Goal: Task Accomplishment & Management: Manage account settings

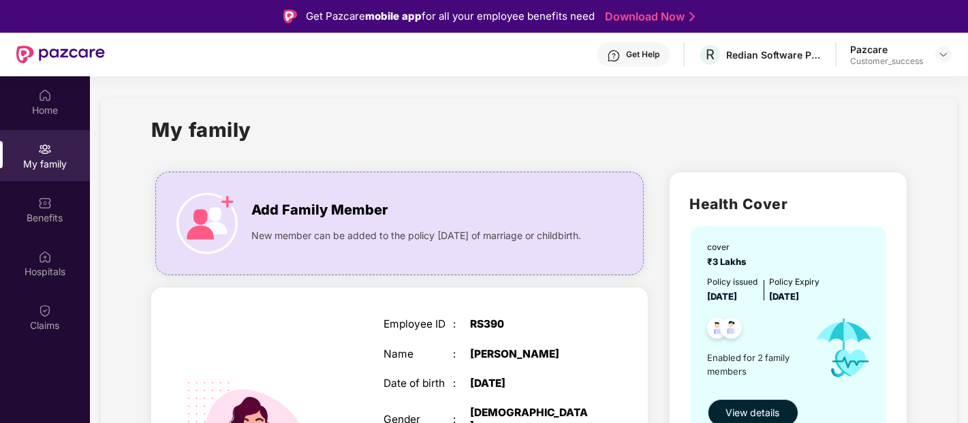
scroll to position [208, 0]
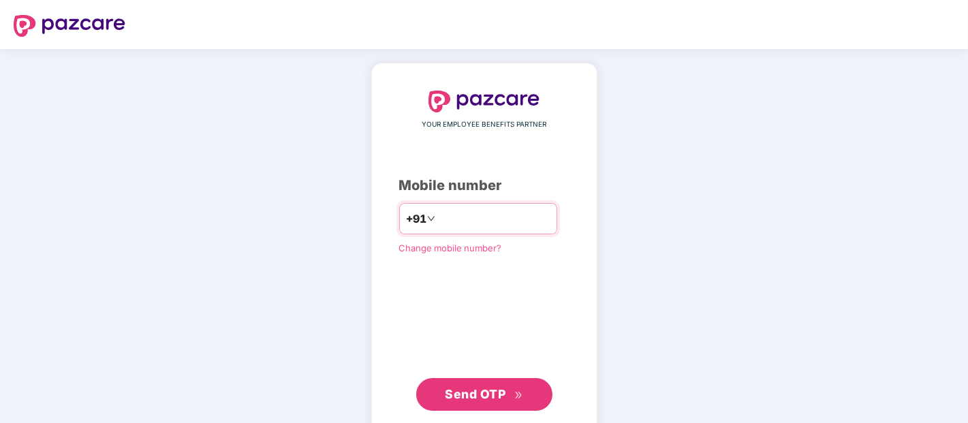
type input "**********"
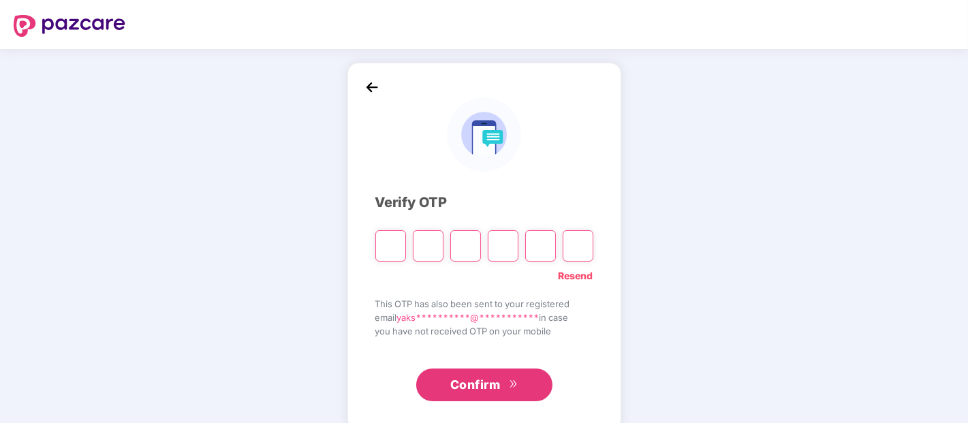
type input "*"
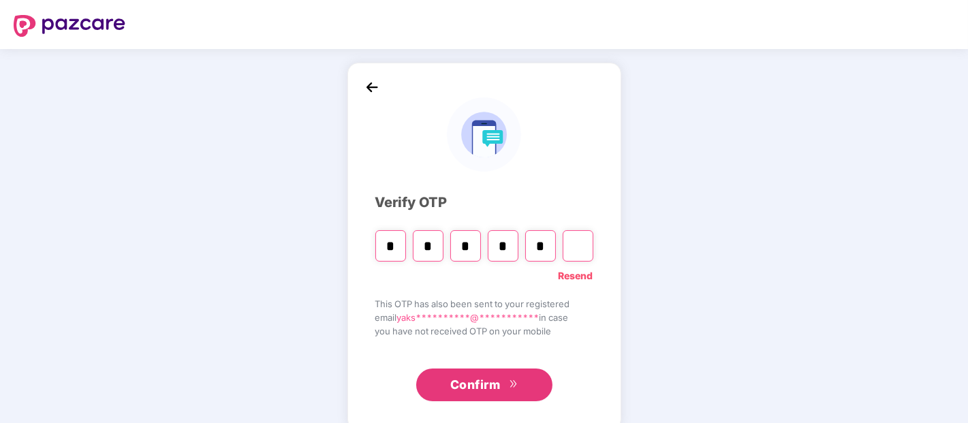
type input "*"
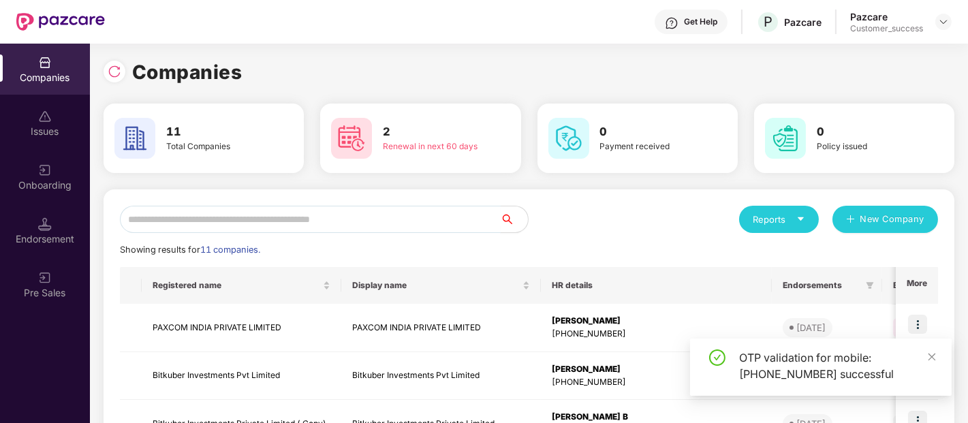
click at [295, 222] on input "text" at bounding box center [310, 219] width 381 height 27
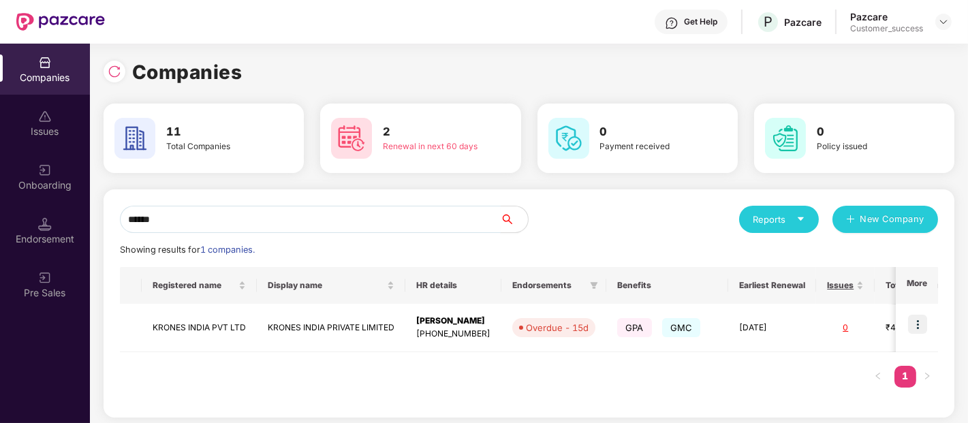
click at [395, 220] on input "******" at bounding box center [310, 219] width 381 height 27
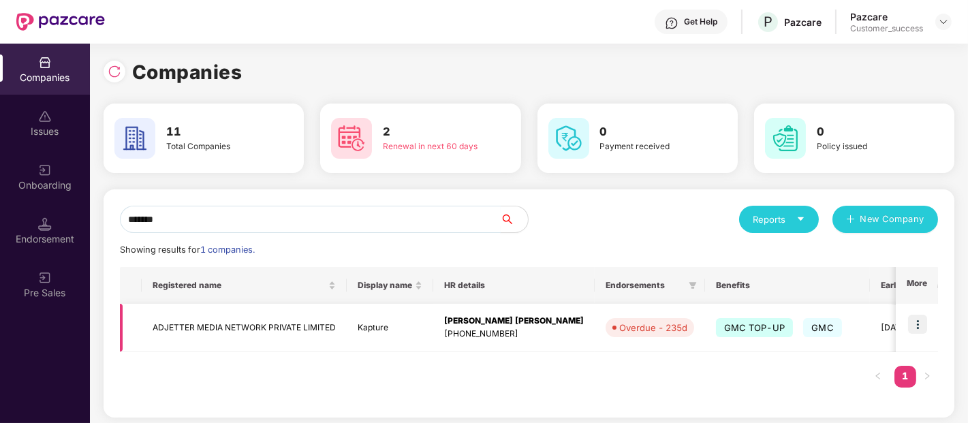
type input "*******"
click at [920, 319] on img at bounding box center [917, 324] width 19 height 19
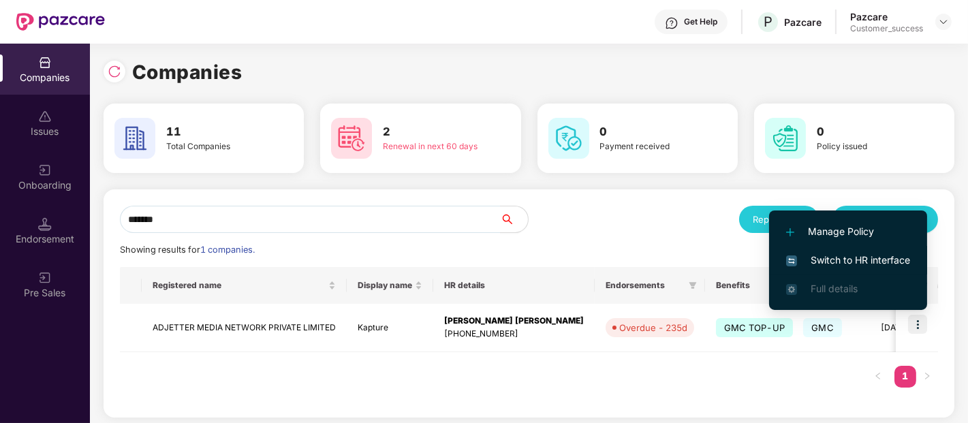
click at [831, 255] on span "Switch to HR interface" at bounding box center [848, 260] width 124 height 15
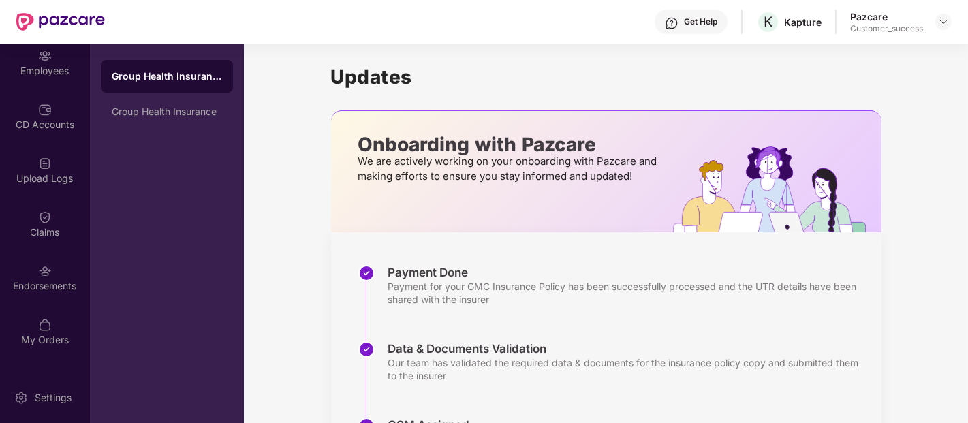
scroll to position [209, 0]
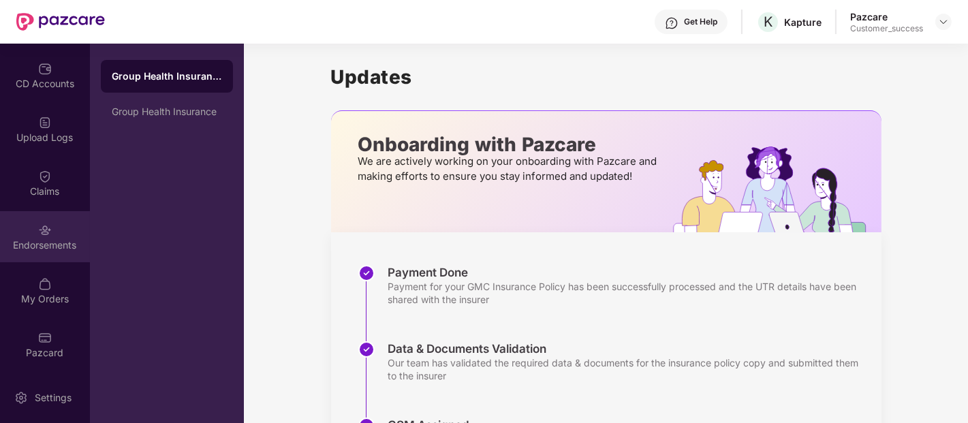
click at [42, 240] on div "Endorsements" at bounding box center [45, 245] width 90 height 14
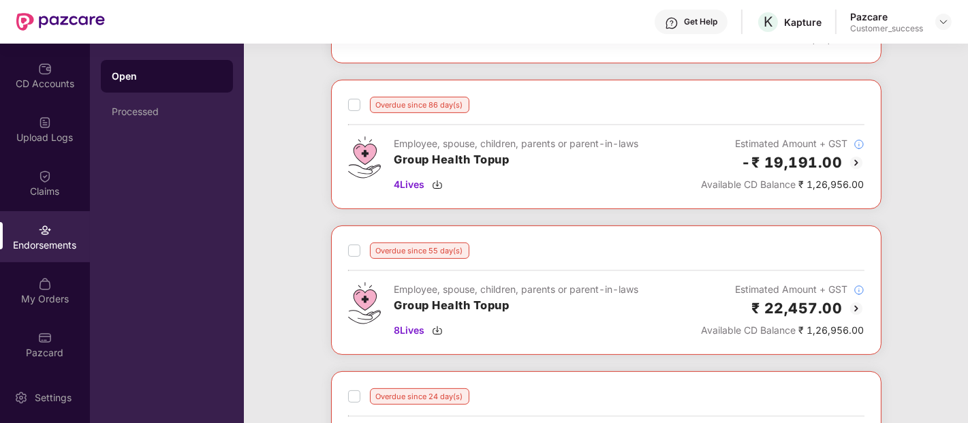
scroll to position [809, 0]
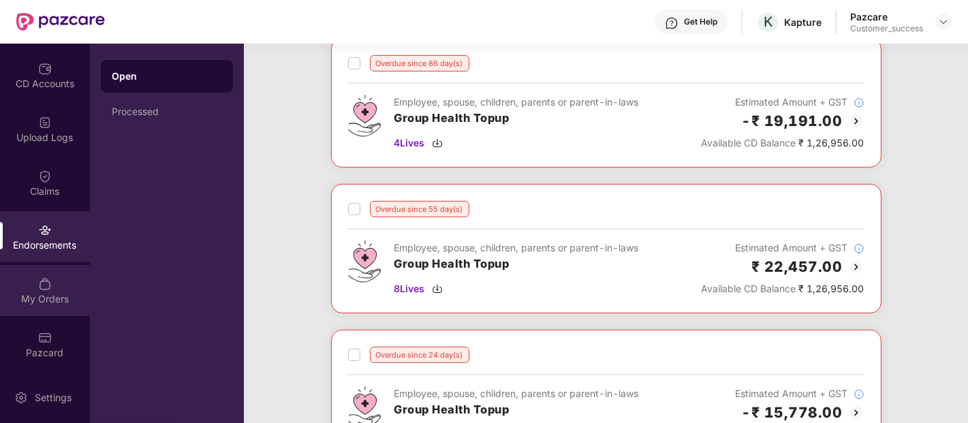
click at [56, 286] on div "My Orders" at bounding box center [45, 290] width 90 height 51
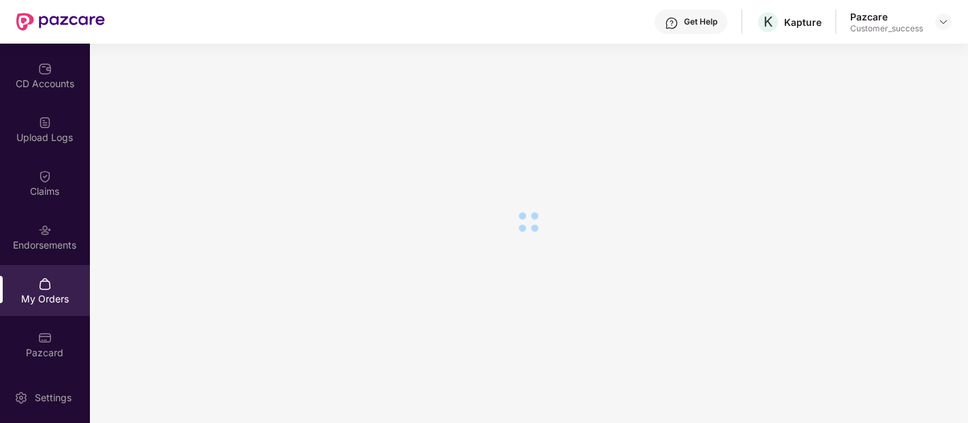
scroll to position [163, 0]
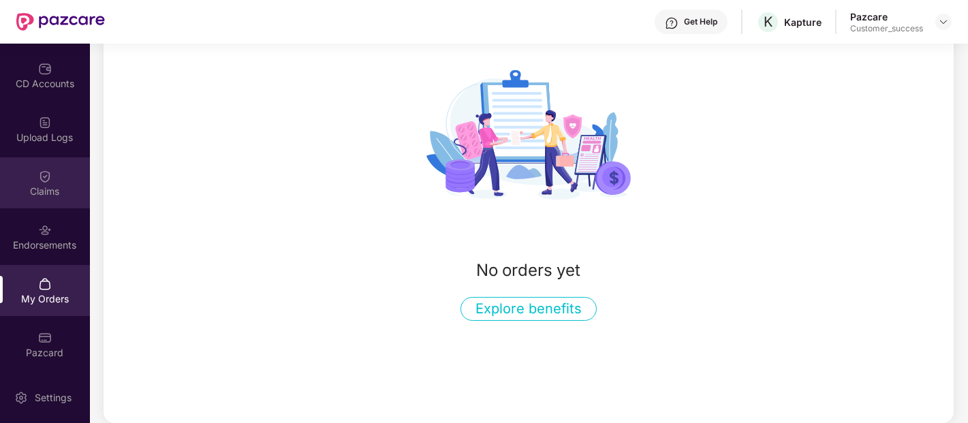
click at [61, 187] on div "Claims" at bounding box center [45, 192] width 90 height 14
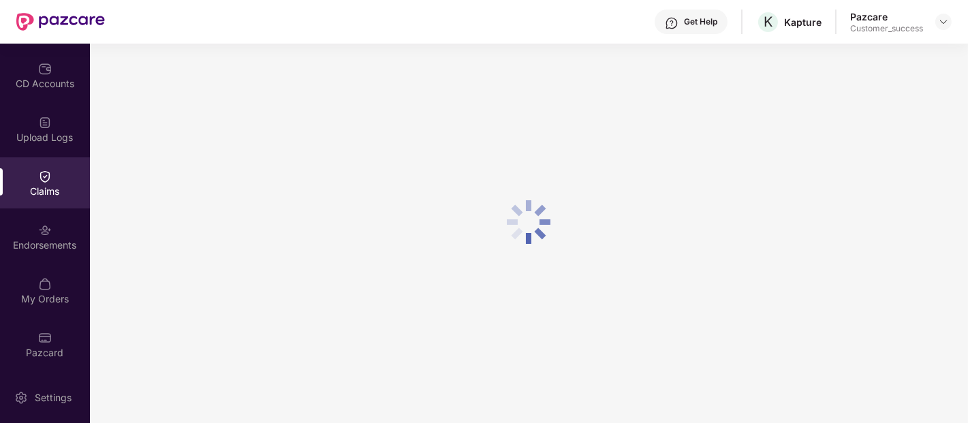
scroll to position [112, 0]
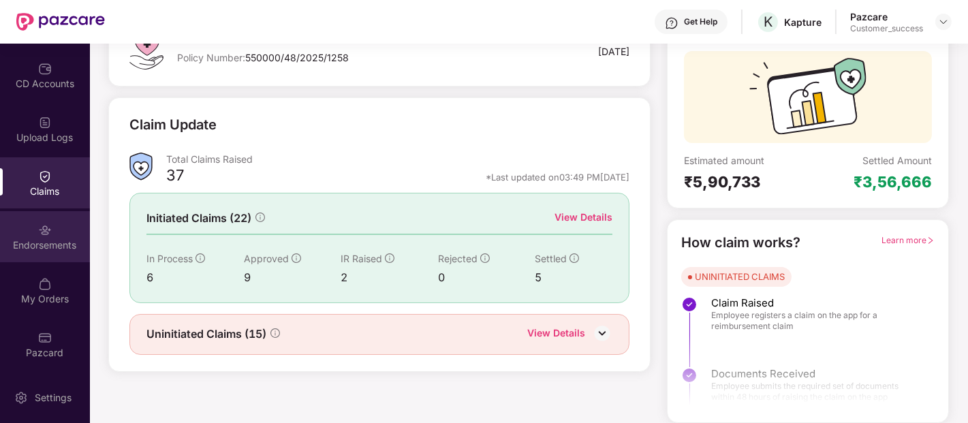
click at [42, 239] on div "Endorsements" at bounding box center [45, 245] width 90 height 14
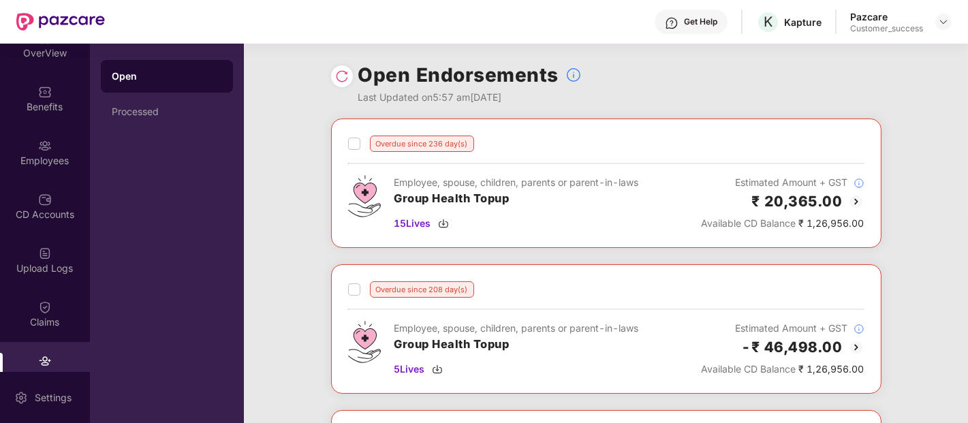
scroll to position [78, 0]
click at [31, 247] on div "Upload Logs" at bounding box center [45, 260] width 90 height 51
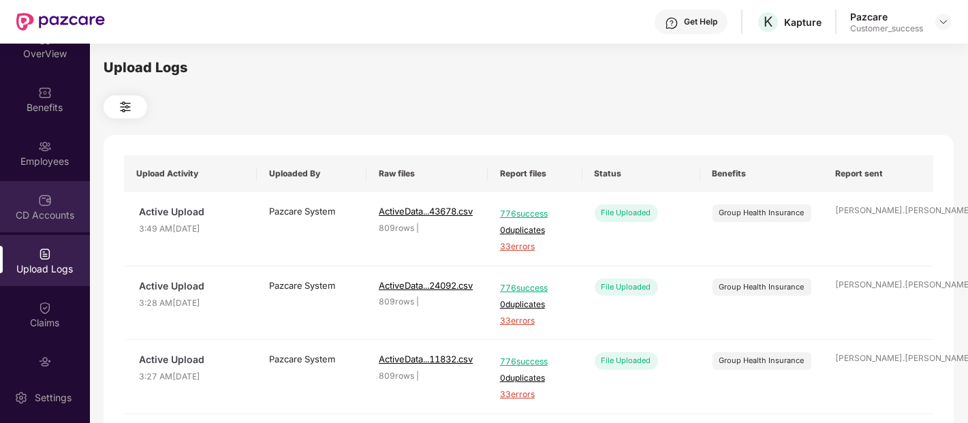
click at [39, 193] on img at bounding box center [45, 200] width 14 height 14
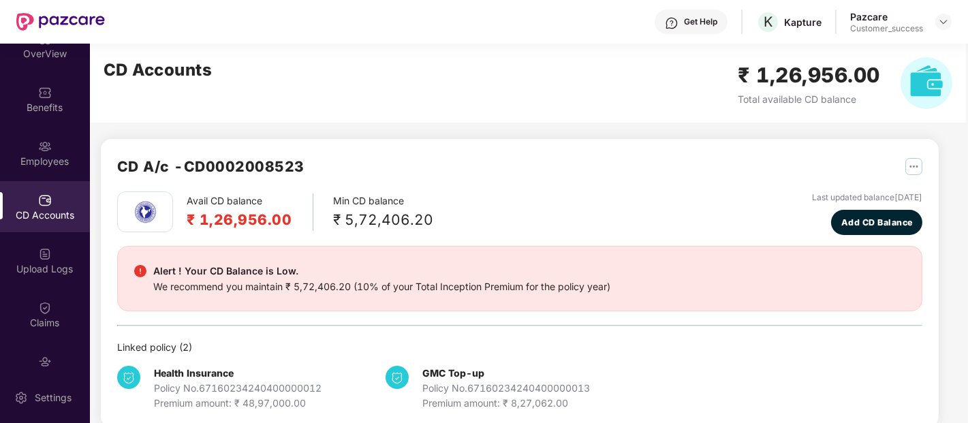
scroll to position [0, 0]
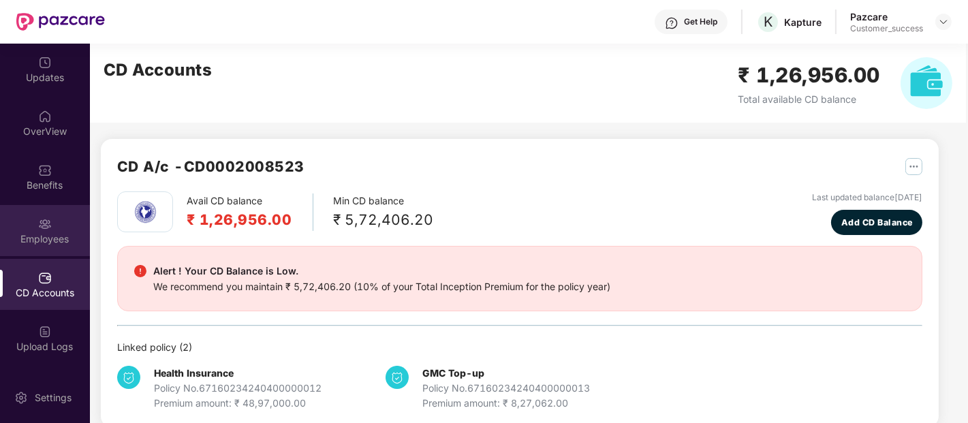
click at [48, 218] on img at bounding box center [45, 224] width 14 height 14
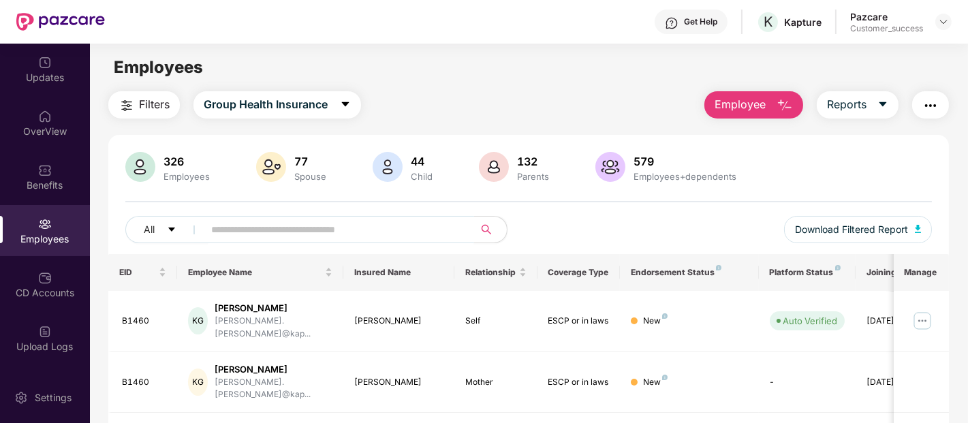
click at [249, 229] on input "text" at bounding box center [333, 229] width 245 height 20
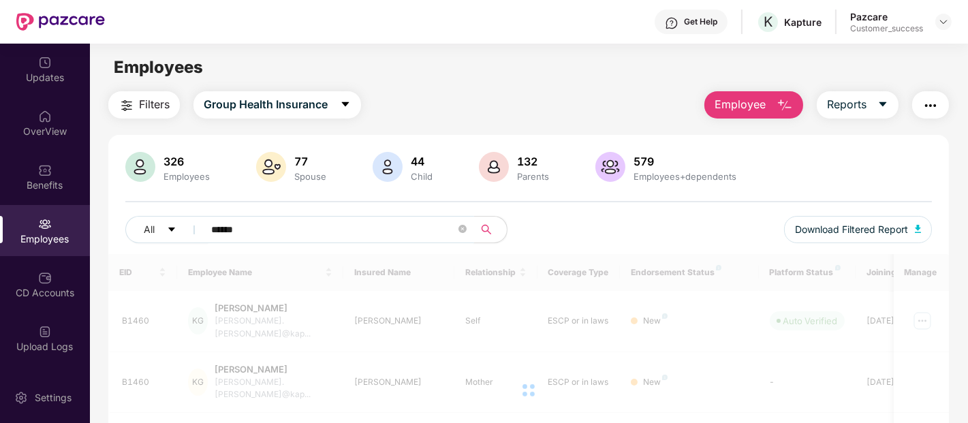
type input "******"
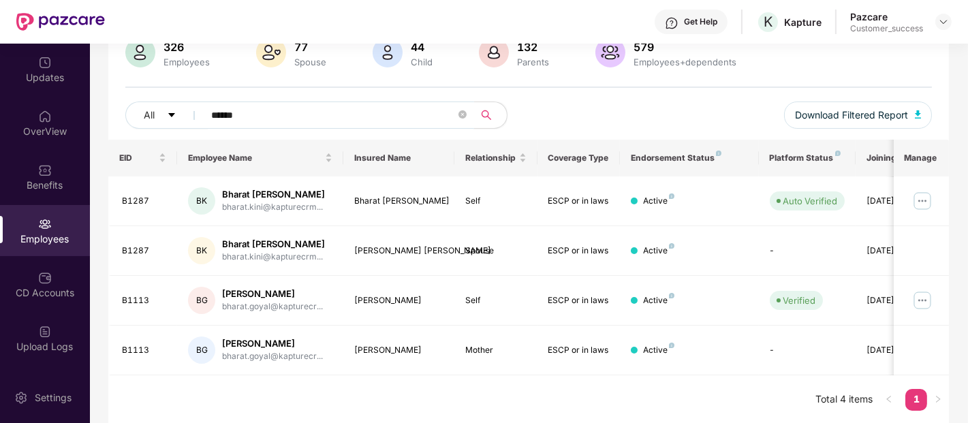
scroll to position [116, 0]
click at [916, 302] on img at bounding box center [922, 299] width 22 height 22
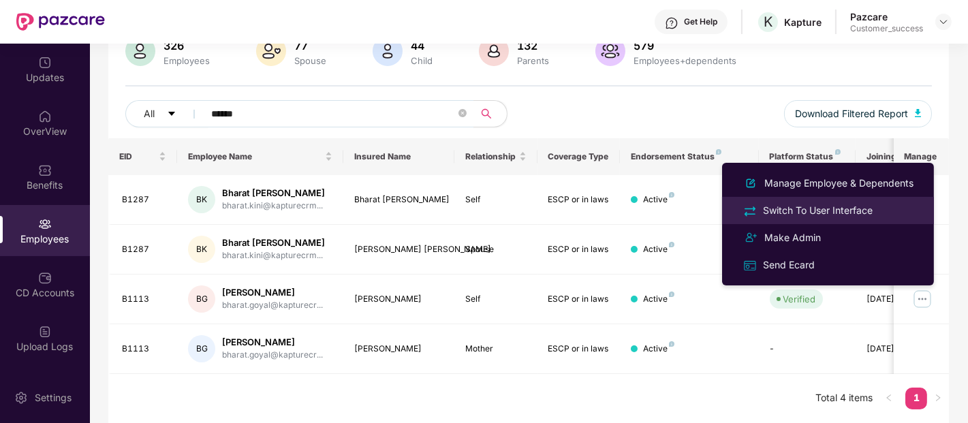
click at [841, 212] on div "Switch To User Interface" at bounding box center [817, 210] width 115 height 15
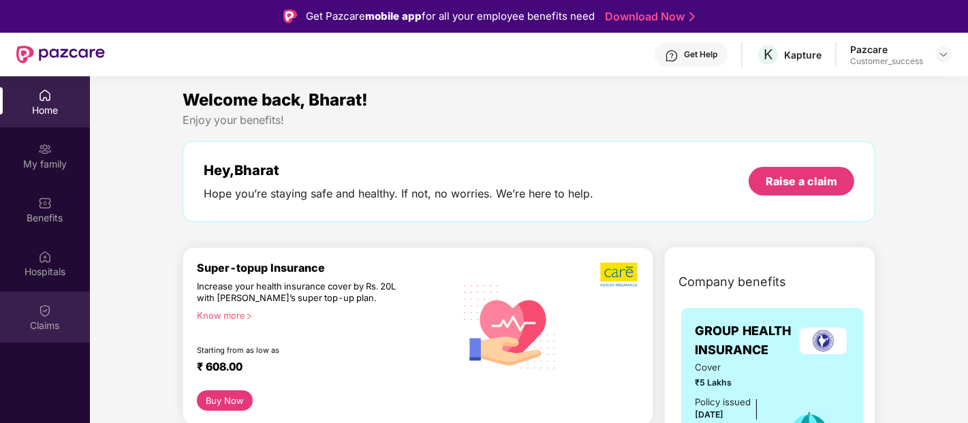
click at [48, 307] on img at bounding box center [45, 311] width 14 height 14
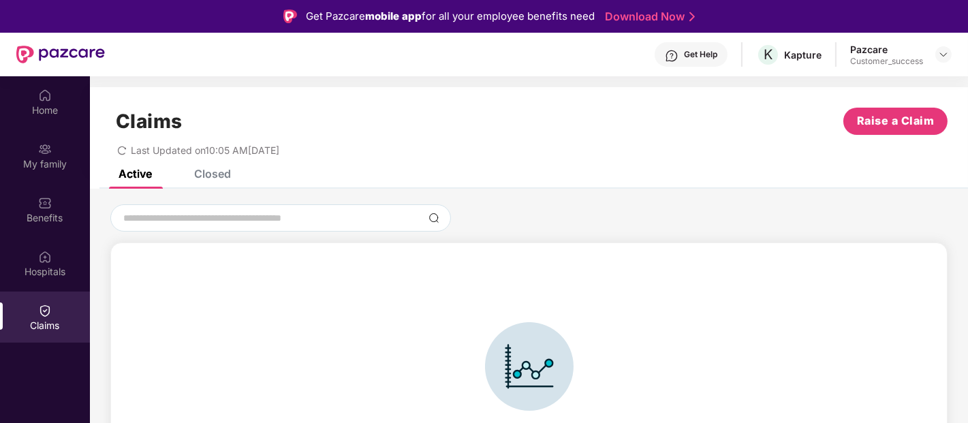
click at [213, 170] on div "Closed" at bounding box center [212, 174] width 37 height 14
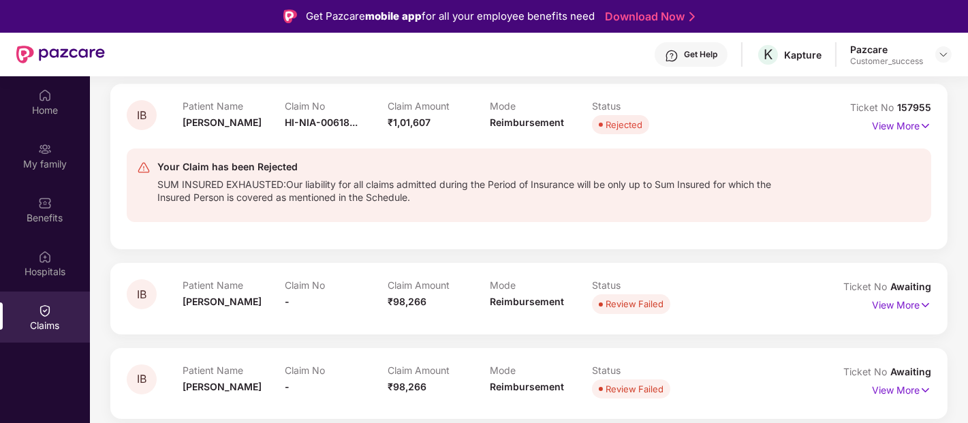
scroll to position [159, 0]
click at [883, 127] on p "View More" at bounding box center [901, 123] width 59 height 18
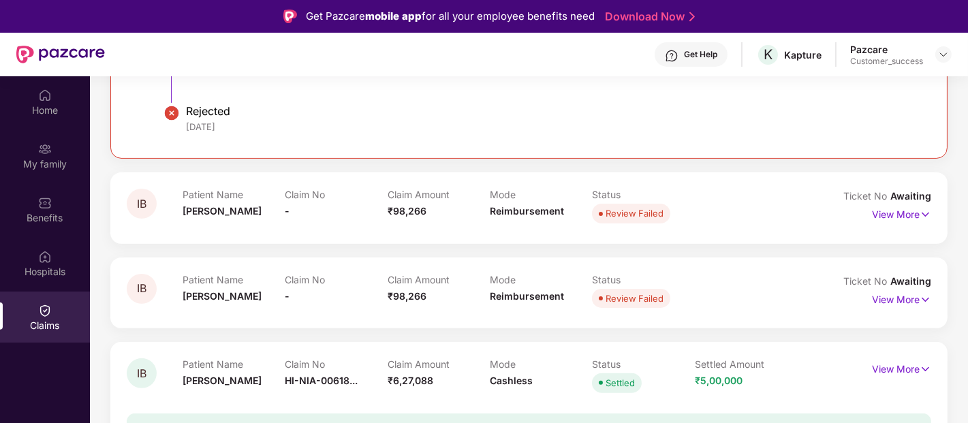
scroll to position [839, 0]
click at [906, 209] on p "View More" at bounding box center [901, 212] width 59 height 18
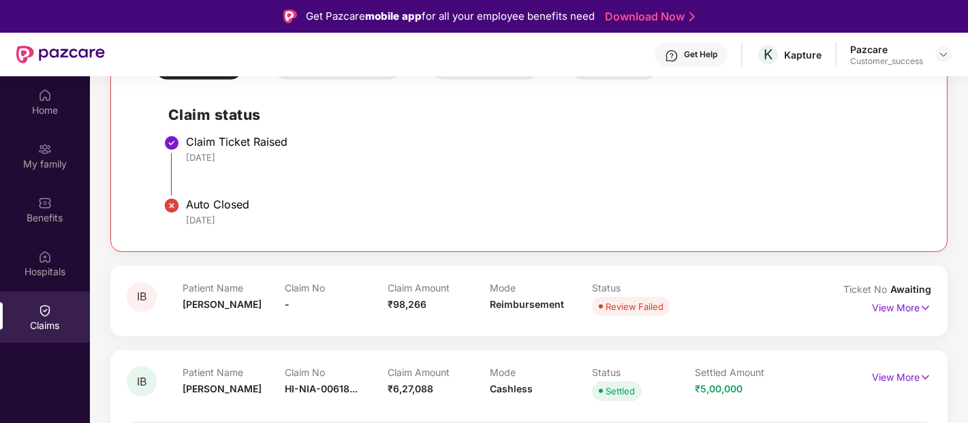
scroll to position [1107, 0]
click at [888, 305] on p "View More" at bounding box center [901, 305] width 59 height 18
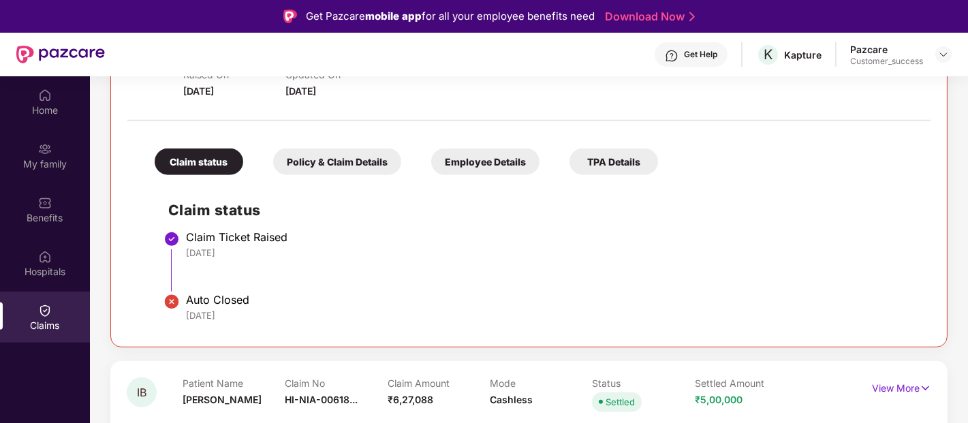
scroll to position [1405, 0]
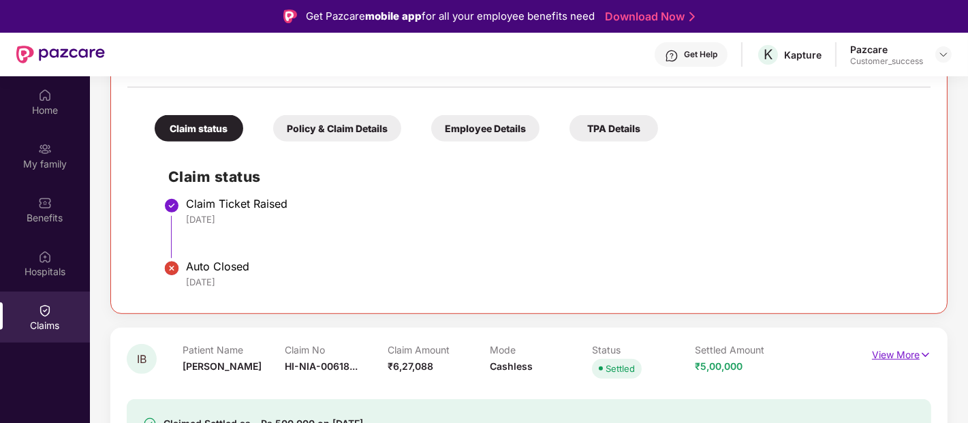
click at [891, 357] on p "View More" at bounding box center [901, 353] width 59 height 18
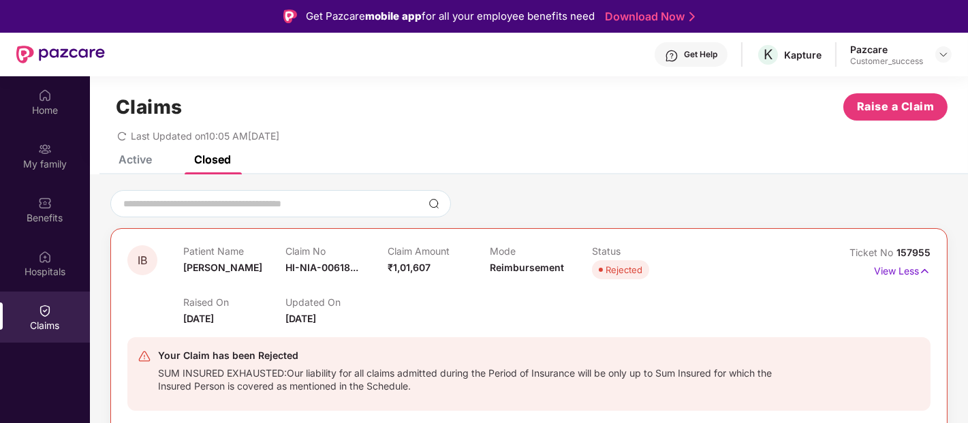
scroll to position [14, 0]
click at [125, 154] on div "Claims Raise a Claim Last Updated on 10:05 AM, 30 Sep 2025" at bounding box center [529, 115] width 878 height 82
click at [58, 168] on div "My family" at bounding box center [45, 164] width 90 height 14
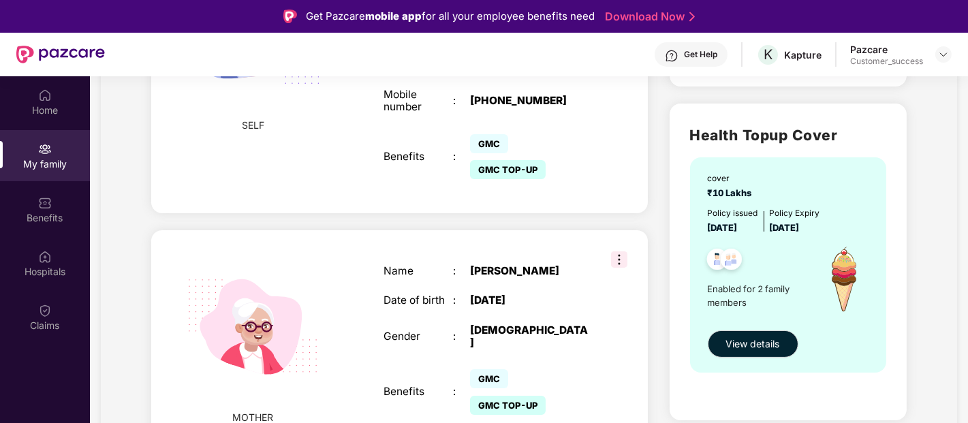
scroll to position [76, 0]
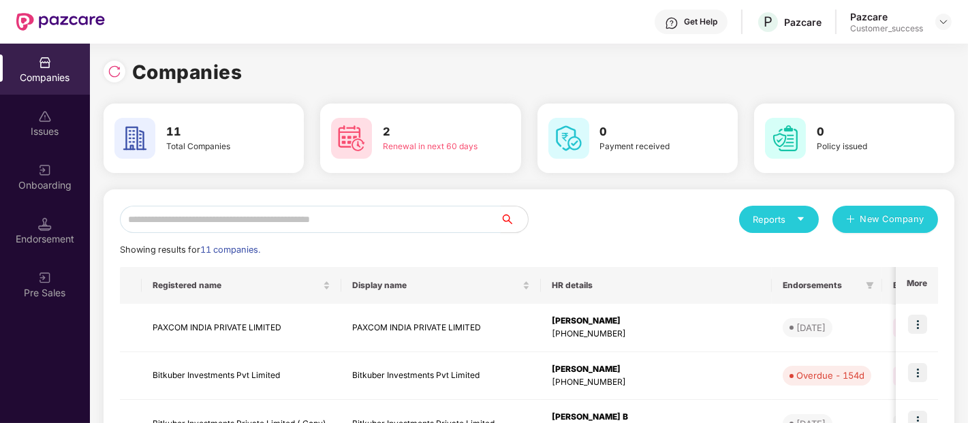
click at [295, 219] on input "text" at bounding box center [310, 219] width 381 height 27
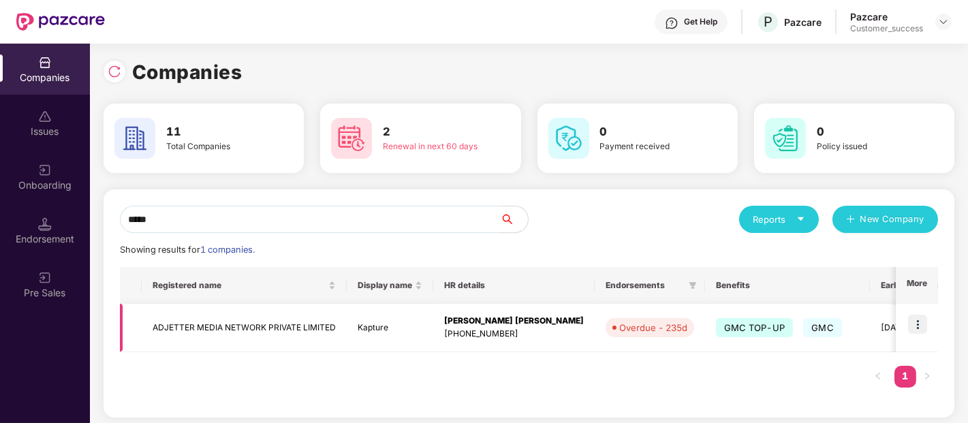
type input "*****"
click at [915, 323] on img at bounding box center [917, 324] width 19 height 19
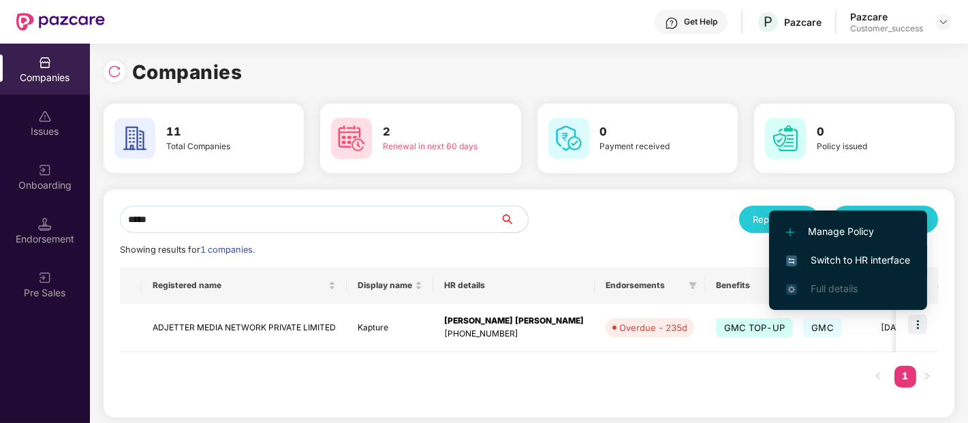
click at [846, 253] on span "Switch to HR interface" at bounding box center [848, 260] width 124 height 15
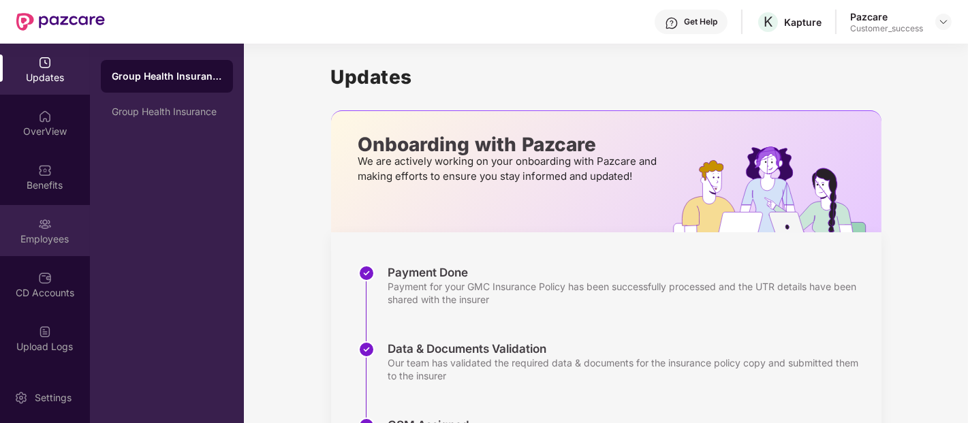
click at [33, 219] on div "Employees" at bounding box center [45, 230] width 90 height 51
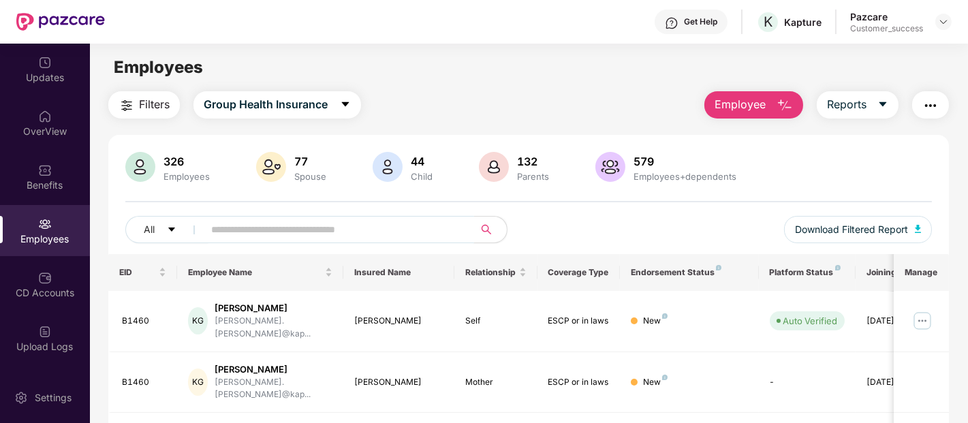
click at [410, 234] on input "text" at bounding box center [333, 229] width 245 height 20
paste input "*****"
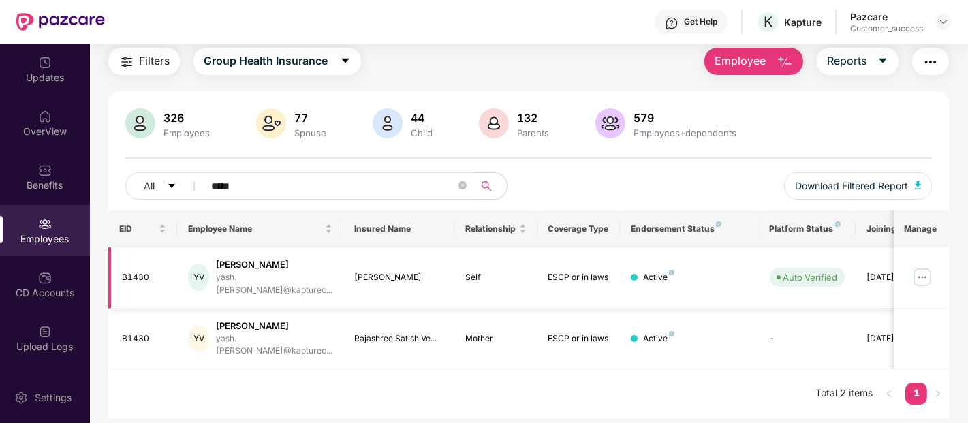
type input "*****"
click at [921, 267] on img at bounding box center [922, 277] width 22 height 22
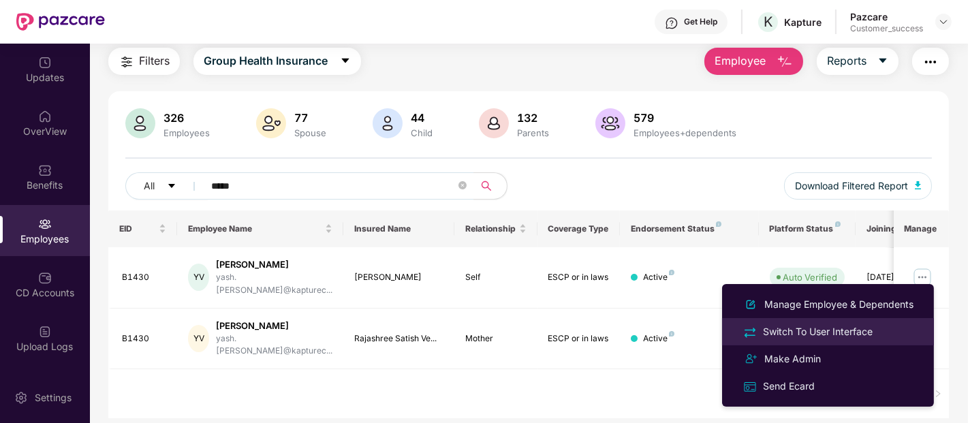
click at [800, 328] on div "Switch To User Interface" at bounding box center [817, 331] width 115 height 15
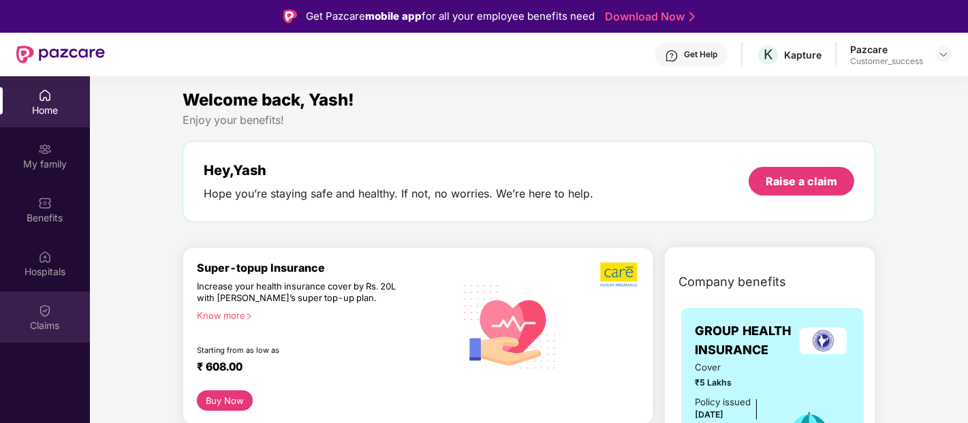
click at [42, 310] on img at bounding box center [45, 311] width 14 height 14
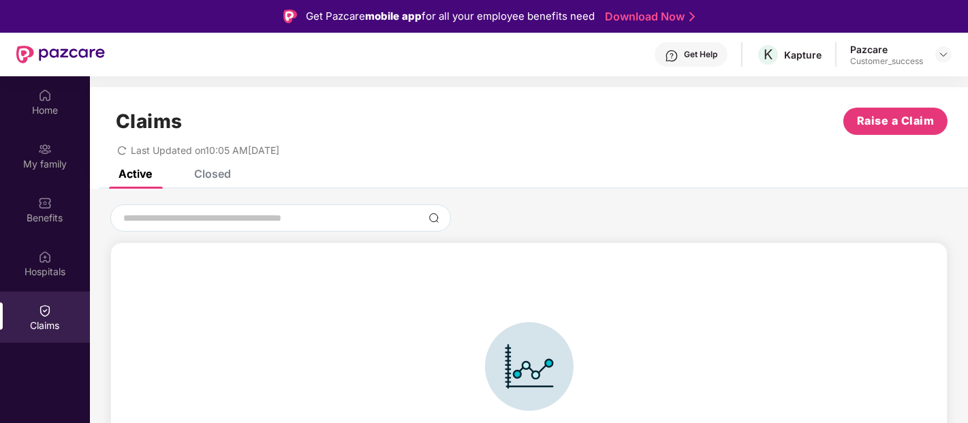
scroll to position [29, 0]
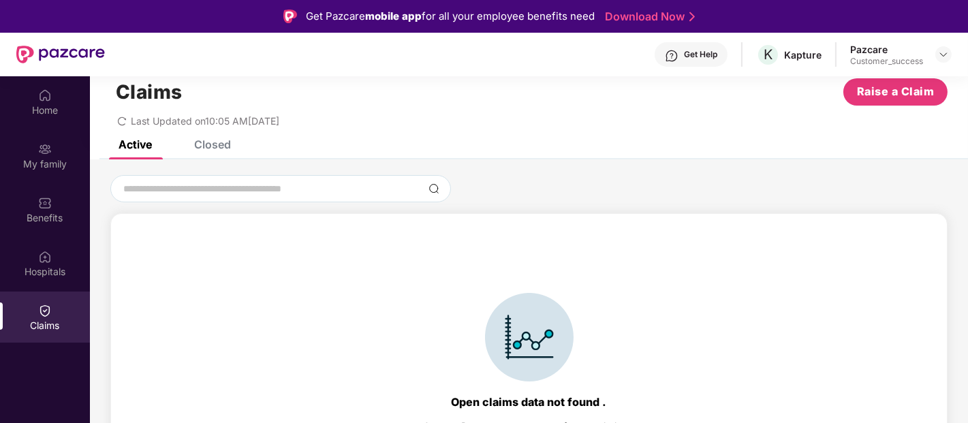
click at [219, 149] on div "Closed" at bounding box center [212, 145] width 37 height 14
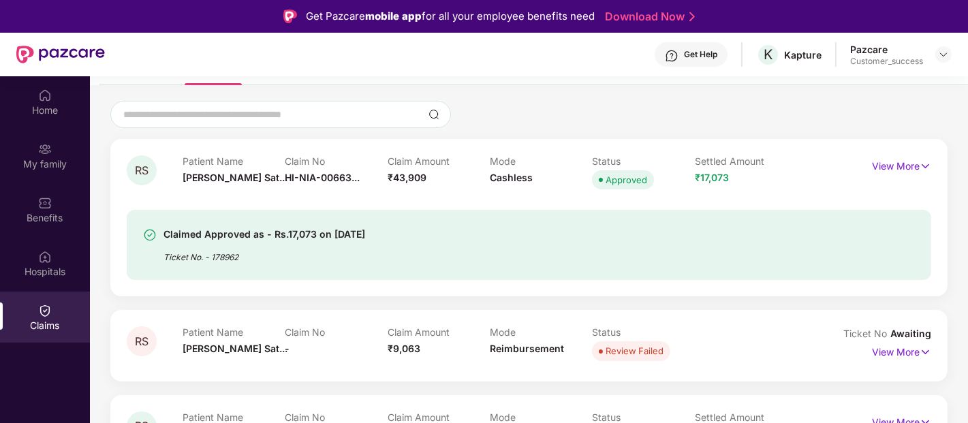
scroll to position [104, 0]
click at [911, 166] on p "View More" at bounding box center [901, 164] width 59 height 18
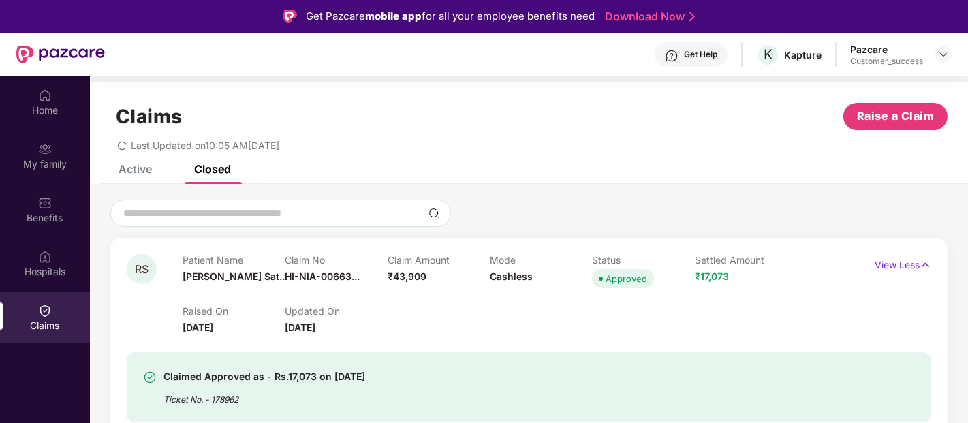
scroll to position [0, 0]
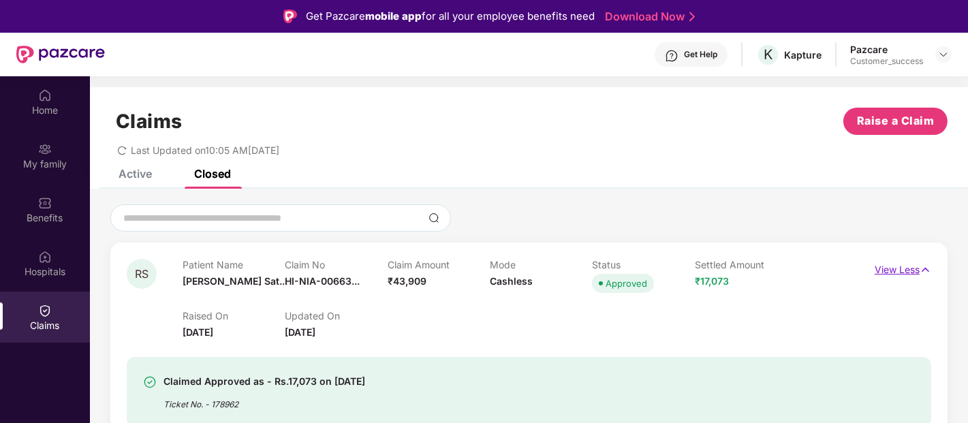
click at [896, 268] on p "View Less" at bounding box center [903, 268] width 57 height 18
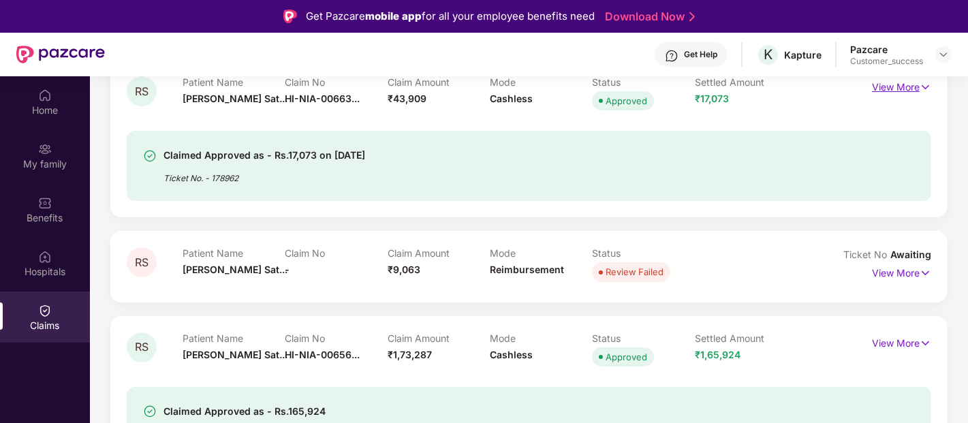
scroll to position [184, 0]
click at [888, 268] on p "View More" at bounding box center [901, 270] width 59 height 18
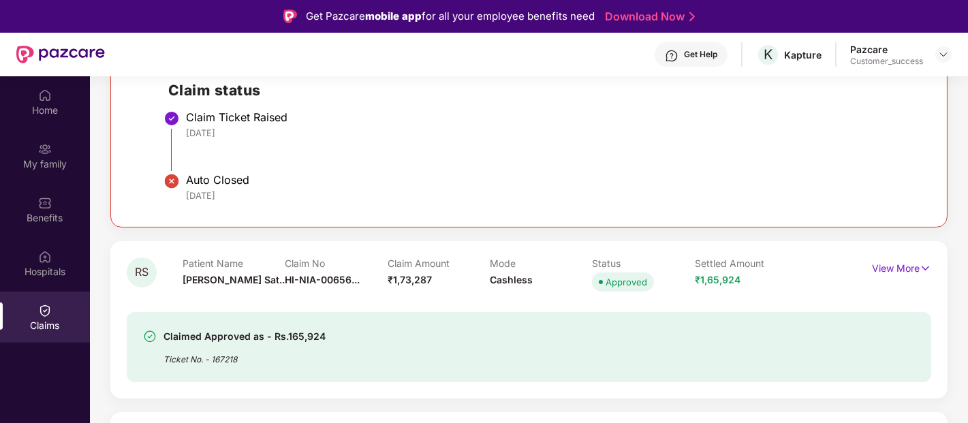
scroll to position [535, 0]
click at [888, 262] on p "View More" at bounding box center [901, 265] width 59 height 18
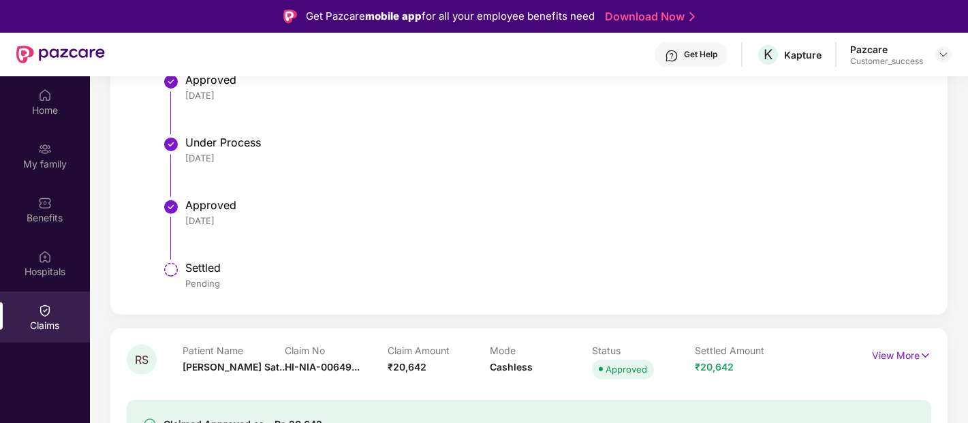
scroll to position [76, 0]
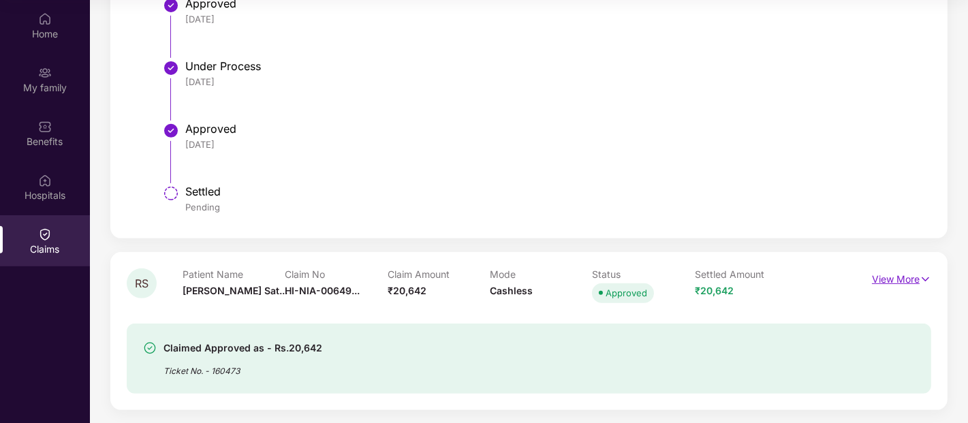
click at [929, 272] on img at bounding box center [926, 279] width 12 height 15
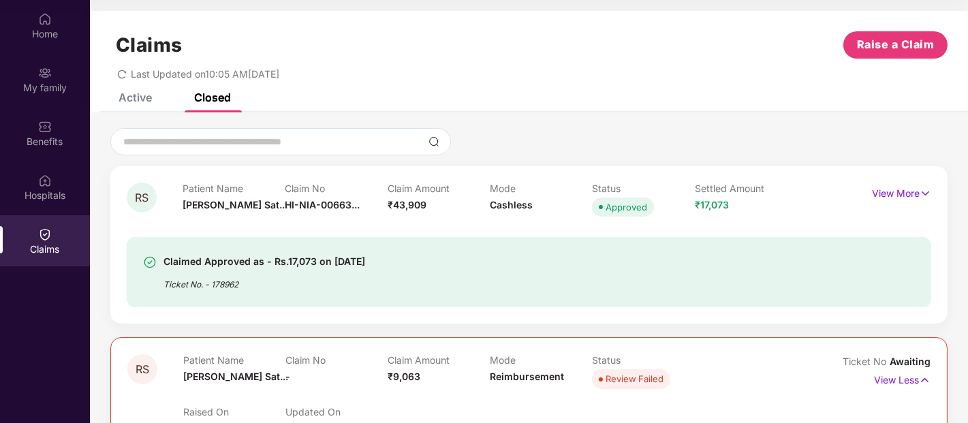
scroll to position [0, 0]
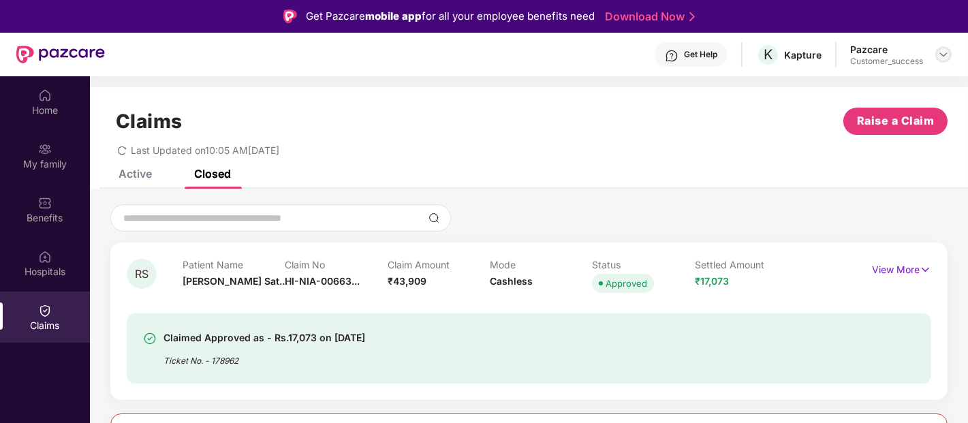
click at [944, 52] on img at bounding box center [943, 54] width 11 height 11
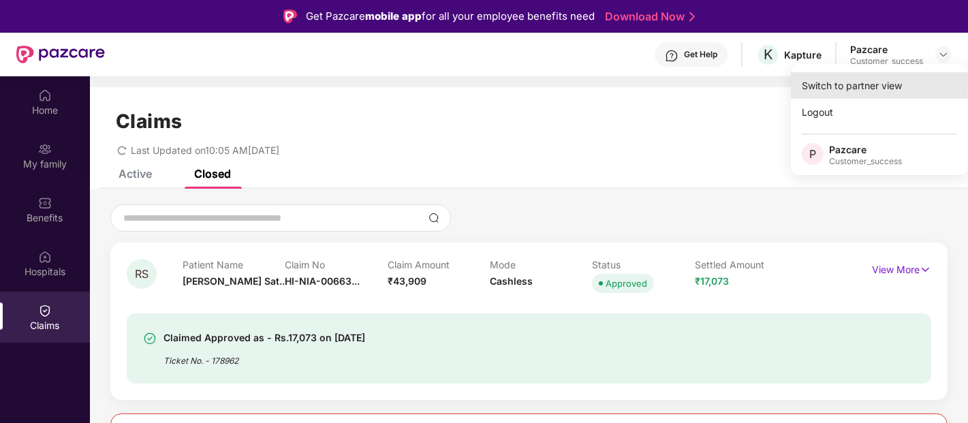
click at [883, 87] on div "Switch to partner view" at bounding box center [879, 85] width 177 height 27
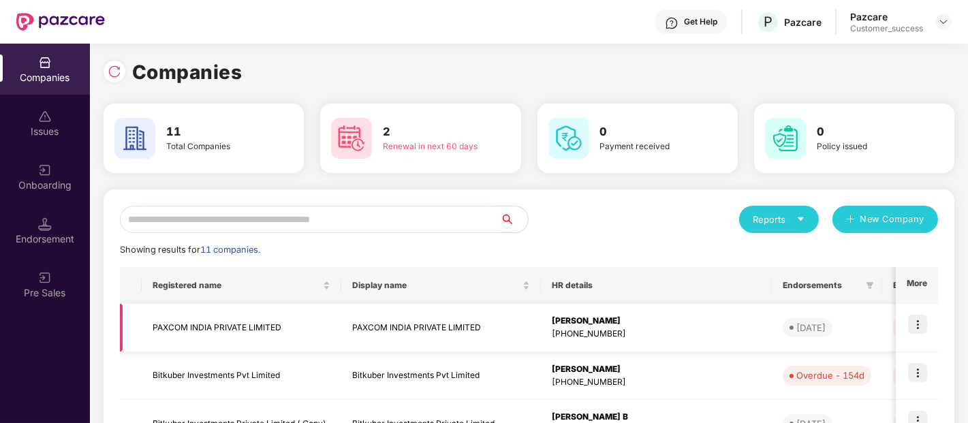
click at [220, 318] on td "PAXCOM INDIA PRIVATE LIMITED" at bounding box center [242, 328] width 200 height 48
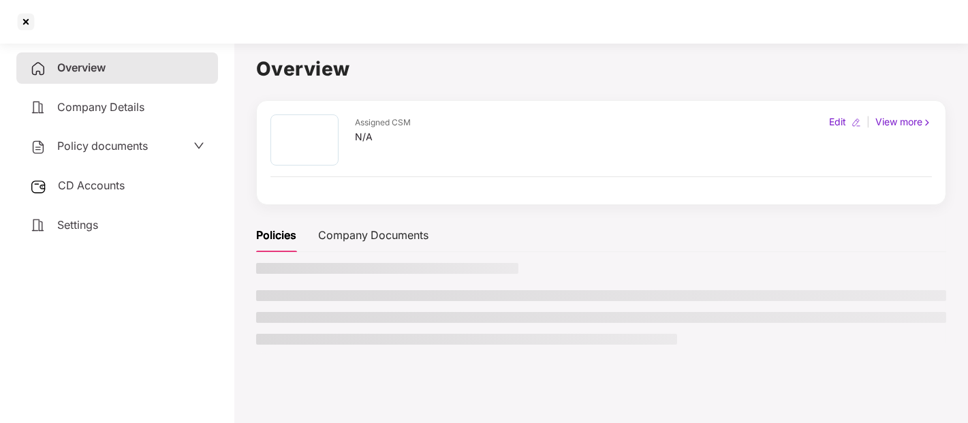
click at [131, 151] on span "Policy documents" at bounding box center [102, 146] width 91 height 14
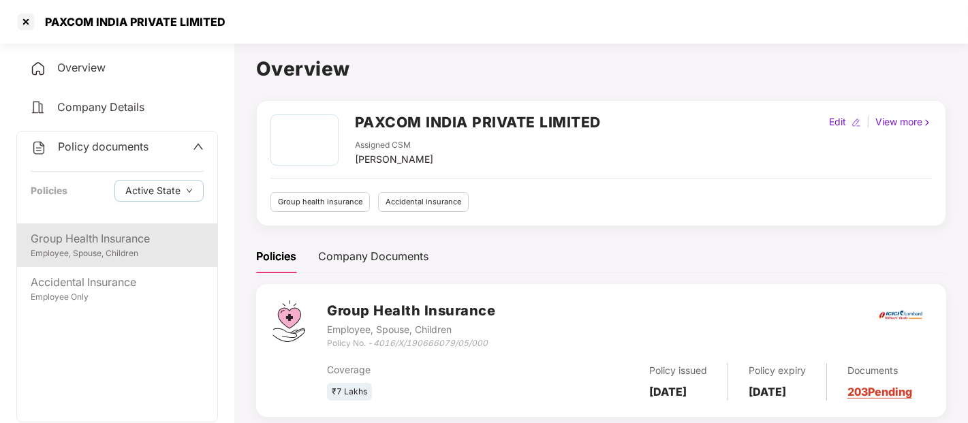
click at [161, 228] on div "Group Health Insurance Employee, Spouse, Children" at bounding box center [117, 245] width 200 height 44
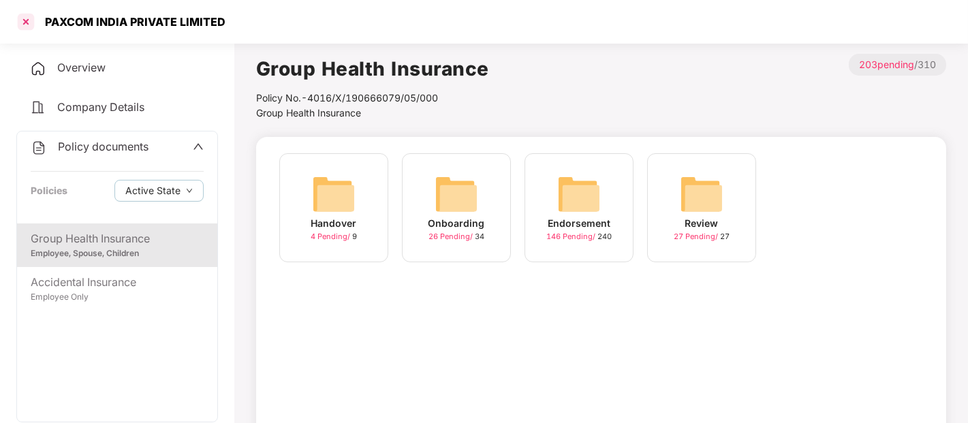
click at [29, 19] on div at bounding box center [26, 22] width 22 height 22
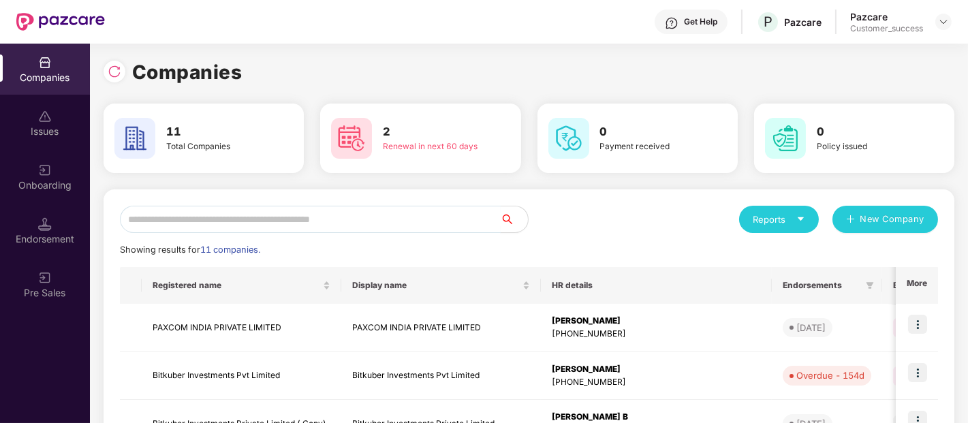
click at [181, 230] on input "text" at bounding box center [310, 219] width 381 height 27
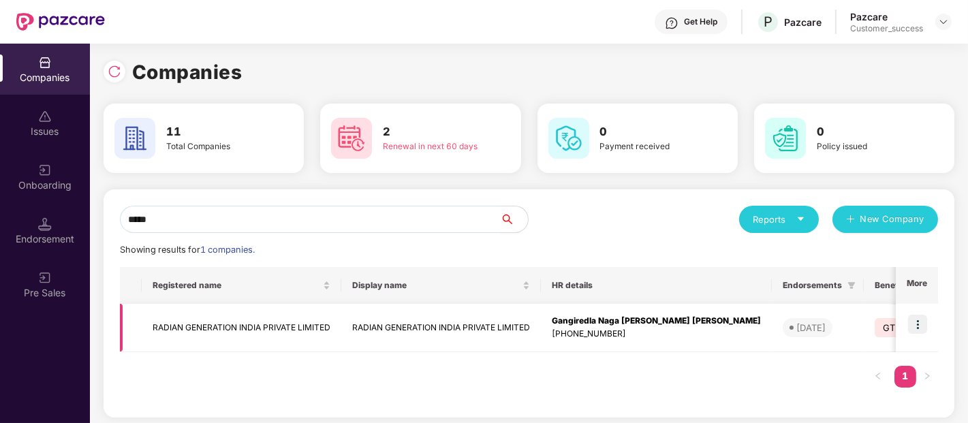
type input "*****"
click at [187, 324] on td "RADIAN GENERATION INDIA PRIVATE LIMITED" at bounding box center [242, 328] width 200 height 48
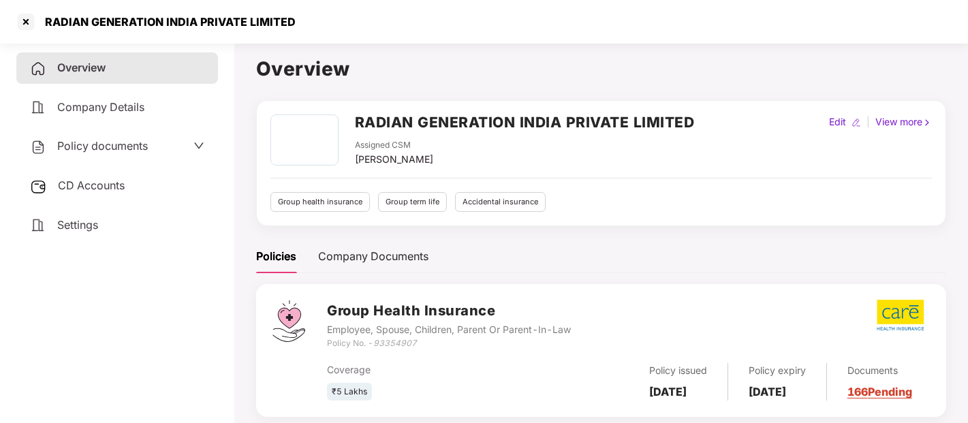
click at [141, 144] on span "Policy documents" at bounding box center [102, 146] width 91 height 14
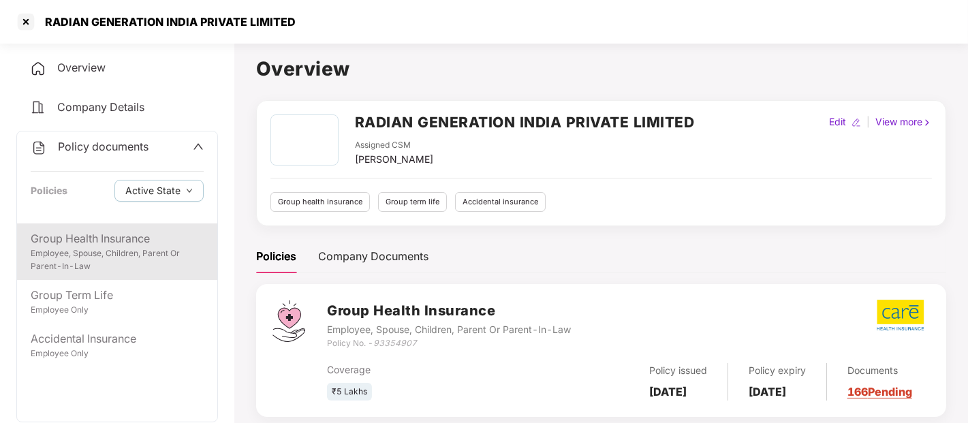
click at [89, 227] on div "Group Health Insurance Employee, Spouse, Children, Parent Or Parent-In-Law" at bounding box center [117, 251] width 200 height 57
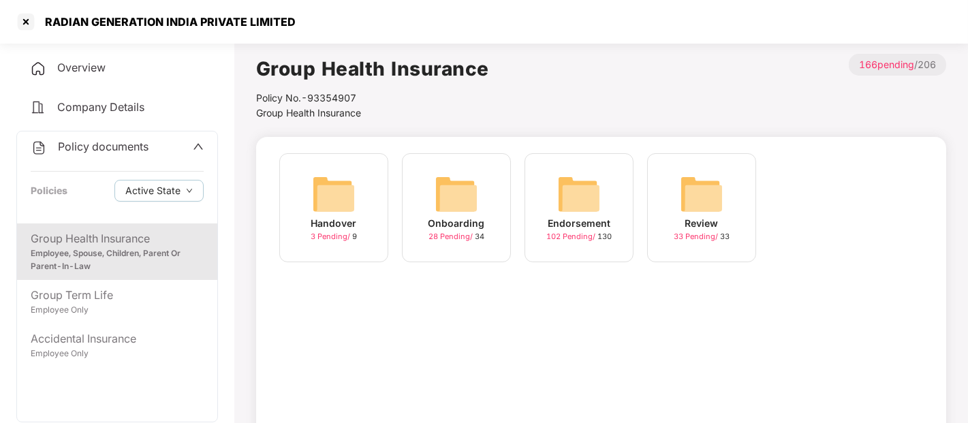
click at [614, 203] on div "Endorsement 102 Pending / 130" at bounding box center [579, 207] width 109 height 109
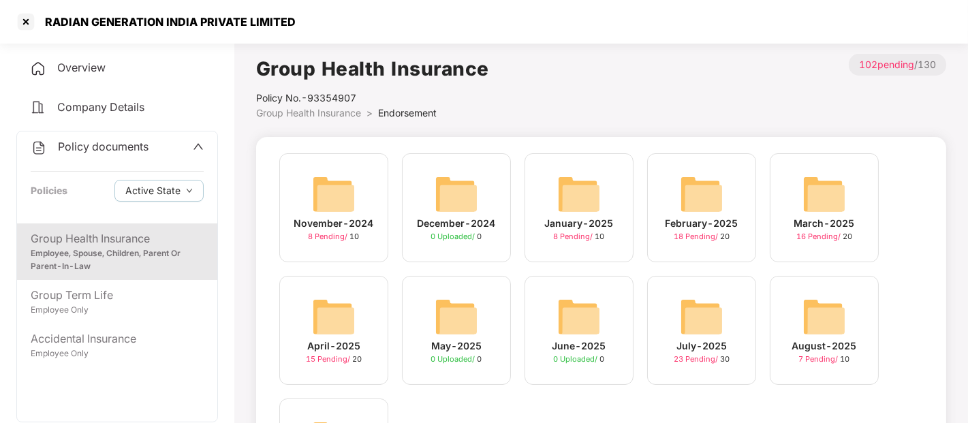
click at [838, 319] on img at bounding box center [824, 317] width 44 height 44
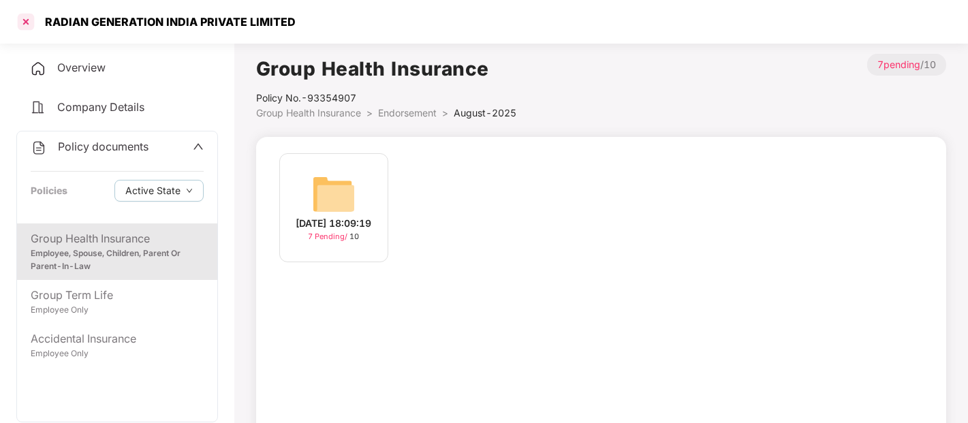
click at [31, 18] on div at bounding box center [26, 22] width 22 height 22
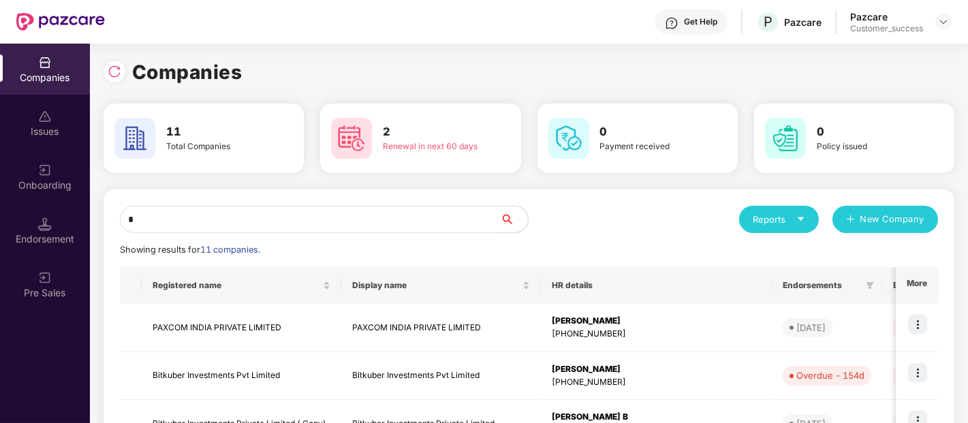
click at [203, 222] on input "*" at bounding box center [310, 219] width 381 height 27
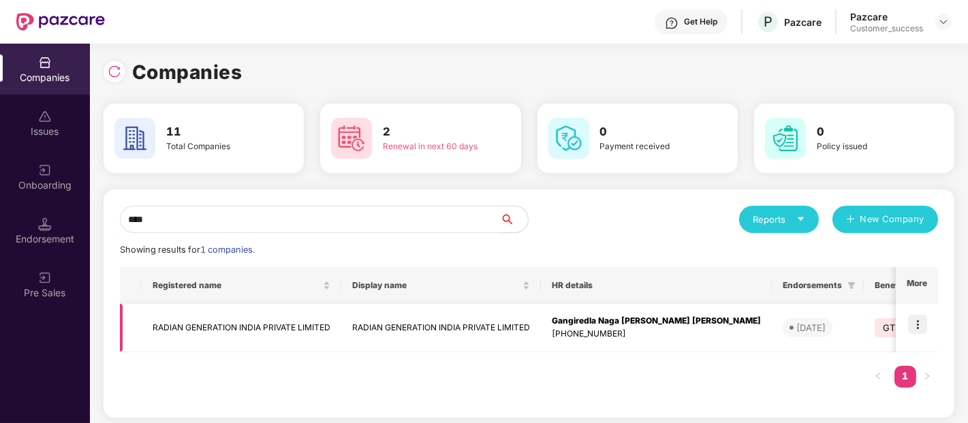
type input "****"
click at [273, 324] on td "RADIAN GENERATION INDIA PRIVATE LIMITED" at bounding box center [242, 328] width 200 height 48
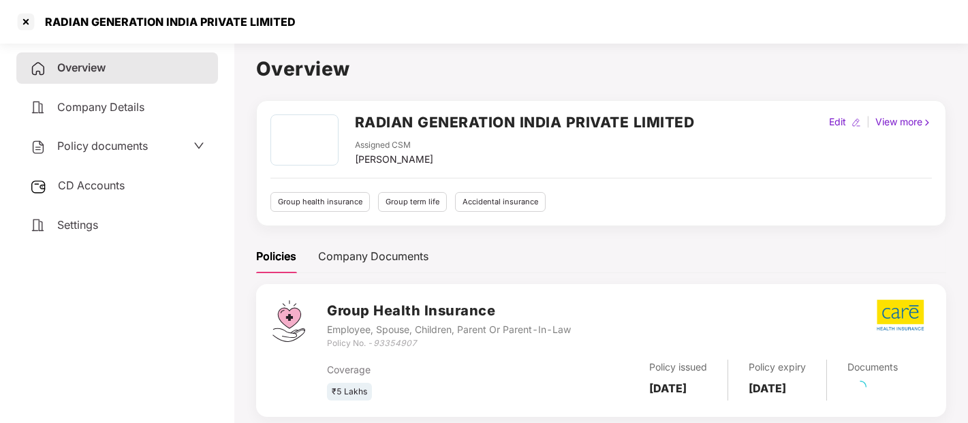
click at [136, 145] on span "Policy documents" at bounding box center [102, 146] width 91 height 14
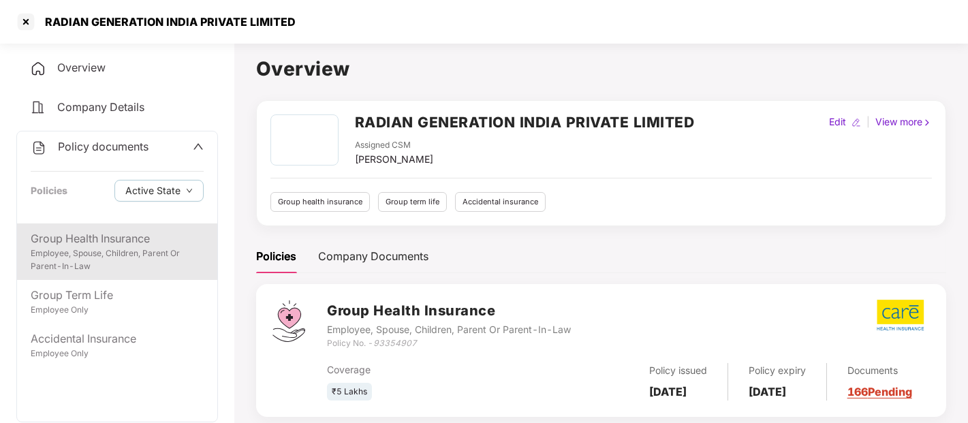
click at [133, 242] on div "Group Health Insurance" at bounding box center [117, 238] width 173 height 17
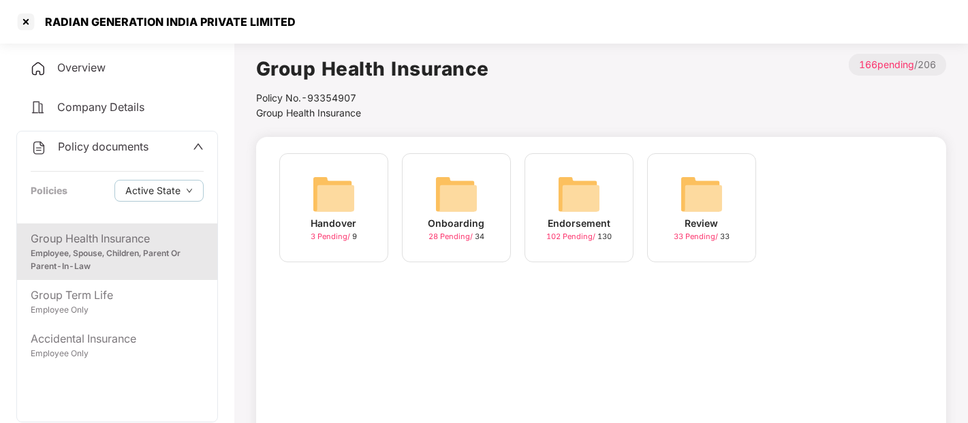
click at [622, 244] on div "Endorsement 102 Pending / 130" at bounding box center [579, 207] width 109 height 109
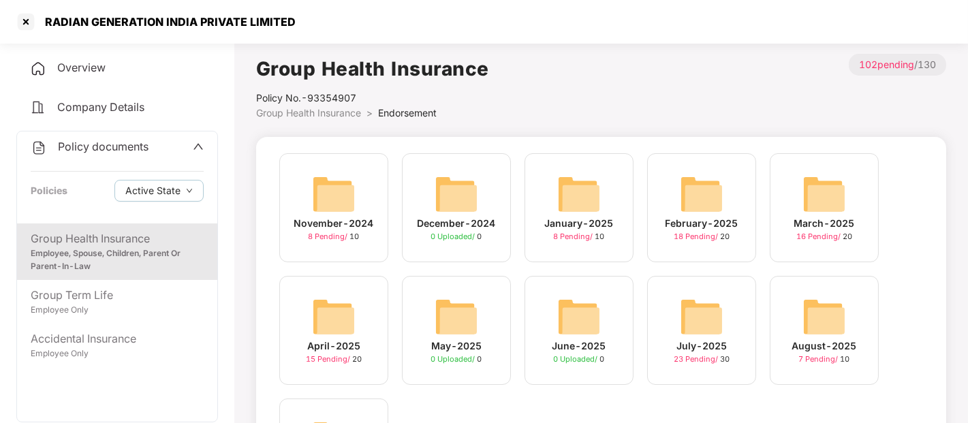
click at [821, 342] on div "August-2025" at bounding box center [824, 346] width 65 height 15
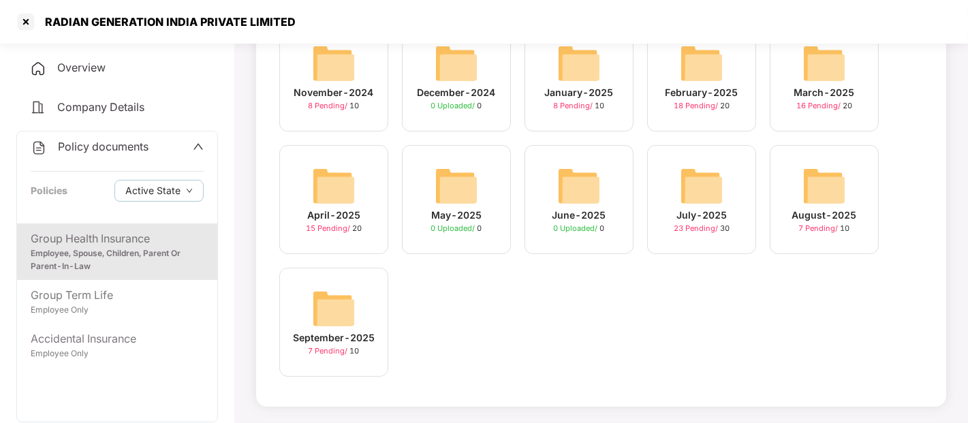
click at [322, 308] on img at bounding box center [334, 309] width 44 height 44
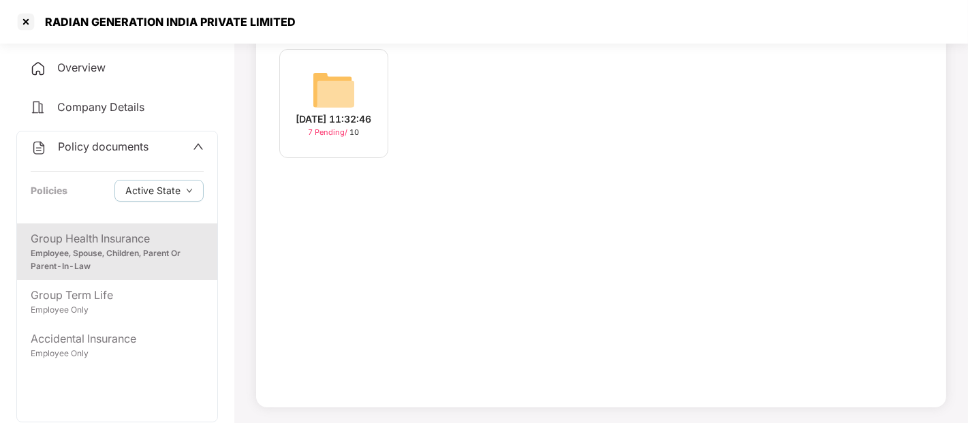
click at [323, 84] on img at bounding box center [334, 90] width 44 height 44
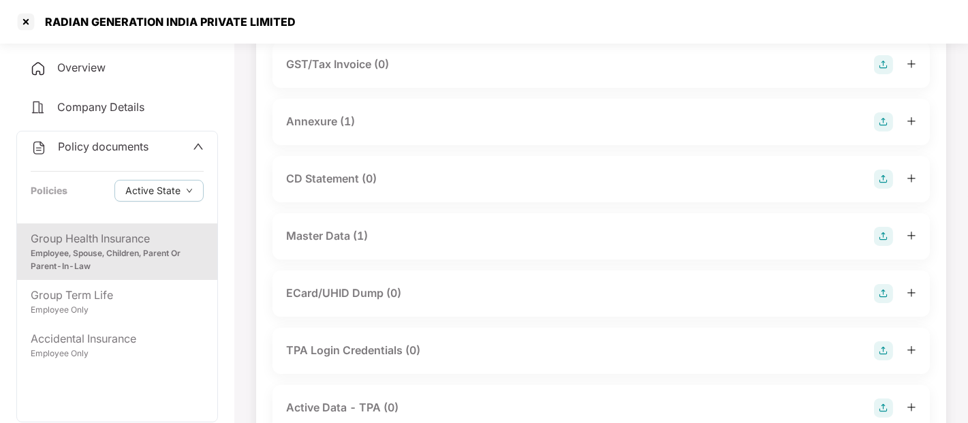
scroll to position [228, 0]
click at [334, 230] on div "Master Data (1)" at bounding box center [327, 234] width 82 height 17
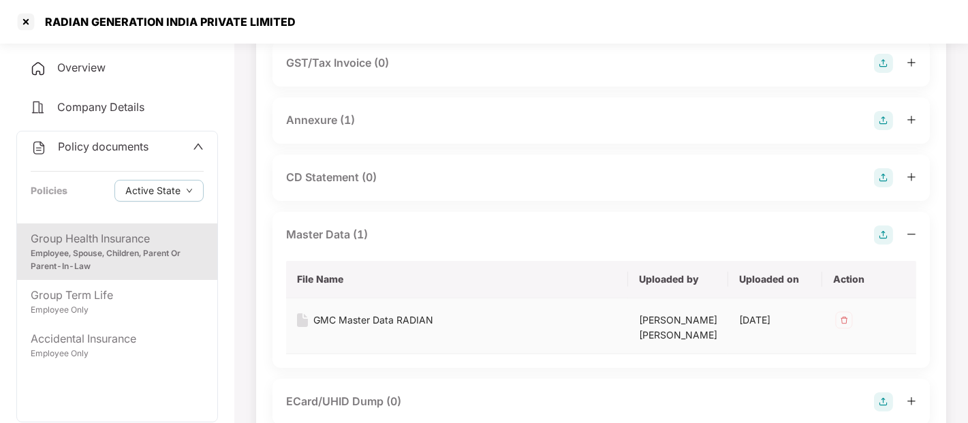
click at [343, 320] on div "GMC Master Data RADIAN" at bounding box center [373, 320] width 120 height 15
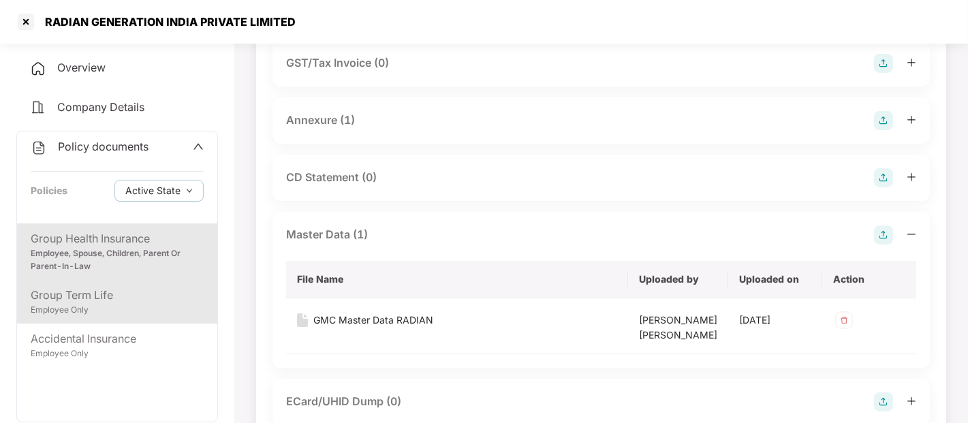
click at [93, 297] on div "Group Term Life" at bounding box center [117, 295] width 173 height 17
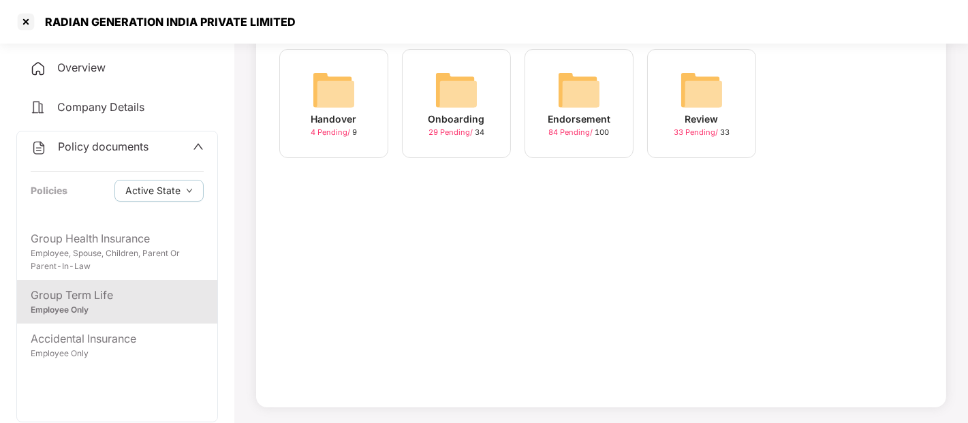
click at [559, 97] on img at bounding box center [579, 90] width 44 height 44
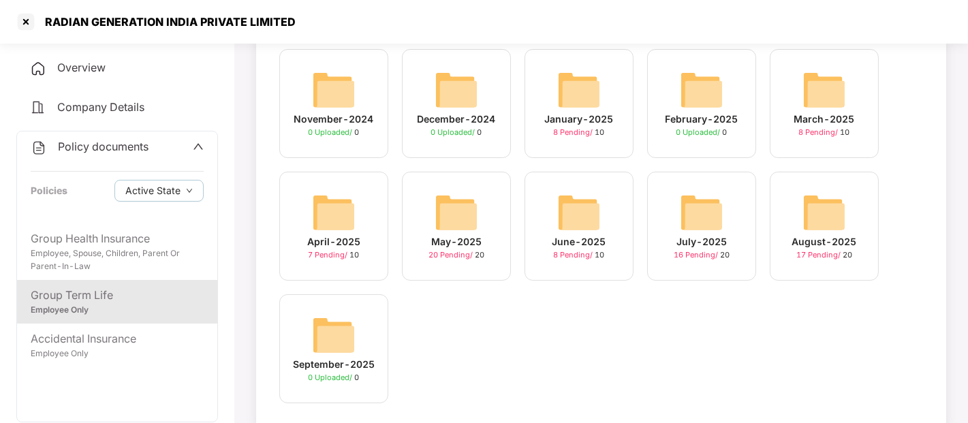
scroll to position [131, 0]
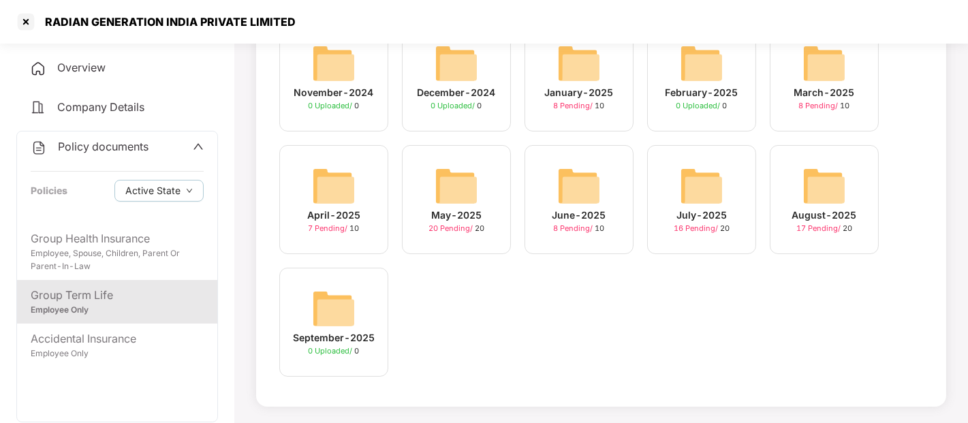
click at [804, 208] on div "August-2025" at bounding box center [824, 215] width 65 height 15
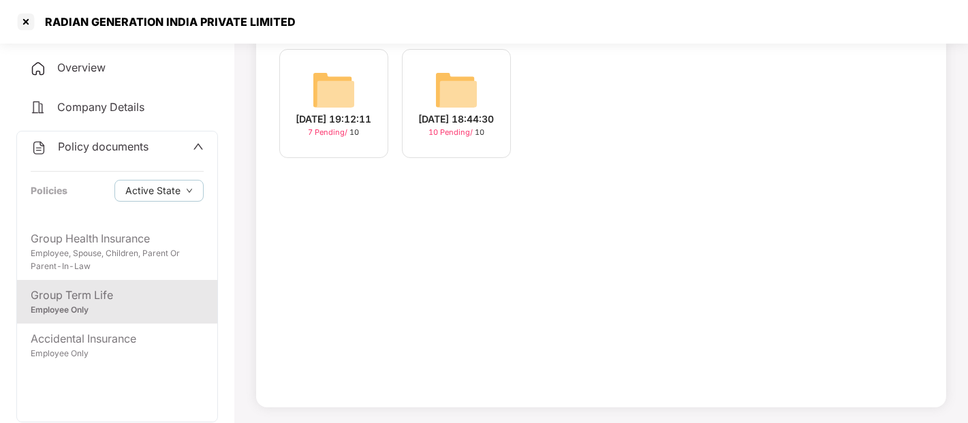
click at [302, 112] on div "14-Aug-2025 19:12:11" at bounding box center [334, 119] width 76 height 15
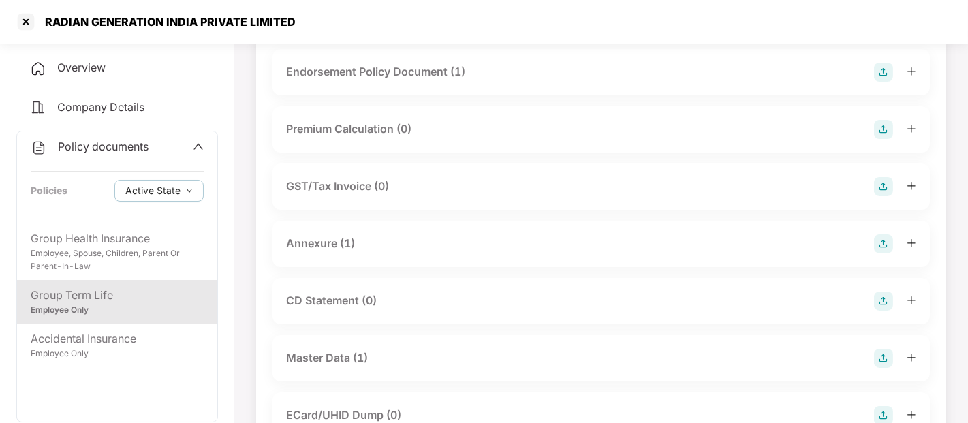
scroll to position [228, 0]
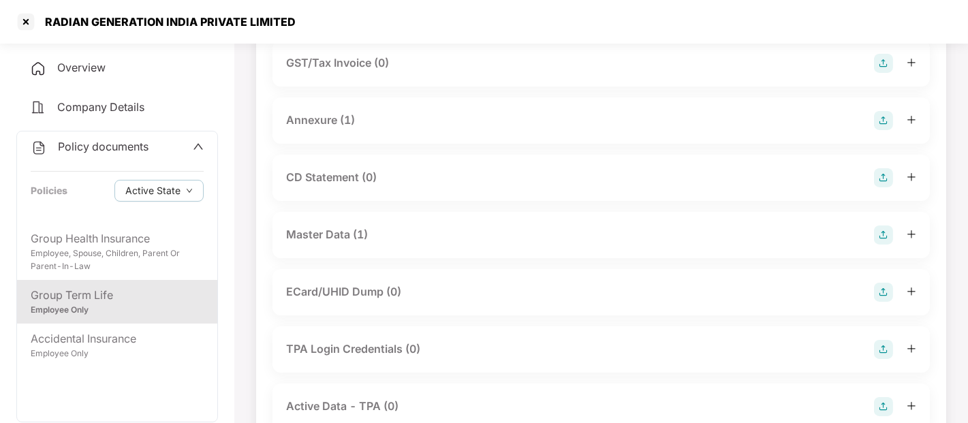
click at [330, 236] on div "Master Data (1)" at bounding box center [327, 234] width 82 height 17
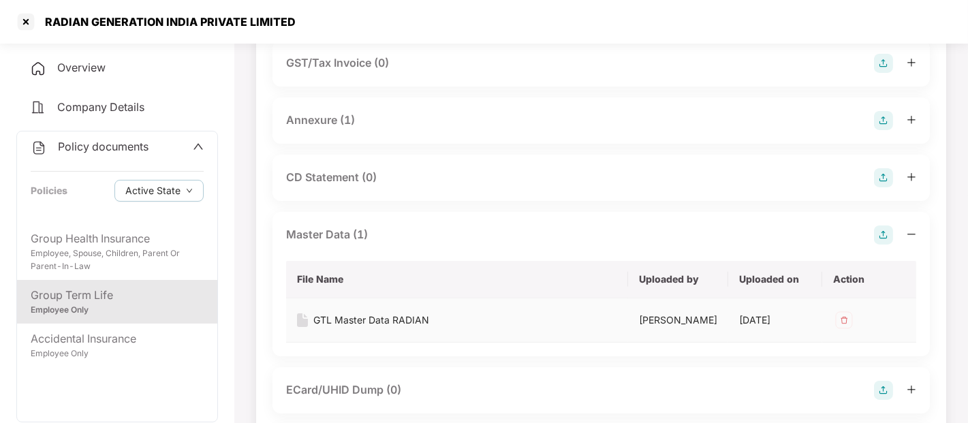
click at [366, 317] on div "GTL Master Data RADIAN" at bounding box center [371, 320] width 116 height 15
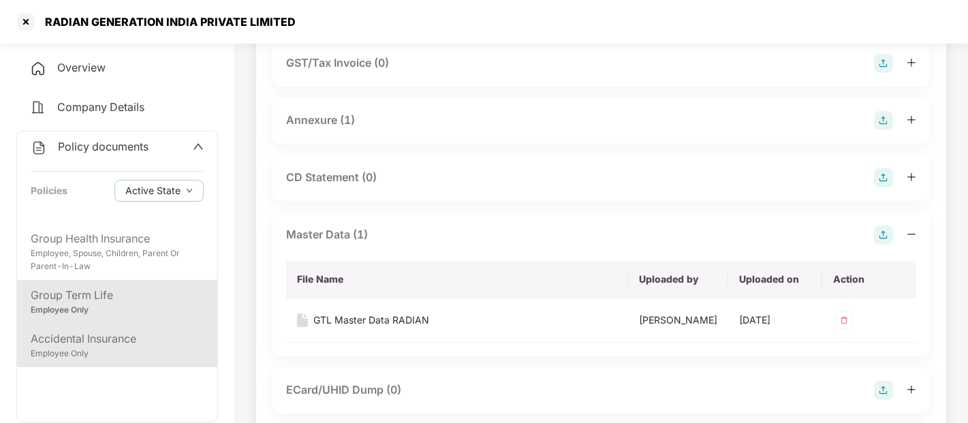
click at [107, 344] on div "Accidental Insurance" at bounding box center [117, 338] width 173 height 17
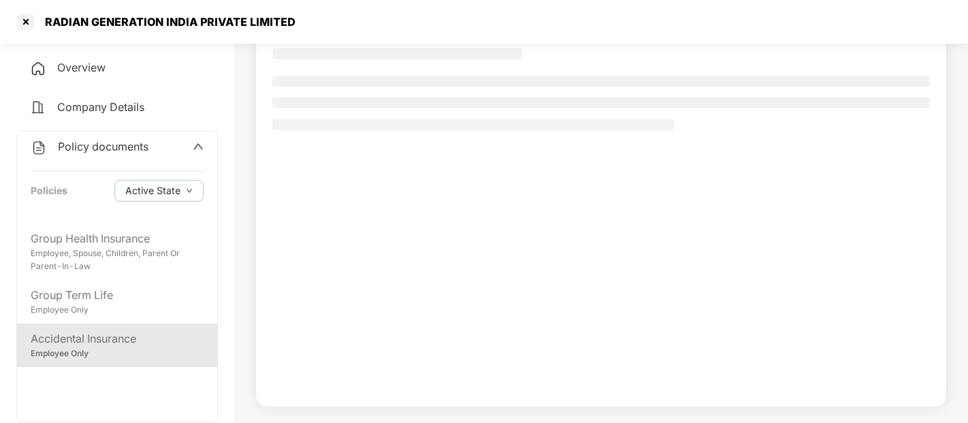
scroll to position [104, 0]
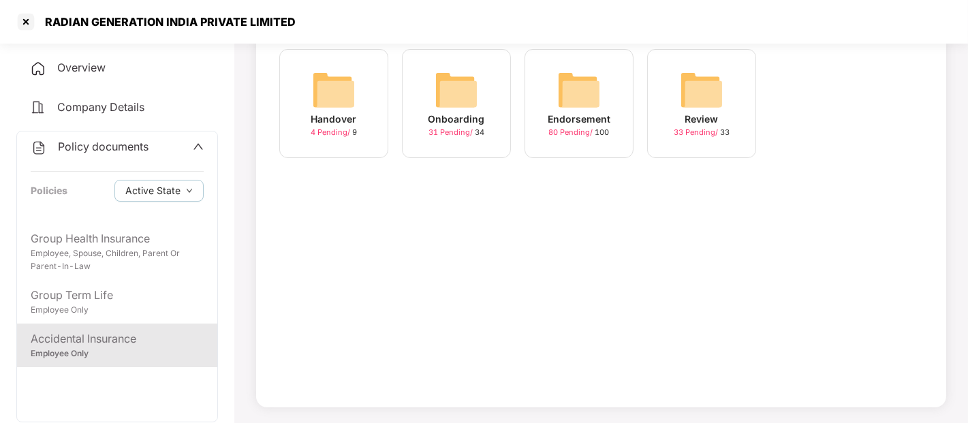
click at [589, 96] on img at bounding box center [579, 90] width 44 height 44
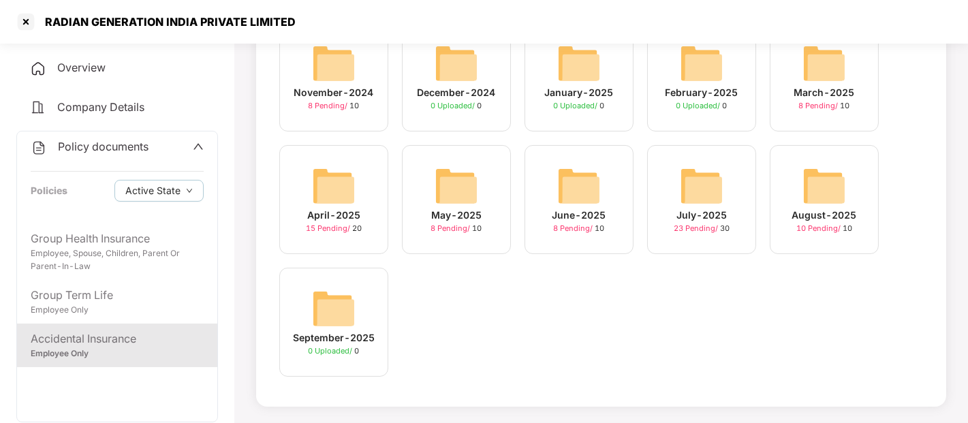
click at [702, 199] on img at bounding box center [702, 186] width 44 height 44
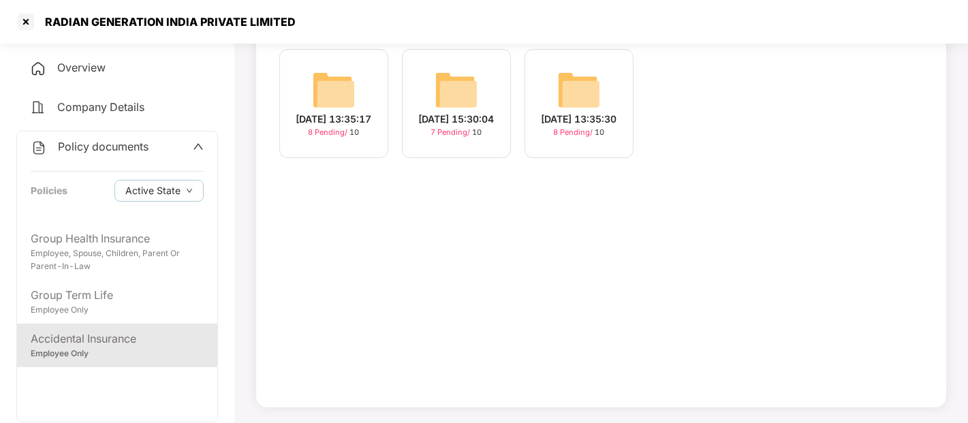
click at [583, 82] on img at bounding box center [579, 90] width 44 height 44
click at [446, 112] on div "31-Jul-2025 15:30:04" at bounding box center [457, 119] width 76 height 15
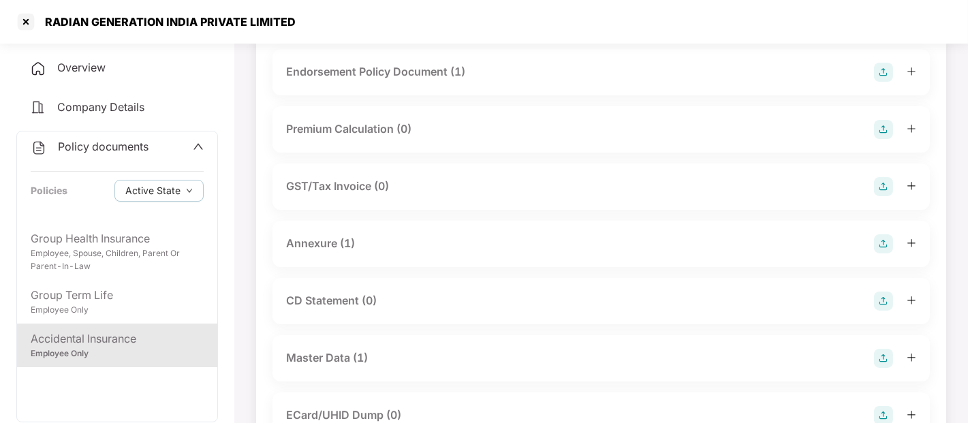
click at [334, 357] on div "Master Data (1)" at bounding box center [327, 357] width 82 height 17
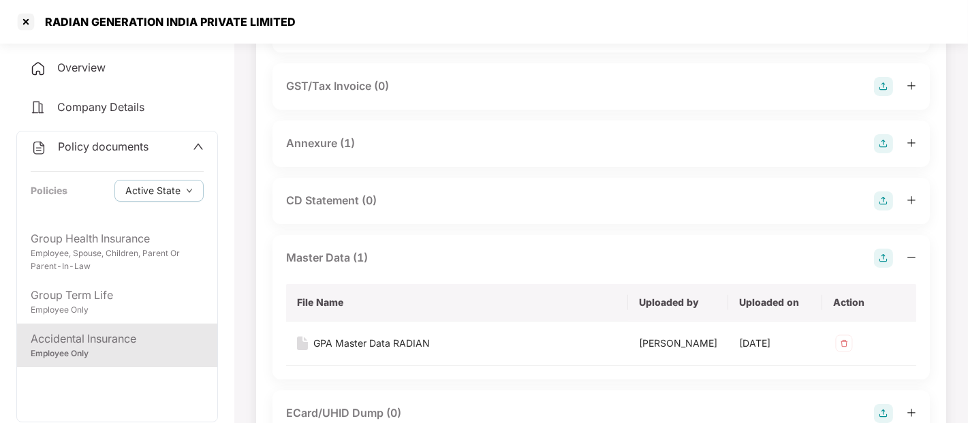
scroll to position [206, 0]
click at [345, 341] on div "GPA Master Data RADIAN" at bounding box center [371, 341] width 116 height 15
click at [25, 25] on div at bounding box center [26, 22] width 22 height 22
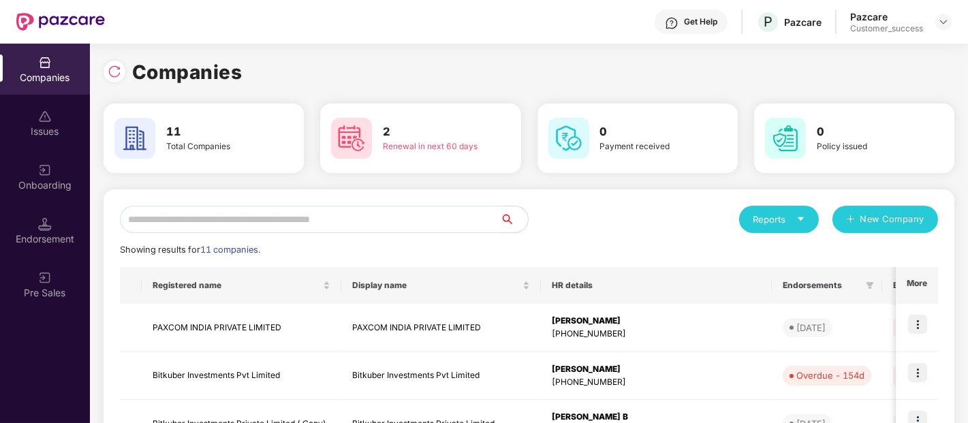
scroll to position [0, 0]
click at [278, 228] on input "*" at bounding box center [310, 219] width 381 height 27
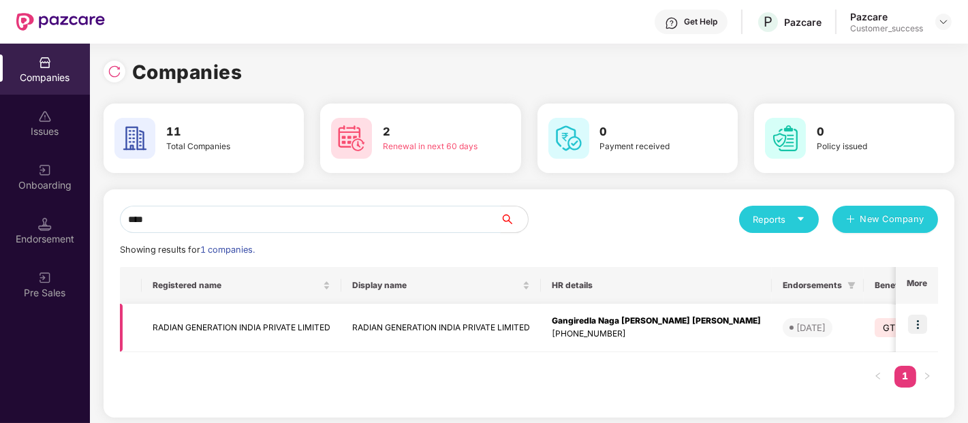
type input "****"
click at [253, 330] on td "RADIAN GENERATION INDIA PRIVATE LIMITED" at bounding box center [242, 328] width 200 height 48
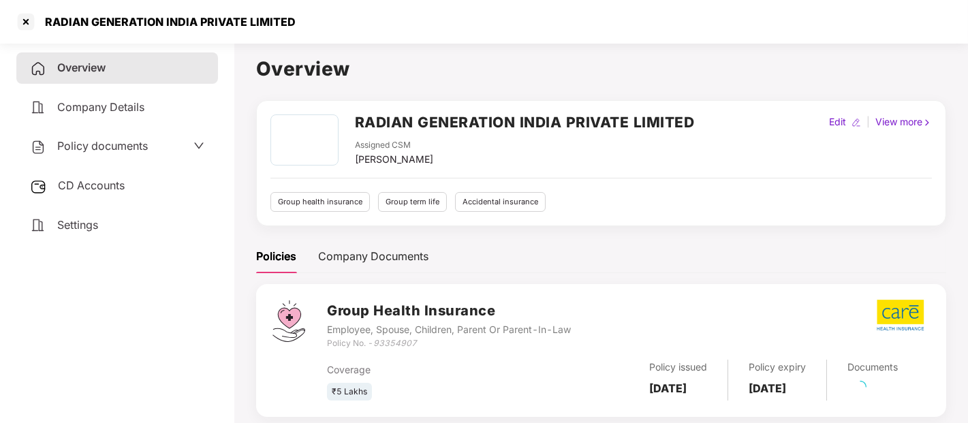
click at [162, 153] on div "Policy documents" at bounding box center [117, 147] width 174 height 18
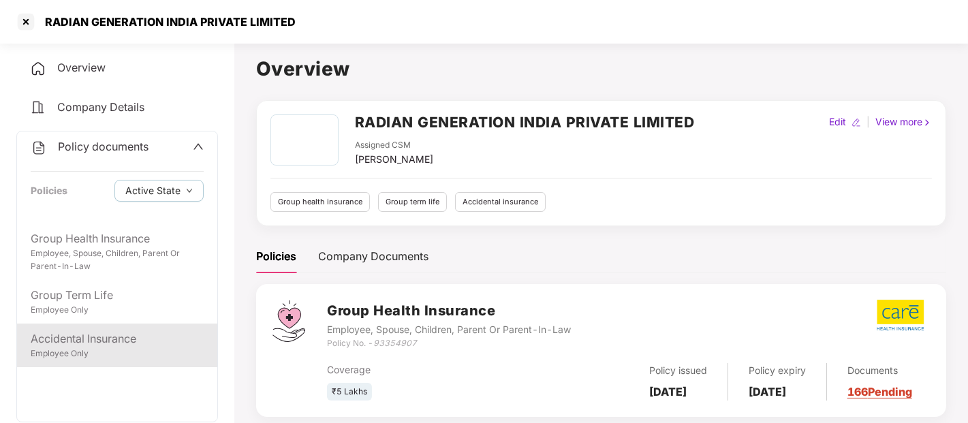
click at [70, 343] on div "Accidental Insurance" at bounding box center [117, 338] width 173 height 17
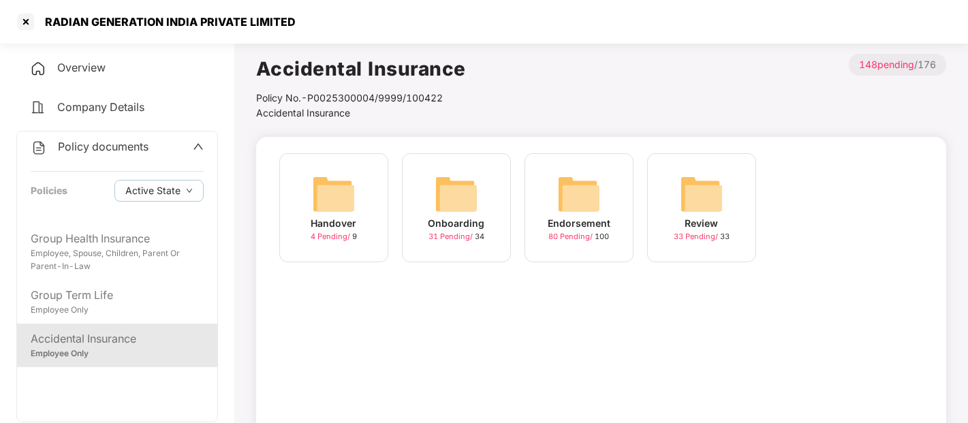
scroll to position [98, 0]
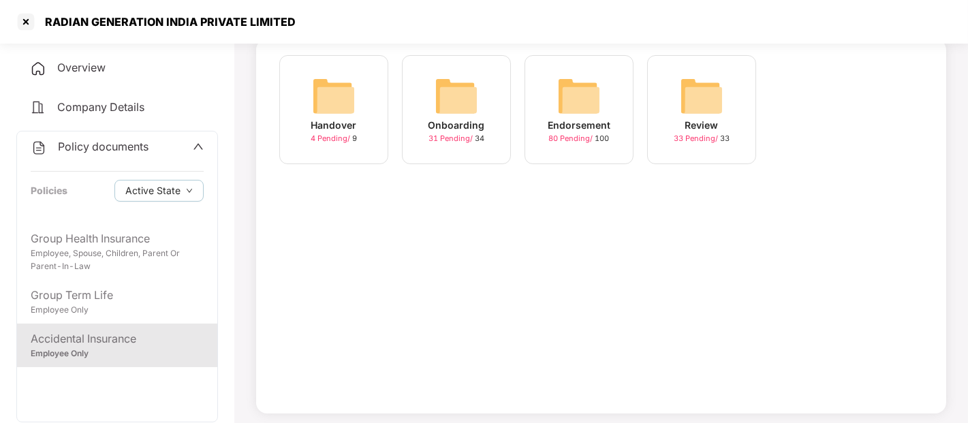
click at [593, 90] on img at bounding box center [579, 96] width 44 height 44
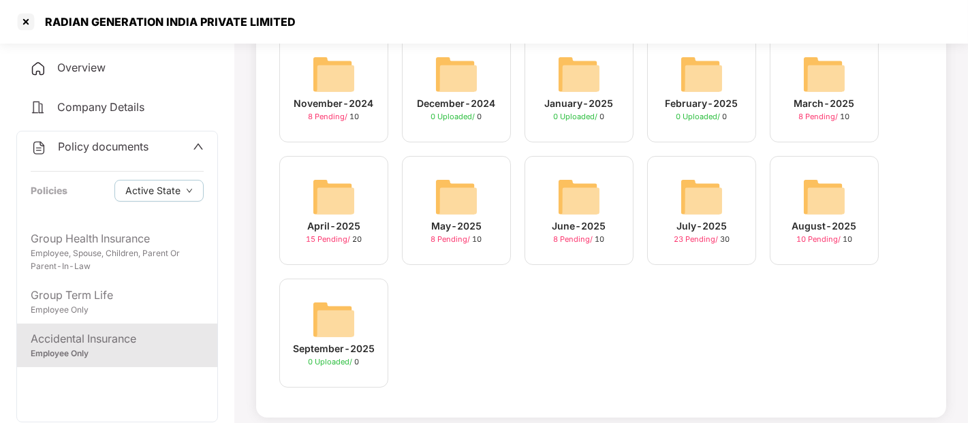
scroll to position [121, 0]
click at [841, 196] on img at bounding box center [824, 196] width 44 height 44
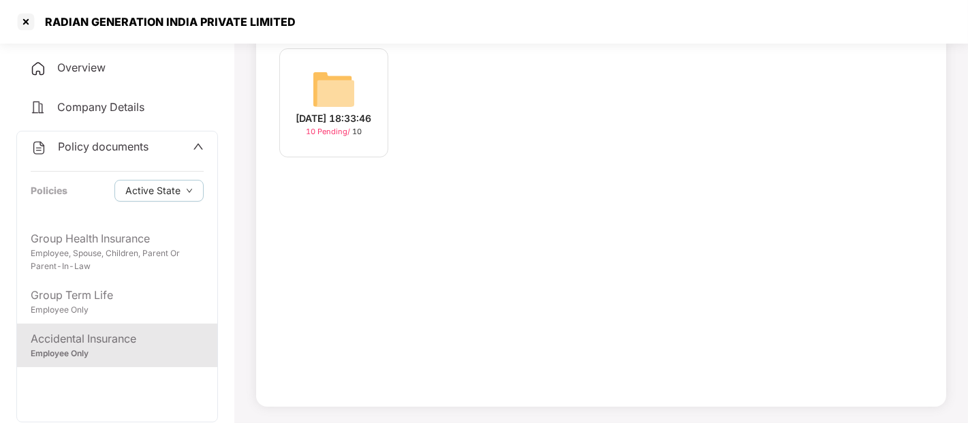
scroll to position [104, 0]
click at [356, 138] on div "10 Pending / 10" at bounding box center [334, 133] width 56 height 12
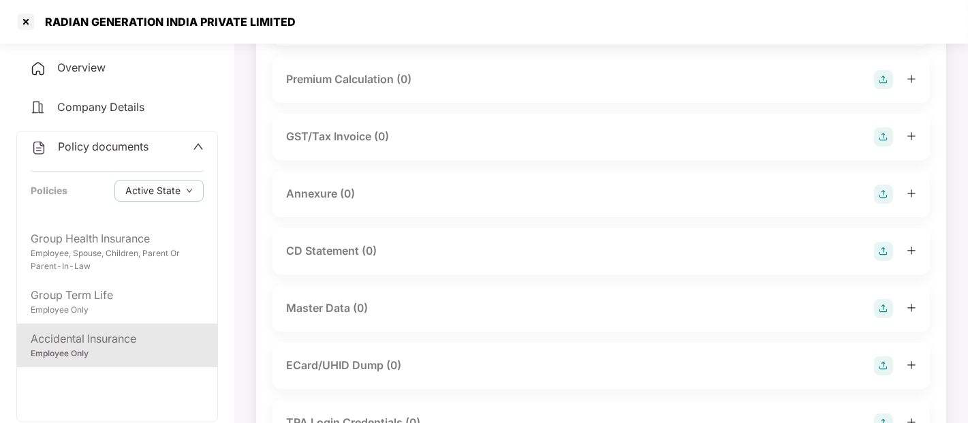
scroll to position [0, 0]
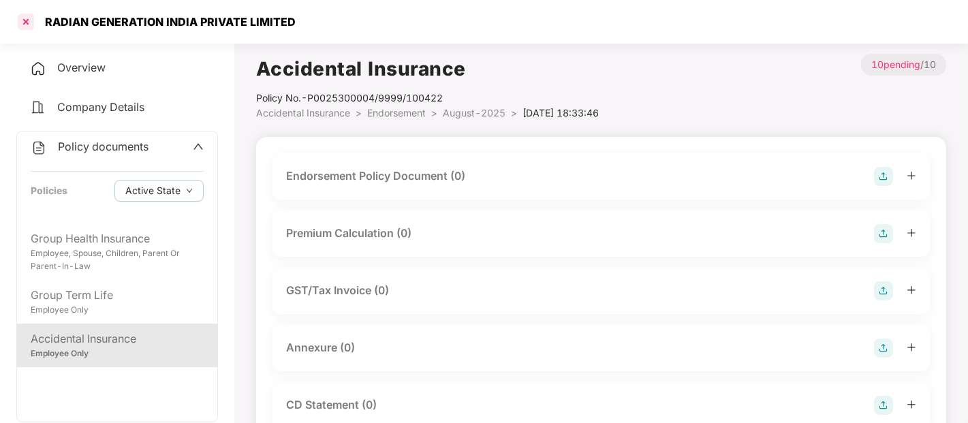
click at [33, 28] on div at bounding box center [26, 22] width 22 height 22
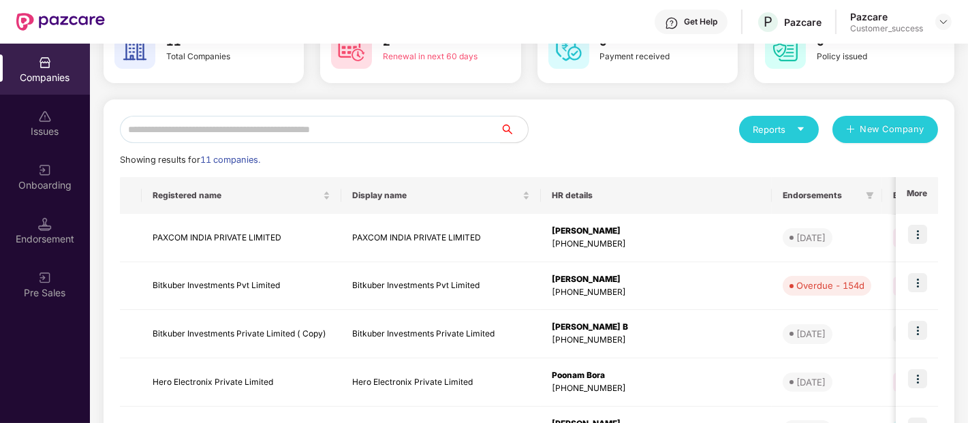
scroll to position [91, 0]
click at [321, 138] on input "text" at bounding box center [310, 128] width 381 height 27
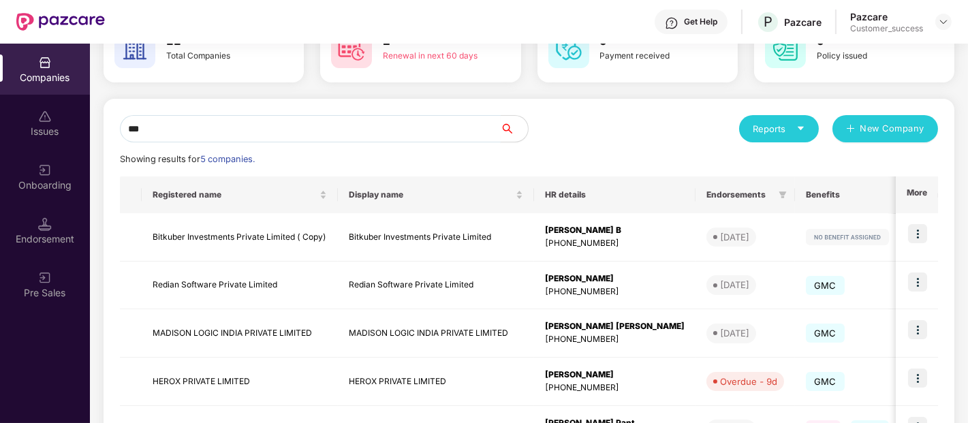
scroll to position [5, 0]
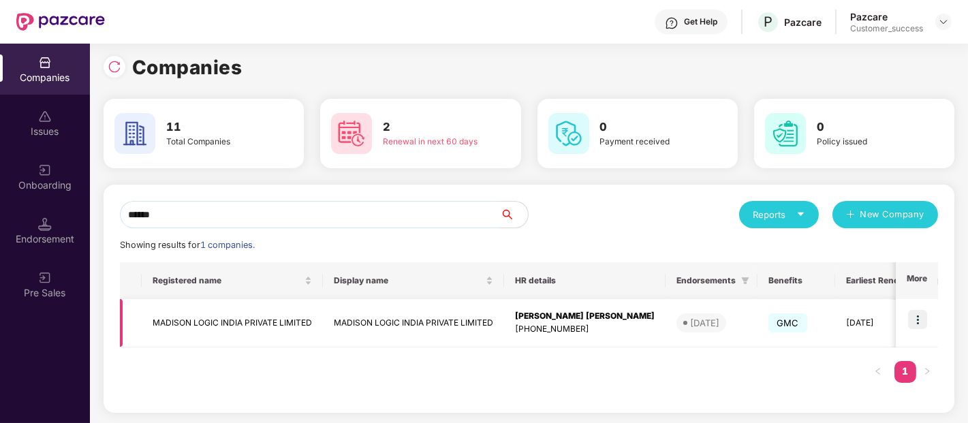
type input "******"
click at [916, 317] on img at bounding box center [917, 319] width 19 height 19
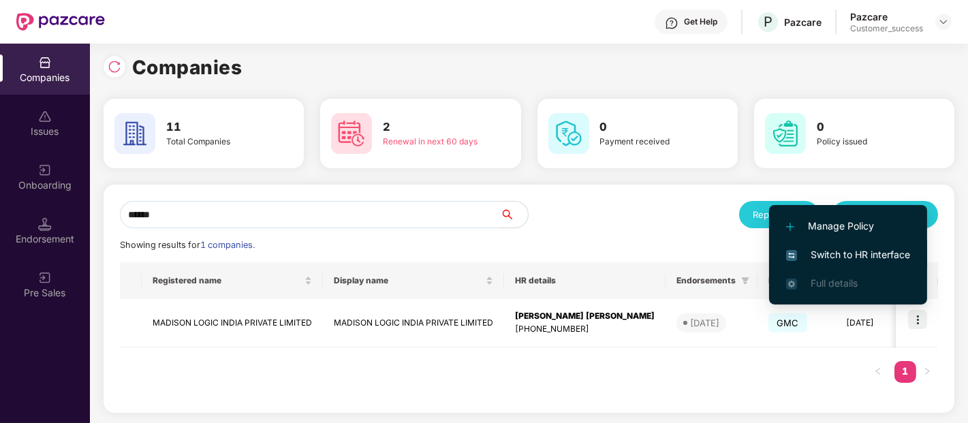
click at [831, 257] on span "Switch to HR interface" at bounding box center [848, 254] width 124 height 15
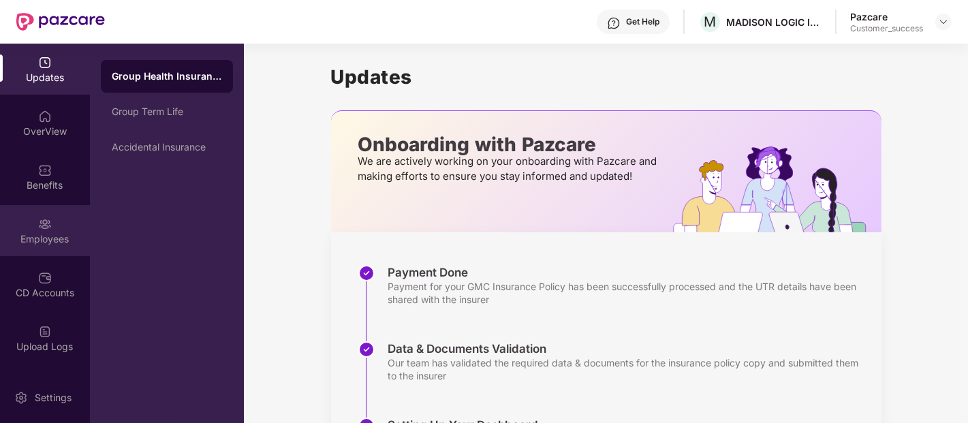
click at [32, 230] on div "Employees" at bounding box center [45, 230] width 90 height 51
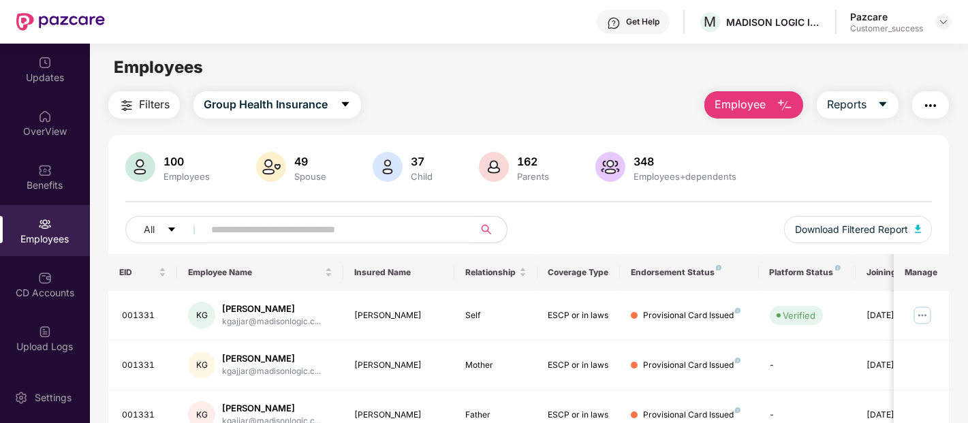
click at [274, 225] on input "text" at bounding box center [333, 229] width 245 height 20
paste input "******"
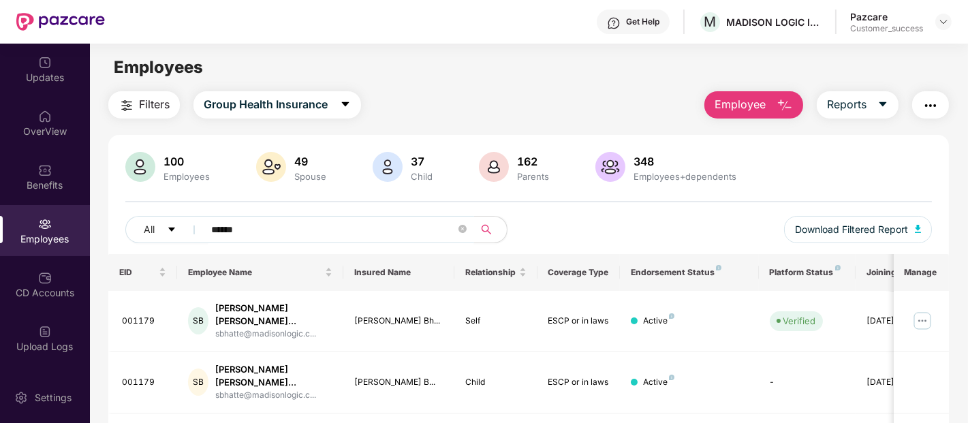
scroll to position [65, 0]
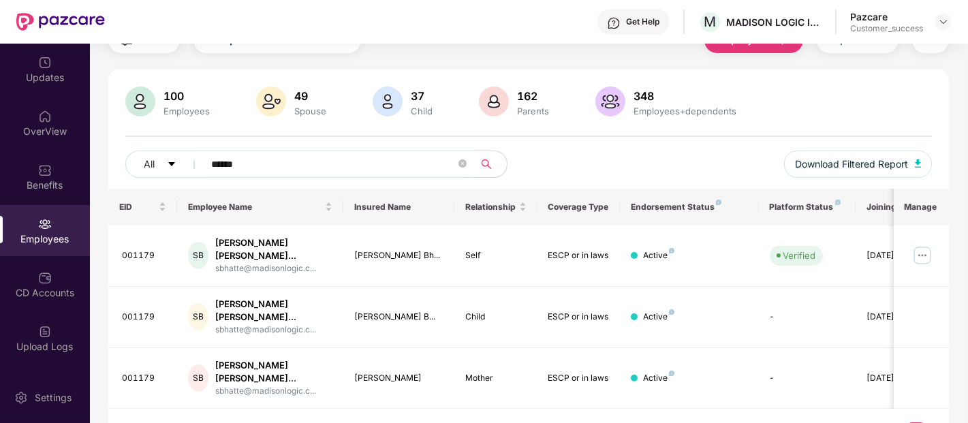
type input "******"
click at [929, 246] on img at bounding box center [922, 256] width 22 height 22
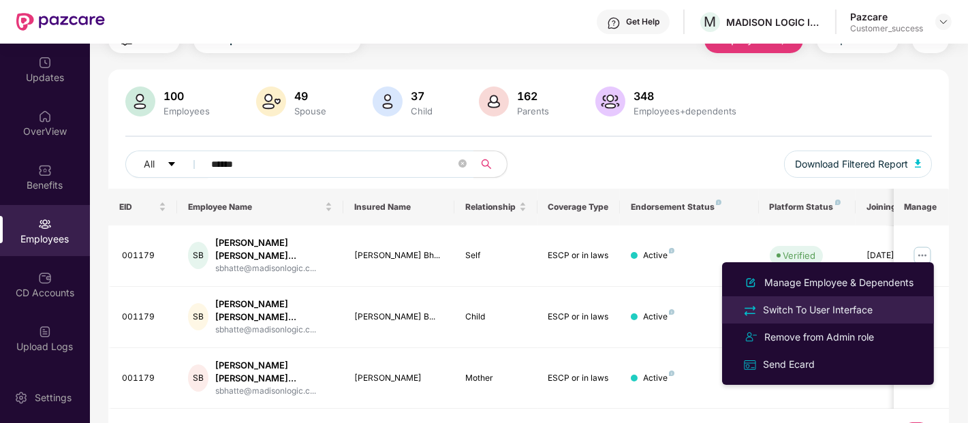
click at [841, 312] on div "Switch To User Interface" at bounding box center [817, 309] width 115 height 15
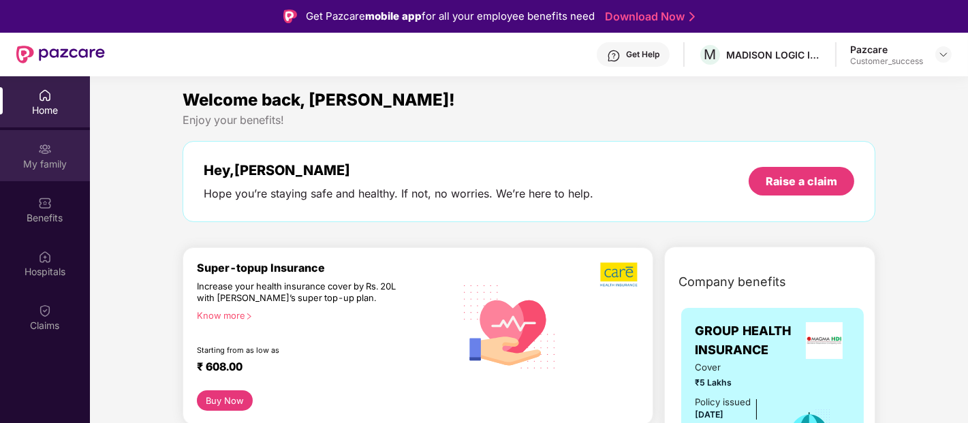
click at [63, 157] on div "My family" at bounding box center [45, 164] width 90 height 14
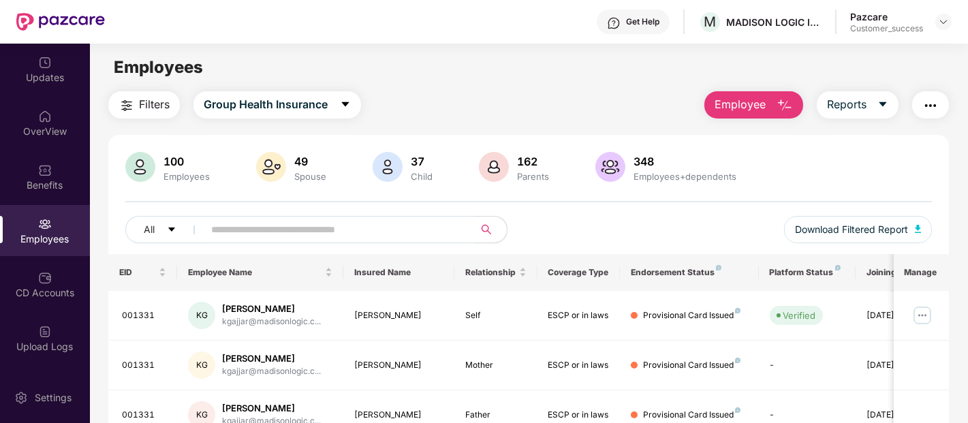
click at [335, 235] on input "text" at bounding box center [333, 229] width 245 height 20
paste input "******"
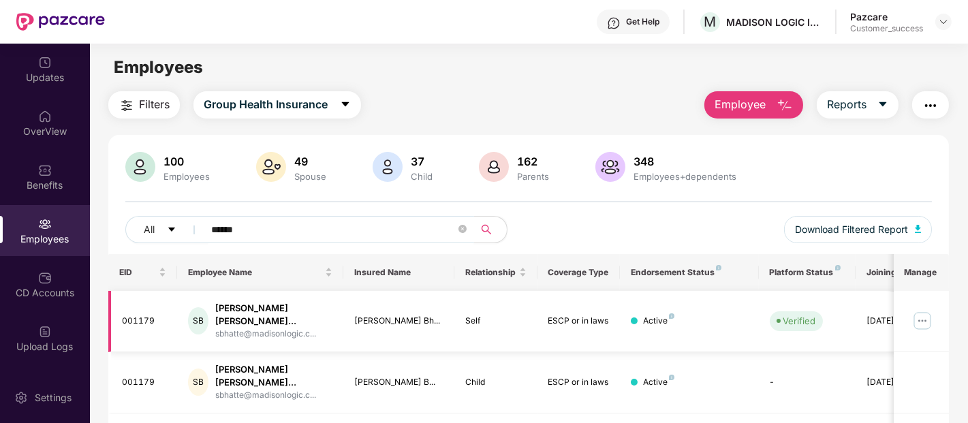
type input "******"
click at [925, 310] on img at bounding box center [922, 321] width 22 height 22
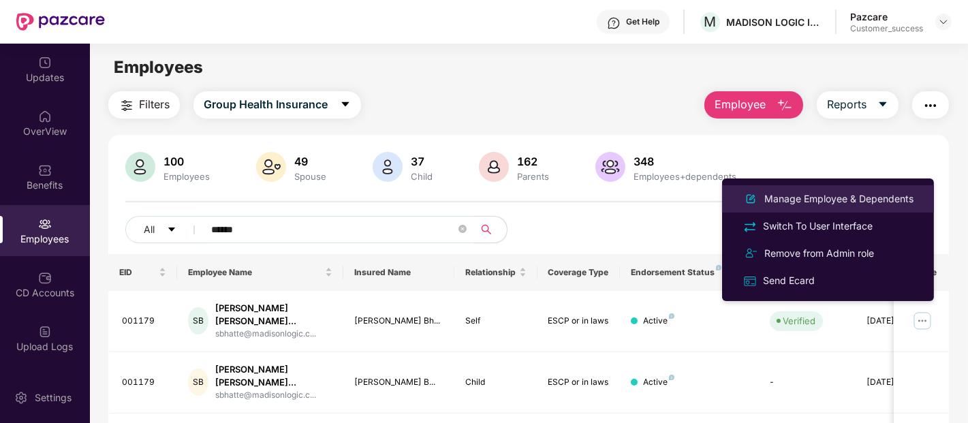
click at [868, 198] on div "Manage Employee & Dependents" at bounding box center [839, 198] width 155 height 15
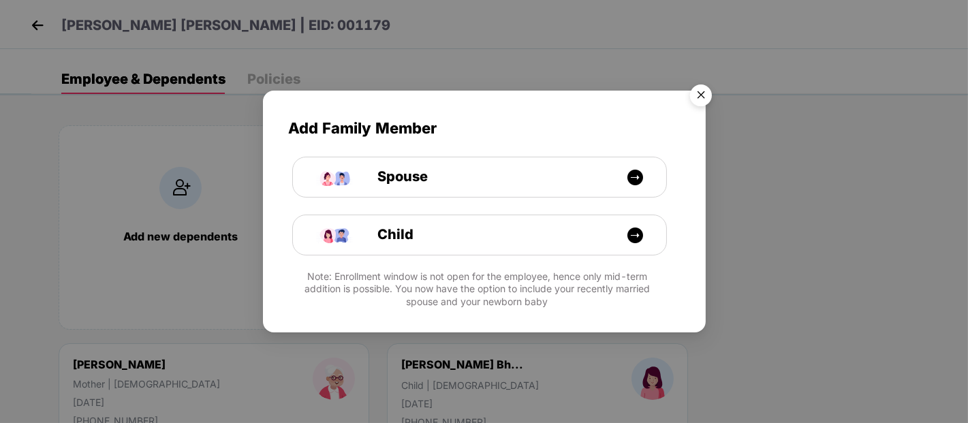
click at [693, 99] on img "Close" at bounding box center [701, 97] width 38 height 38
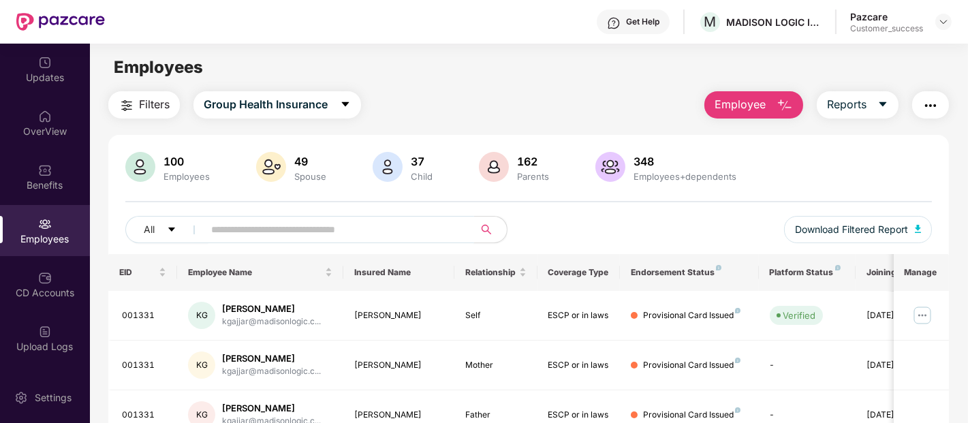
click at [303, 232] on input "text" at bounding box center [333, 229] width 245 height 20
click at [290, 232] on input "text" at bounding box center [333, 229] width 245 height 20
paste input "******"
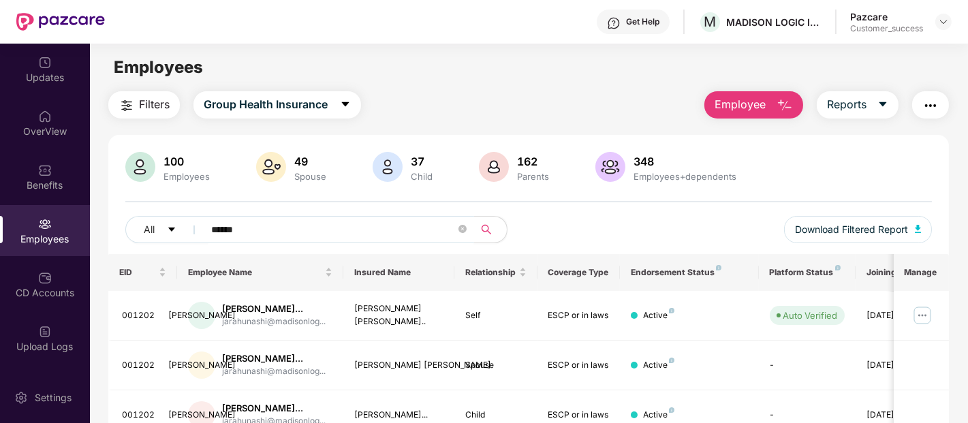
scroll to position [116, 0]
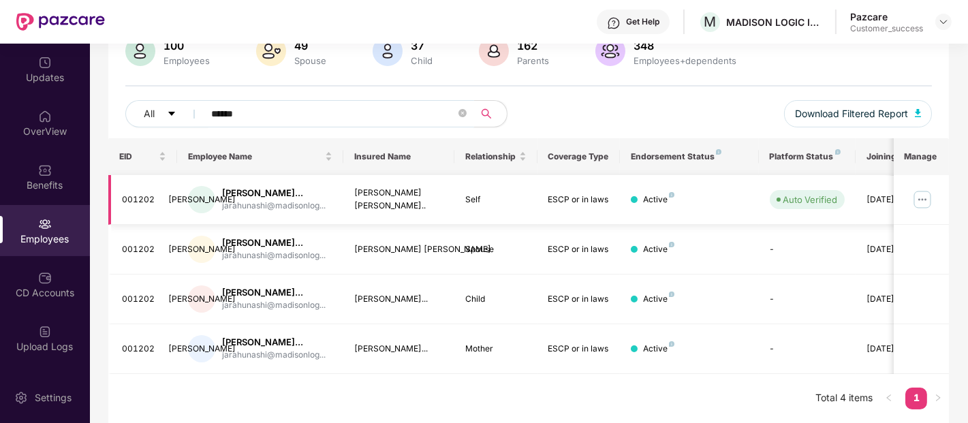
type input "******"
click at [920, 200] on img at bounding box center [922, 200] width 22 height 22
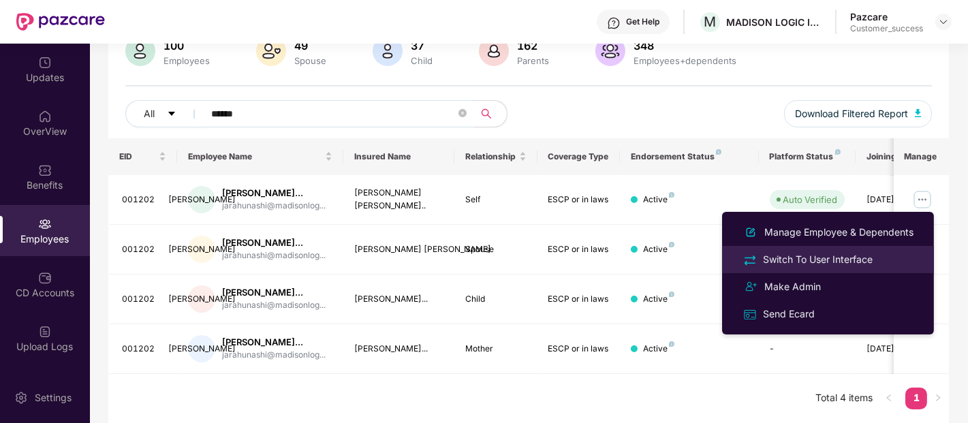
click at [798, 255] on div "Switch To User Interface" at bounding box center [817, 259] width 115 height 15
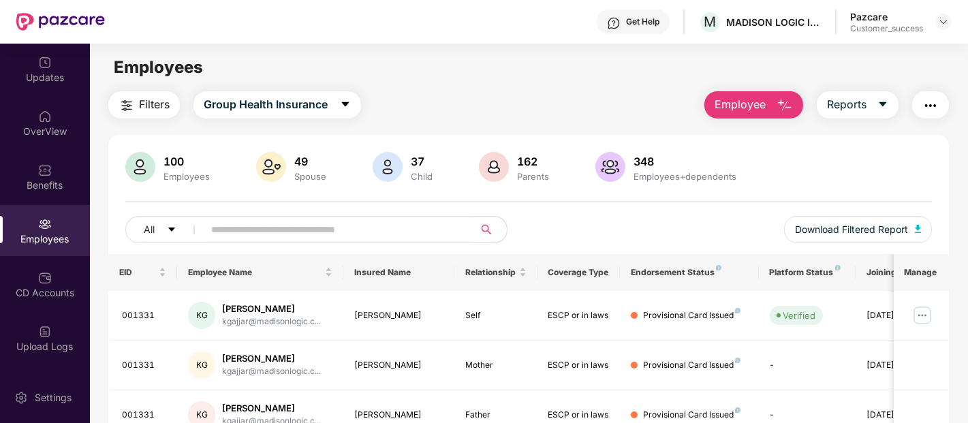
click at [251, 233] on input "text" at bounding box center [333, 229] width 245 height 20
click at [257, 238] on input "text" at bounding box center [333, 229] width 245 height 20
paste input "******"
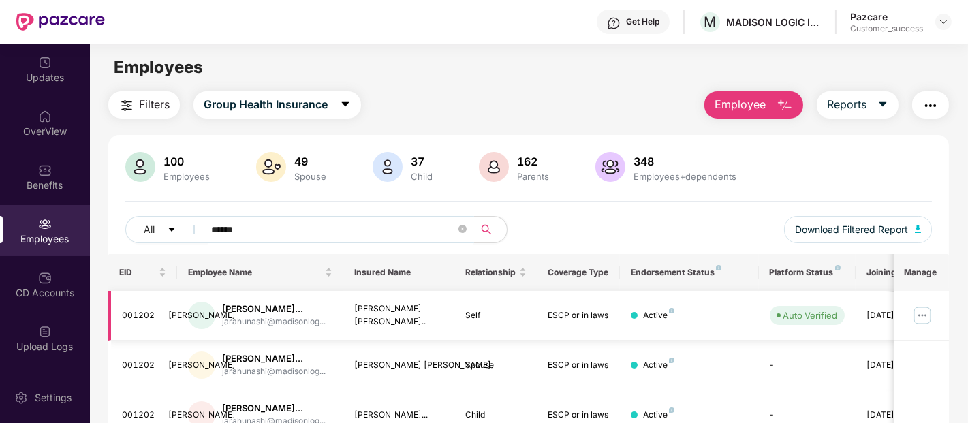
type input "******"
click at [926, 324] on img at bounding box center [922, 316] width 22 height 22
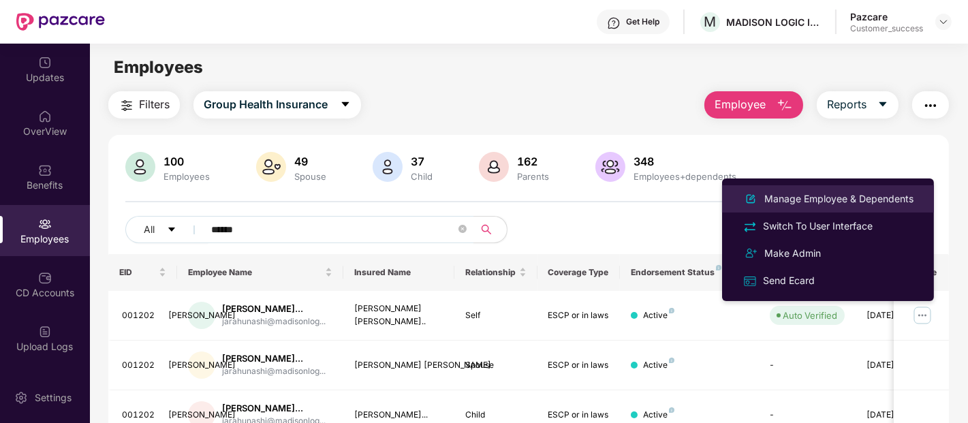
click at [849, 200] on div "Manage Employee & Dependents" at bounding box center [839, 198] width 155 height 15
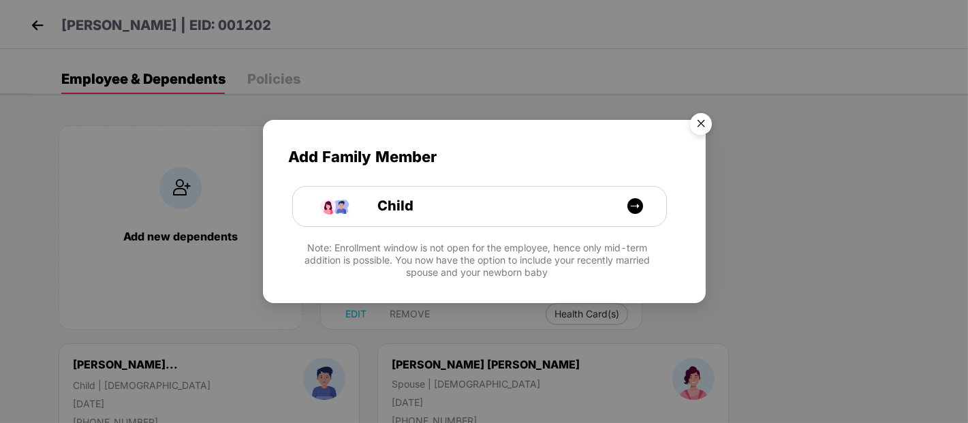
click at [692, 114] on img "Close" at bounding box center [701, 126] width 38 height 38
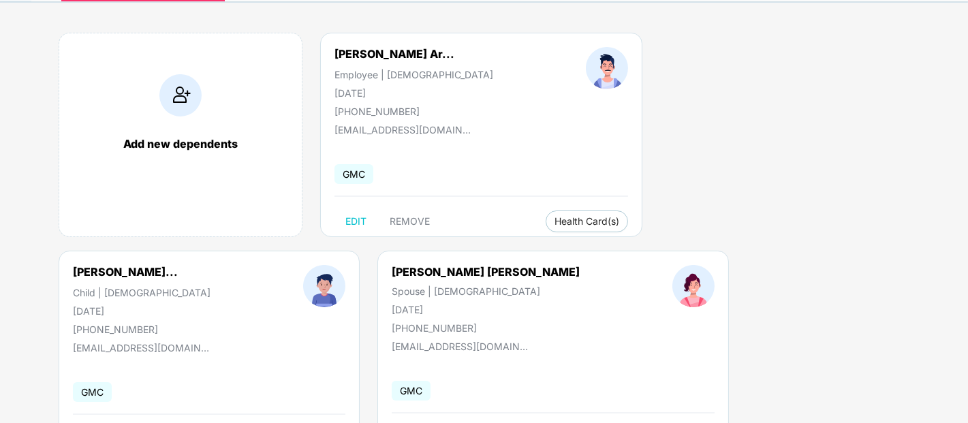
scroll to position [93, 0]
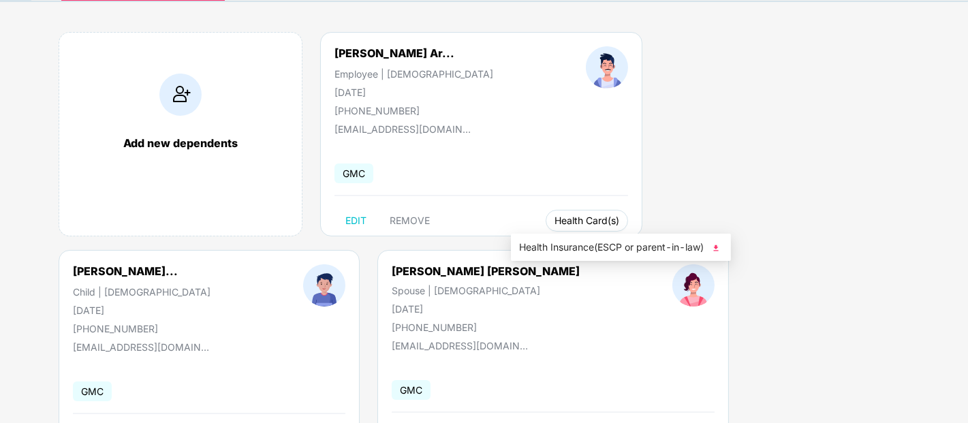
click at [546, 228] on button "Health Card(s)" at bounding box center [587, 221] width 82 height 22
click at [574, 222] on span "Health Card(s)" at bounding box center [587, 220] width 65 height 7
click at [574, 248] on span "Health Insurance(ESCP or parent-in-law)" at bounding box center [621, 247] width 204 height 15
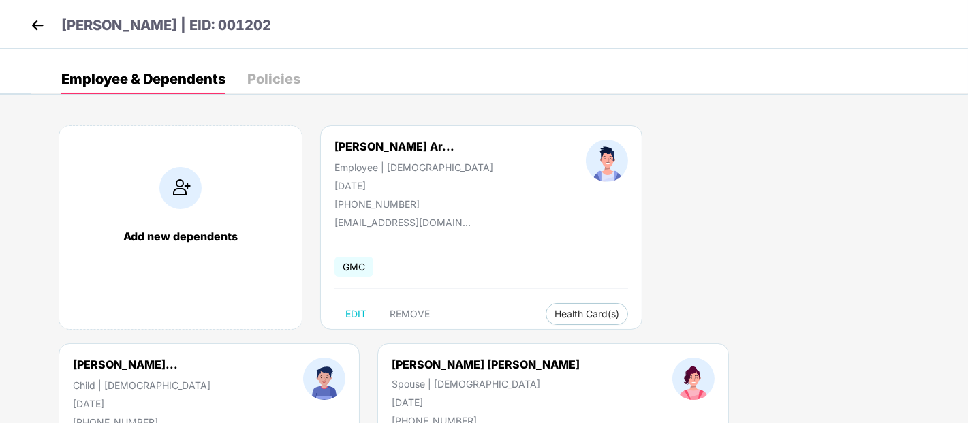
click at [297, 72] on div "Policies" at bounding box center [273, 79] width 53 height 14
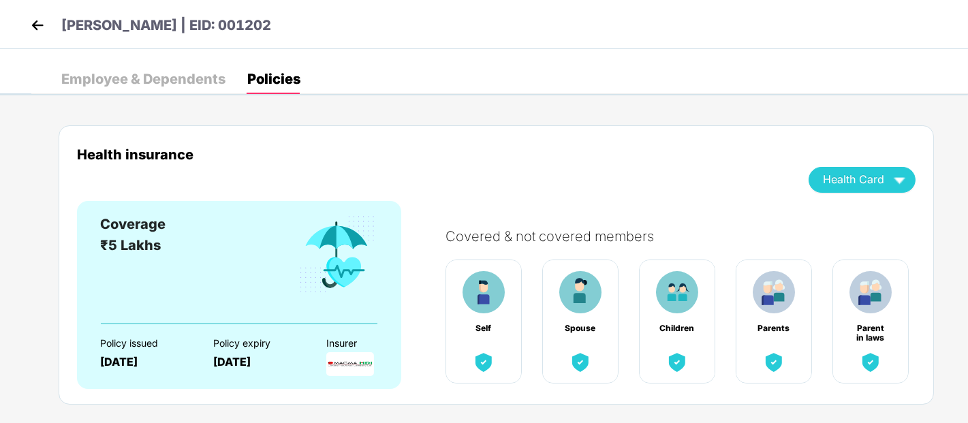
click at [176, 74] on div "Employee & Dependents" at bounding box center [143, 79] width 164 height 14
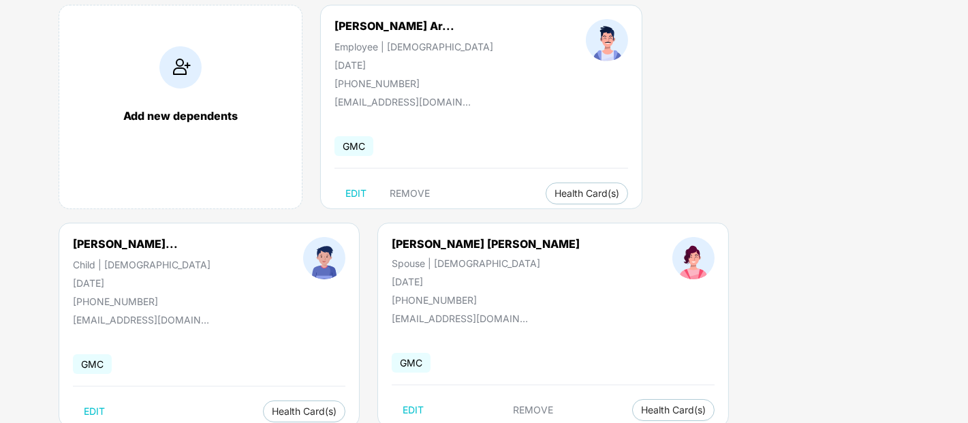
scroll to position [159, 0]
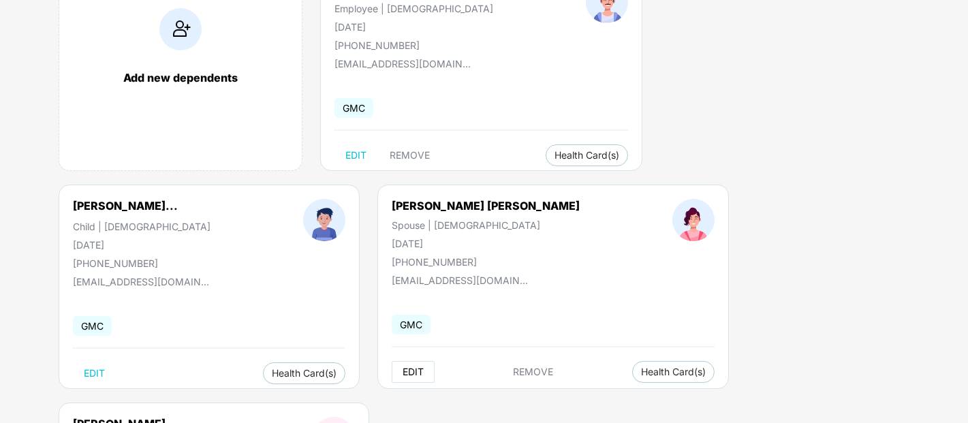
click at [403, 375] on span "EDIT" at bounding box center [413, 371] width 21 height 11
select select "******"
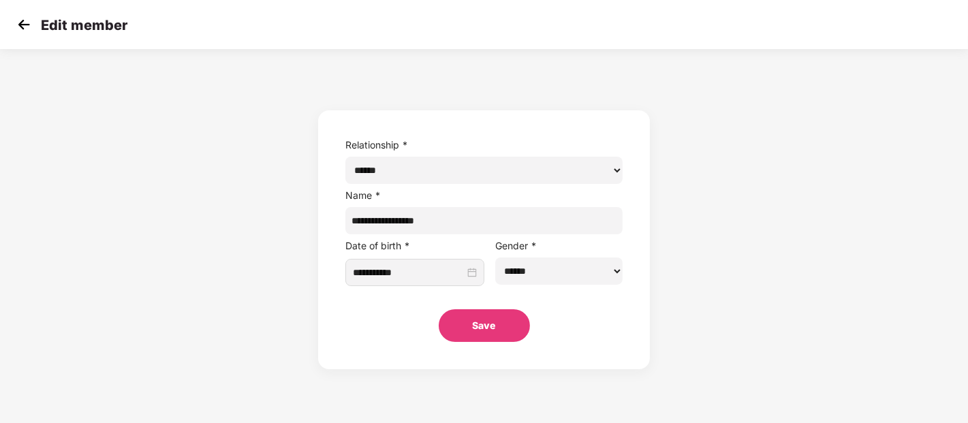
scroll to position [0, 0]
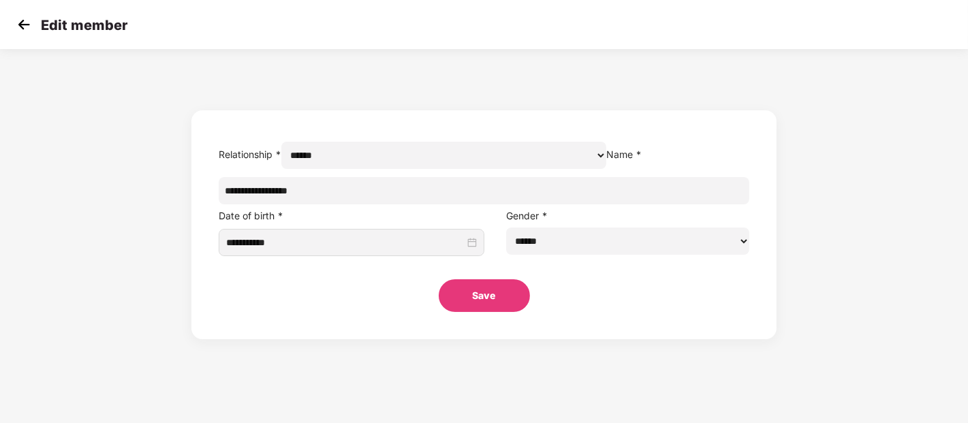
click at [23, 22] on img at bounding box center [24, 24] width 20 height 20
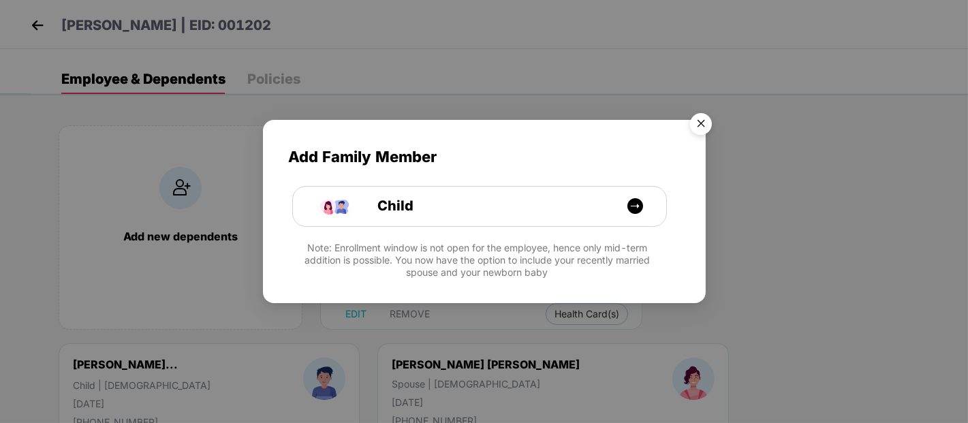
click at [696, 124] on img "Close" at bounding box center [701, 126] width 38 height 38
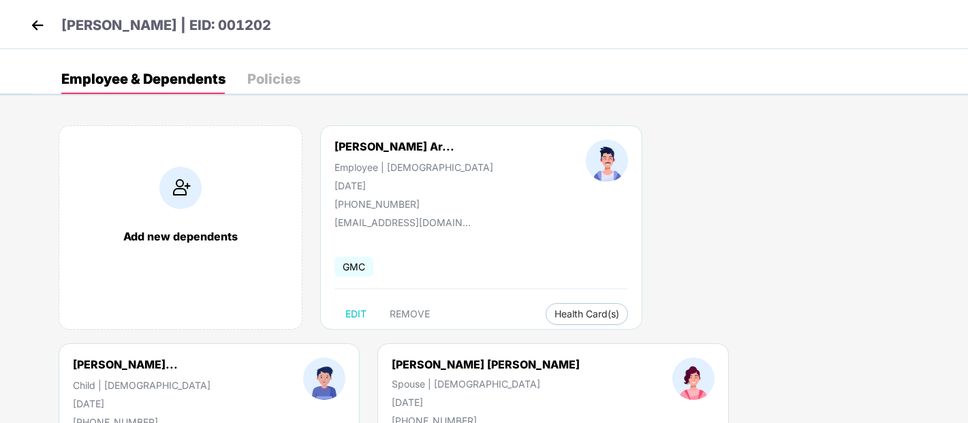
click at [271, 23] on p "Jivan Jatashankar Arahunashi | EID: 001202" at bounding box center [166, 25] width 210 height 21
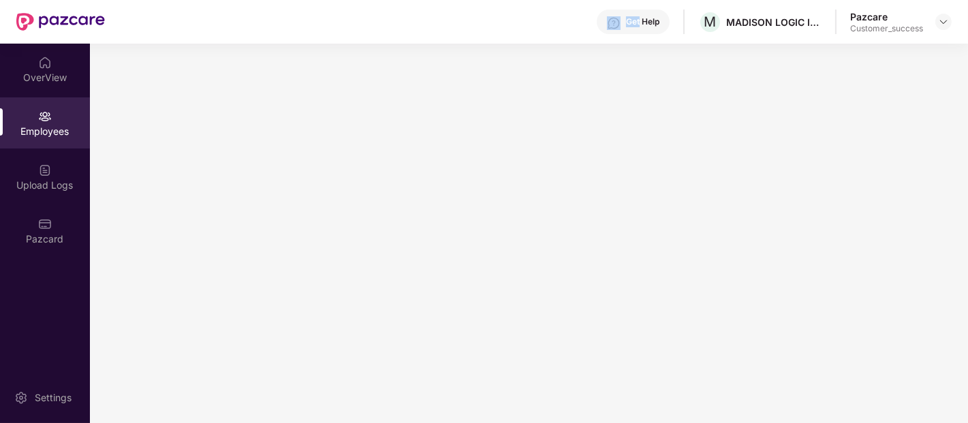
click at [344, 23] on div "Get Help M MADISON LOGIC INDIA PRIVATE LIMITED Pazcare Customer_success" at bounding box center [528, 22] width 847 height 44
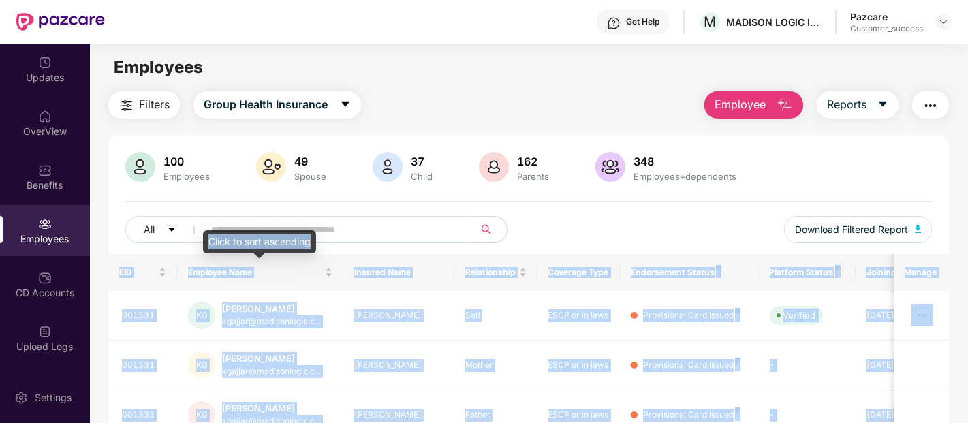
drag, startPoint x: 309, startPoint y: 230, endPoint x: 343, endPoint y: 225, distance: 33.7
click at [343, 225] on body "Get Help M MADISON LOGIC INDIA PRIVATE LIMITED Pazcare Customer_success Updates…" at bounding box center [484, 211] width 968 height 423
click at [343, 225] on input "text" at bounding box center [333, 229] width 245 height 20
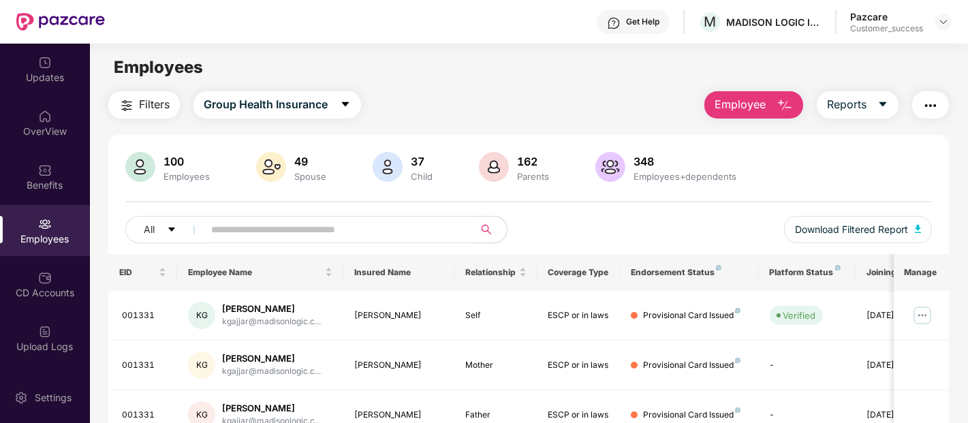
paste input "******"
type input "******"
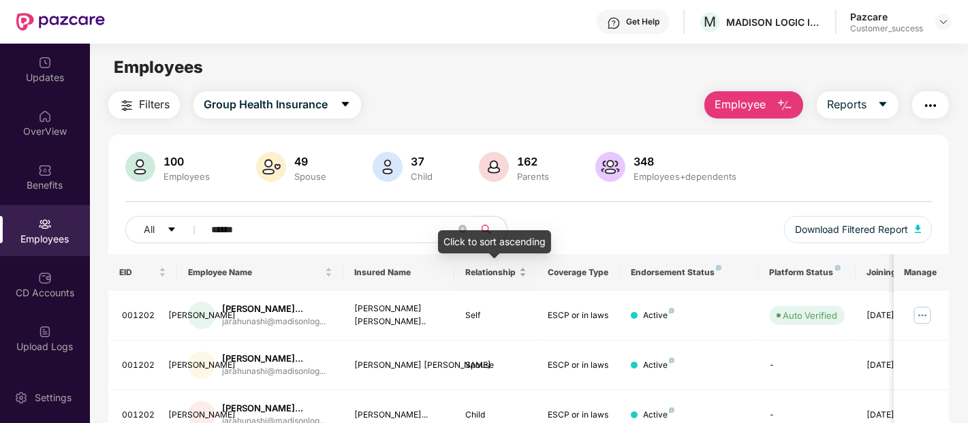
scroll to position [116, 0]
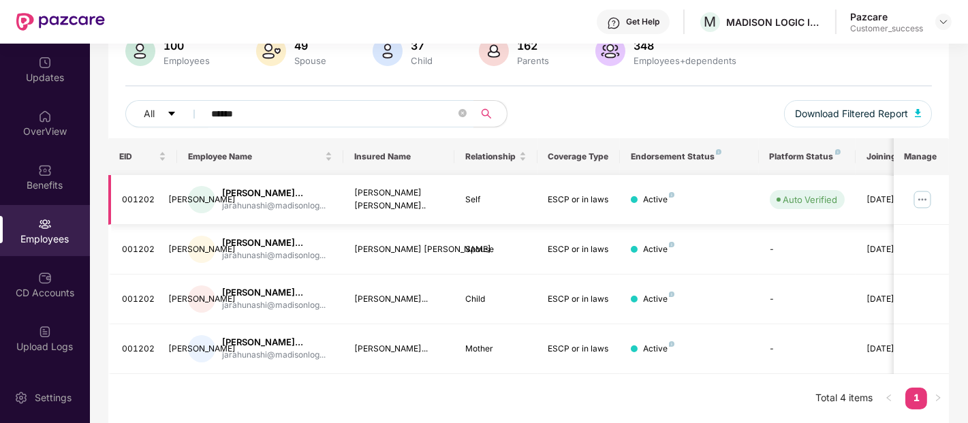
click at [916, 201] on img at bounding box center [922, 200] width 22 height 22
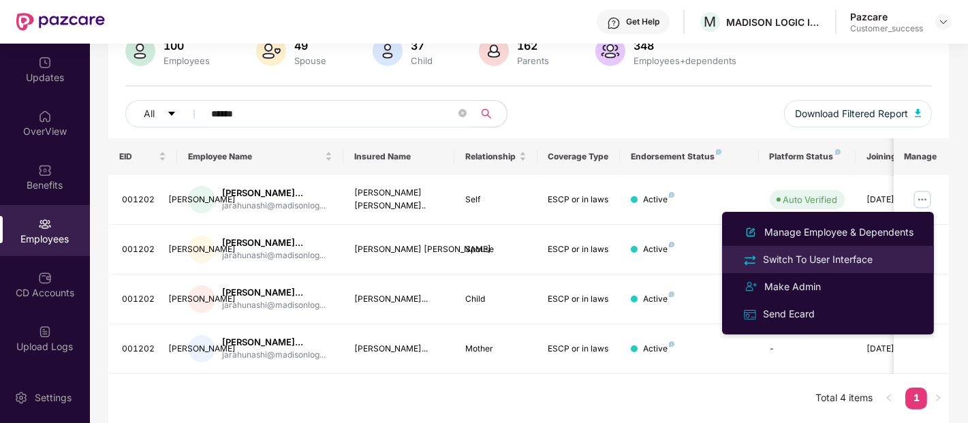
click at [816, 256] on div "Switch To User Interface" at bounding box center [817, 259] width 115 height 15
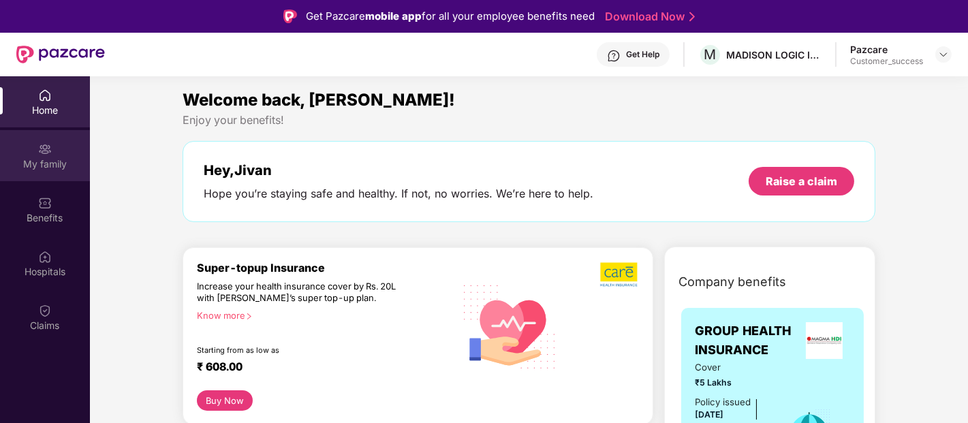
click at [50, 152] on img at bounding box center [45, 149] width 14 height 14
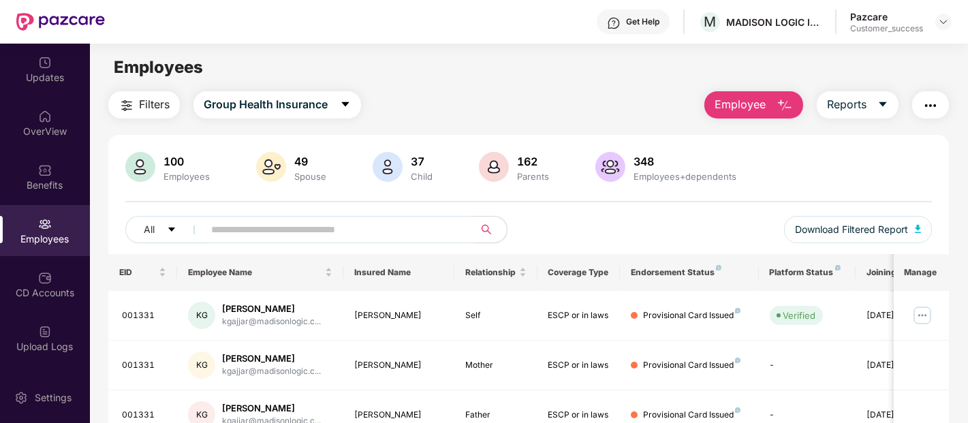
click at [445, 233] on input "text" at bounding box center [333, 229] width 245 height 20
paste input "******"
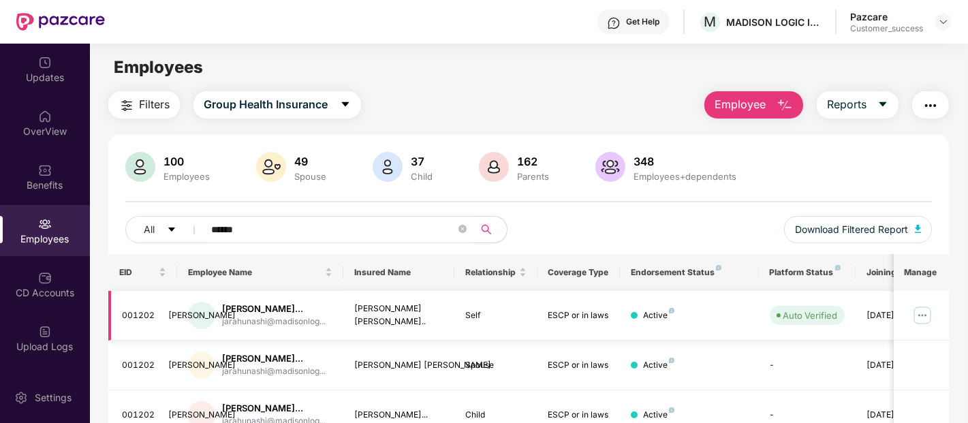
type input "******"
click at [920, 317] on img at bounding box center [922, 316] width 22 height 22
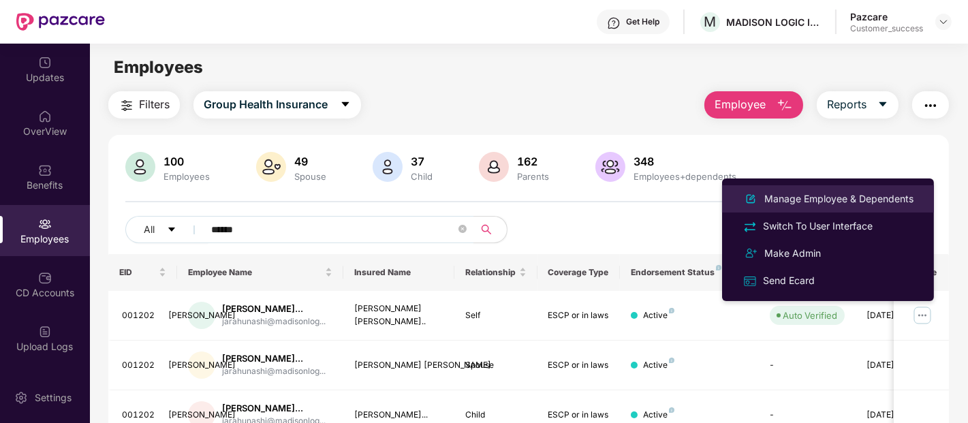
click at [833, 193] on div "Manage Employee & Dependents" at bounding box center [839, 198] width 155 height 15
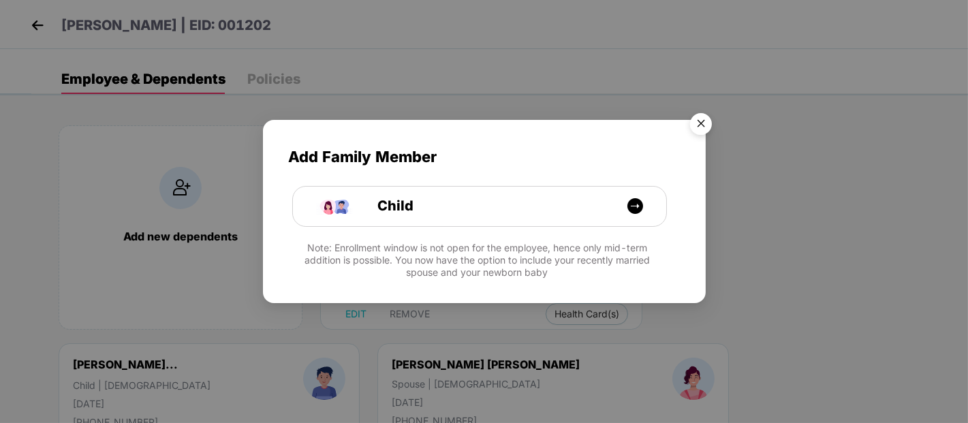
click at [703, 120] on img "Close" at bounding box center [701, 126] width 38 height 38
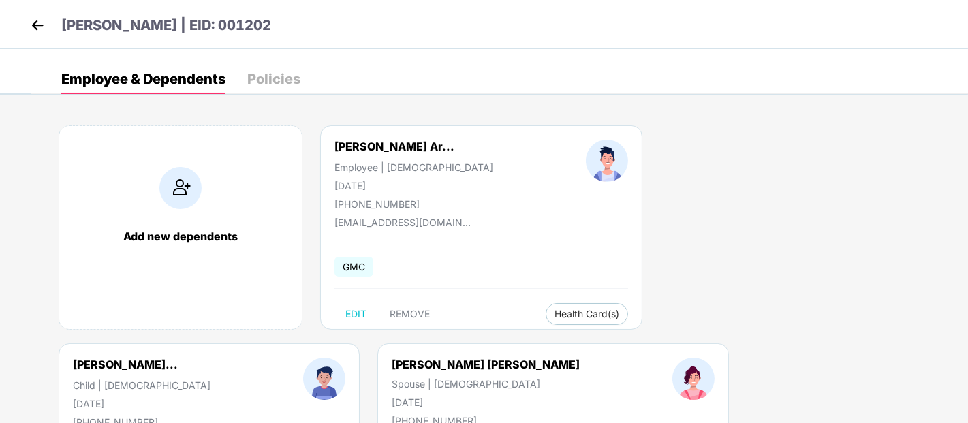
scroll to position [159, 0]
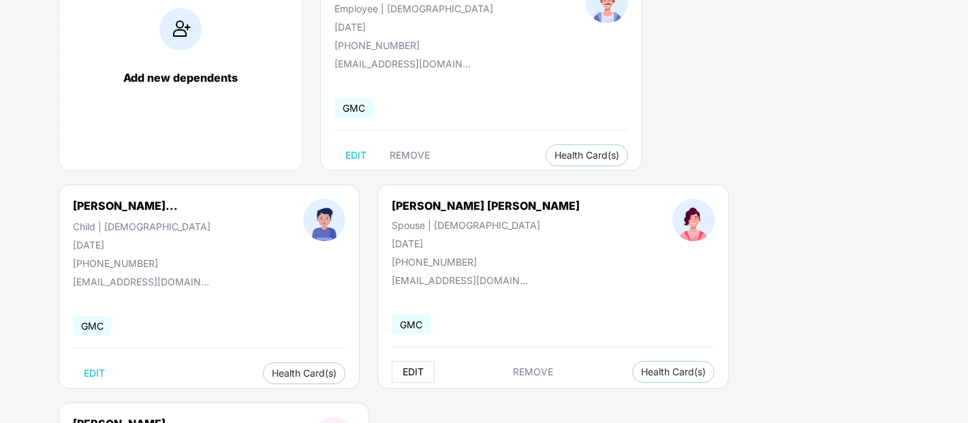
click at [403, 369] on span "EDIT" at bounding box center [413, 371] width 21 height 11
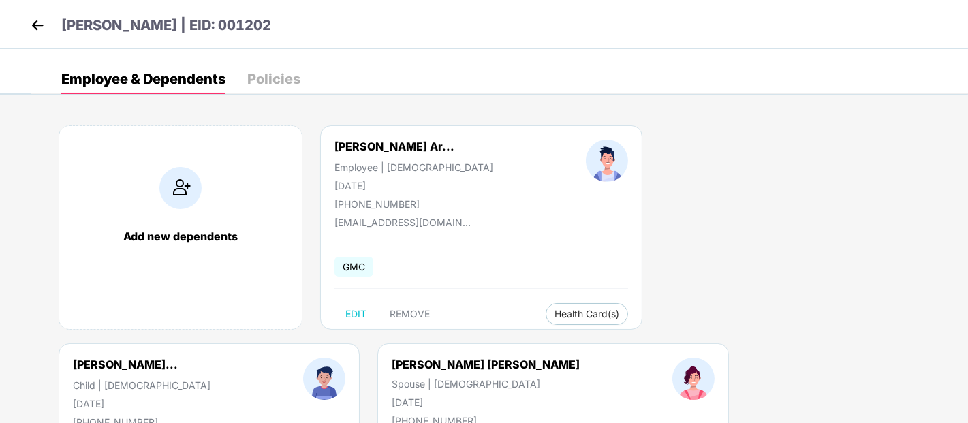
select select "******"
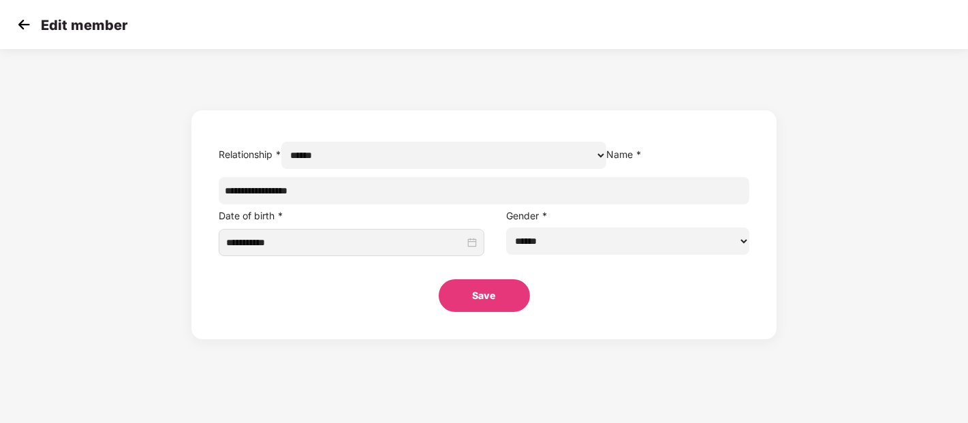
click at [395, 204] on input "**********" at bounding box center [484, 190] width 531 height 27
paste input "***"
type input "**********"
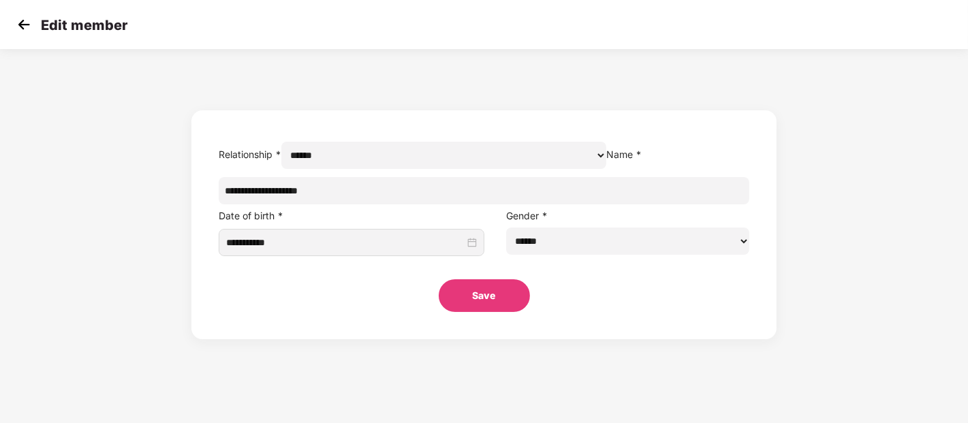
click at [484, 312] on button "Save" at bounding box center [484, 295] width 91 height 33
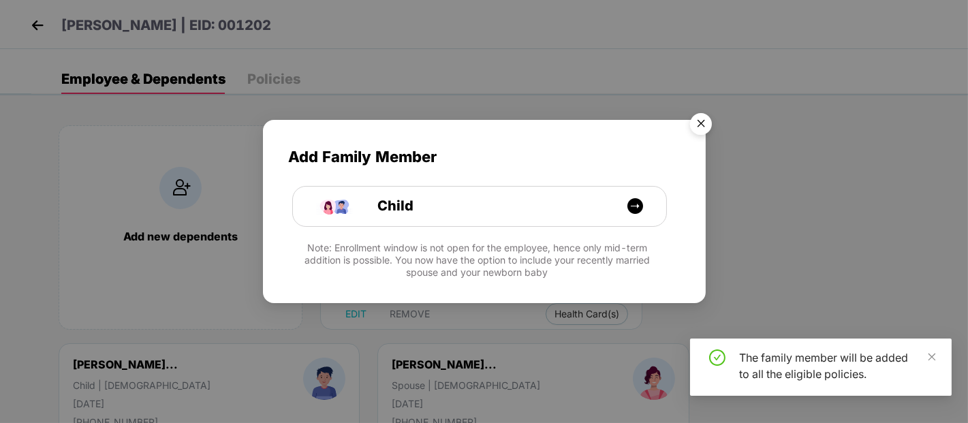
click at [702, 125] on img "Close" at bounding box center [701, 126] width 38 height 38
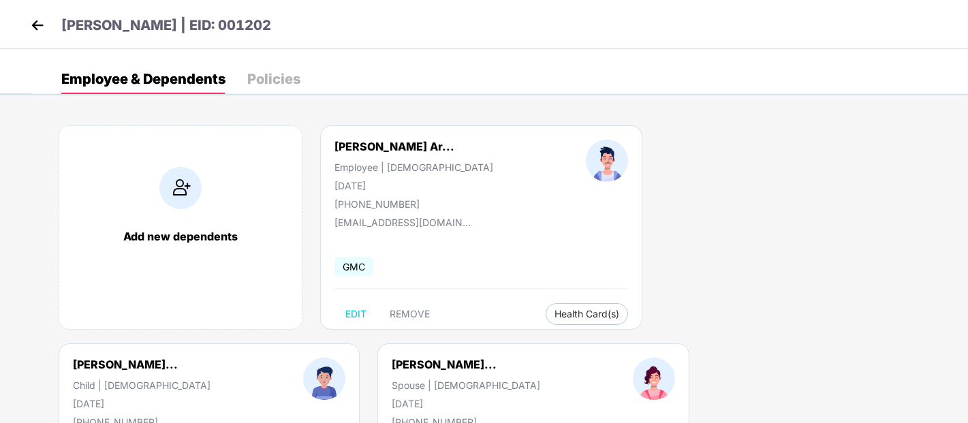
click at [33, 29] on img at bounding box center [37, 25] width 20 height 20
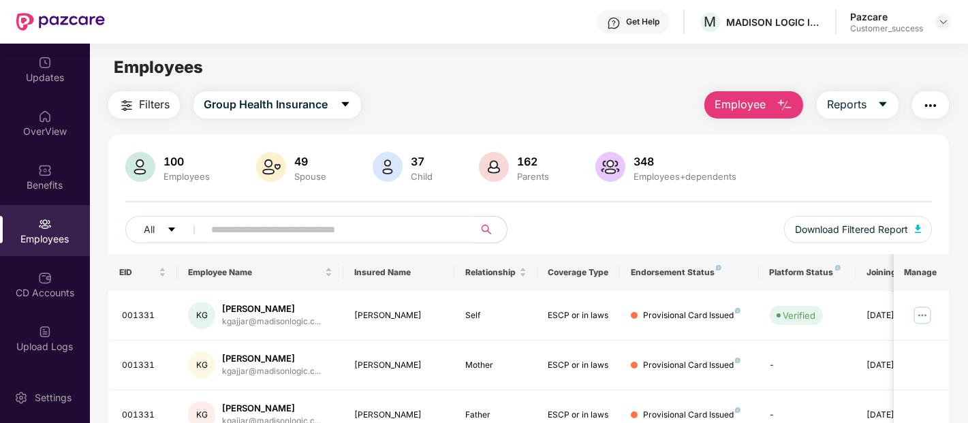
click at [352, 234] on input "text" at bounding box center [333, 229] width 245 height 20
paste input "******"
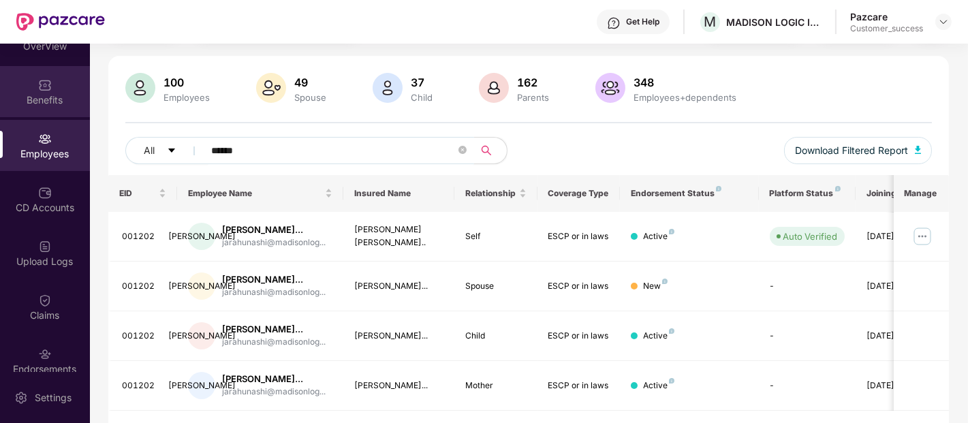
scroll to position [89, 0]
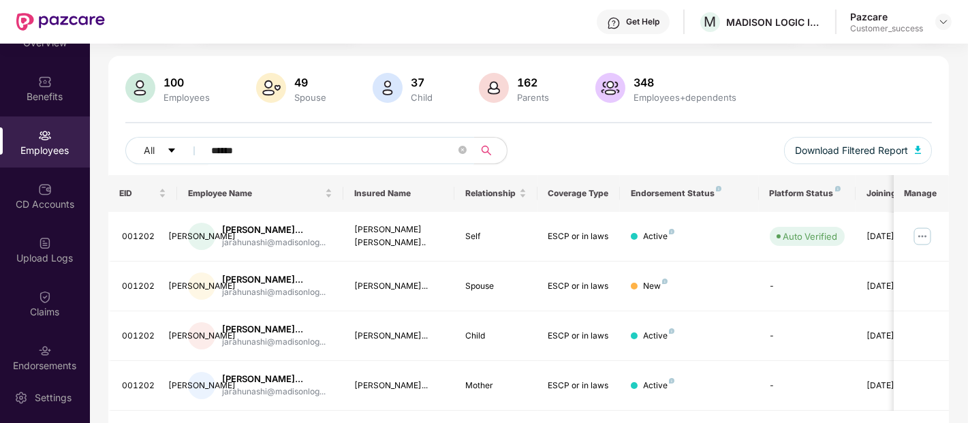
type input "******"
click at [922, 237] on img at bounding box center [922, 236] width 22 height 22
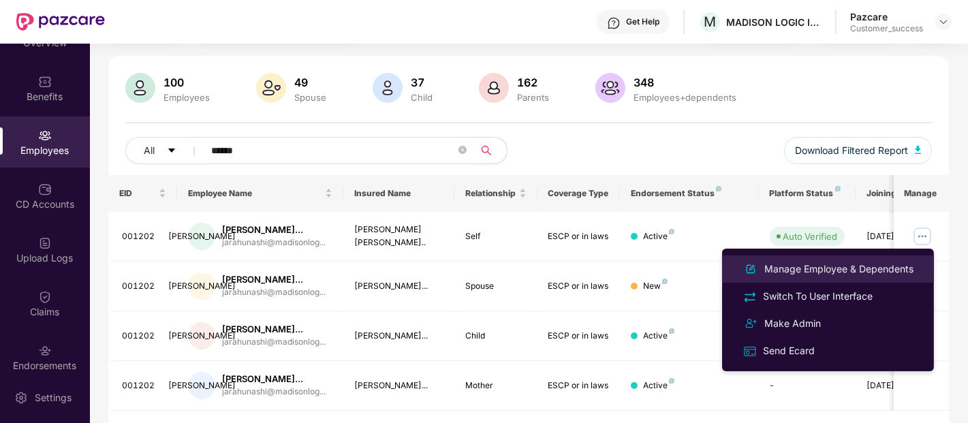
click at [879, 262] on div "Manage Employee & Dependents" at bounding box center [839, 269] width 155 height 15
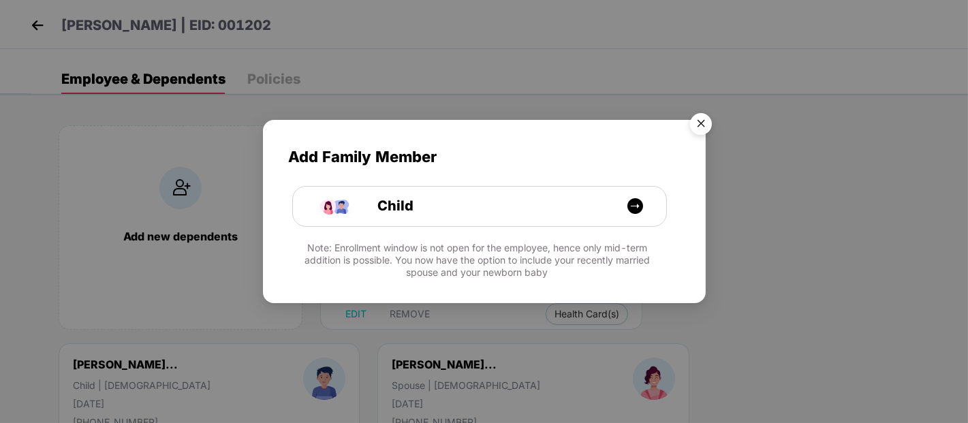
click at [698, 109] on img "Close" at bounding box center [701, 126] width 38 height 38
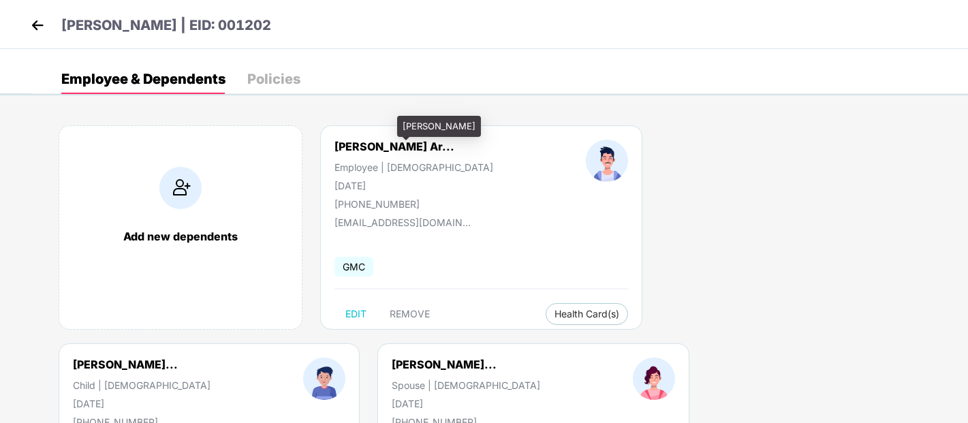
scroll to position [128, 0]
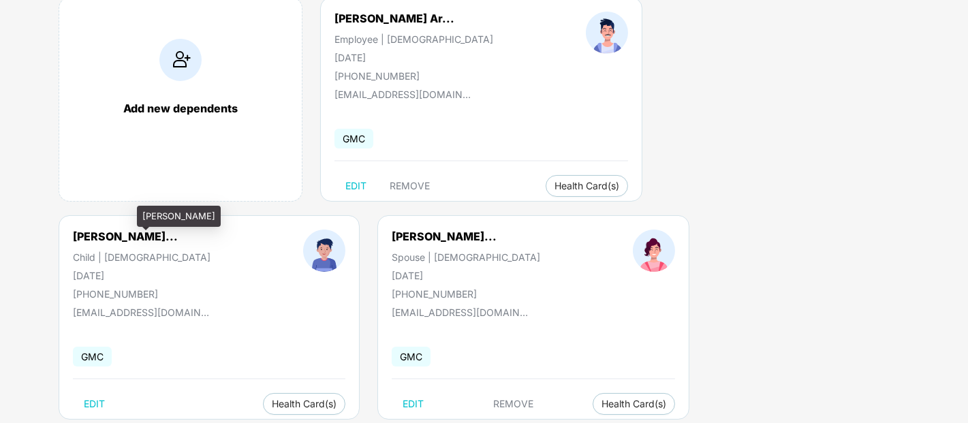
click at [392, 241] on div "Swati Jivan Arahunas..." at bounding box center [444, 237] width 105 height 14
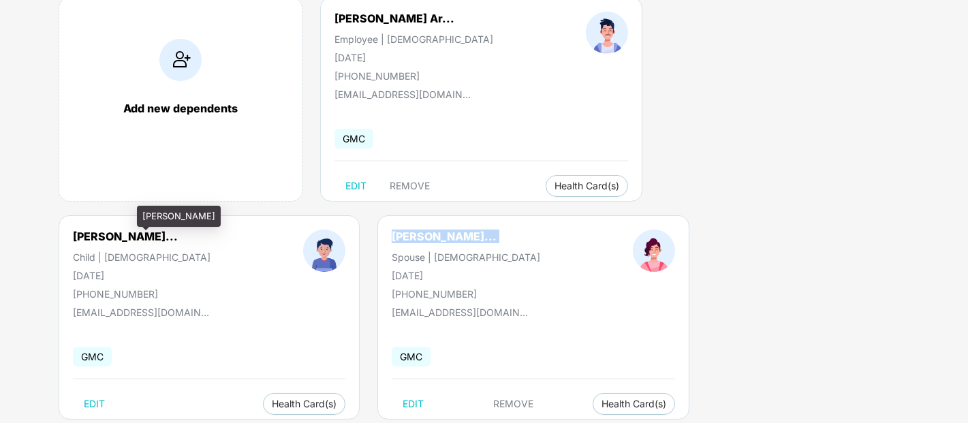
copy div "Swati Jivan Arahunas..."
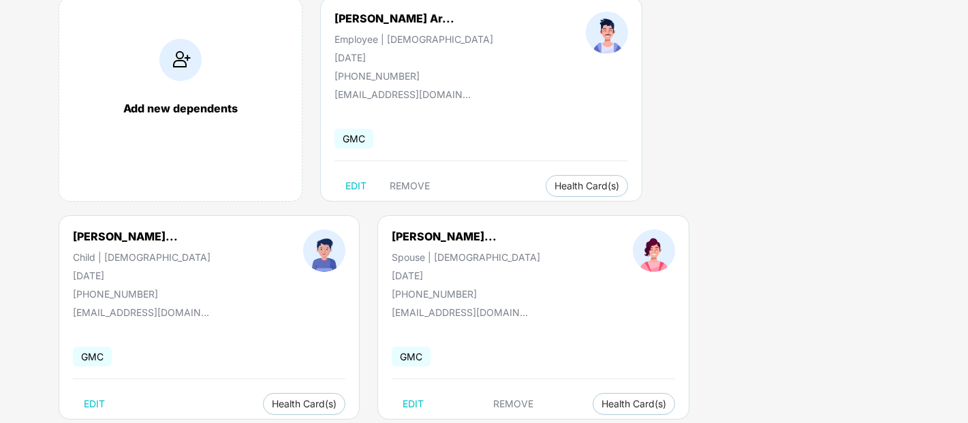
click at [0, 295] on html "Jivan Jatashankar Arahunashi | EID: 001202 Employee & Dependents Policies Add n…" at bounding box center [484, 83] width 968 height 423
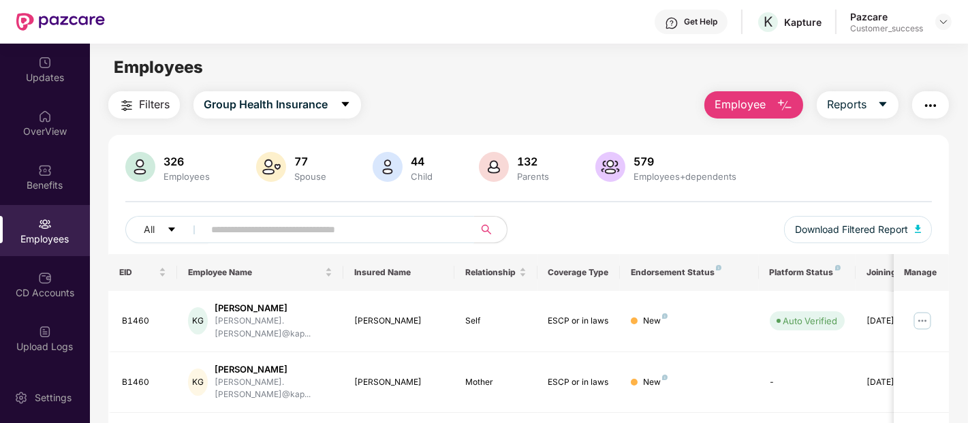
click at [326, 232] on input "text" at bounding box center [333, 229] width 245 height 20
paste input "****"
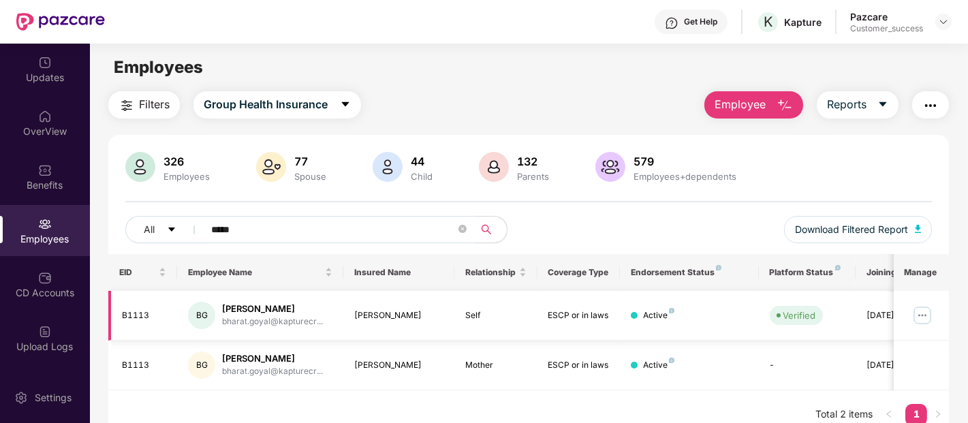
scroll to position [44, 0]
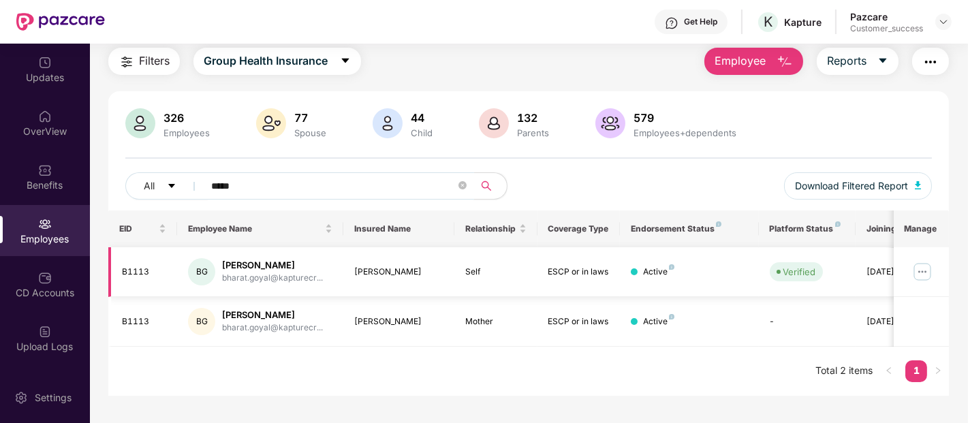
type input "*****"
click at [915, 266] on img at bounding box center [922, 272] width 22 height 22
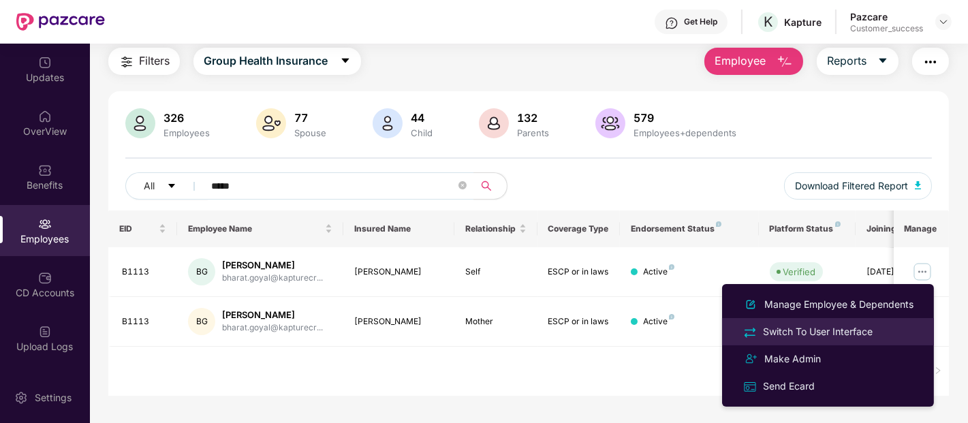
click at [794, 330] on div "Switch To User Interface" at bounding box center [817, 331] width 115 height 15
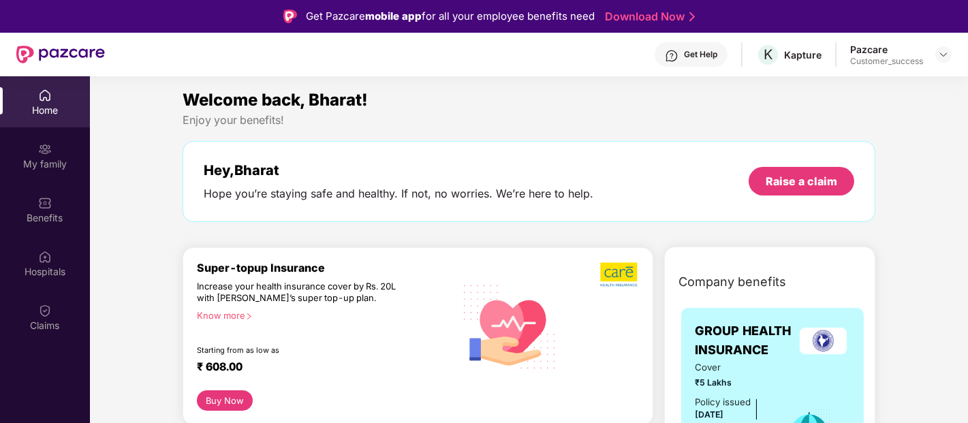
click at [10, 330] on div "Claims" at bounding box center [45, 326] width 90 height 14
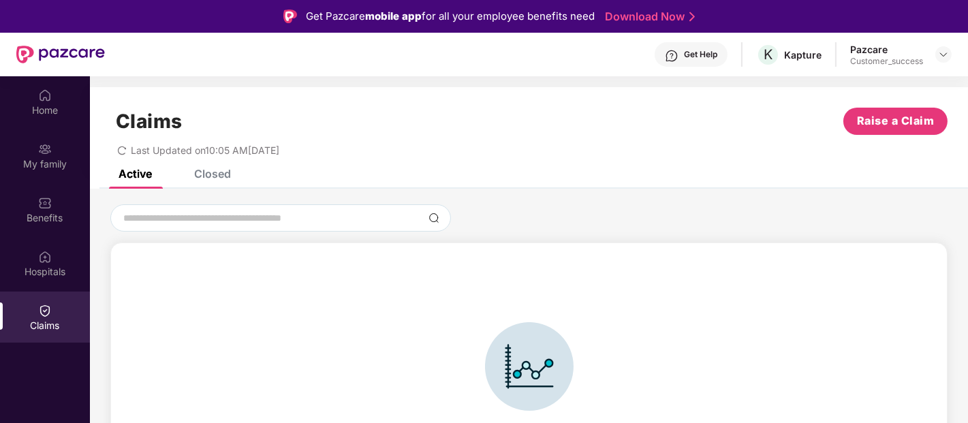
click at [229, 172] on div "Closed" at bounding box center [212, 174] width 37 height 14
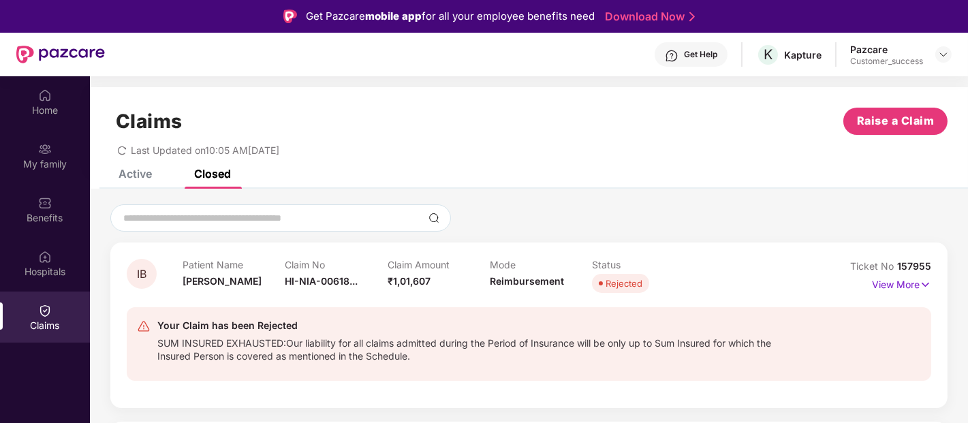
click at [141, 183] on div "Active" at bounding box center [125, 174] width 54 height 30
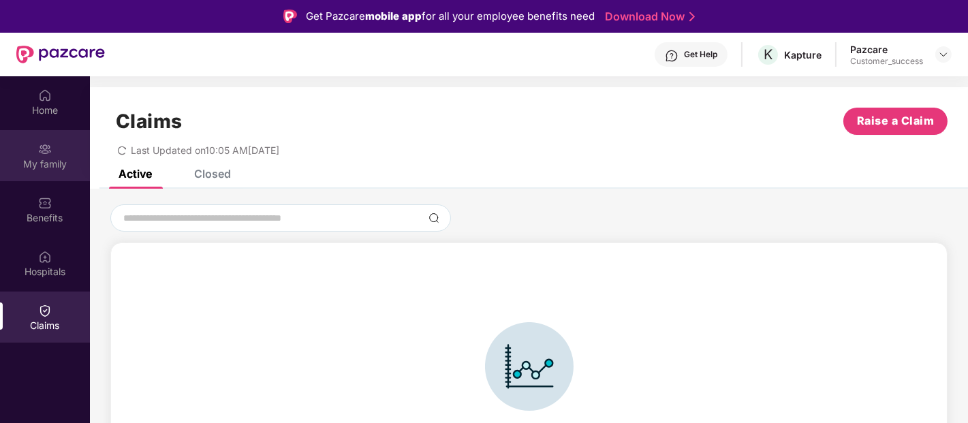
click at [42, 174] on div "My family" at bounding box center [45, 155] width 90 height 51
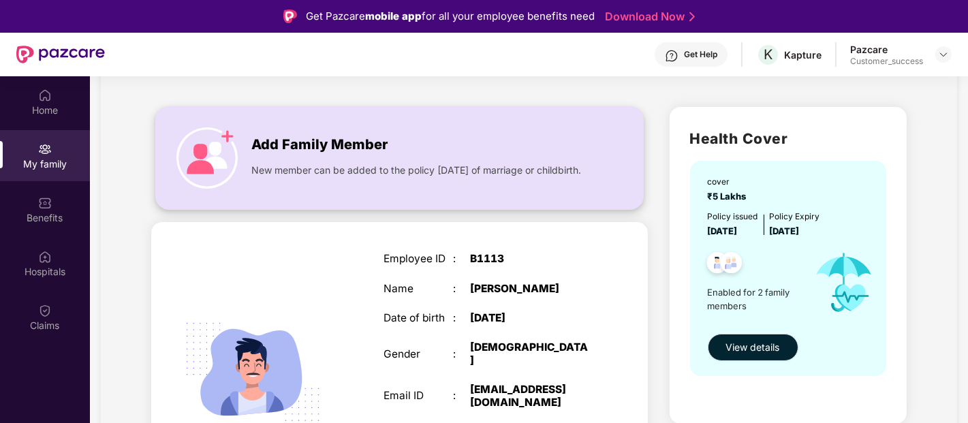
scroll to position [68, 0]
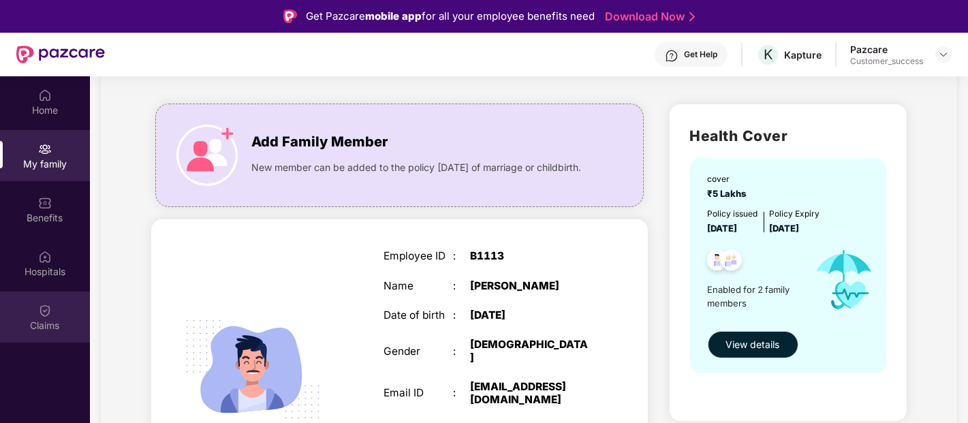
click at [63, 323] on div "Claims" at bounding box center [45, 326] width 90 height 14
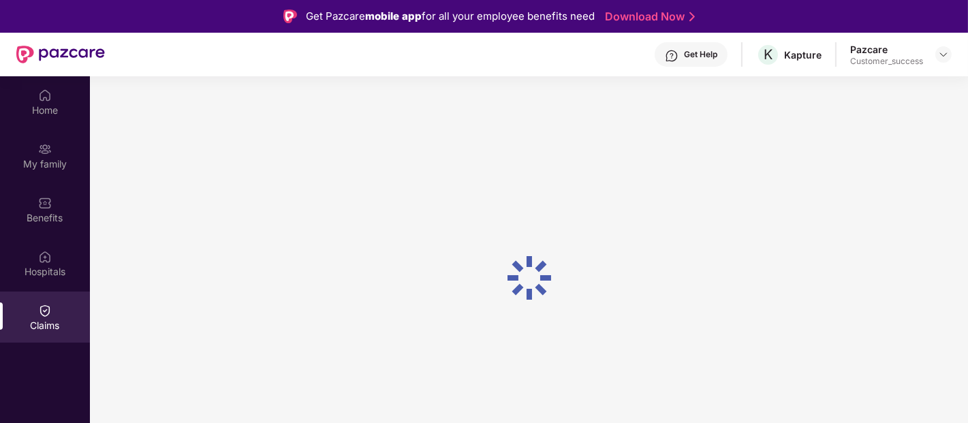
scroll to position [0, 0]
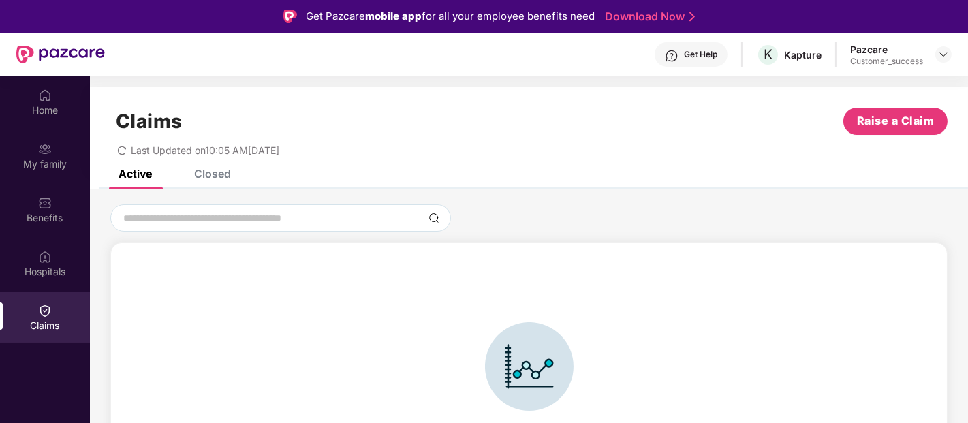
click at [199, 172] on div "Closed" at bounding box center [212, 174] width 37 height 14
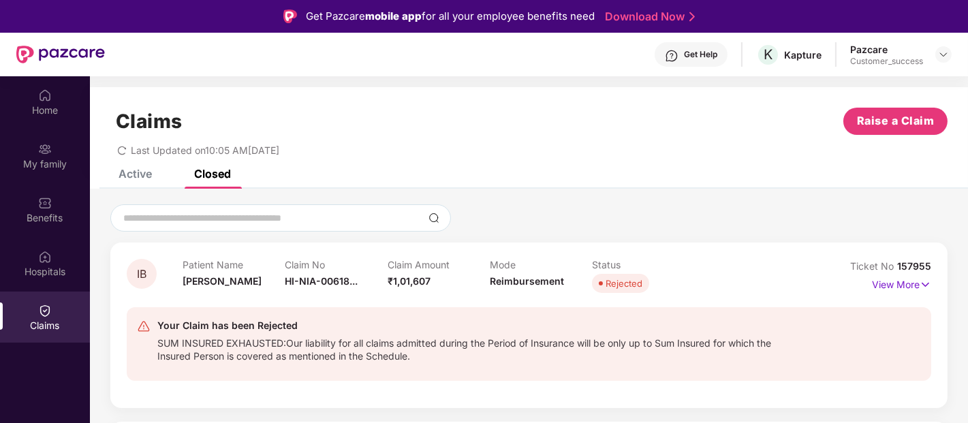
click at [127, 178] on div "Active" at bounding box center [135, 174] width 33 height 14
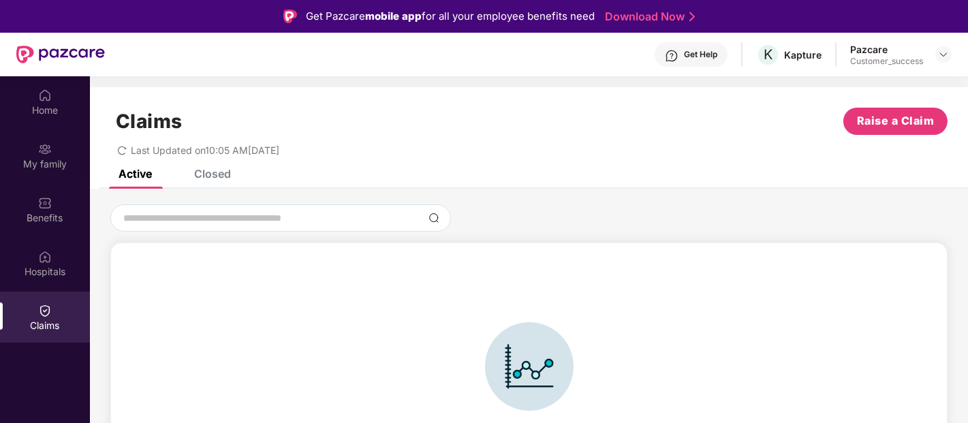
click at [206, 171] on div "Closed" at bounding box center [212, 174] width 37 height 14
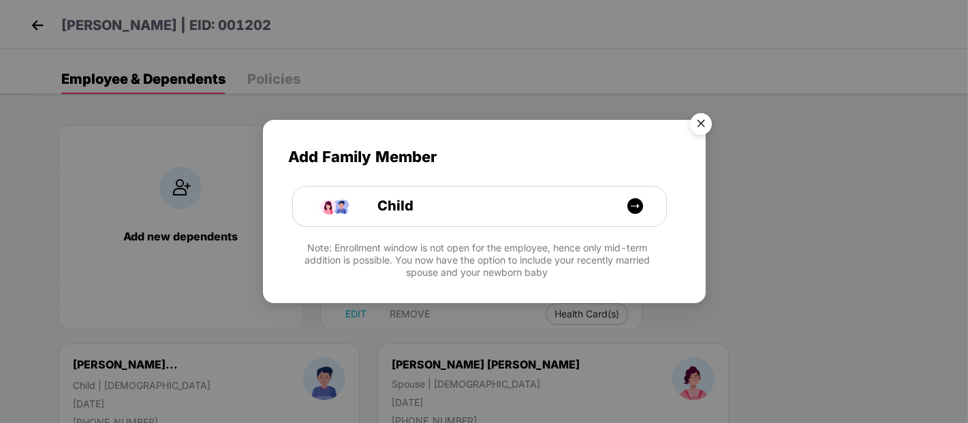
click at [147, 121] on div "Add Family Member Child Note: Enrollment window is not open for the employee, h…" at bounding box center [484, 211] width 968 height 423
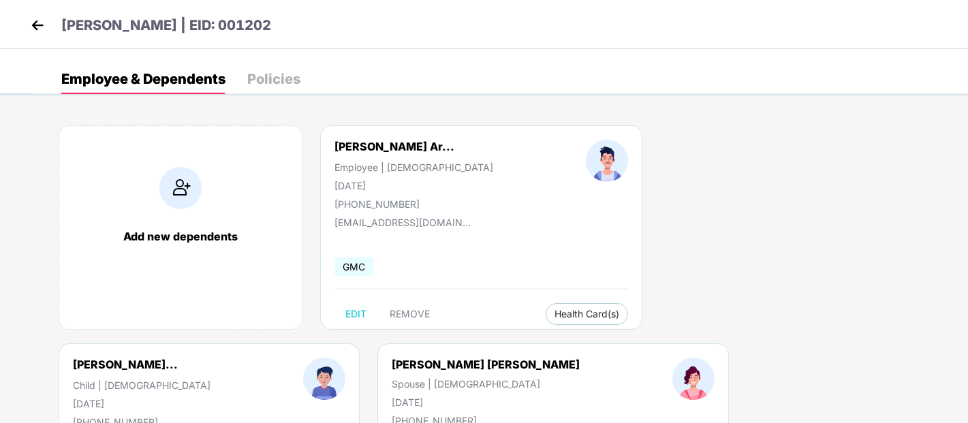
click at [37, 18] on img at bounding box center [37, 25] width 20 height 20
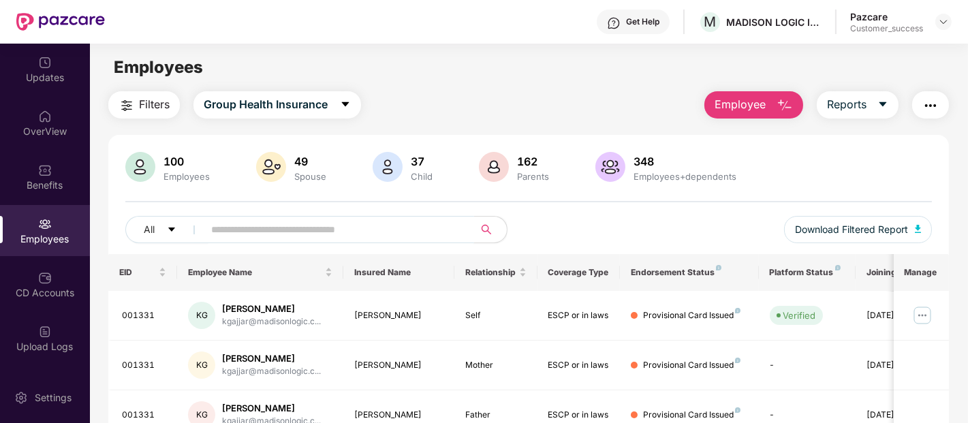
click at [249, 228] on input "text" at bounding box center [333, 229] width 245 height 20
paste input "******"
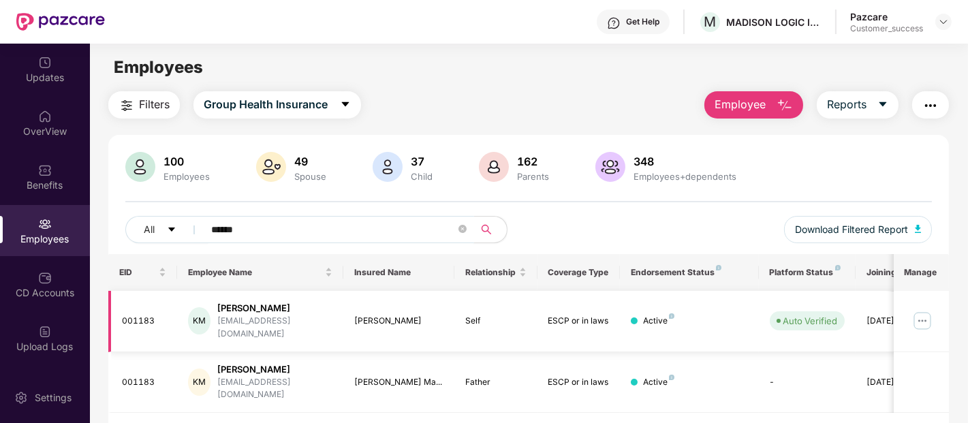
type input "******"
click at [925, 317] on img at bounding box center [922, 321] width 22 height 22
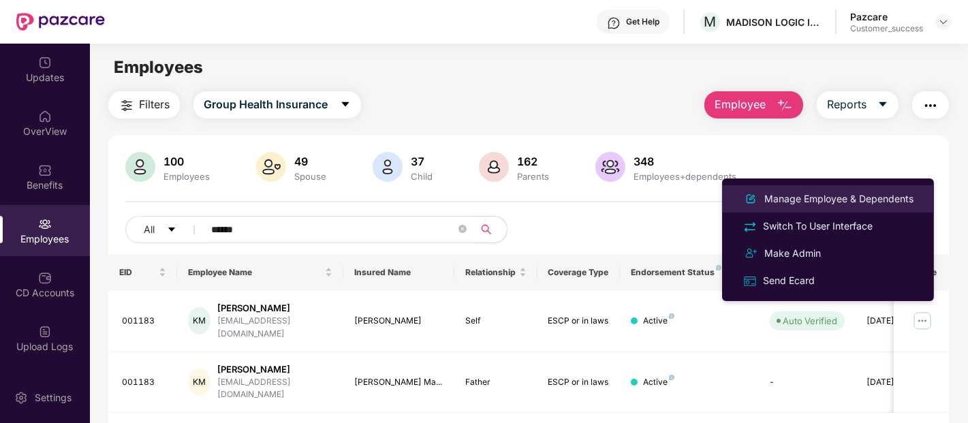
click at [827, 202] on div "Manage Employee & Dependents" at bounding box center [839, 198] width 155 height 15
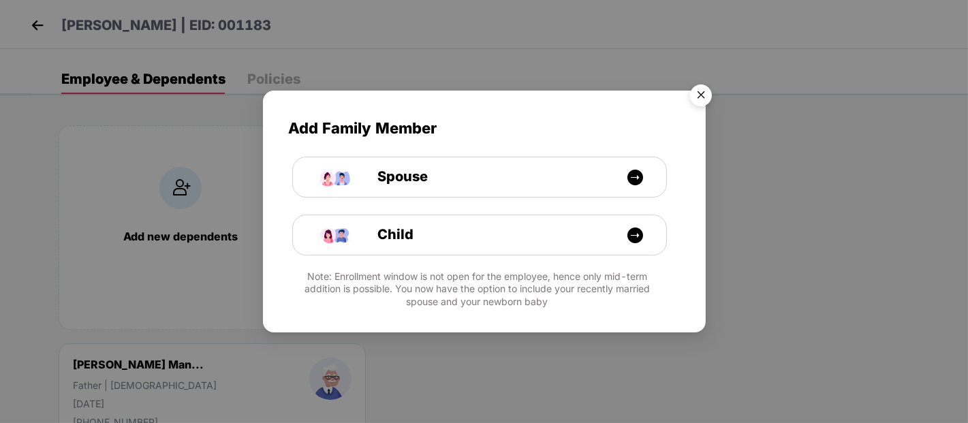
click at [700, 90] on img "Close" at bounding box center [701, 97] width 38 height 38
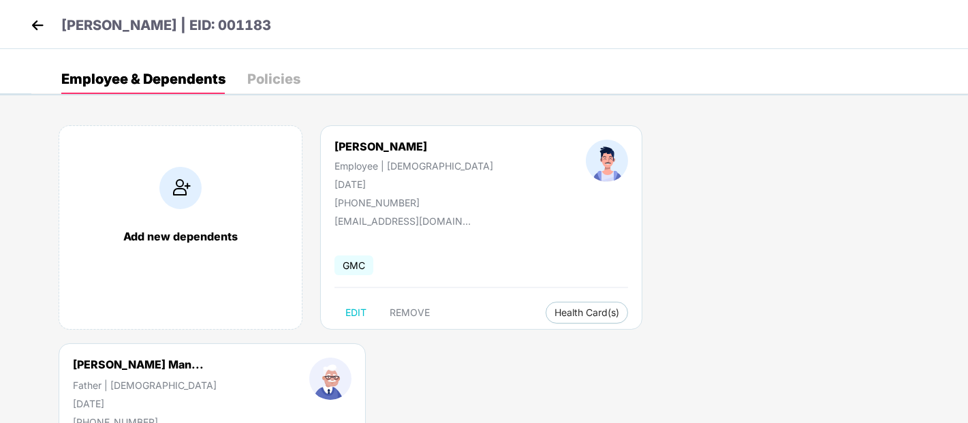
click at [37, 24] on img at bounding box center [37, 25] width 20 height 20
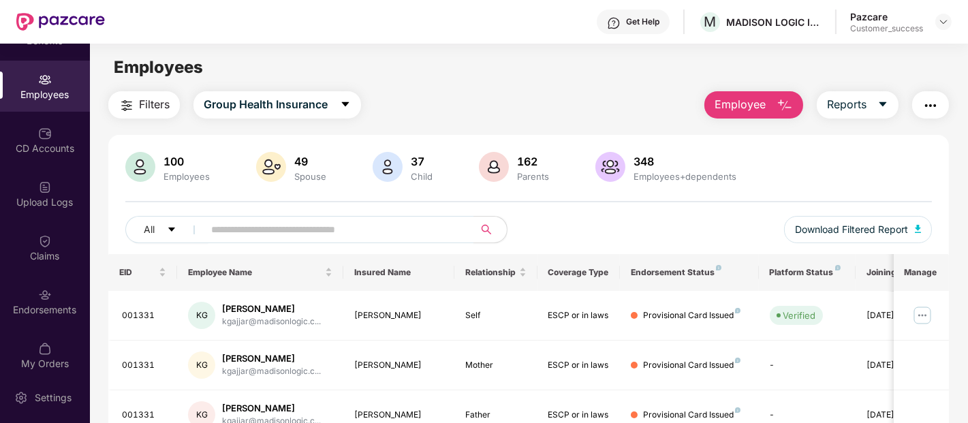
scroll to position [146, 0]
click at [56, 307] on div "Endorsements" at bounding box center [45, 309] width 90 height 14
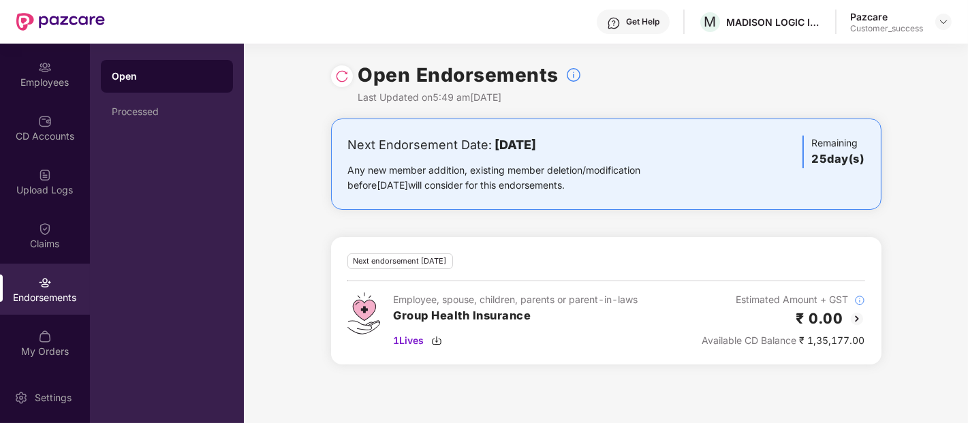
scroll to position [0, 0]
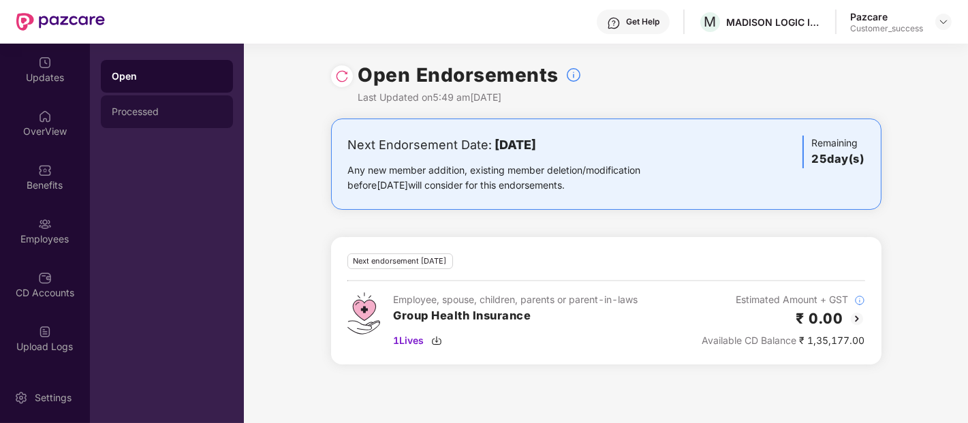
click at [163, 106] on div "Processed" at bounding box center [167, 111] width 110 height 11
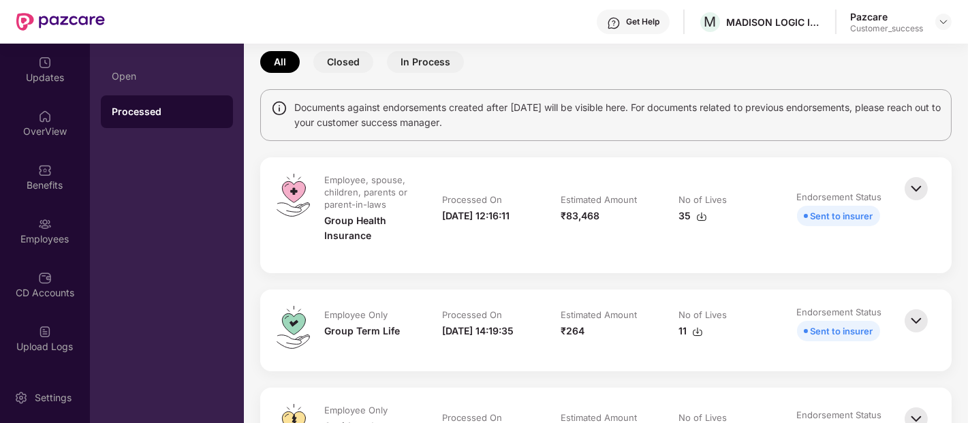
scroll to position [65, 0]
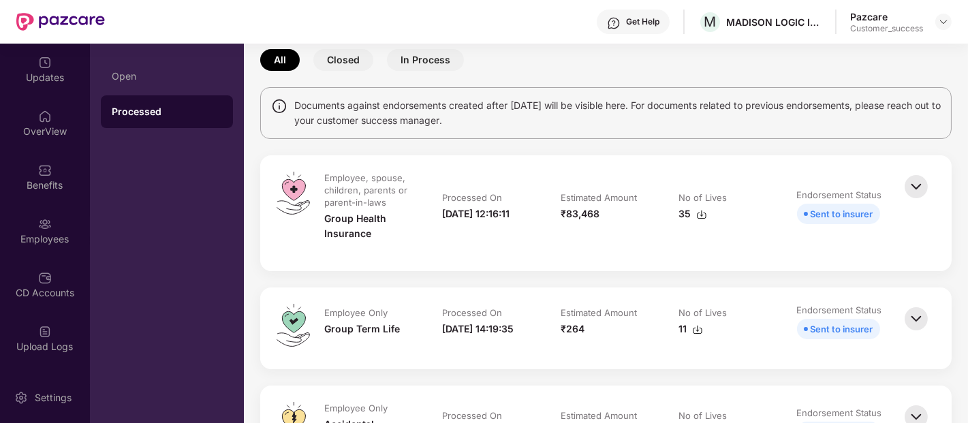
click at [906, 187] on img at bounding box center [916, 187] width 30 height 30
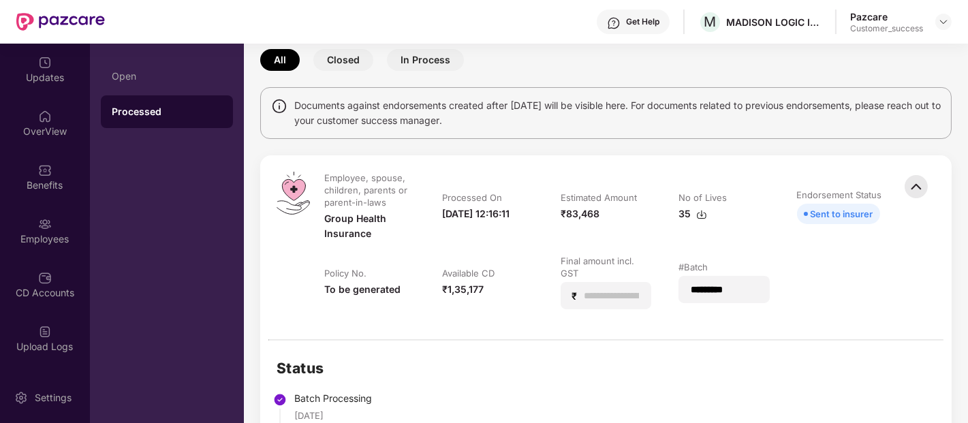
click at [906, 187] on img at bounding box center [916, 187] width 30 height 30
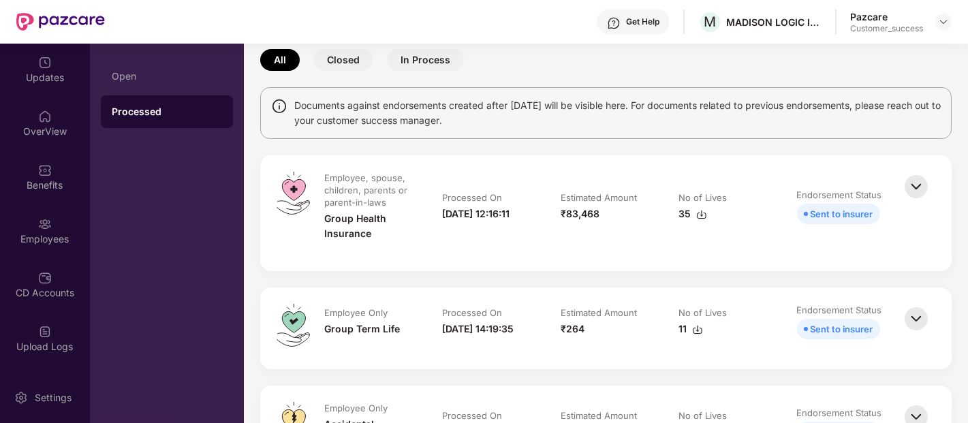
click at [906, 187] on img at bounding box center [916, 187] width 30 height 30
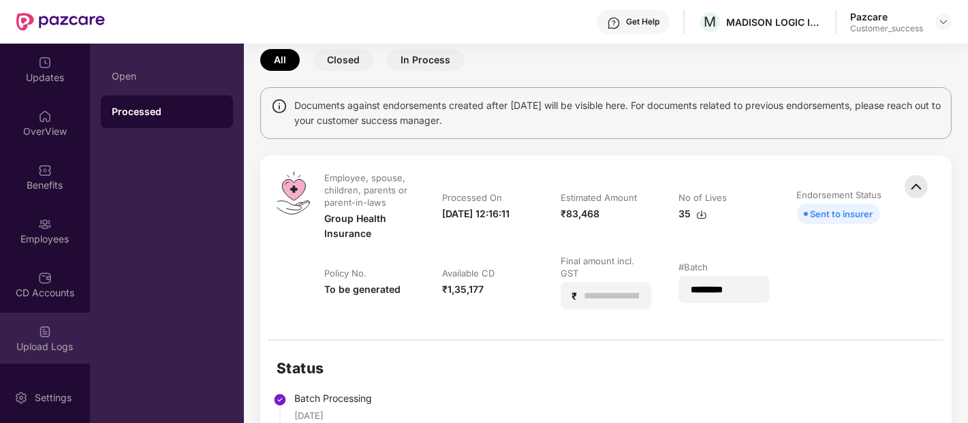
click at [40, 327] on img at bounding box center [45, 332] width 14 height 14
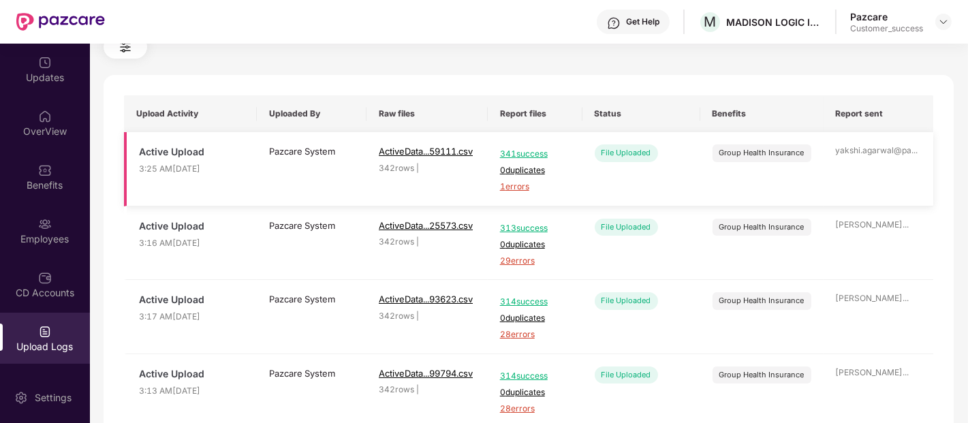
scroll to position [61, 0]
click at [511, 229] on span "313 success" at bounding box center [535, 227] width 70 height 13
click at [513, 257] on span "29 errors" at bounding box center [535, 259] width 70 height 13
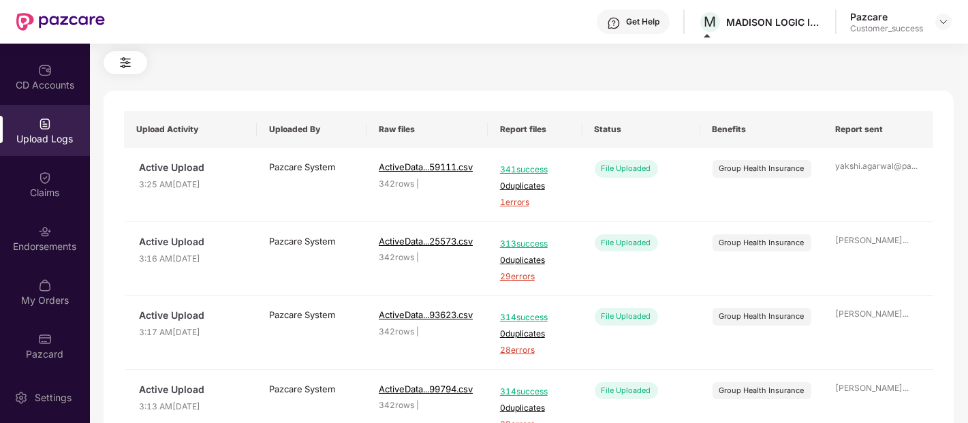
scroll to position [208, 0]
click at [50, 251] on div "Endorsements" at bounding box center [45, 246] width 90 height 14
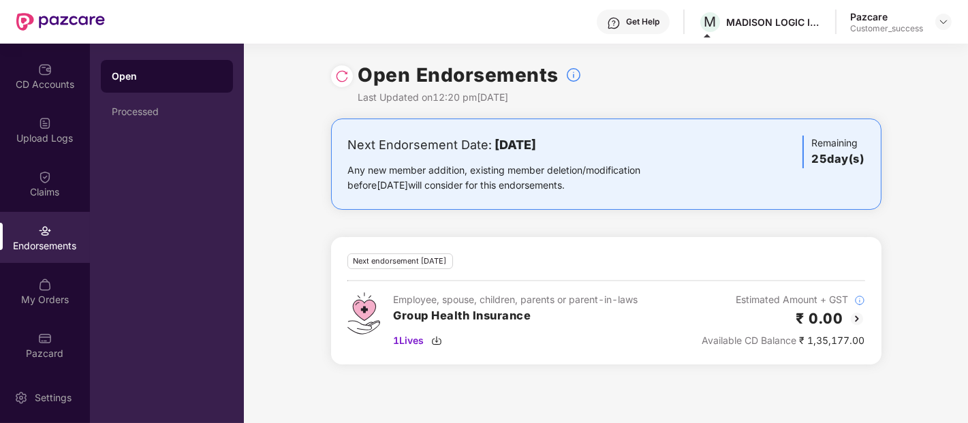
scroll to position [0, 0]
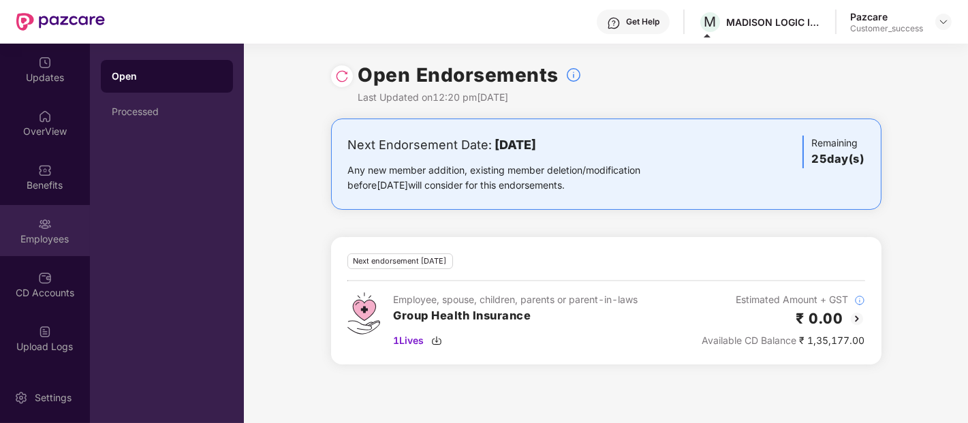
click at [32, 225] on div "Employees" at bounding box center [45, 230] width 90 height 51
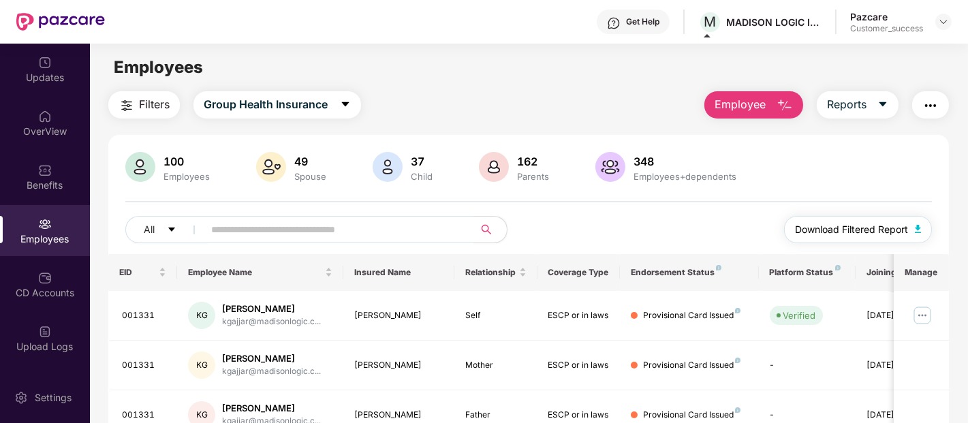
click at [820, 227] on span "Download Filtered Report" at bounding box center [851, 229] width 113 height 15
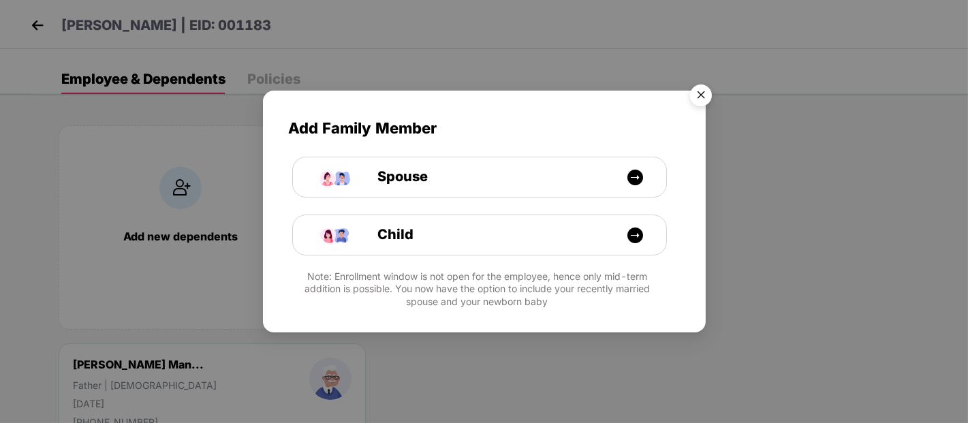
click at [700, 92] on img "Close" at bounding box center [701, 97] width 38 height 38
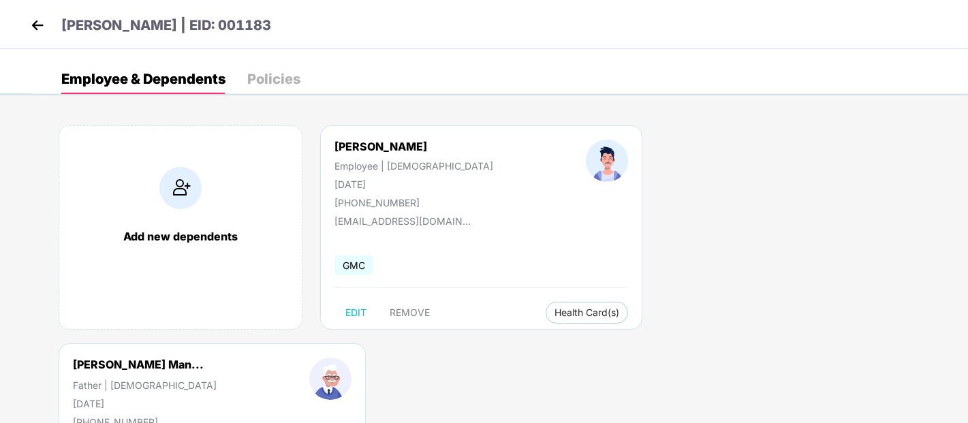
click at [42, 23] on img at bounding box center [37, 25] width 20 height 20
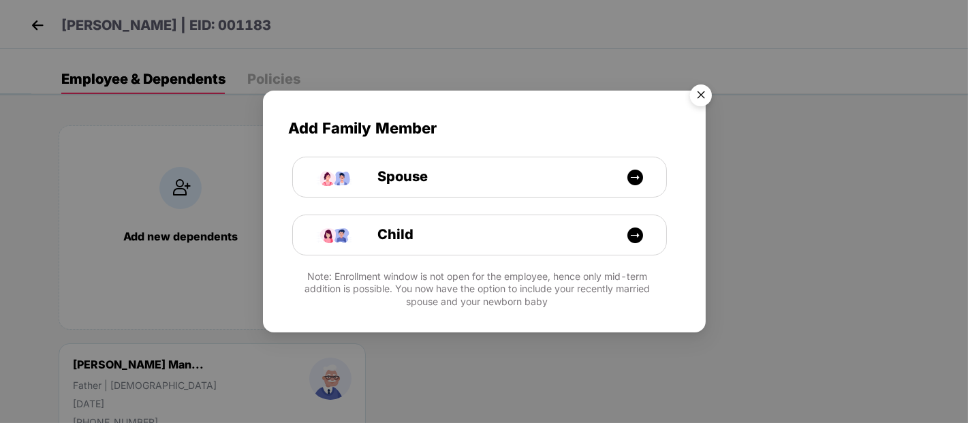
click at [695, 92] on img "Close" at bounding box center [701, 97] width 38 height 38
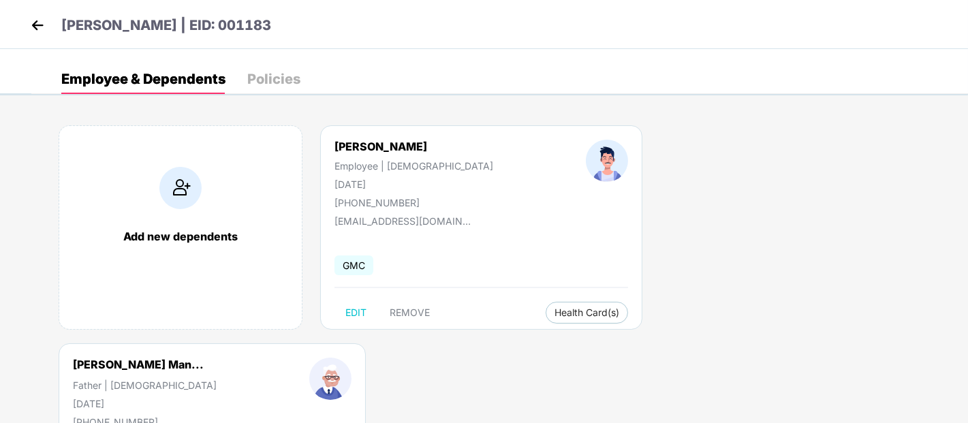
click at [37, 22] on img at bounding box center [37, 25] width 20 height 20
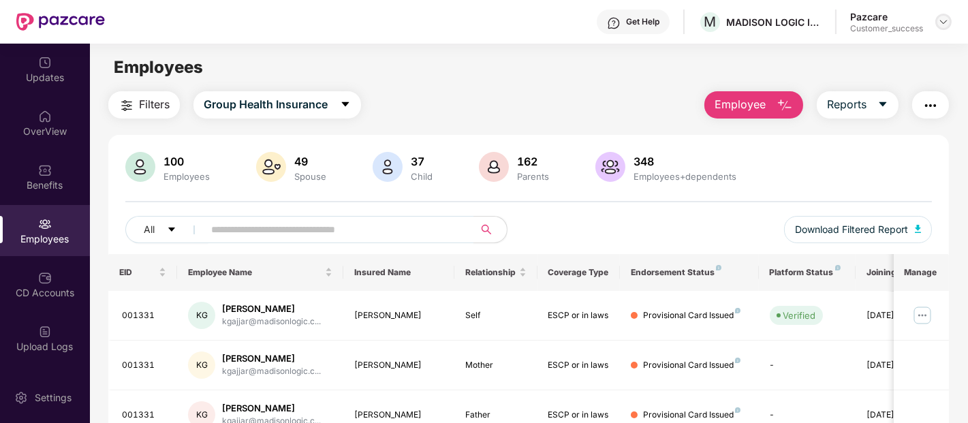
click at [941, 22] on img at bounding box center [943, 21] width 11 height 11
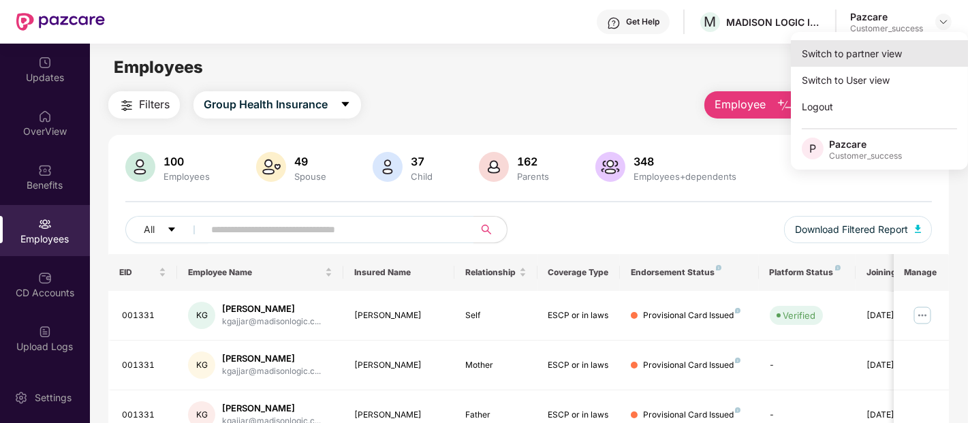
click at [877, 57] on div "Switch to partner view" at bounding box center [879, 53] width 177 height 27
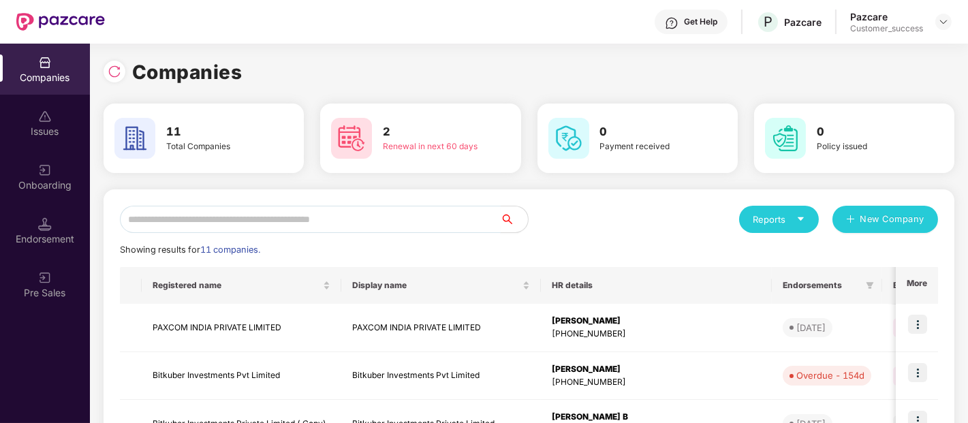
click at [441, 221] on input "text" at bounding box center [310, 219] width 381 height 27
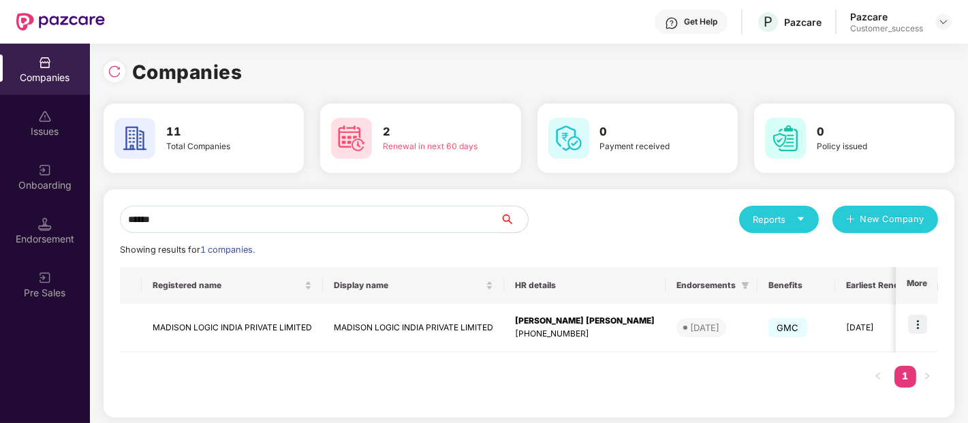
type input "******"
click at [42, 66] on img at bounding box center [45, 63] width 14 height 14
click at [117, 80] on div at bounding box center [115, 72] width 22 height 22
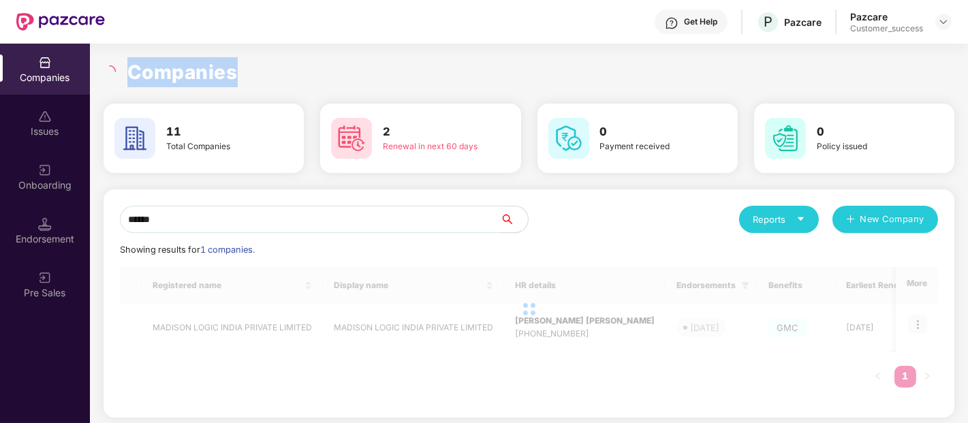
click at [117, 80] on div "Companies" at bounding box center [529, 72] width 851 height 30
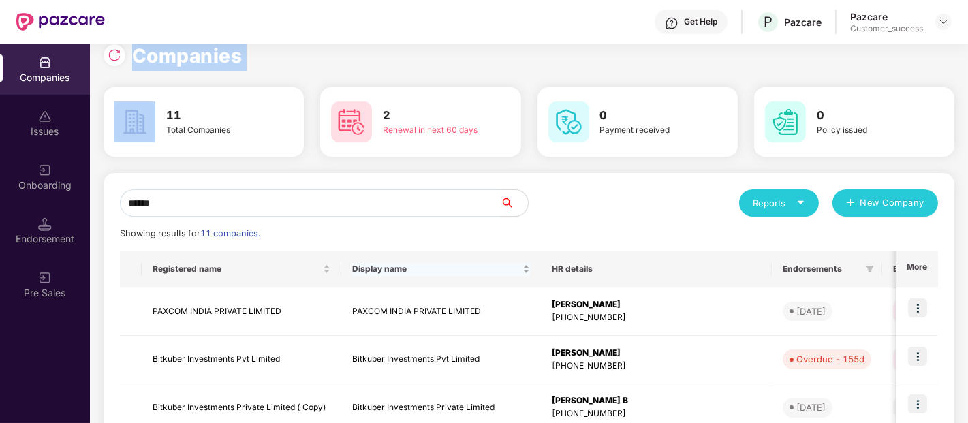
scroll to position [15, 0]
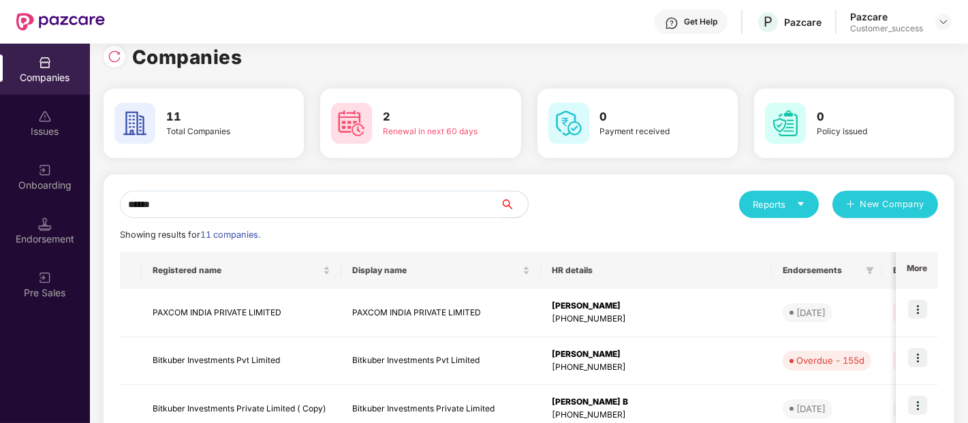
click at [349, 213] on input "******" at bounding box center [310, 204] width 381 height 27
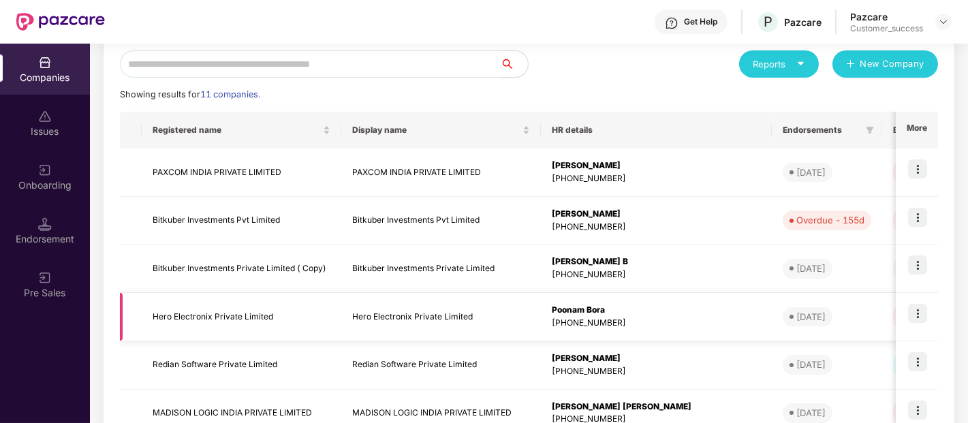
scroll to position [180, 0]
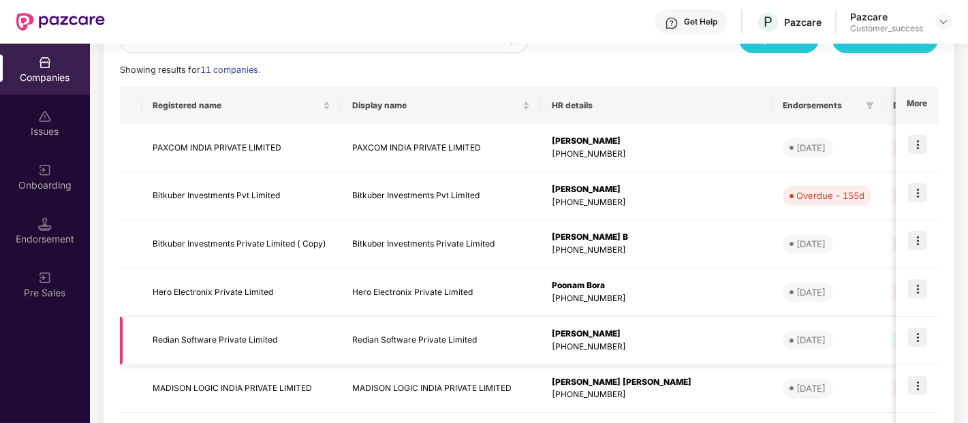
click at [920, 336] on img at bounding box center [917, 337] width 19 height 19
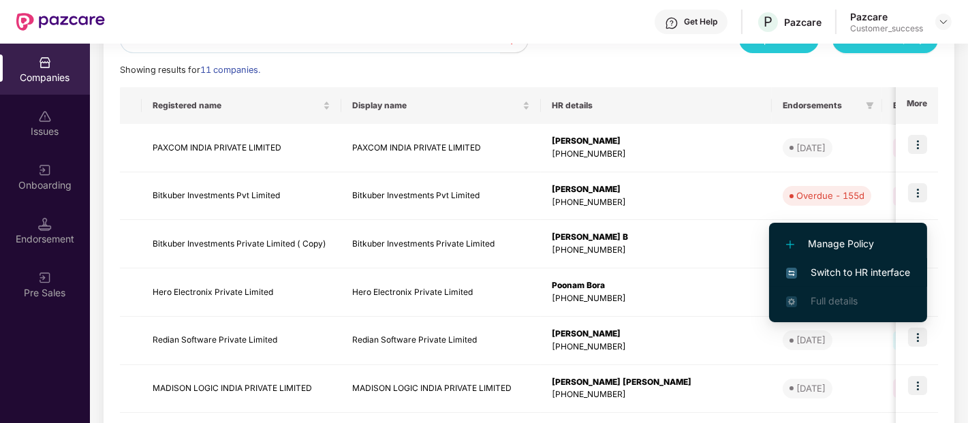
click at [882, 262] on li "Switch to HR interface" at bounding box center [848, 272] width 158 height 29
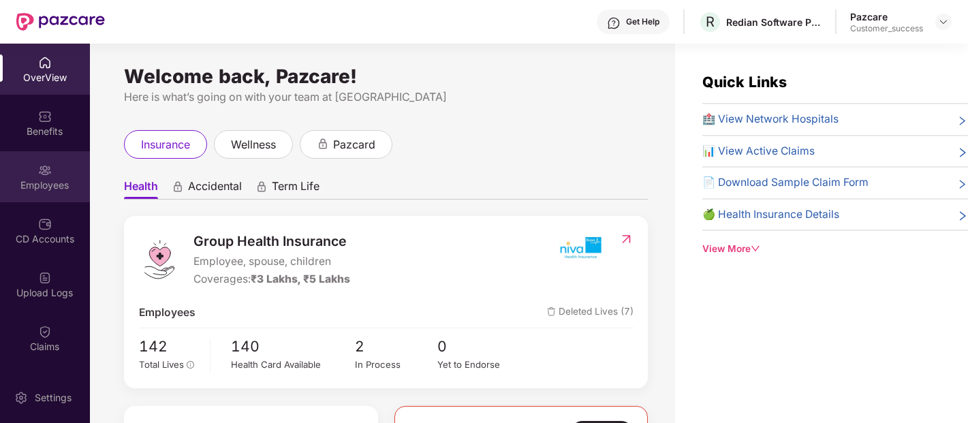
click at [71, 172] on div "Employees" at bounding box center [45, 176] width 90 height 51
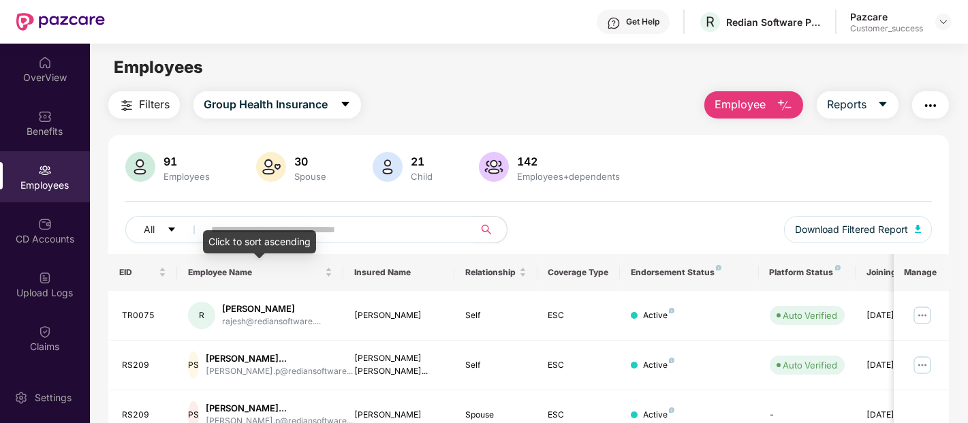
click at [282, 235] on div "Click to sort ascending" at bounding box center [259, 241] width 113 height 23
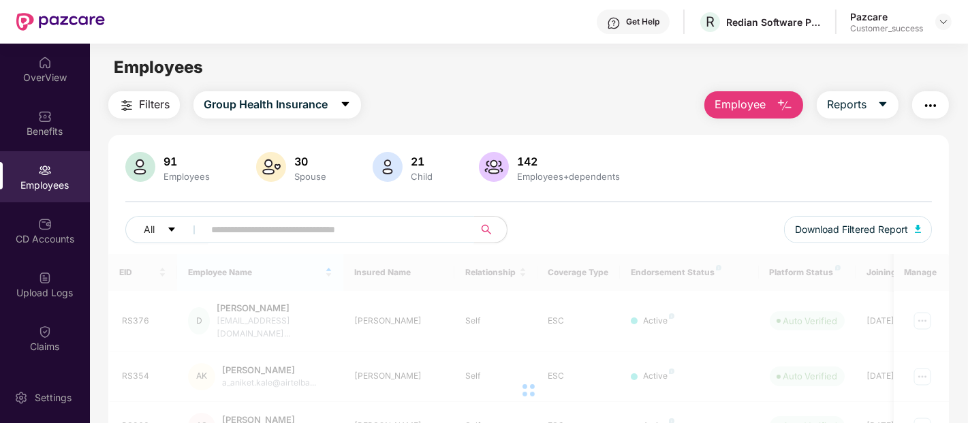
click at [357, 225] on input "text" at bounding box center [333, 229] width 245 height 20
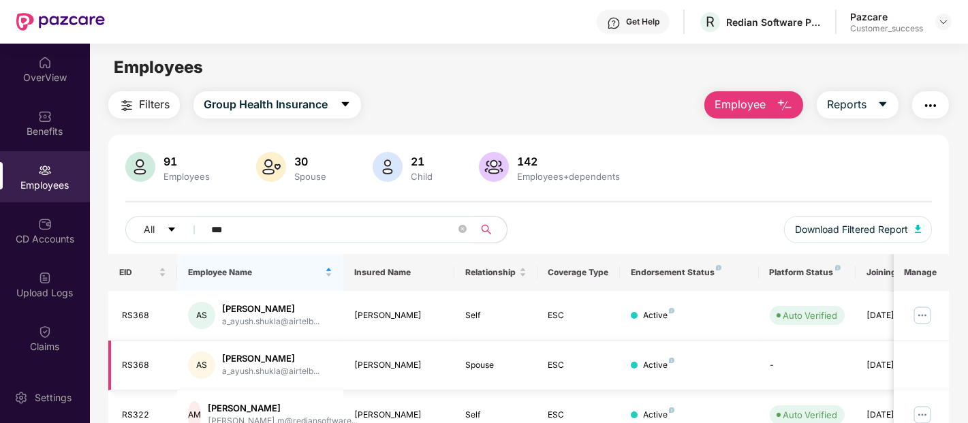
scroll to position [65, 0]
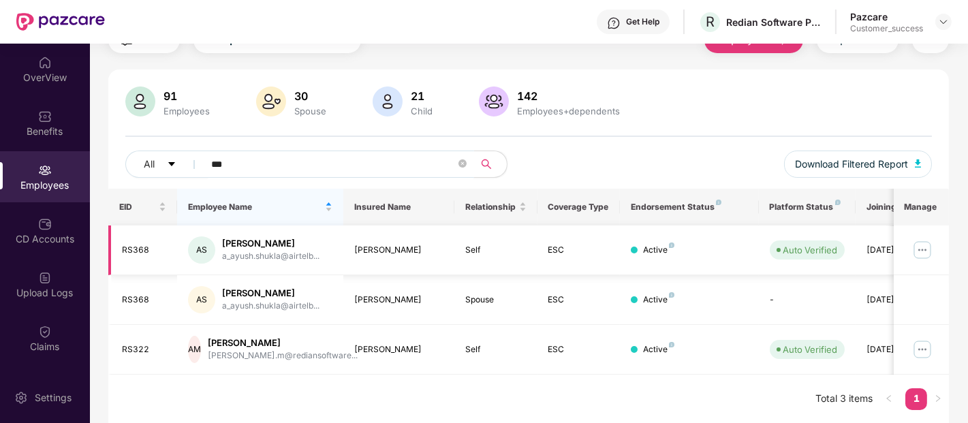
type input "***"
click at [923, 247] on img at bounding box center [922, 250] width 22 height 22
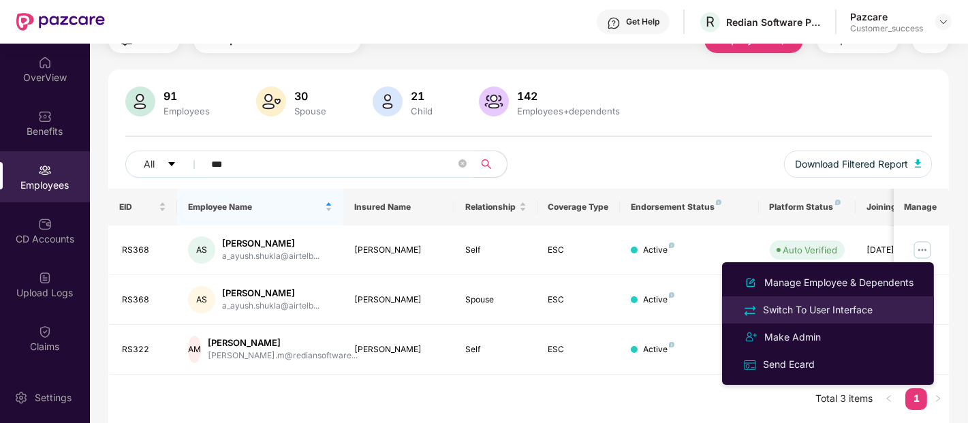
click at [787, 307] on div "Switch To User Interface" at bounding box center [817, 309] width 115 height 15
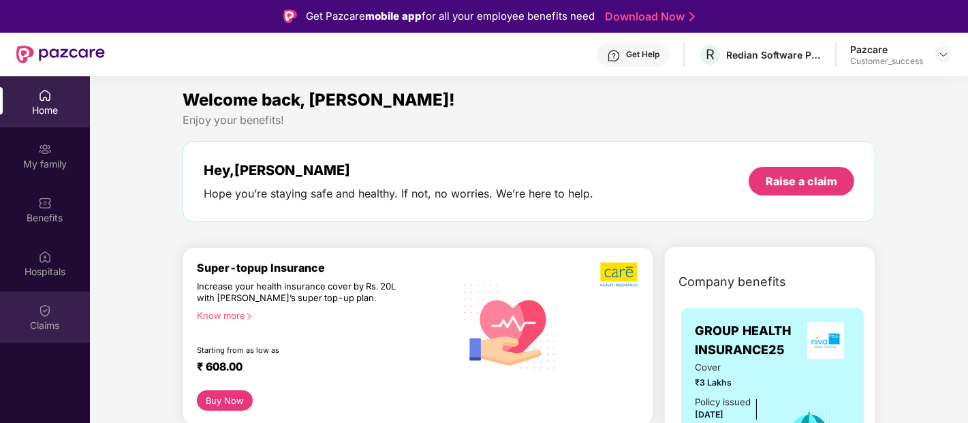
click at [35, 309] on div "Claims" at bounding box center [45, 317] width 90 height 51
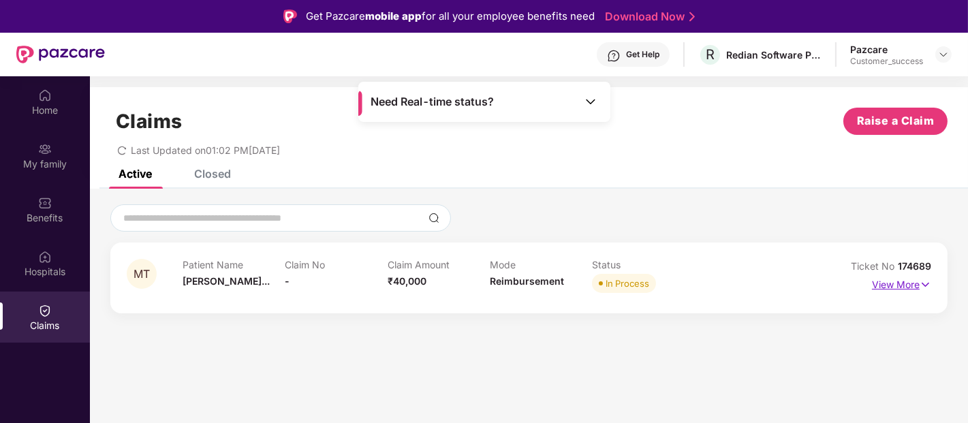
click at [883, 283] on p "View More" at bounding box center [901, 283] width 59 height 18
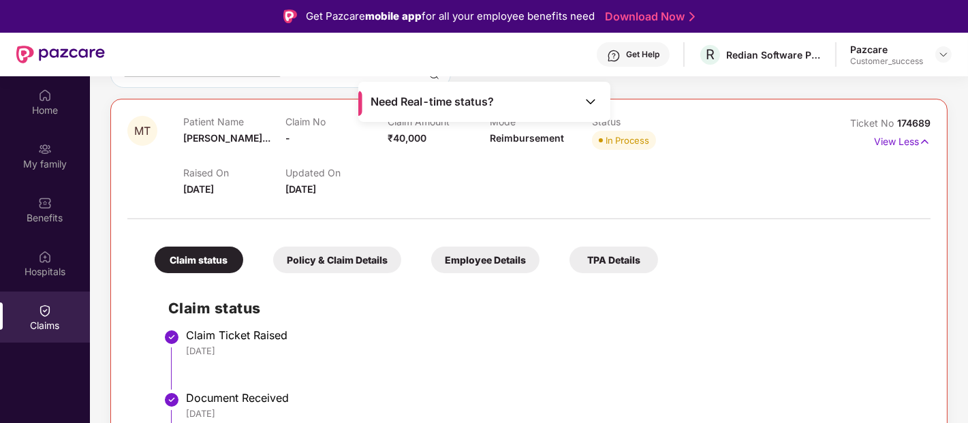
scroll to position [0, 0]
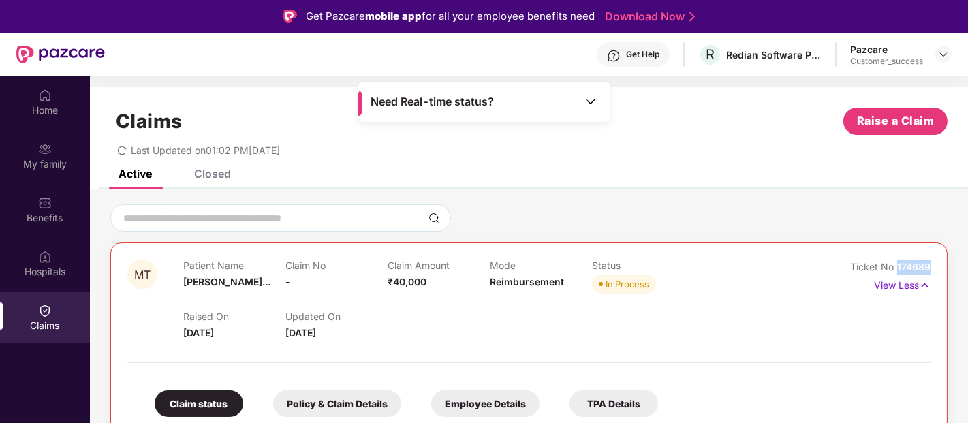
drag, startPoint x: 928, startPoint y: 266, endPoint x: 894, endPoint y: 267, distance: 34.1
click at [894, 267] on div "Ticket No 174689" at bounding box center [890, 267] width 80 height 15
copy span "174689"
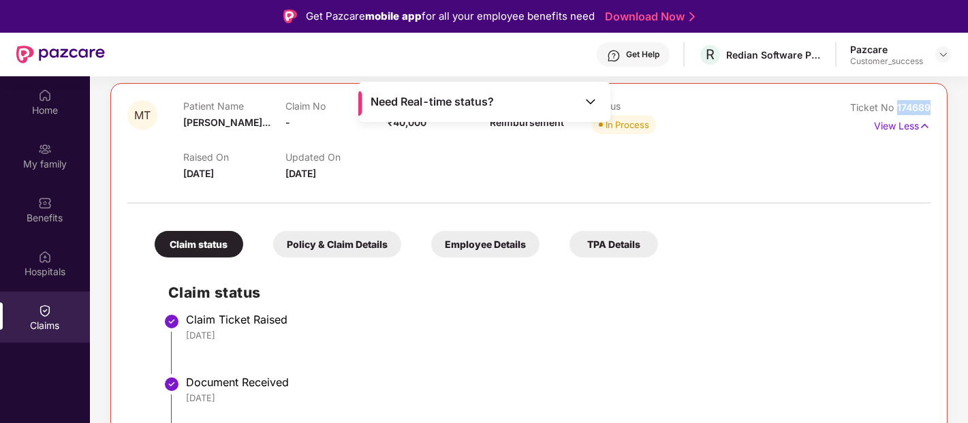
scroll to position [159, 0]
click at [365, 237] on div "Policy & Claim Details" at bounding box center [337, 245] width 128 height 27
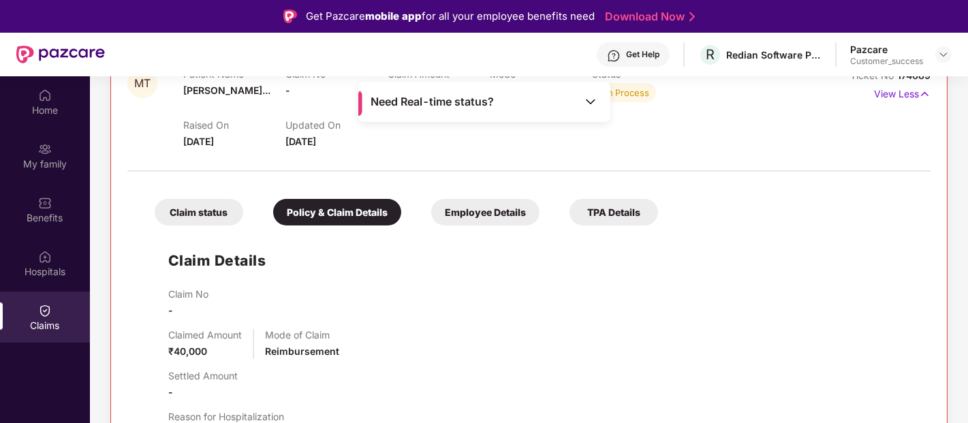
scroll to position [181, 0]
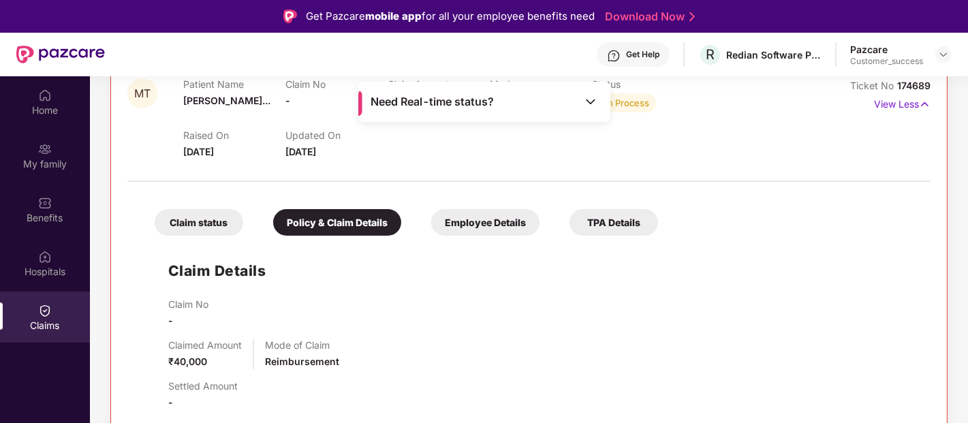
click at [614, 215] on div "TPA Details" at bounding box center [613, 222] width 89 height 27
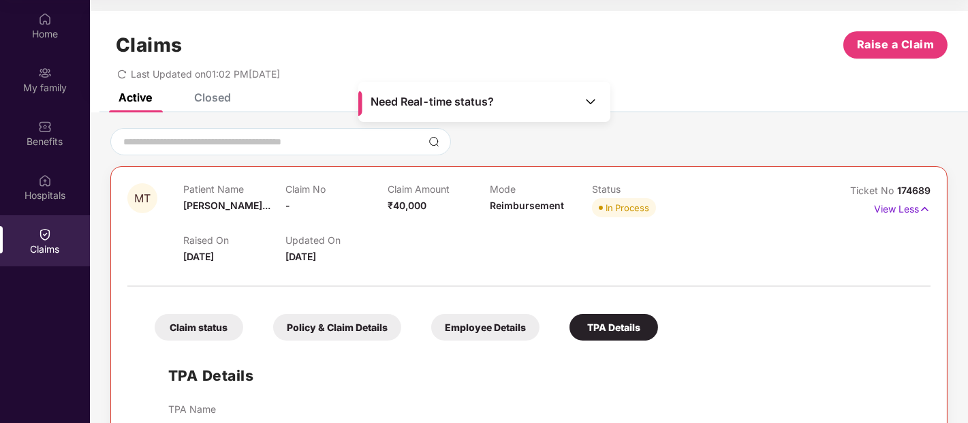
scroll to position [82, 0]
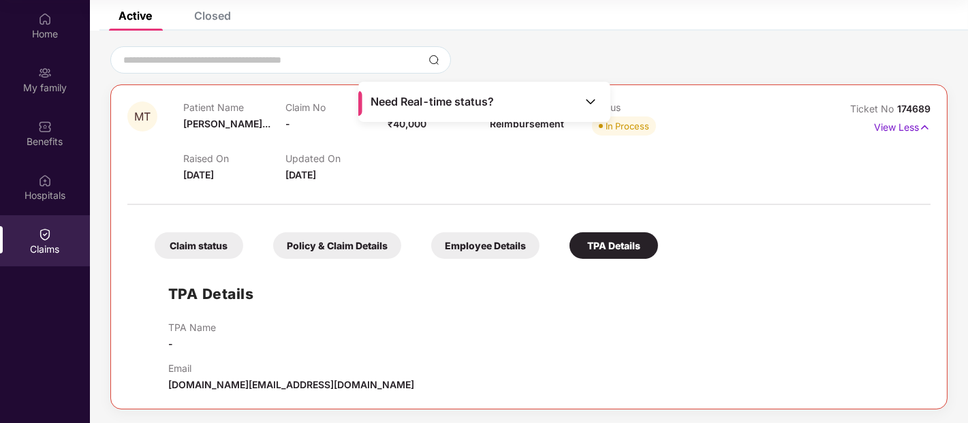
click at [370, 246] on div "Policy & Claim Details" at bounding box center [337, 245] width 128 height 27
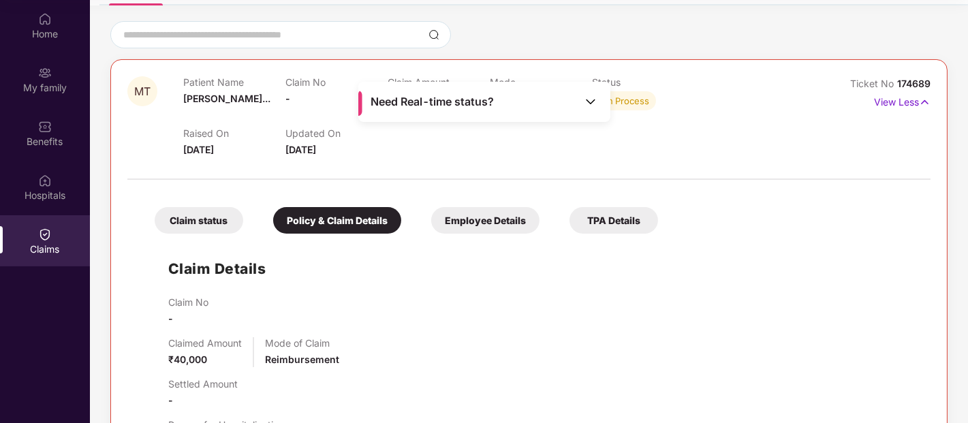
scroll to position [0, 0]
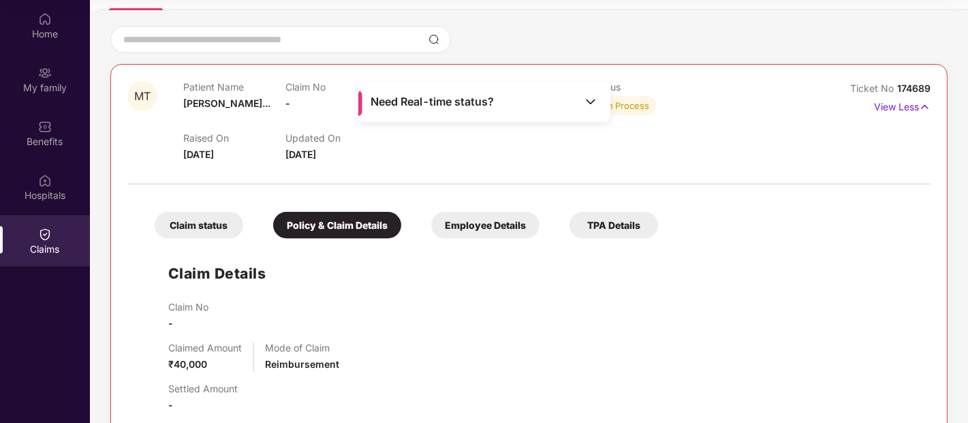
scroll to position [103, 0]
click at [462, 218] on div "Employee Details" at bounding box center [485, 224] width 108 height 27
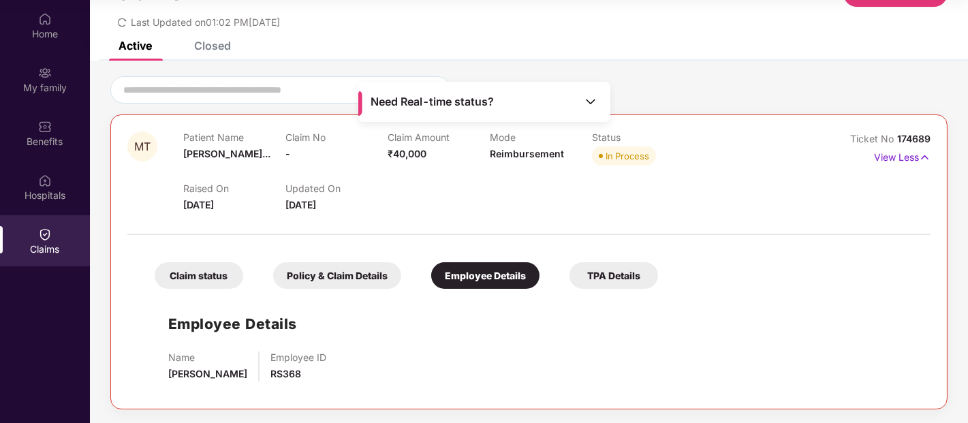
scroll to position [52, 0]
click at [315, 266] on div "Policy & Claim Details" at bounding box center [337, 275] width 128 height 27
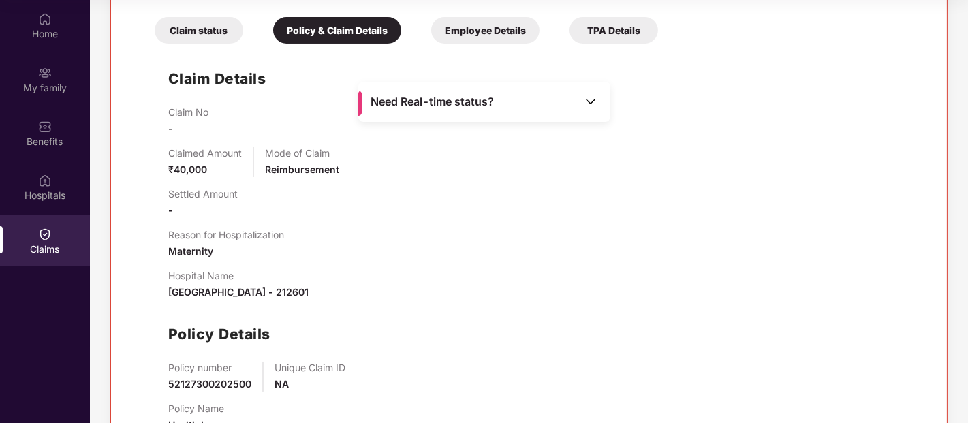
scroll to position [348, 0]
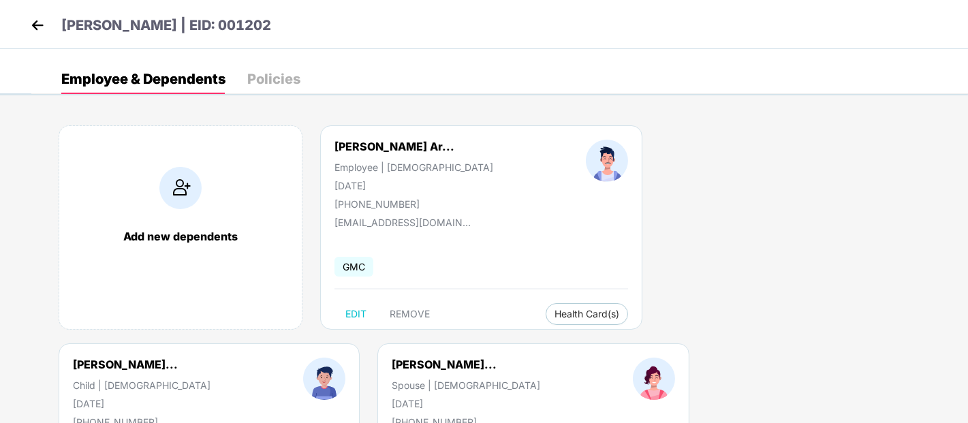
click at [40, 28] on img at bounding box center [37, 25] width 20 height 20
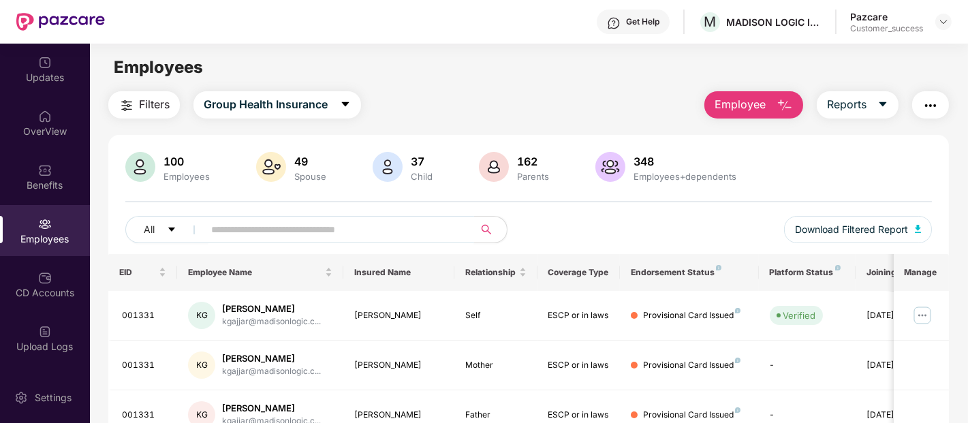
click at [349, 225] on input "text" at bounding box center [333, 229] width 245 height 20
paste input "******"
type input "******"
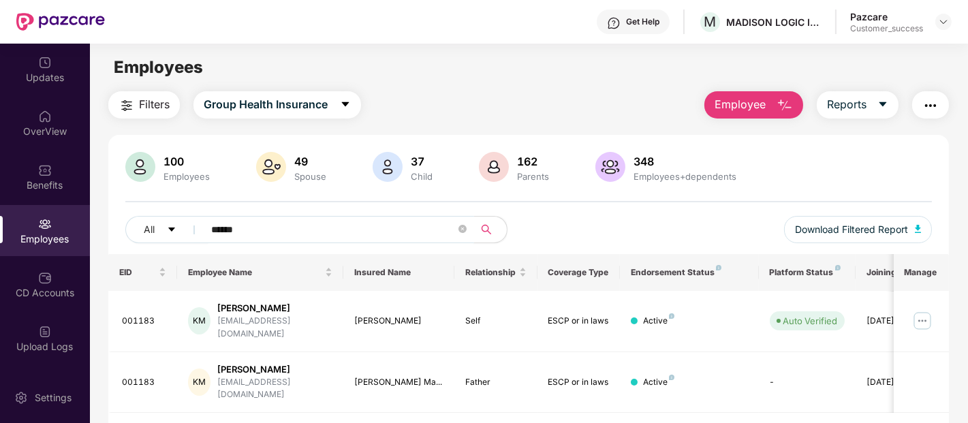
scroll to position [44, 0]
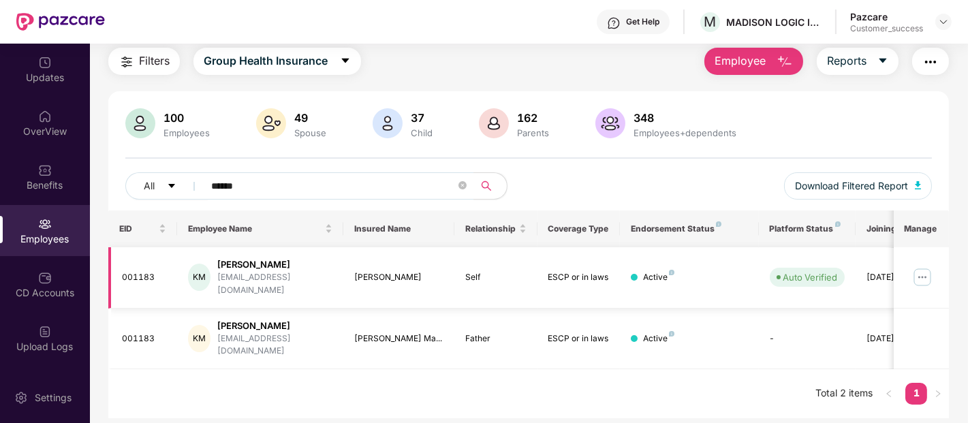
click at [918, 266] on img at bounding box center [922, 277] width 22 height 22
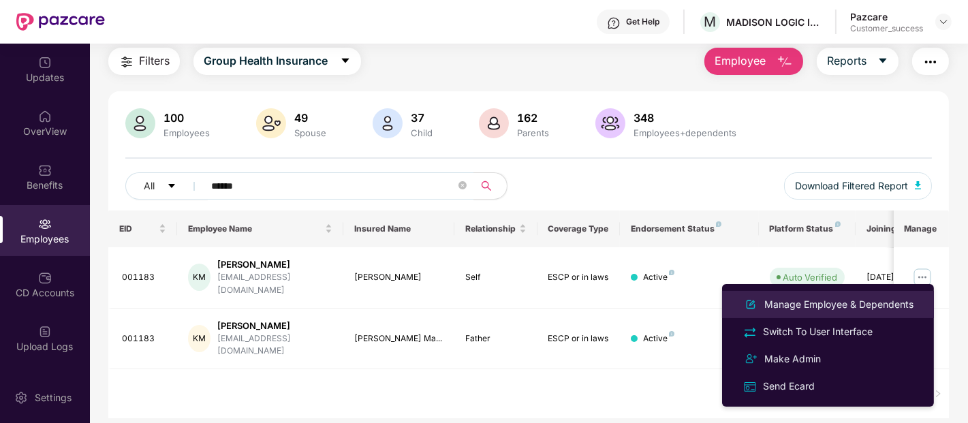
click at [837, 308] on div "Manage Employee & Dependents" at bounding box center [839, 304] width 155 height 15
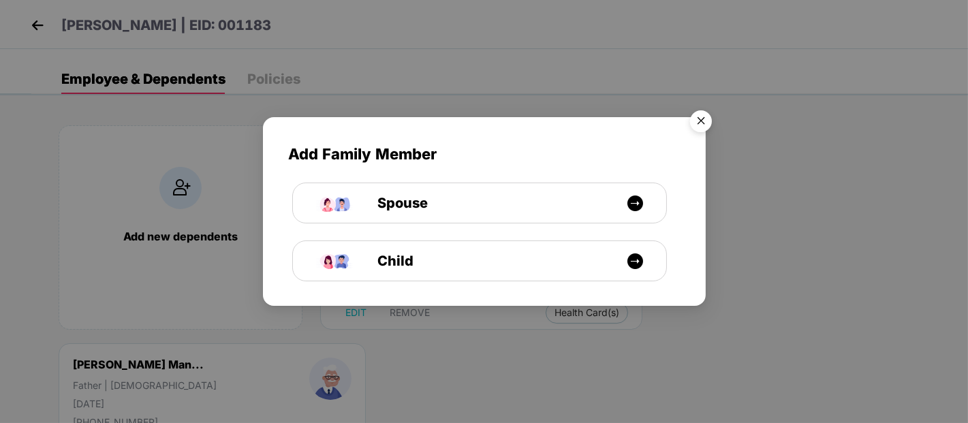
click at [708, 126] on img "Close" at bounding box center [701, 123] width 38 height 38
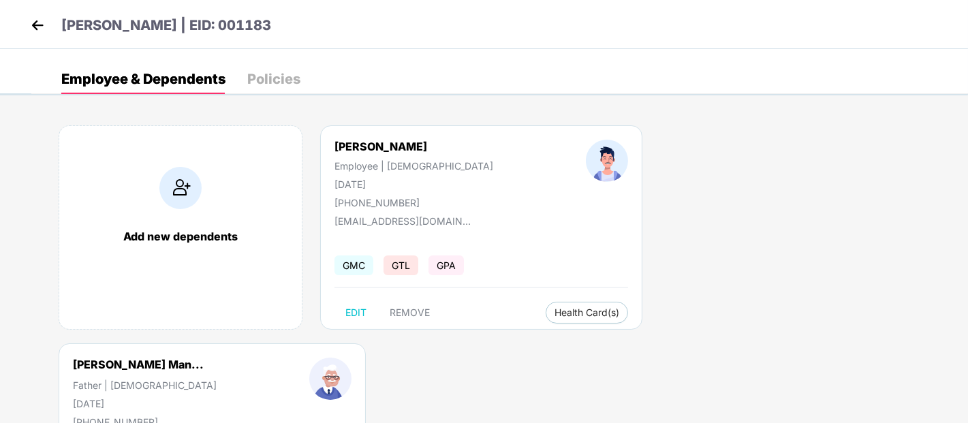
click at [211, 193] on div "Add new dependents" at bounding box center [181, 227] width 244 height 204
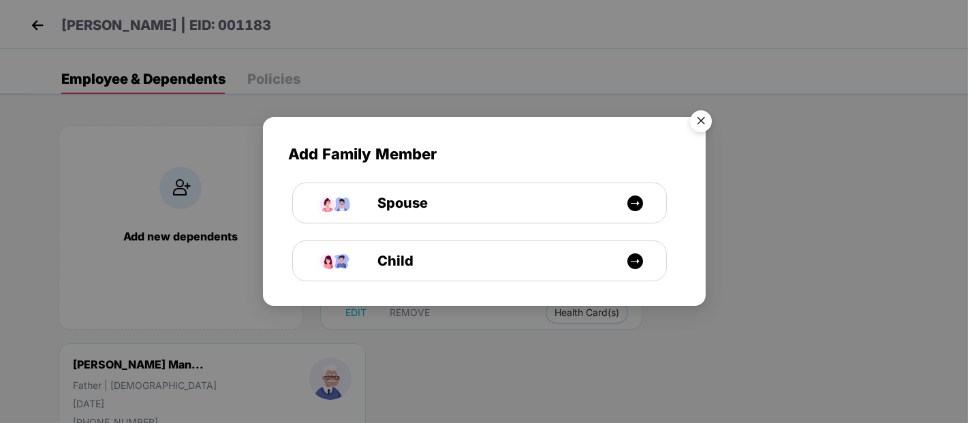
click at [698, 120] on img "Close" at bounding box center [701, 123] width 38 height 38
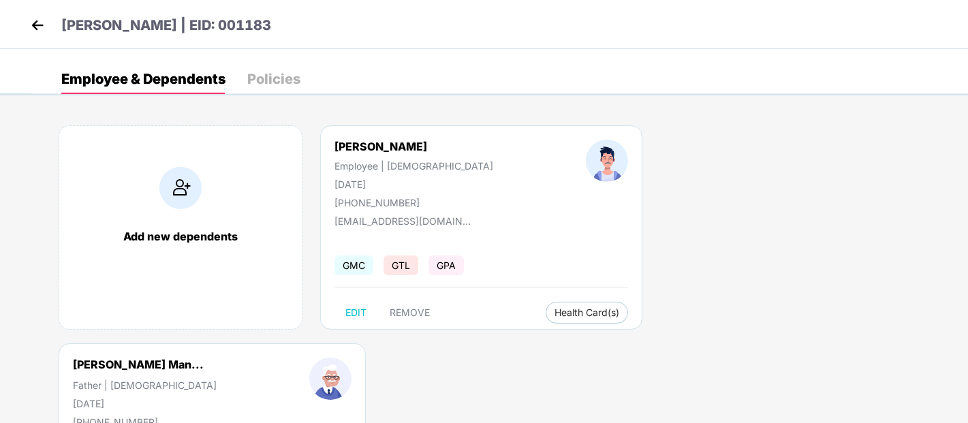
click at [178, 198] on img at bounding box center [180, 188] width 42 height 42
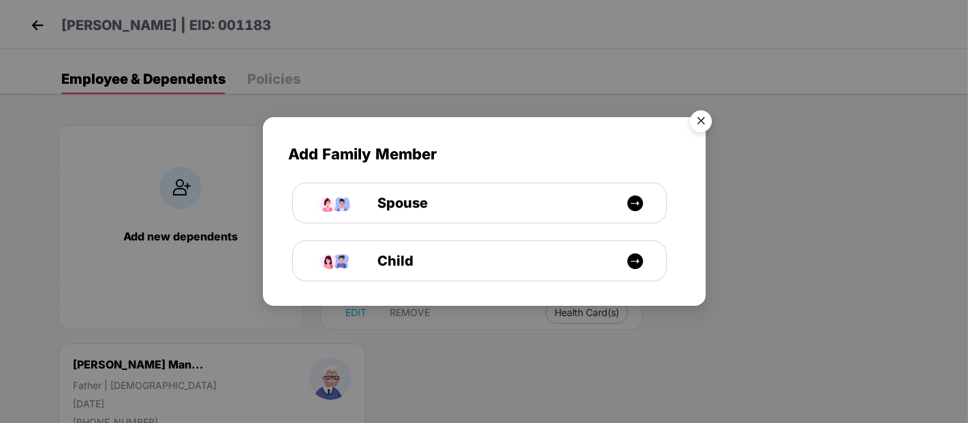
click at [700, 114] on img "Close" at bounding box center [701, 123] width 38 height 38
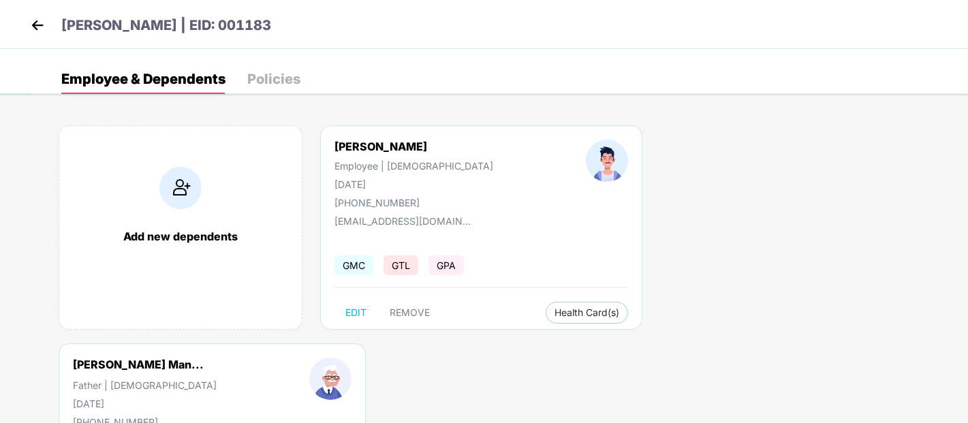
click at [38, 15] on img at bounding box center [37, 25] width 20 height 20
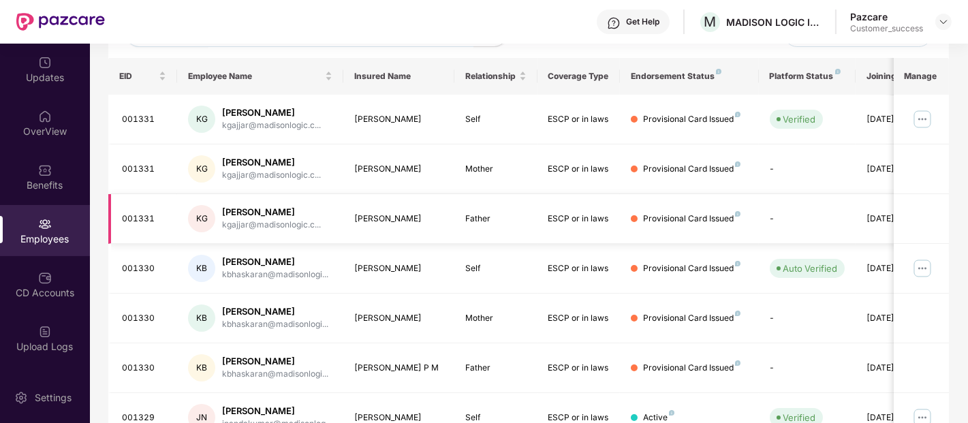
scroll to position [0, 0]
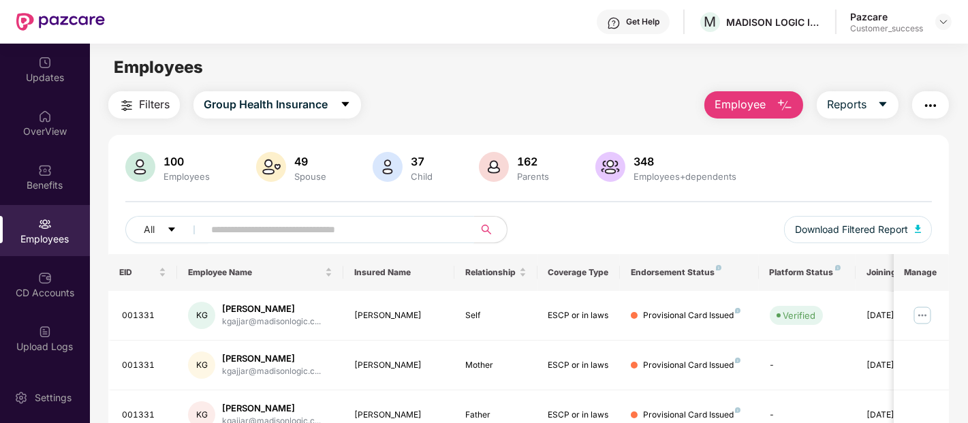
click at [281, 234] on input "text" at bounding box center [333, 229] width 245 height 20
paste input "******"
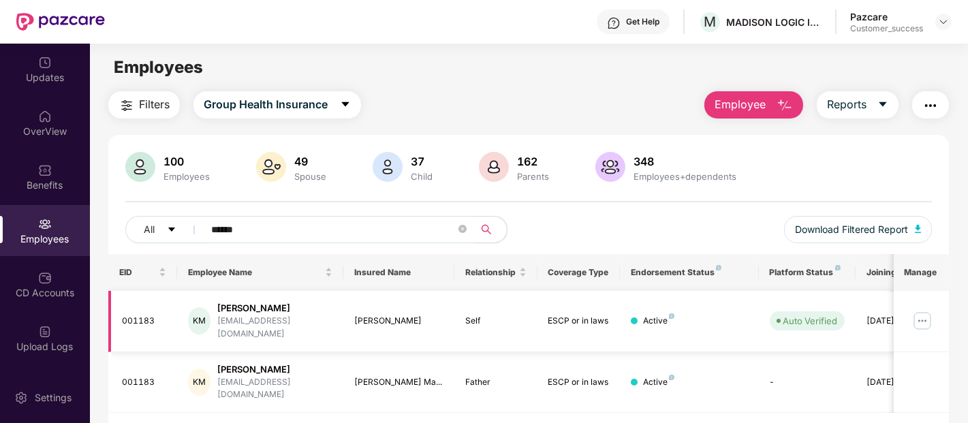
type input "******"
click at [926, 318] on img at bounding box center [922, 321] width 22 height 22
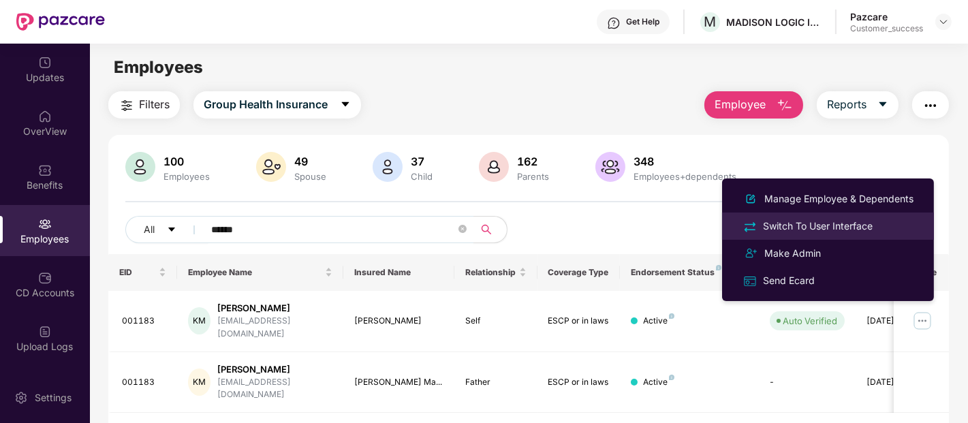
click at [847, 227] on div "Switch To User Interface" at bounding box center [817, 226] width 115 height 15
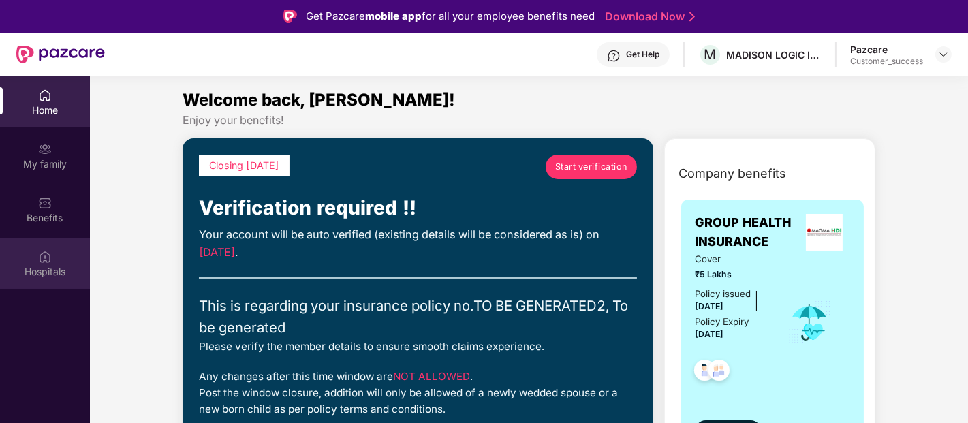
click at [46, 274] on div "Hospitals" at bounding box center [45, 272] width 90 height 14
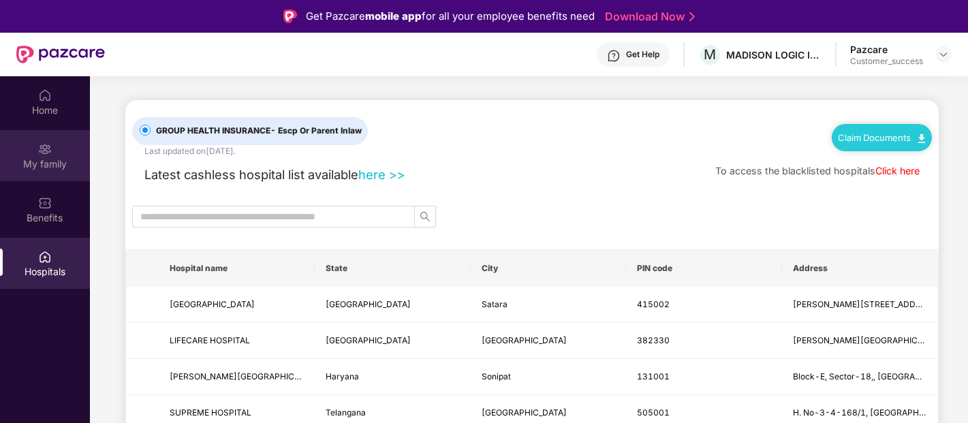
click at [50, 168] on div "My family" at bounding box center [45, 164] width 90 height 14
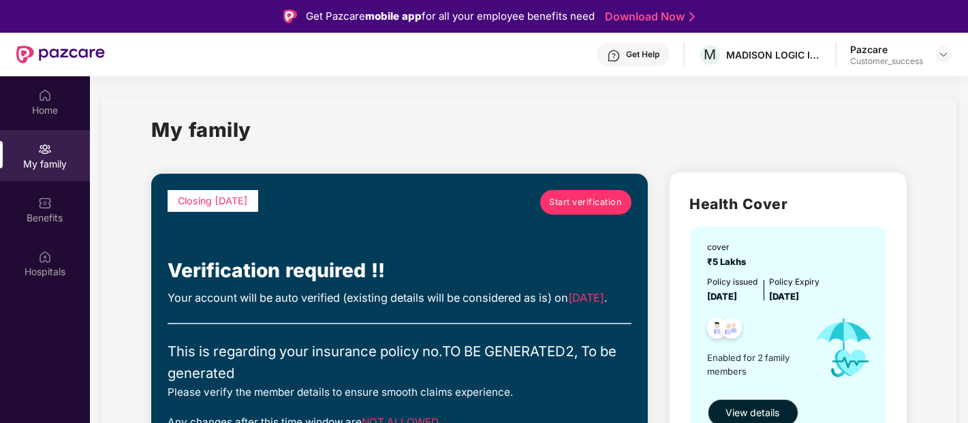
click at [44, 178] on div "My family" at bounding box center [45, 155] width 90 height 51
click at [44, 202] on img at bounding box center [45, 203] width 14 height 14
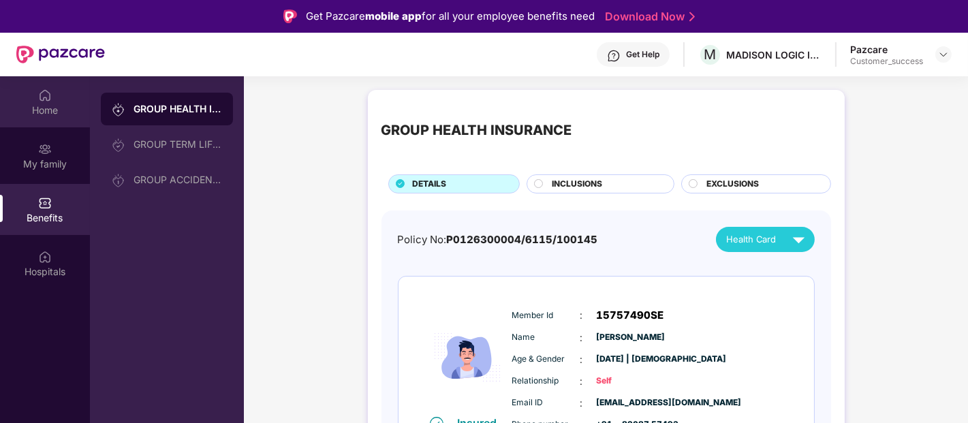
click at [40, 109] on div "Home" at bounding box center [45, 111] width 90 height 14
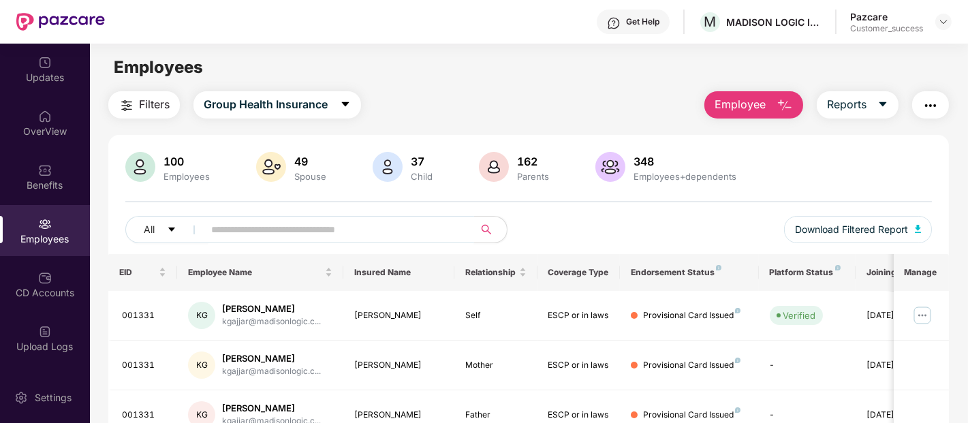
click at [318, 223] on input "text" at bounding box center [333, 229] width 245 height 20
paste input "******"
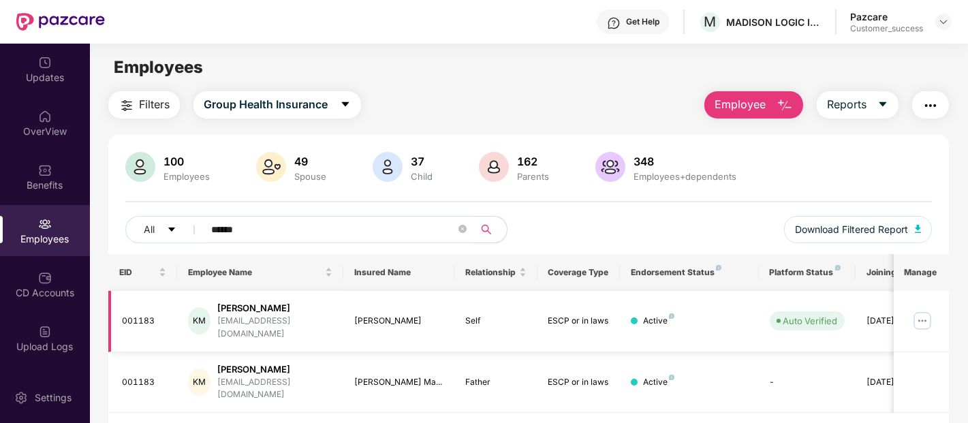
type input "******"
click at [929, 320] on img at bounding box center [922, 321] width 22 height 22
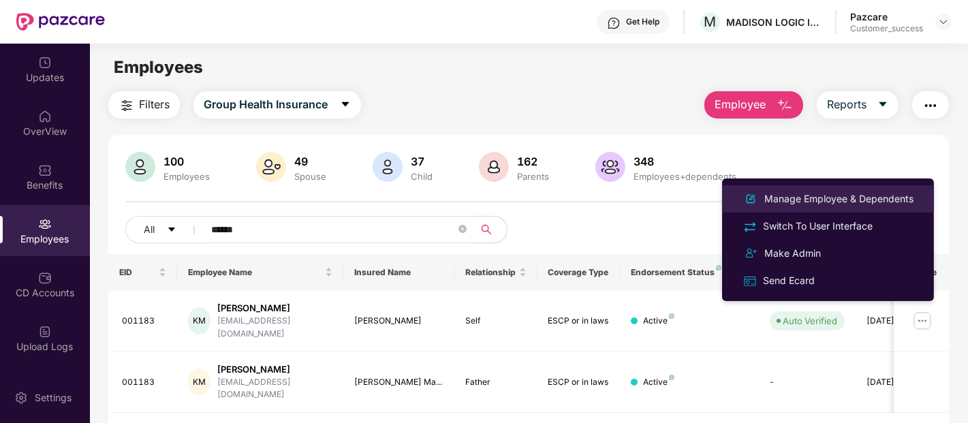
click at [849, 189] on li "Manage Employee & Dependents" at bounding box center [828, 198] width 212 height 27
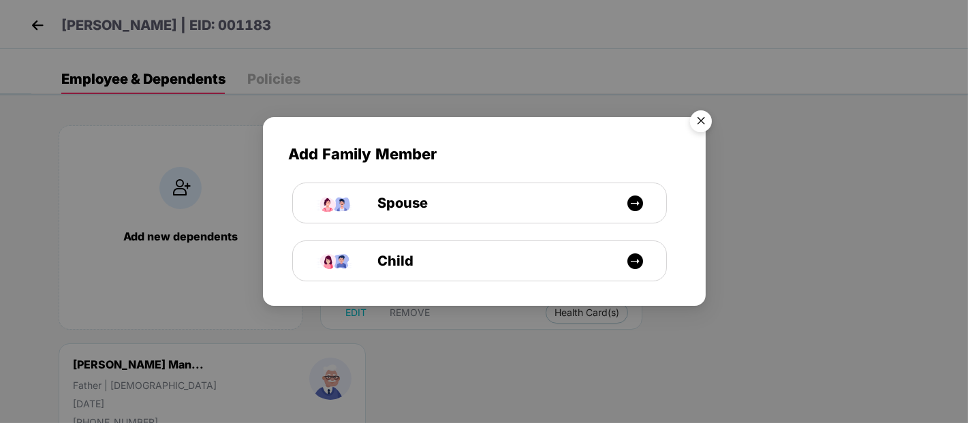
click at [705, 119] on img "Close" at bounding box center [701, 123] width 38 height 38
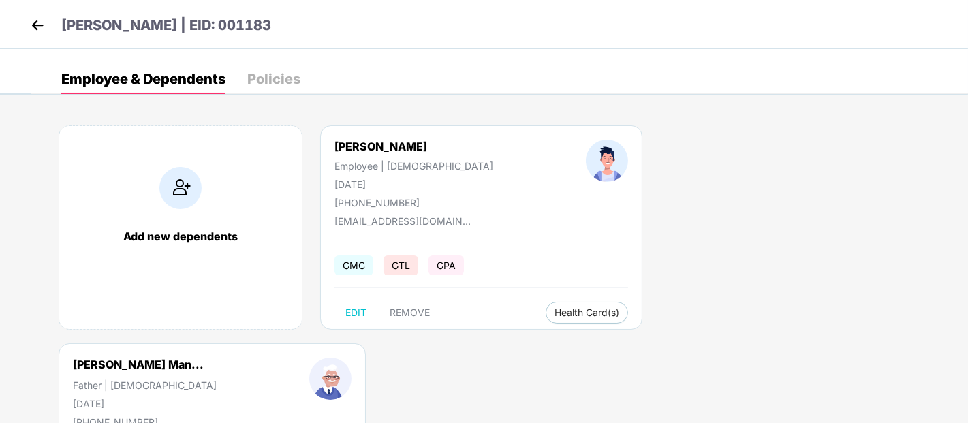
click at [597, 79] on div "Employee & Dependents Policies" at bounding box center [499, 79] width 937 height 30
click at [33, 22] on img at bounding box center [37, 25] width 20 height 20
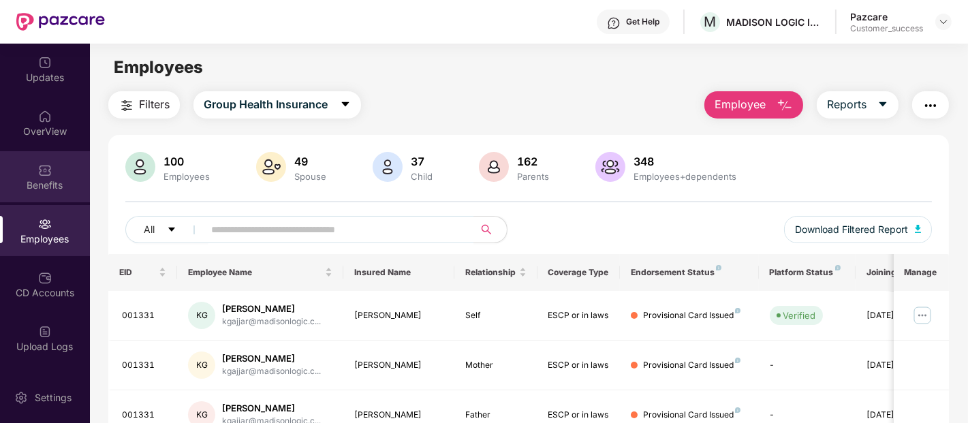
click at [44, 155] on div "Benefits" at bounding box center [45, 176] width 90 height 51
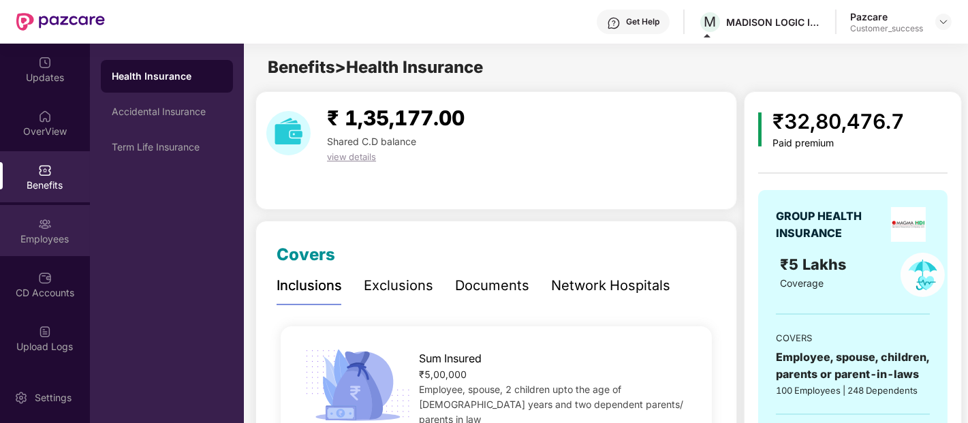
click at [33, 219] on div "Employees" at bounding box center [45, 230] width 90 height 51
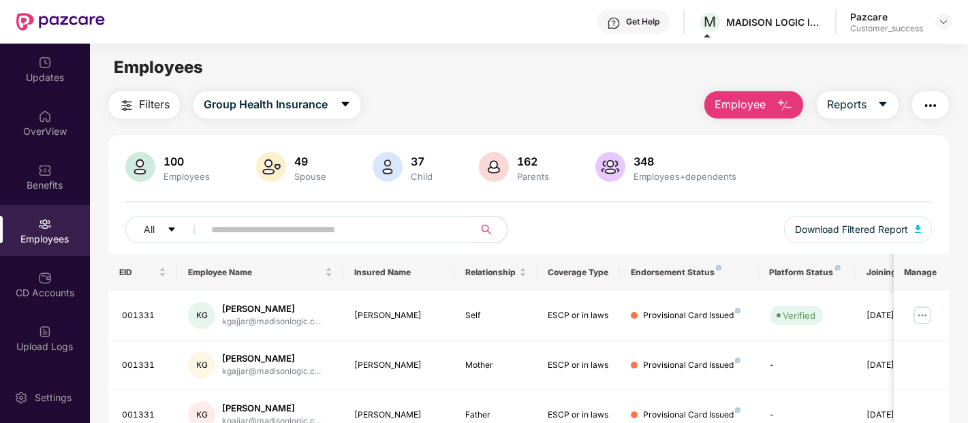
click at [262, 222] on input "text" at bounding box center [333, 229] width 245 height 20
paste input "******"
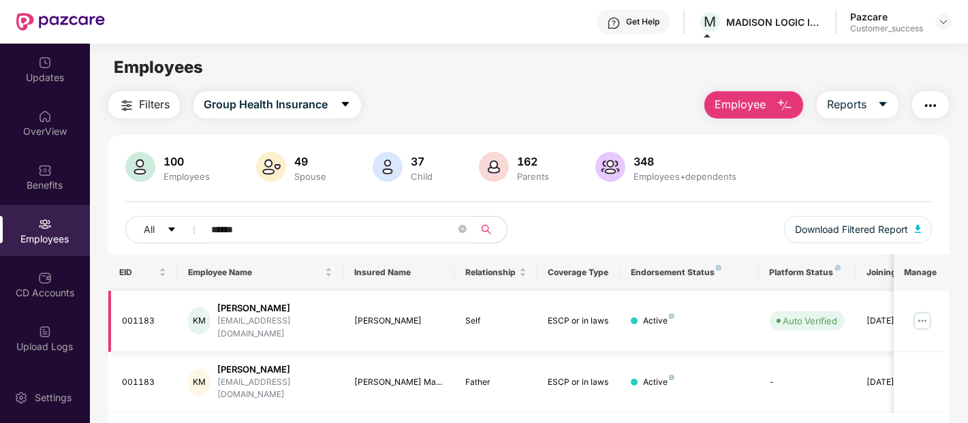
type input "******"
click at [922, 315] on img at bounding box center [922, 321] width 22 height 22
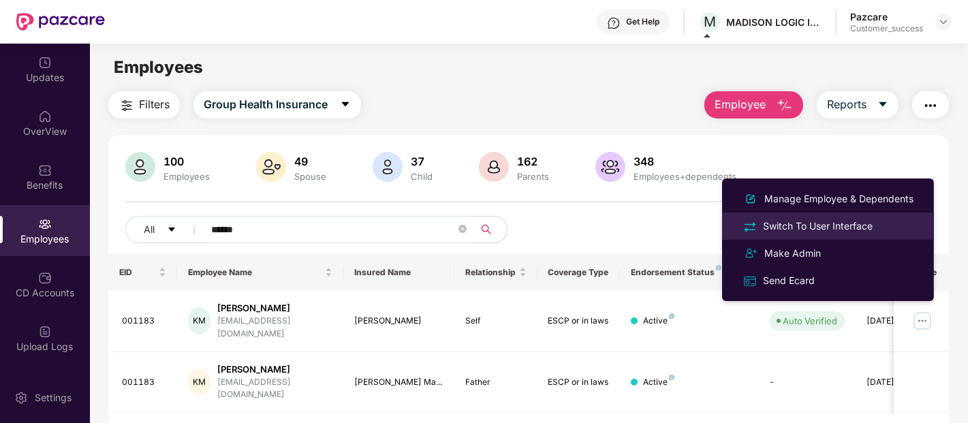
click at [848, 221] on div "Switch To User Interface" at bounding box center [817, 226] width 115 height 15
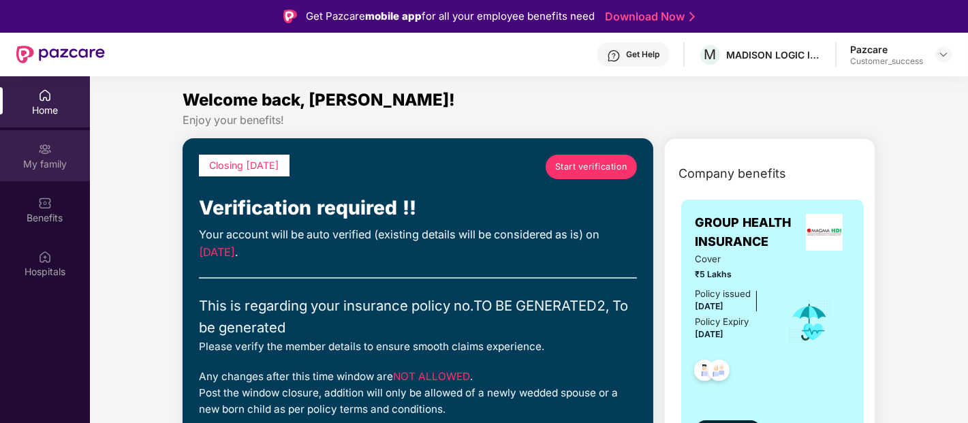
click at [50, 153] on img at bounding box center [45, 149] width 14 height 14
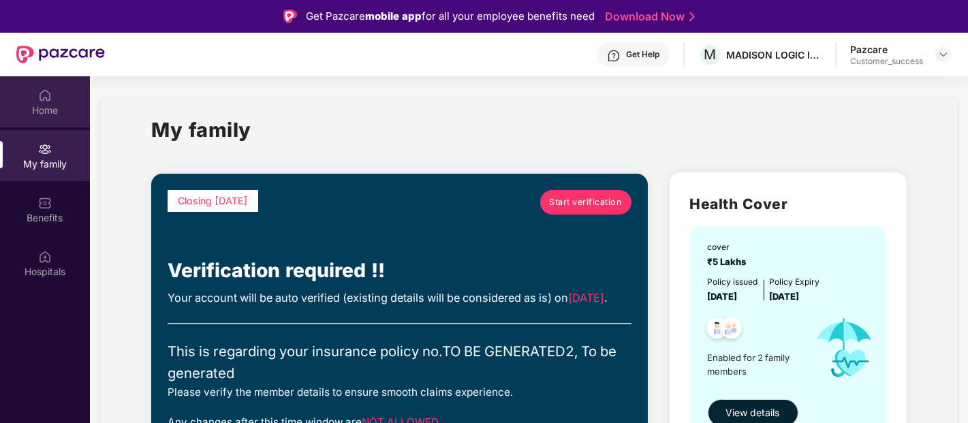
click at [59, 97] on div "Home" at bounding box center [45, 101] width 90 height 51
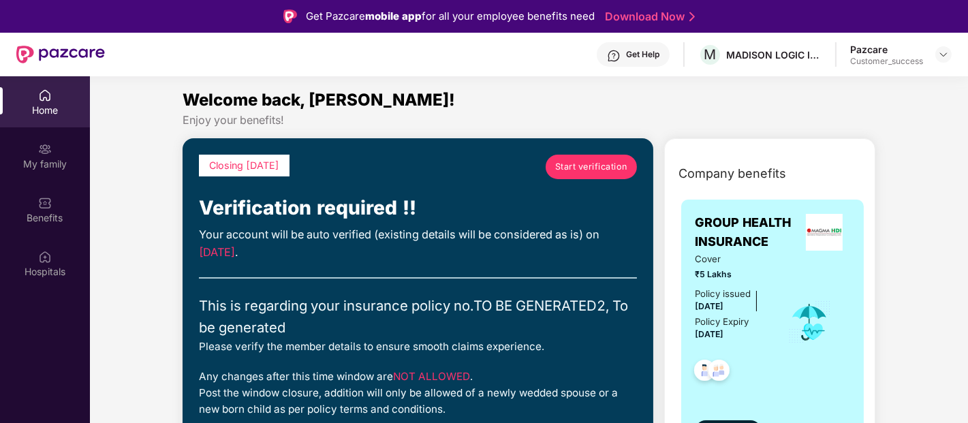
click at [572, 168] on span "Start verification" at bounding box center [591, 167] width 72 height 14
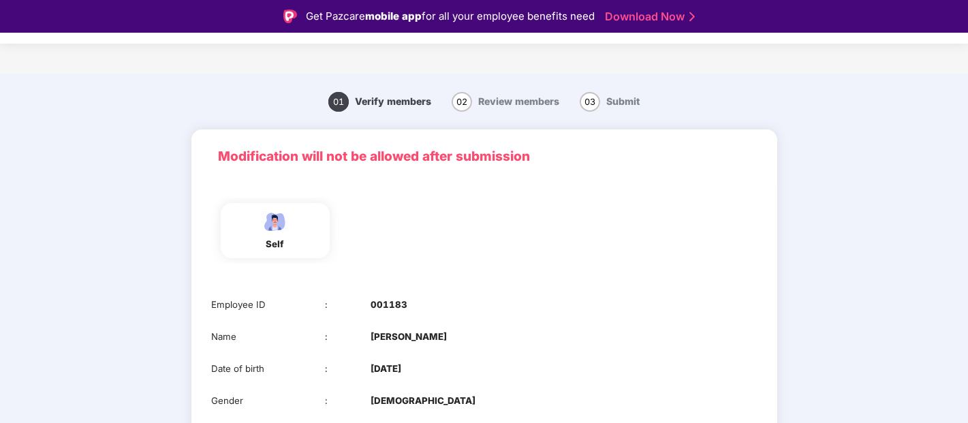
scroll to position [116, 0]
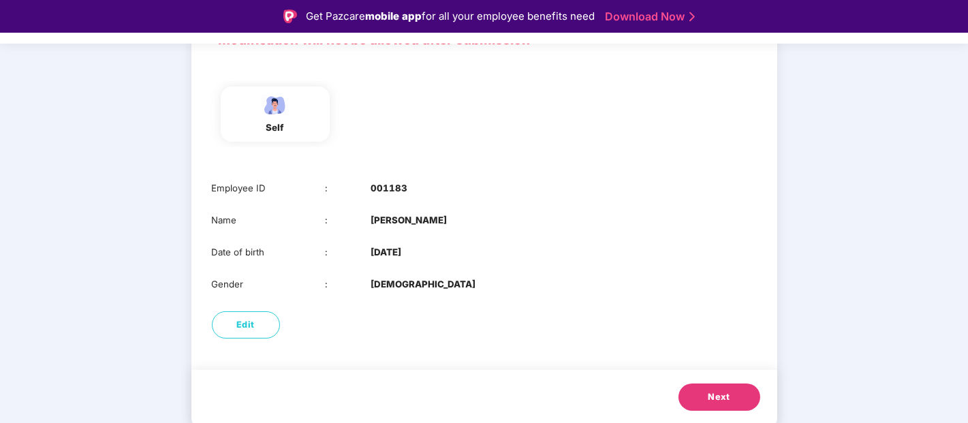
click at [719, 403] on span "Next" at bounding box center [719, 397] width 22 height 14
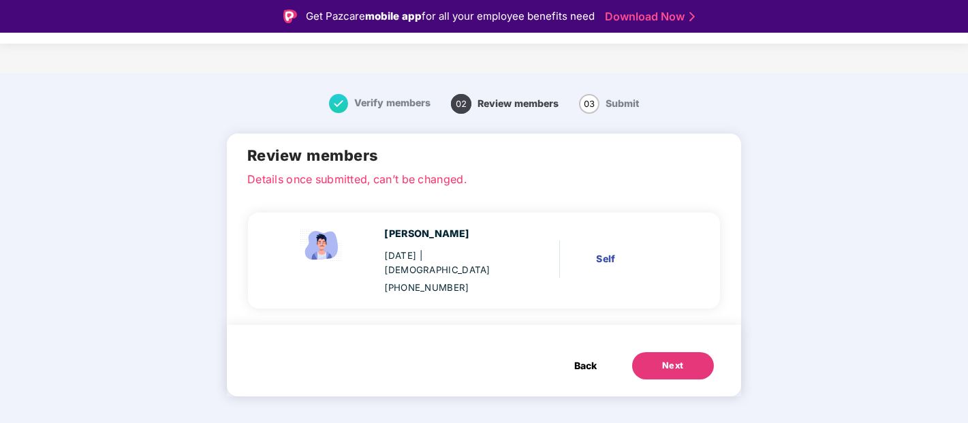
scroll to position [0, 0]
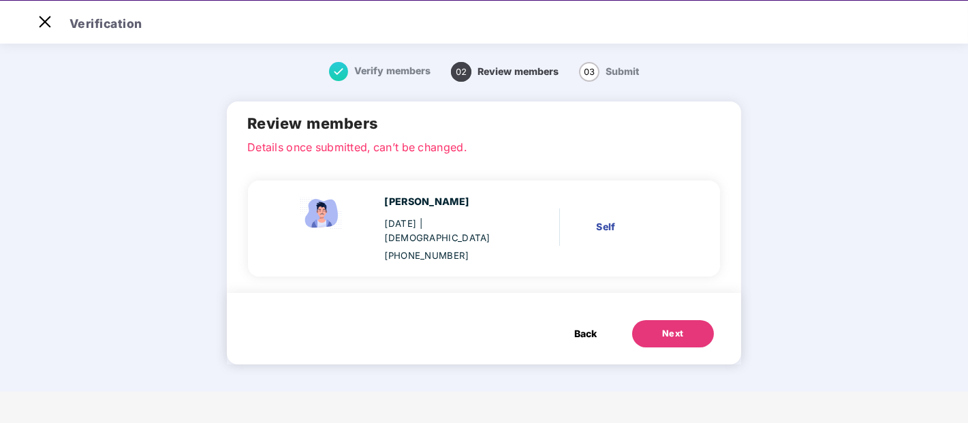
click at [588, 326] on span "Back" at bounding box center [585, 333] width 22 height 15
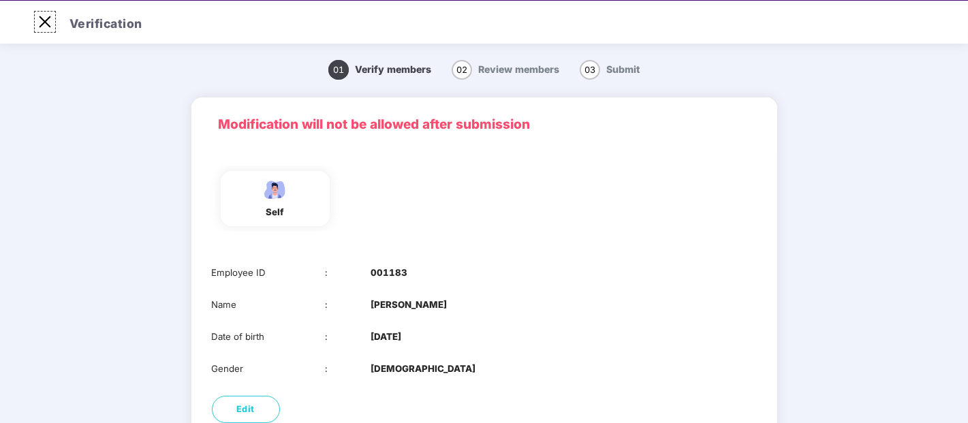
click at [48, 31] on img at bounding box center [45, 22] width 22 height 22
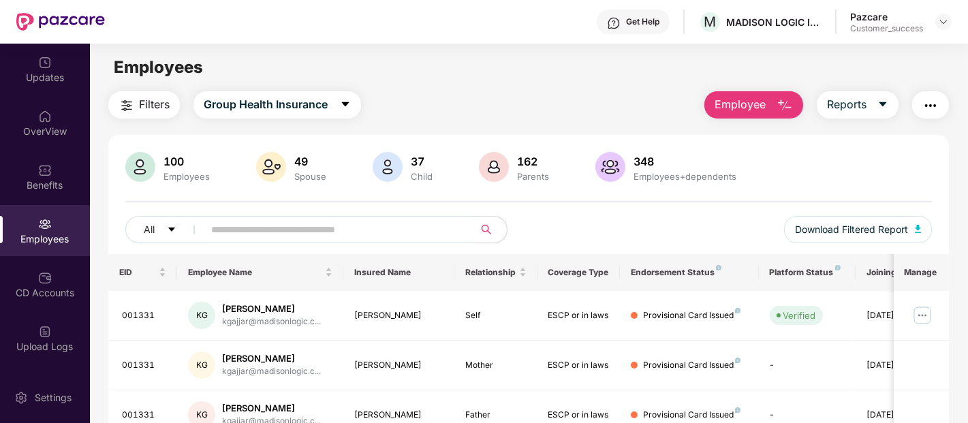
click at [319, 219] on input "text" at bounding box center [333, 229] width 245 height 20
paste input "******"
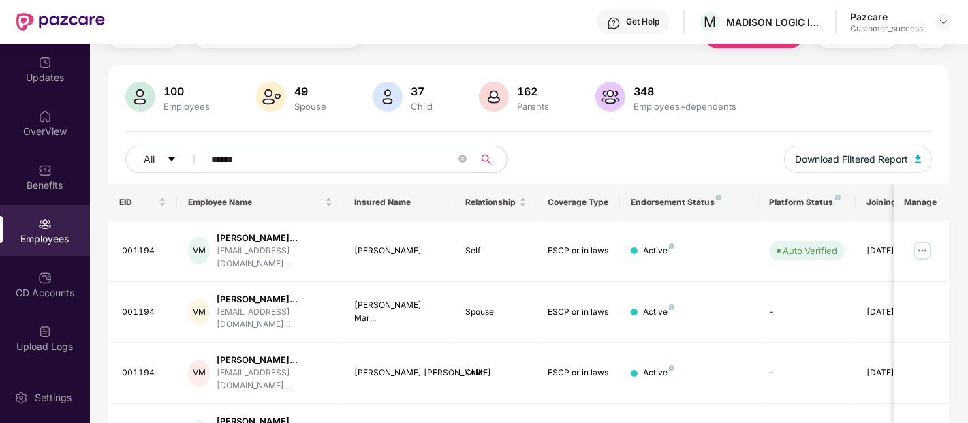
scroll to position [166, 0]
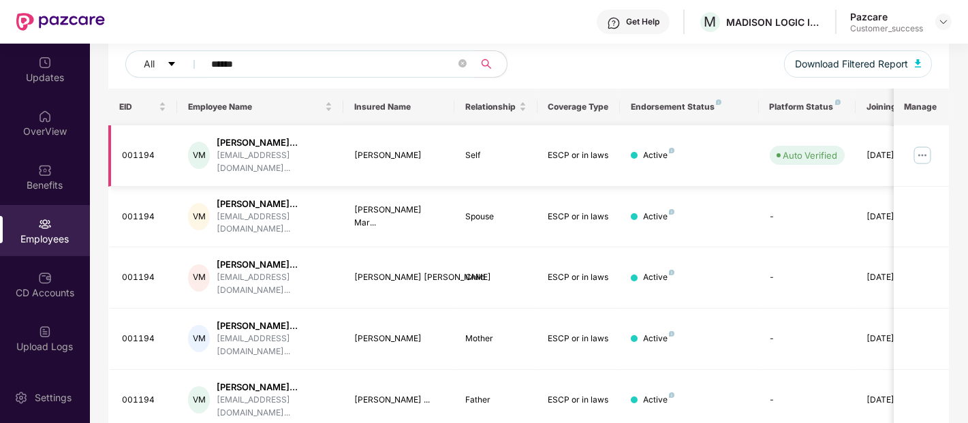
type input "******"
click at [922, 144] on img at bounding box center [922, 155] width 22 height 22
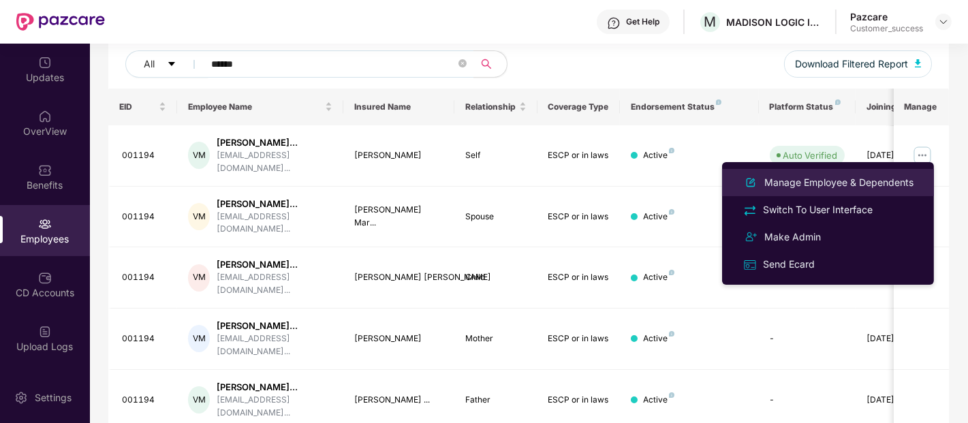
click at [845, 185] on div "Manage Employee & Dependents" at bounding box center [839, 182] width 155 height 15
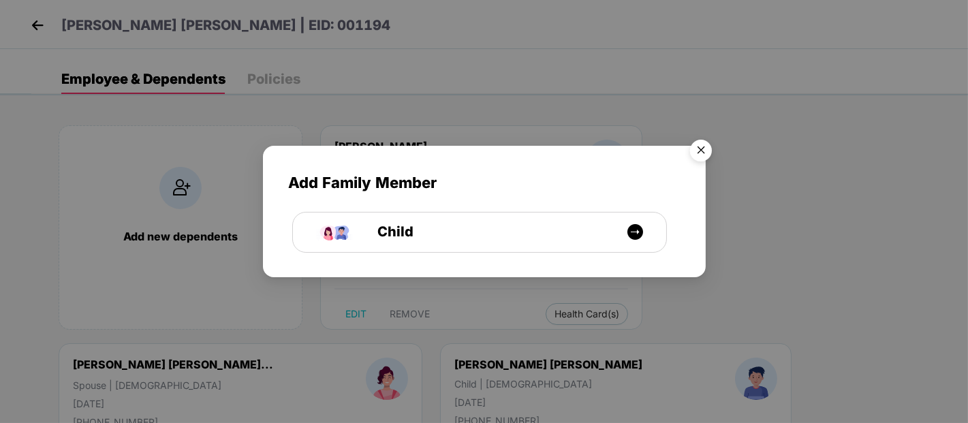
click at [706, 146] on img "Close" at bounding box center [701, 153] width 38 height 38
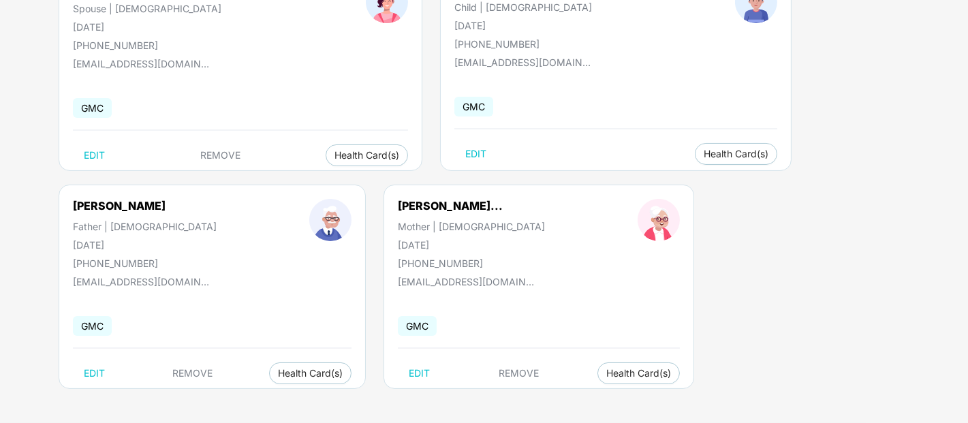
scroll to position [0, 0]
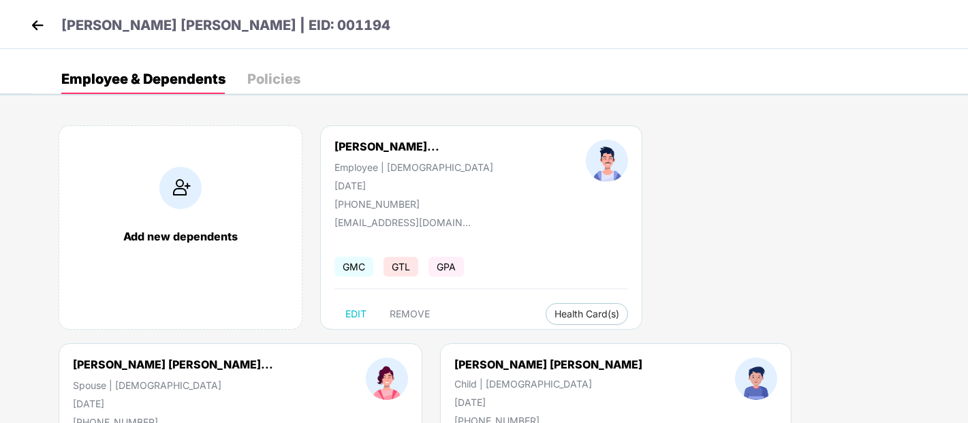
click at [35, 27] on img at bounding box center [37, 25] width 20 height 20
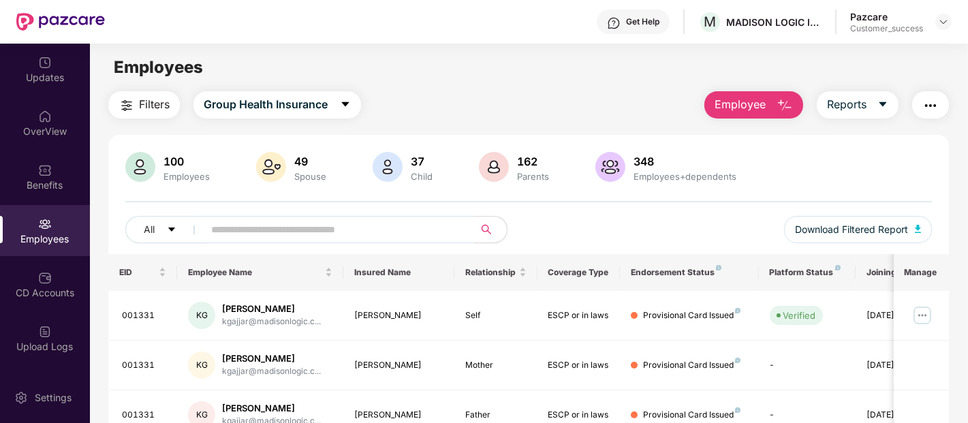
click at [248, 228] on input "text" at bounding box center [333, 229] width 245 height 20
paste input "******"
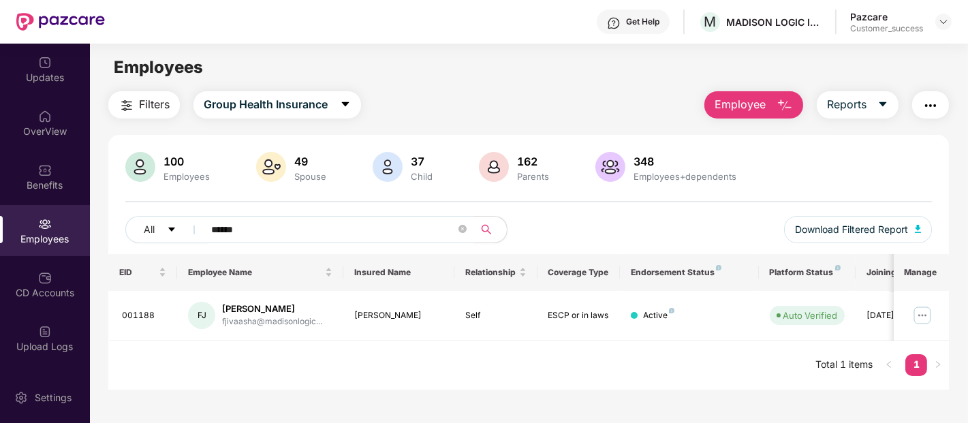
scroll to position [44, 0]
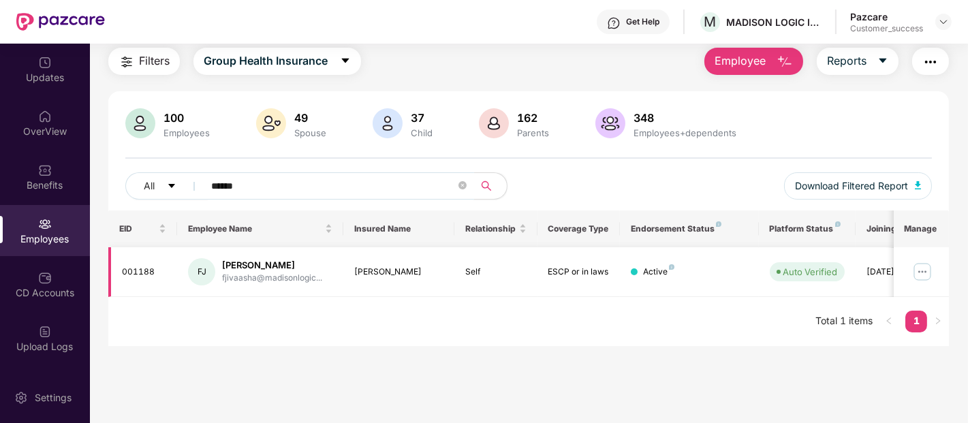
type input "******"
click at [925, 269] on img at bounding box center [922, 272] width 22 height 22
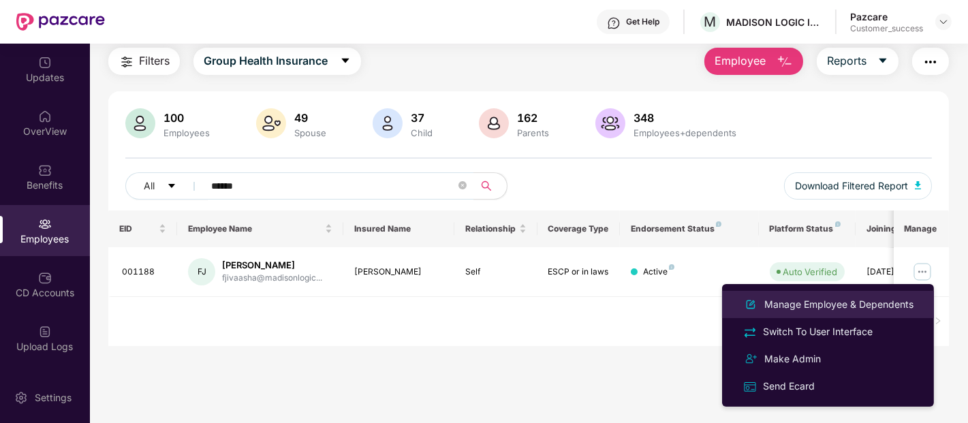
click at [834, 302] on div "Manage Employee & Dependents" at bounding box center [839, 304] width 155 height 15
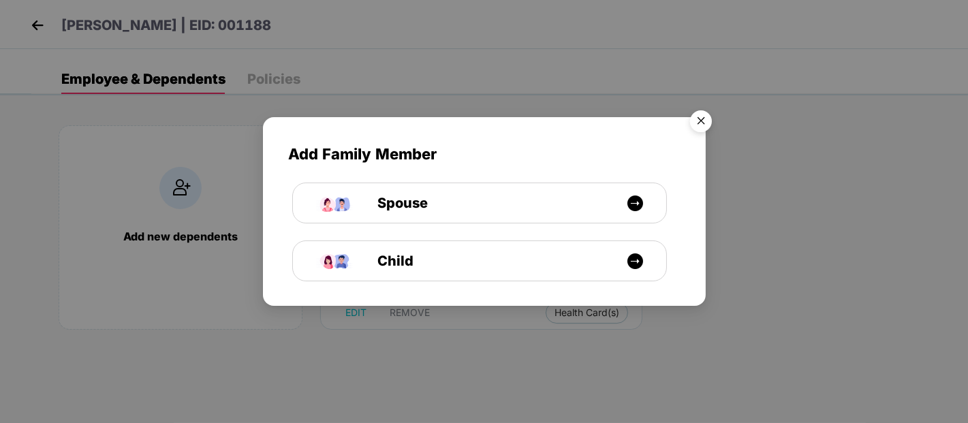
click at [704, 121] on img "Close" at bounding box center [701, 123] width 38 height 38
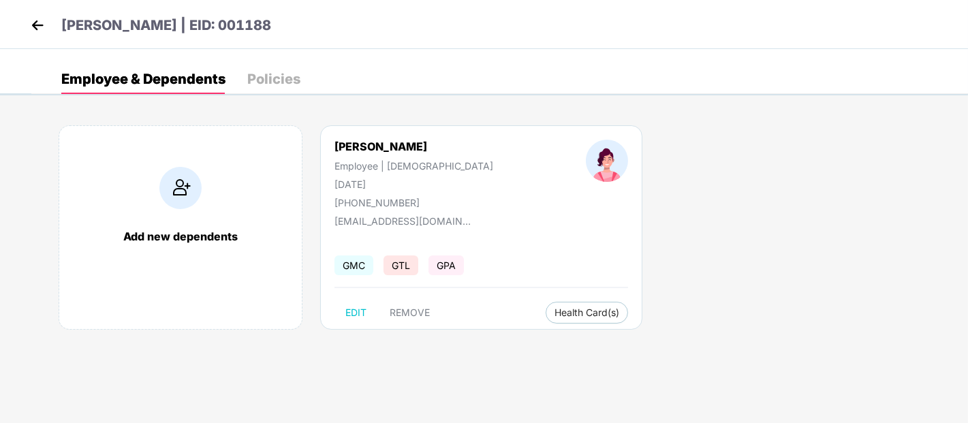
click at [167, 155] on div "Add new dependents" at bounding box center [181, 227] width 244 height 204
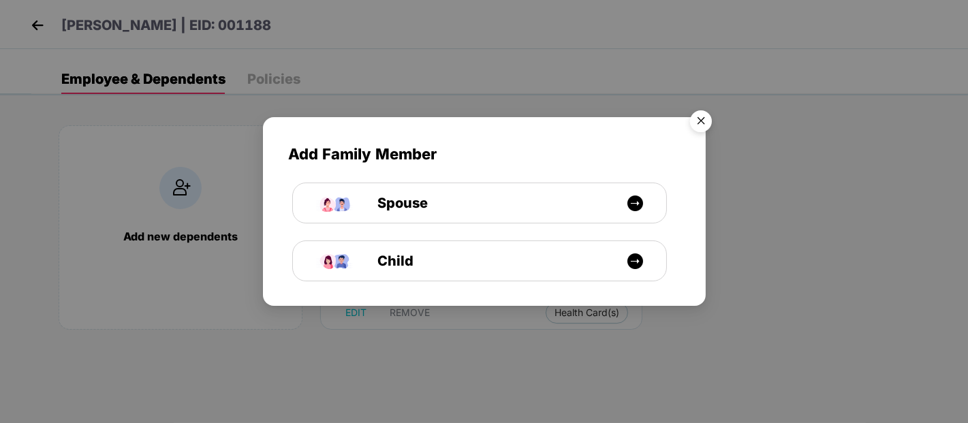
click at [707, 118] on img "Close" at bounding box center [701, 123] width 38 height 38
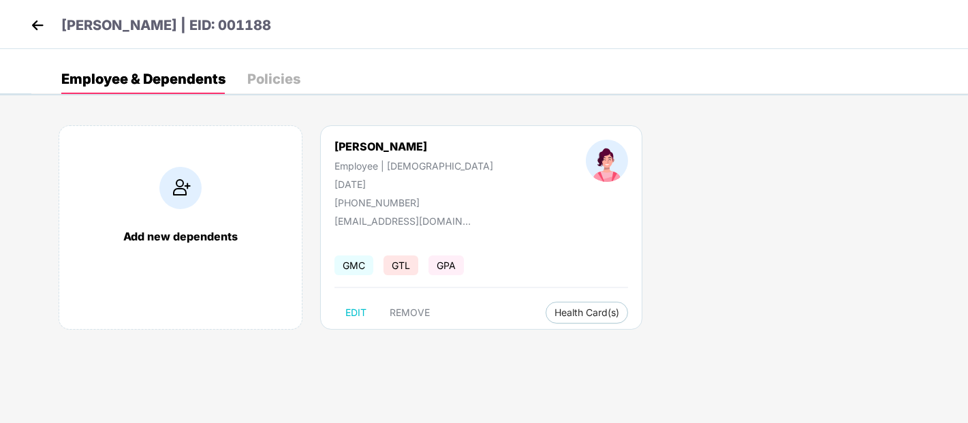
click at [35, 25] on img at bounding box center [37, 25] width 20 height 20
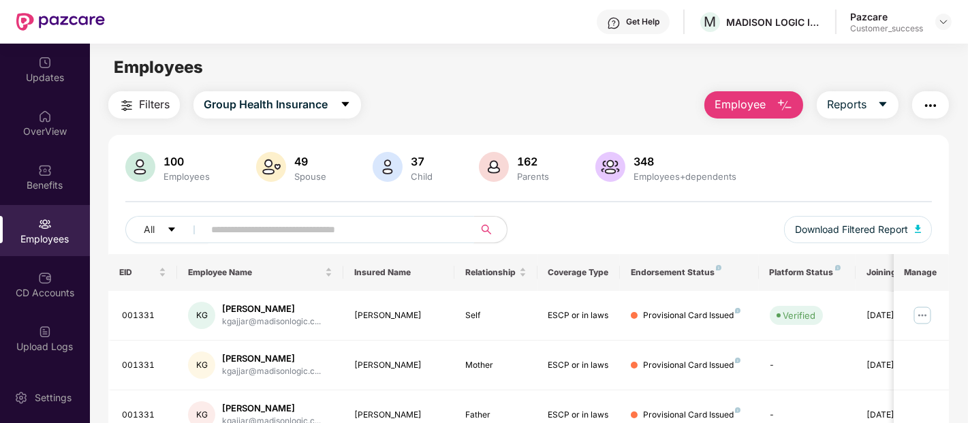
click at [281, 225] on input "text" at bounding box center [333, 229] width 245 height 20
paste input "******"
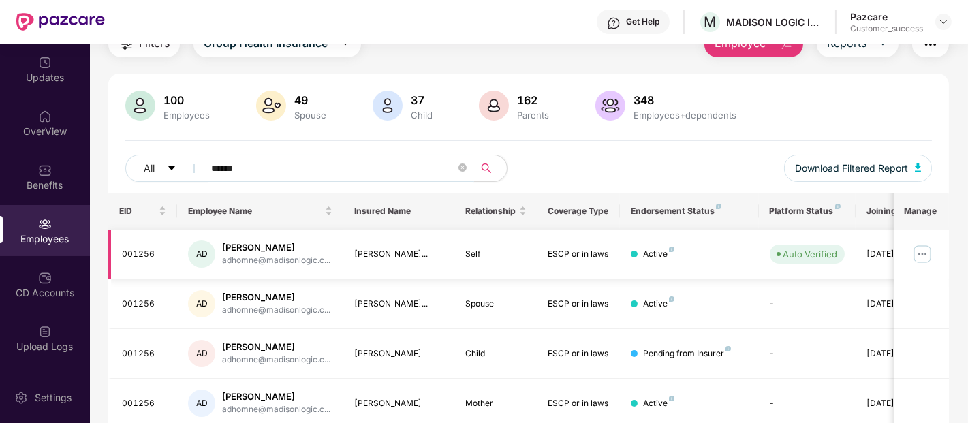
scroll to position [166, 0]
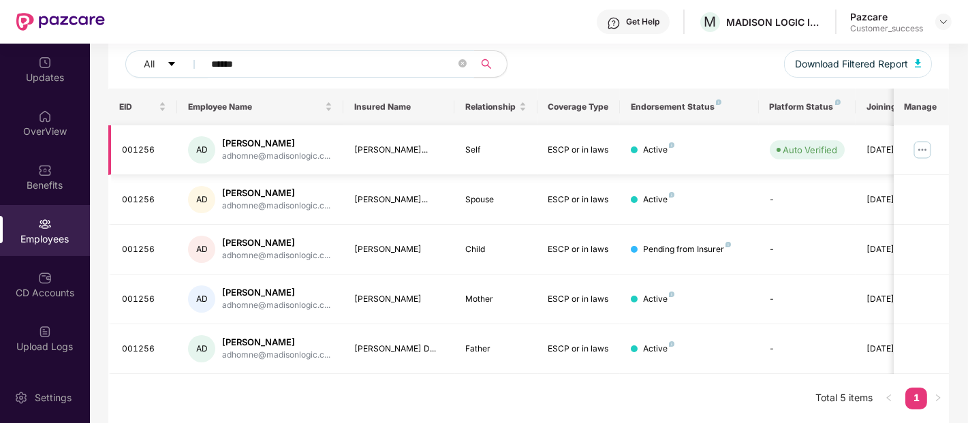
type input "******"
click at [917, 150] on img at bounding box center [922, 150] width 22 height 22
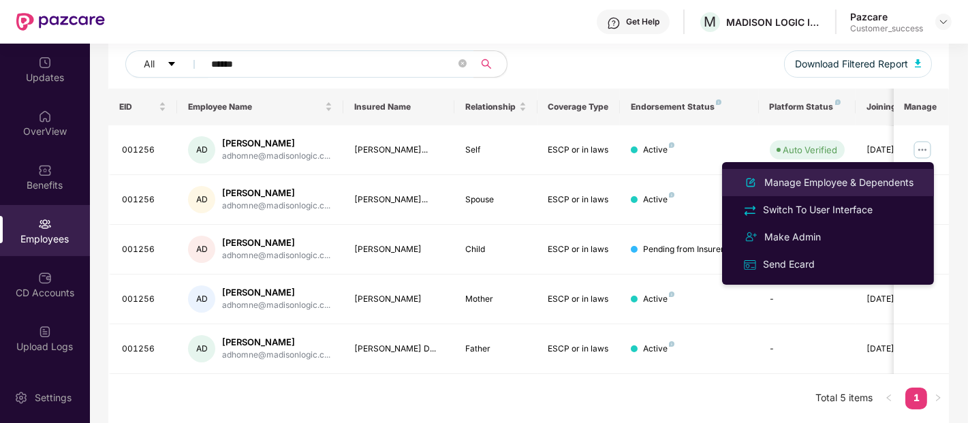
click at [823, 178] on div "Manage Employee & Dependents" at bounding box center [839, 182] width 155 height 15
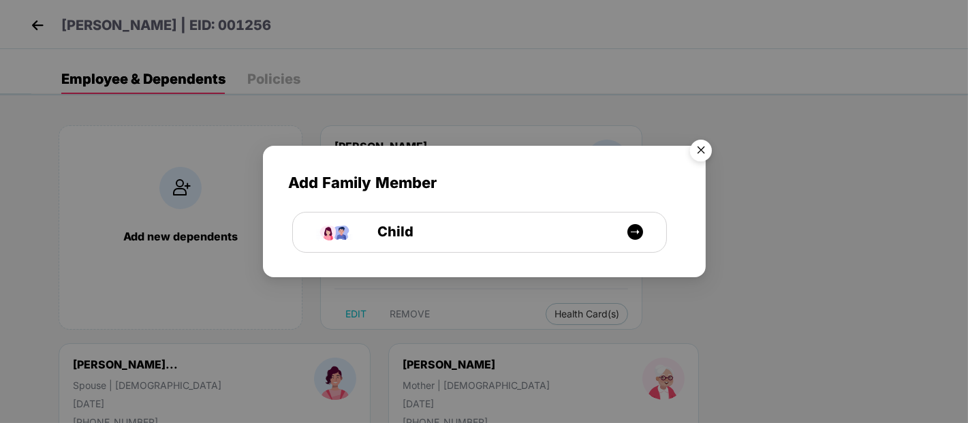
click at [700, 142] on img "Close" at bounding box center [701, 153] width 38 height 38
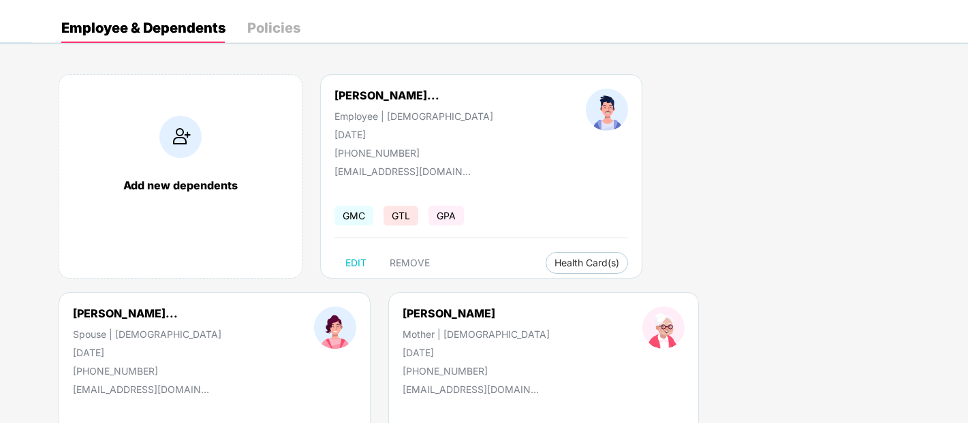
scroll to position [0, 0]
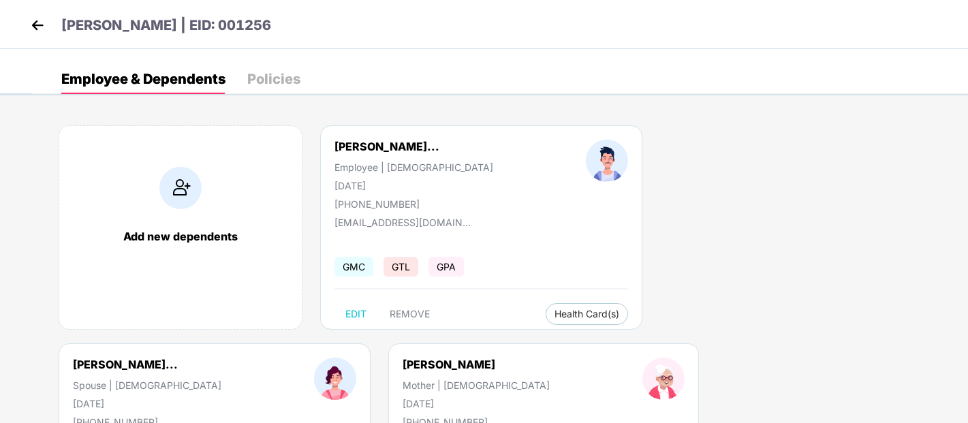
click at [34, 12] on div "Ajinkya Prakash Dhomne | EID: 001256" at bounding box center [484, 24] width 968 height 49
click at [34, 24] on img at bounding box center [37, 25] width 20 height 20
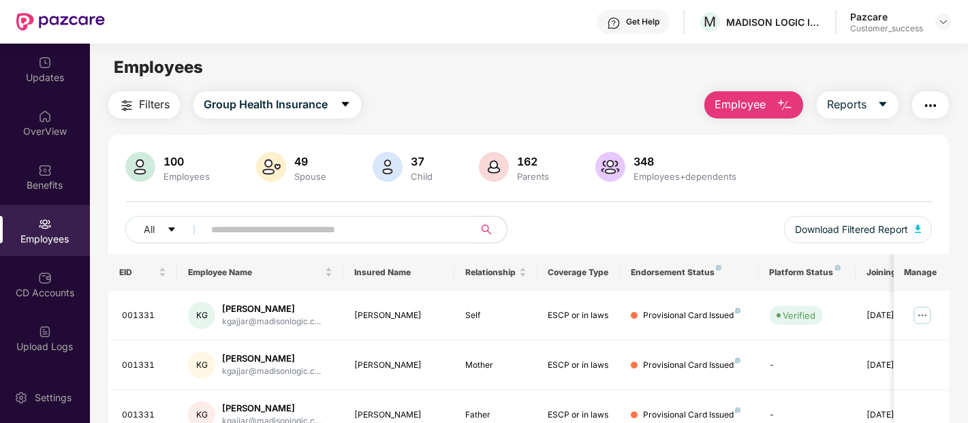
click at [220, 220] on input "text" at bounding box center [333, 229] width 245 height 20
paste input "******"
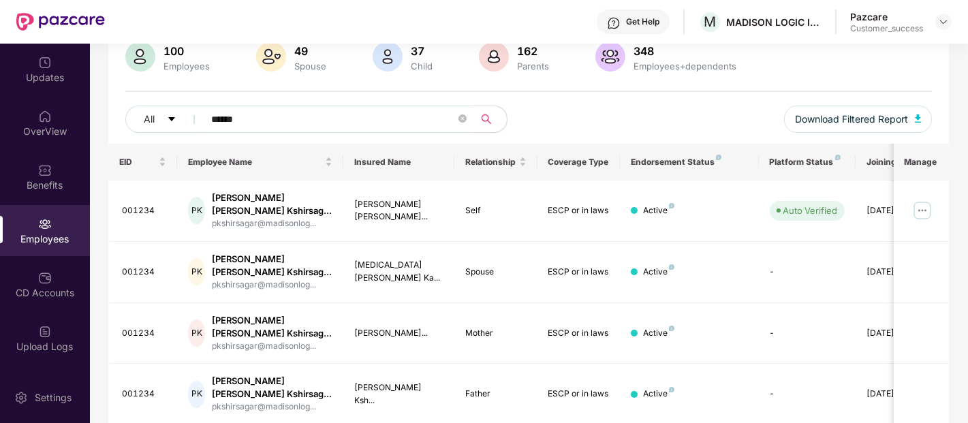
scroll to position [116, 0]
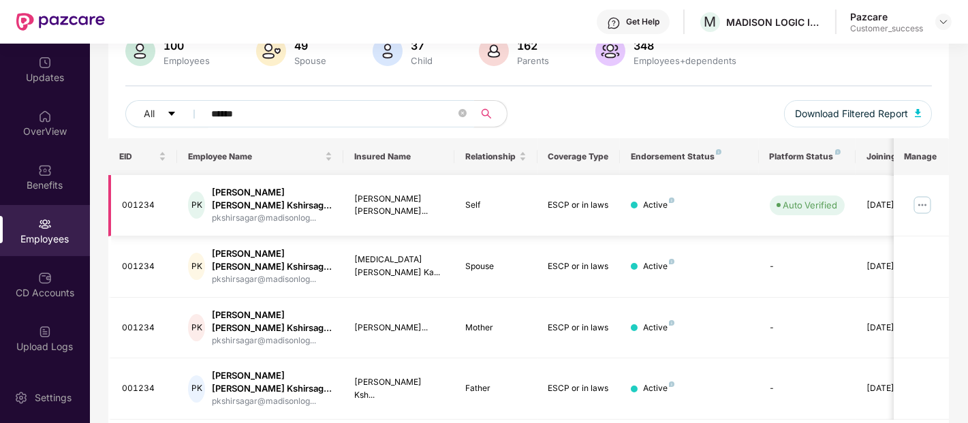
type input "******"
click at [918, 198] on img at bounding box center [922, 205] width 22 height 22
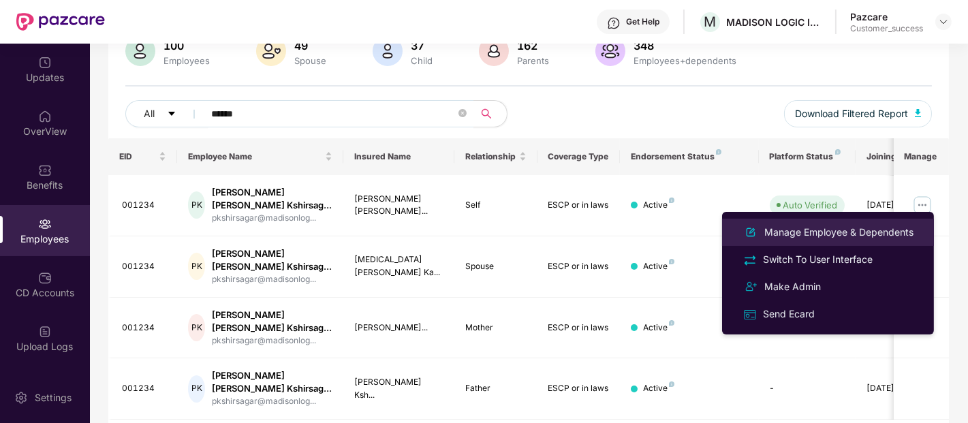
click at [800, 236] on div "Manage Employee & Dependents" at bounding box center [839, 232] width 155 height 15
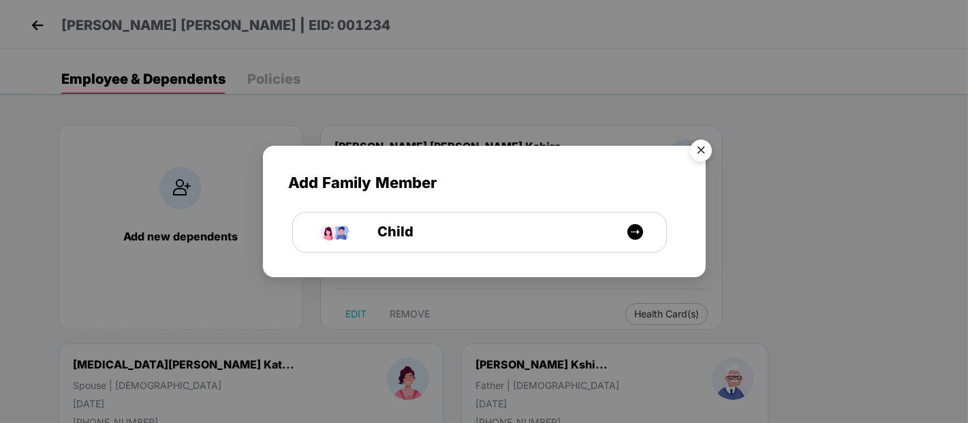
click at [702, 144] on img "Close" at bounding box center [701, 153] width 38 height 38
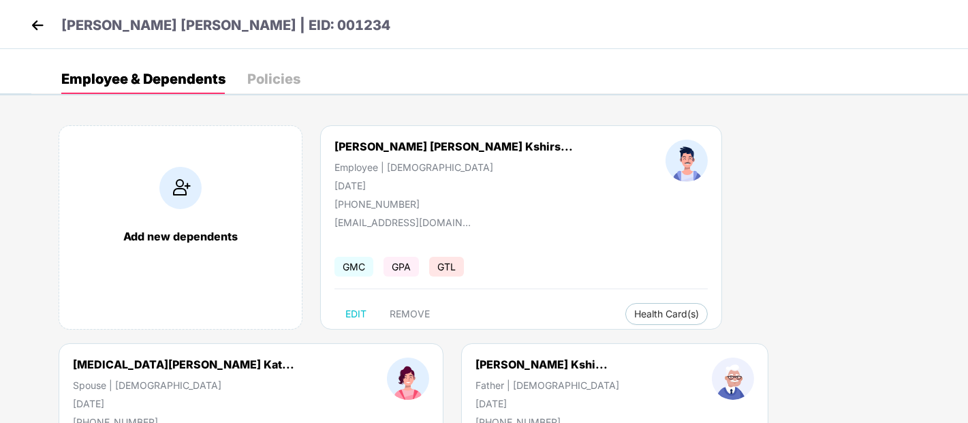
click at [37, 17] on img at bounding box center [37, 25] width 20 height 20
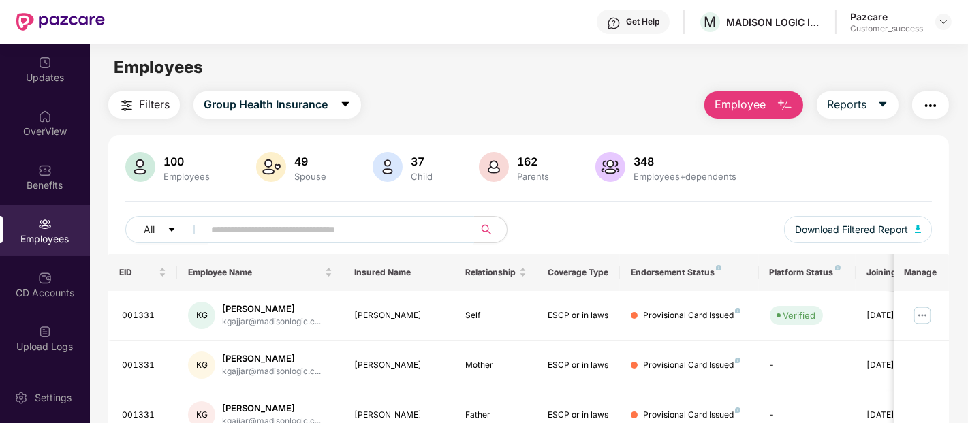
click at [222, 233] on input "text" at bounding box center [333, 229] width 245 height 20
paste input "******"
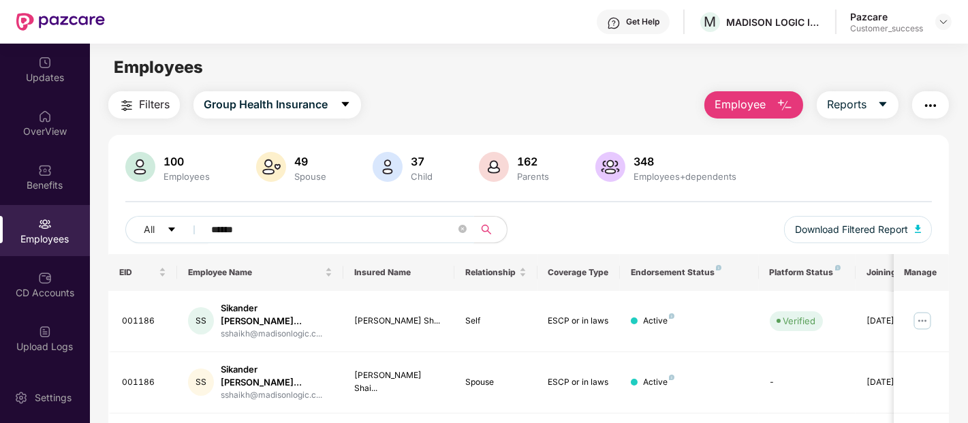
scroll to position [166, 0]
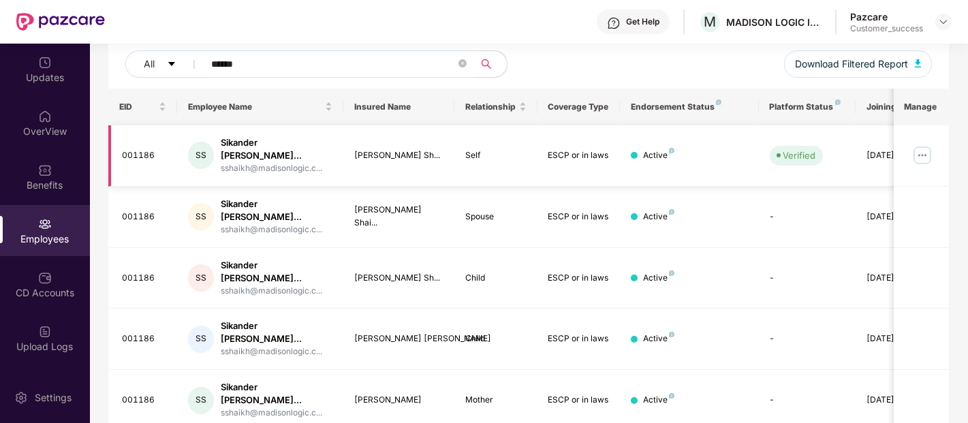
type input "******"
click at [922, 152] on img at bounding box center [922, 155] width 22 height 22
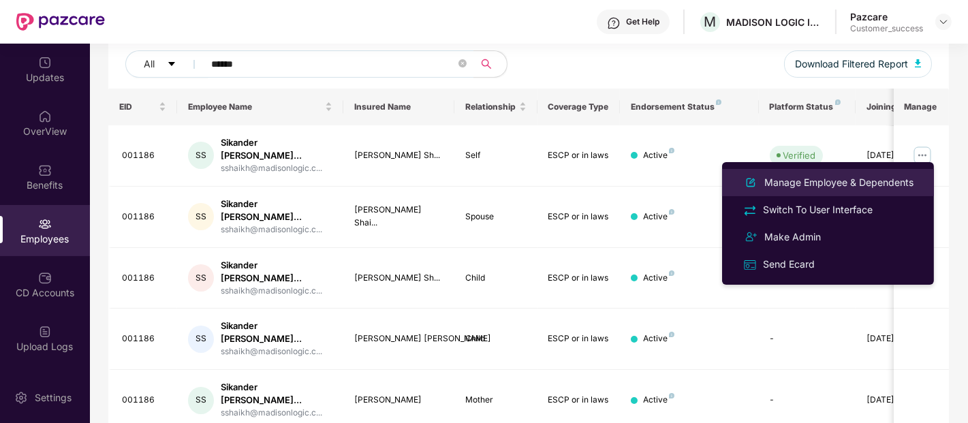
click at [830, 184] on div "Manage Employee & Dependents" at bounding box center [839, 182] width 155 height 15
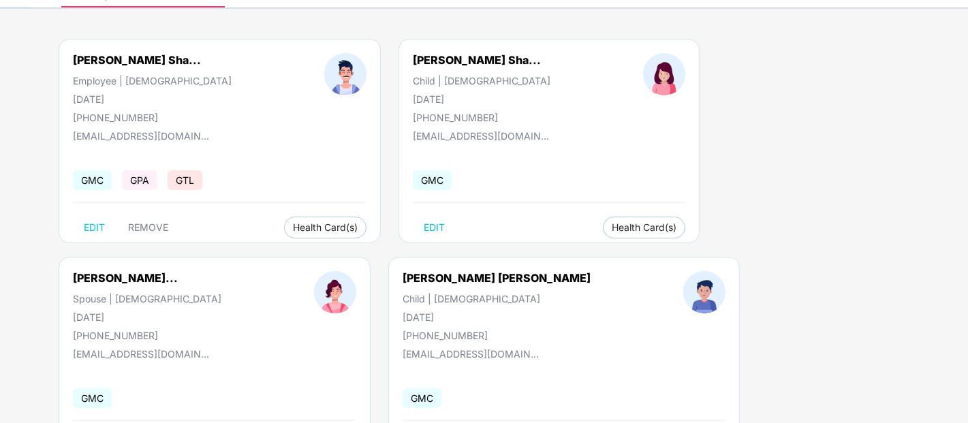
scroll to position [0, 0]
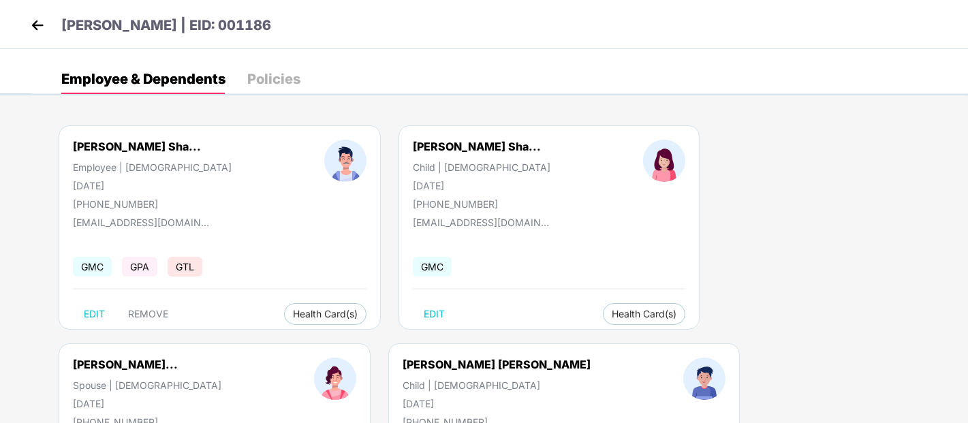
click at [35, 22] on img at bounding box center [37, 25] width 20 height 20
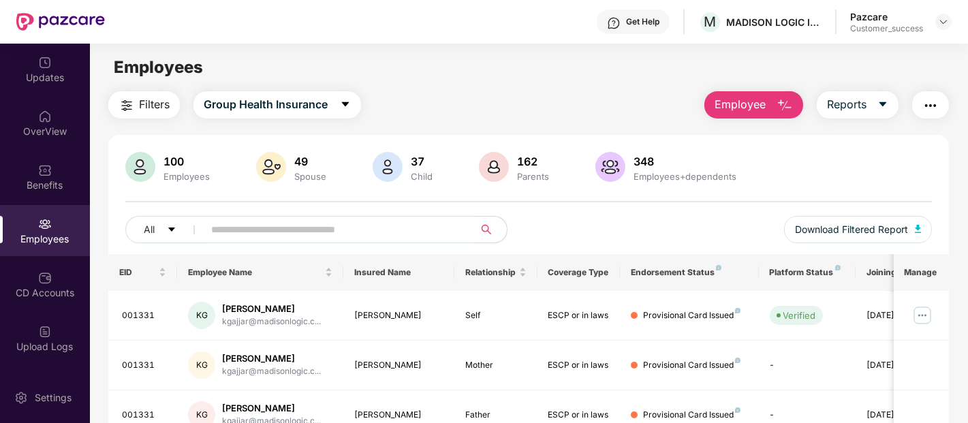
click at [268, 230] on input "text" at bounding box center [333, 229] width 245 height 20
paste input "******"
type input "******"
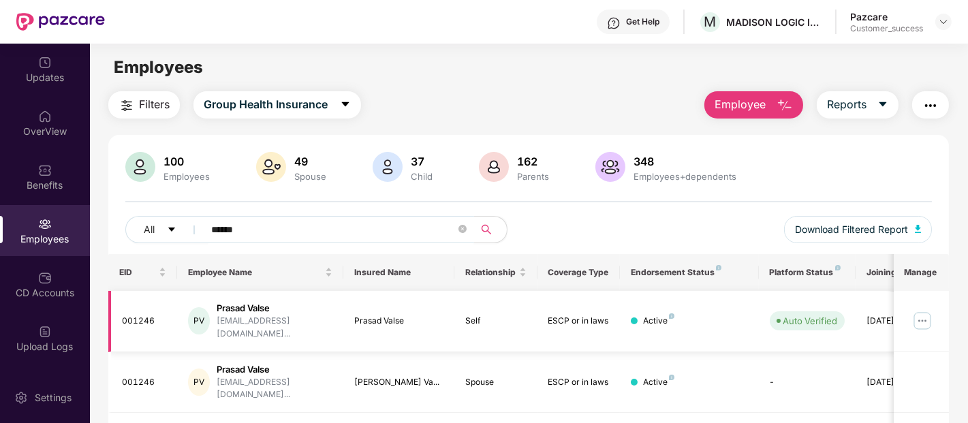
scroll to position [116, 0]
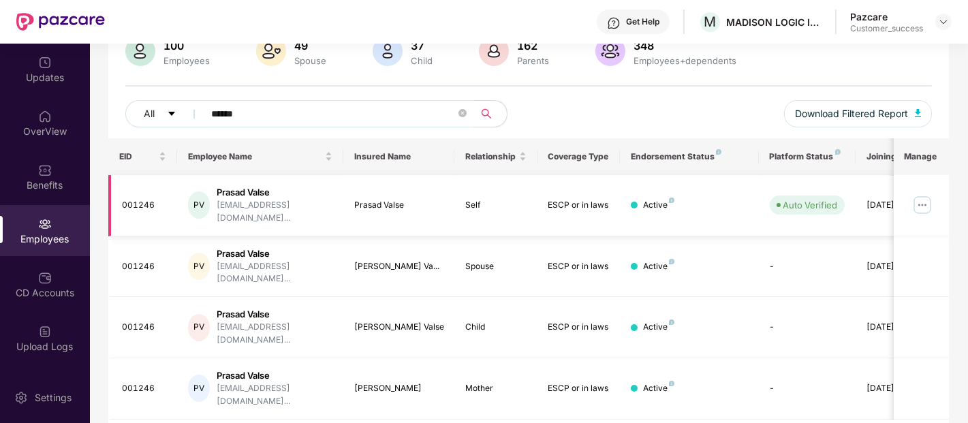
click at [918, 200] on img at bounding box center [922, 205] width 22 height 22
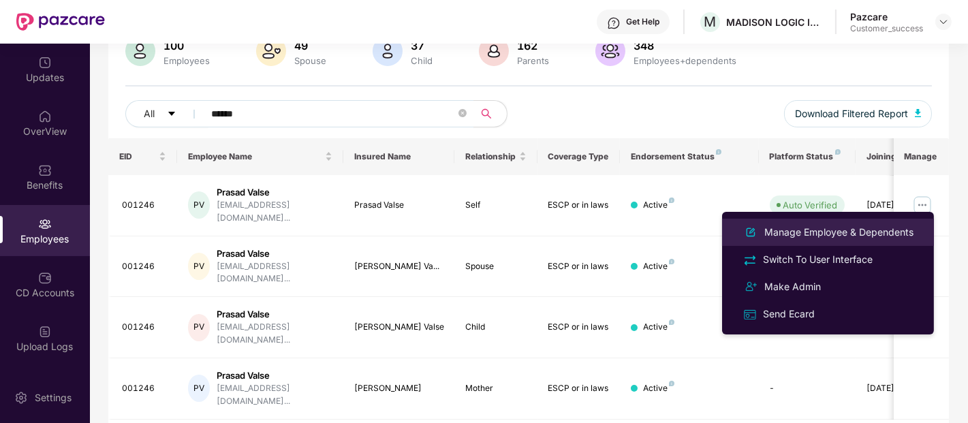
click at [857, 226] on div "Manage Employee & Dependents" at bounding box center [839, 232] width 155 height 15
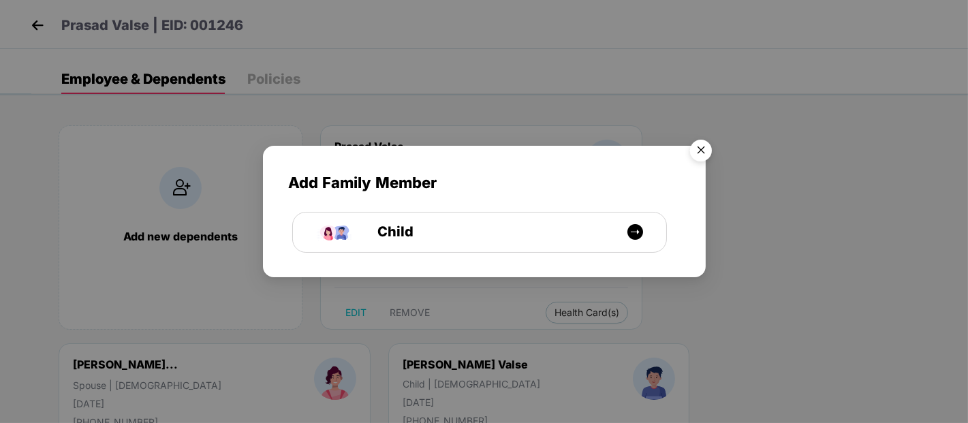
click at [693, 144] on img "Close" at bounding box center [701, 153] width 38 height 38
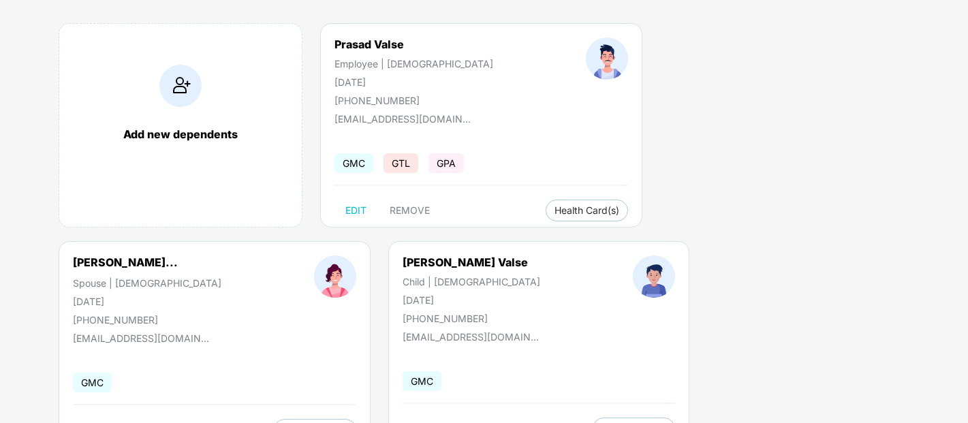
scroll to position [0, 0]
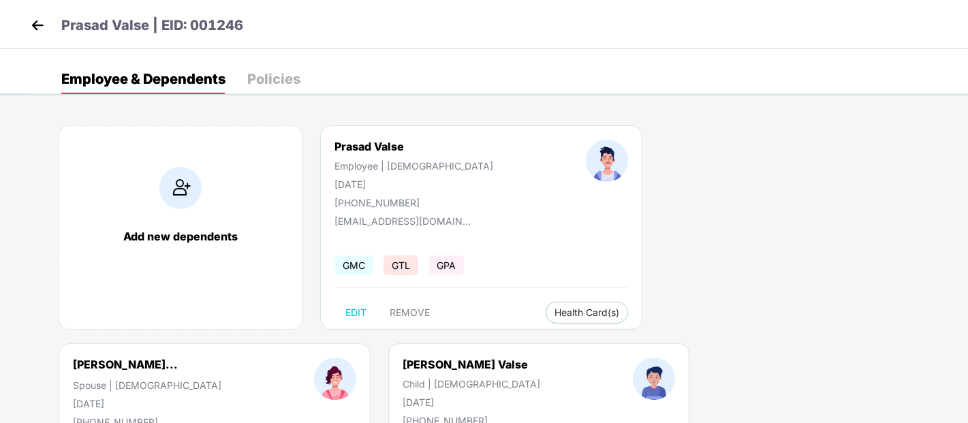
click at [36, 25] on img at bounding box center [37, 25] width 20 height 20
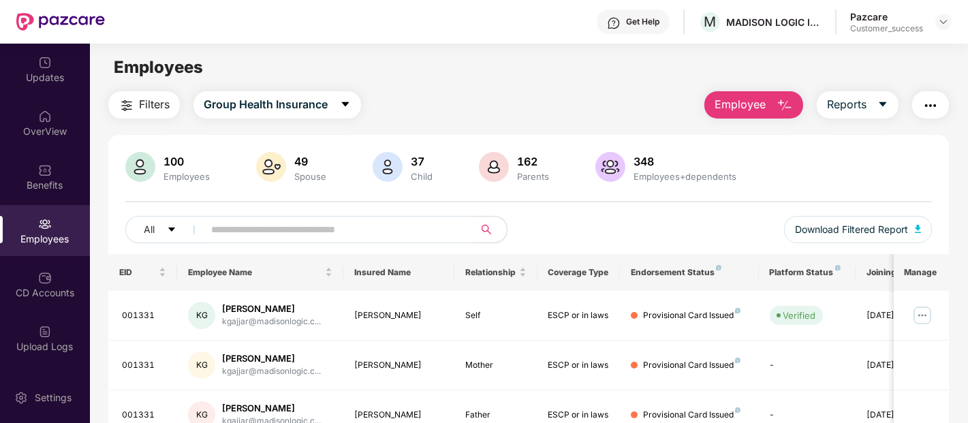
click at [296, 248] on div "All Download Filtered Report" at bounding box center [528, 235] width 807 height 38
click at [317, 232] on input "text" at bounding box center [333, 229] width 245 height 20
paste input "******"
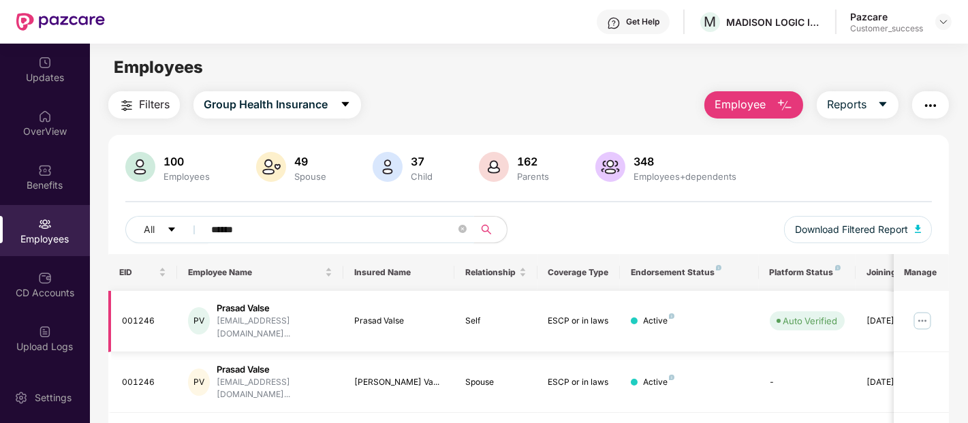
type input "******"
click at [921, 312] on img at bounding box center [922, 321] width 22 height 22
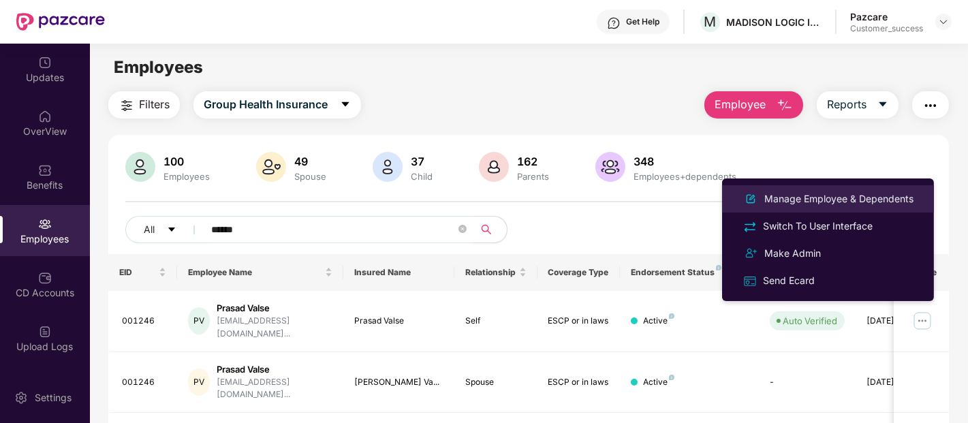
click at [829, 195] on div "Manage Employee & Dependents" at bounding box center [839, 198] width 155 height 15
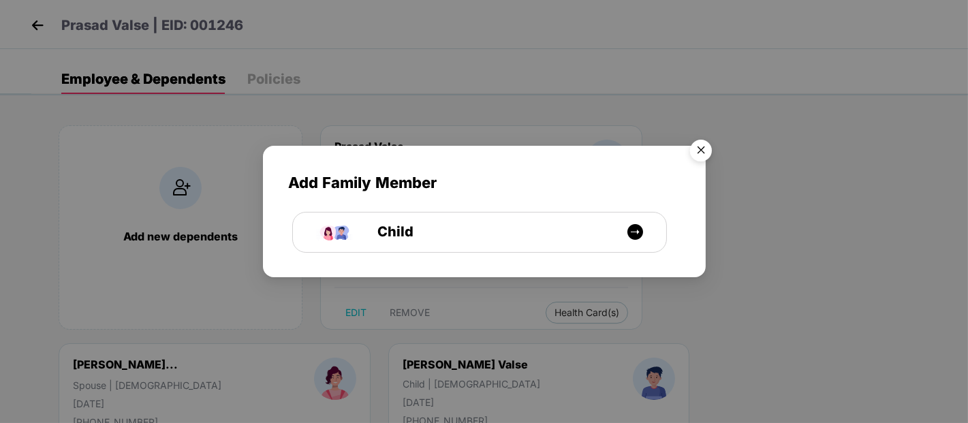
click at [696, 146] on img "Close" at bounding box center [701, 153] width 38 height 38
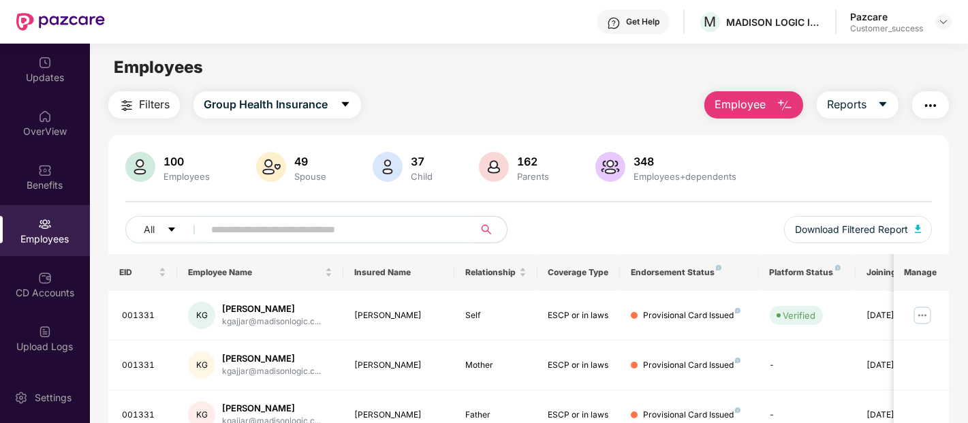
click at [287, 239] on input "text" at bounding box center [333, 229] width 245 height 20
paste input "******"
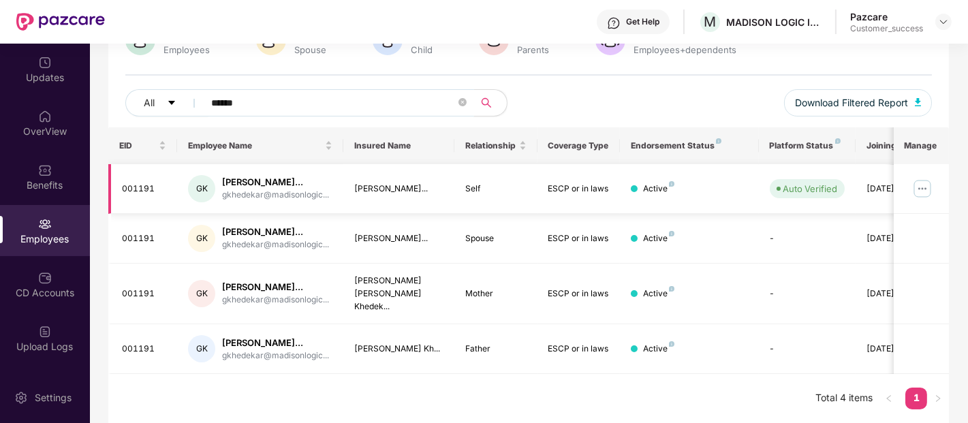
scroll to position [161, 0]
type input "******"
click at [916, 178] on img at bounding box center [922, 189] width 22 height 22
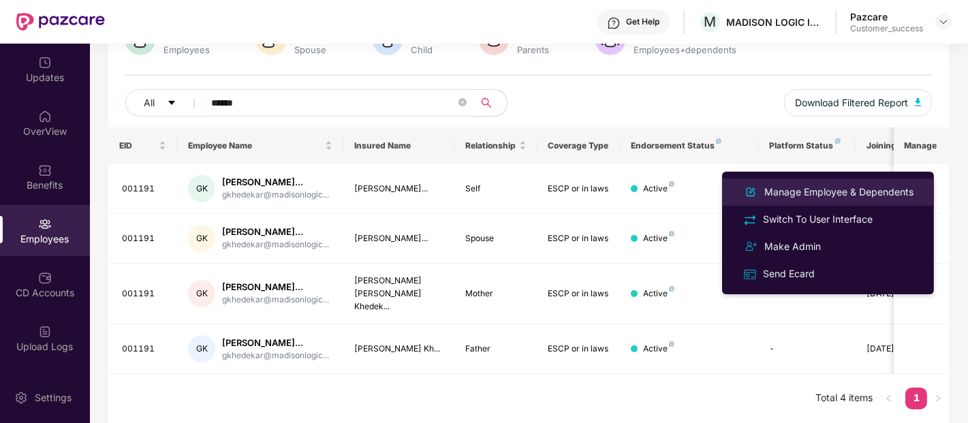
click at [817, 195] on div "Manage Employee & Dependents" at bounding box center [839, 192] width 155 height 15
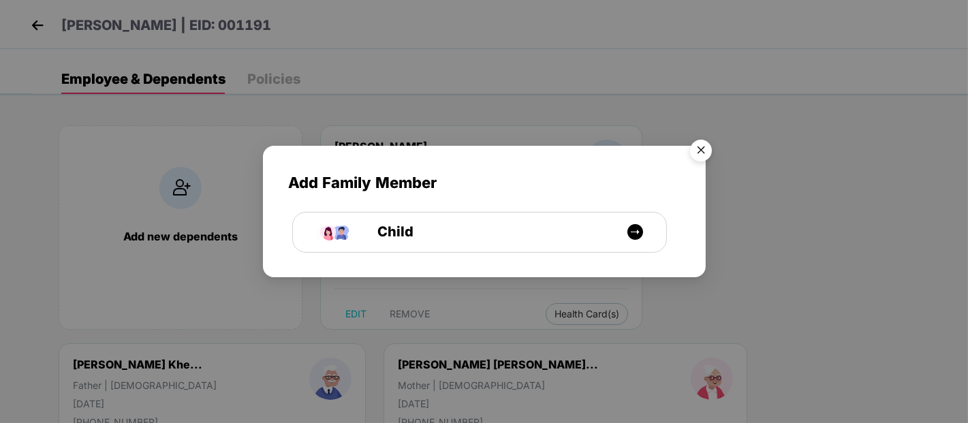
click at [698, 146] on img "Close" at bounding box center [701, 153] width 38 height 38
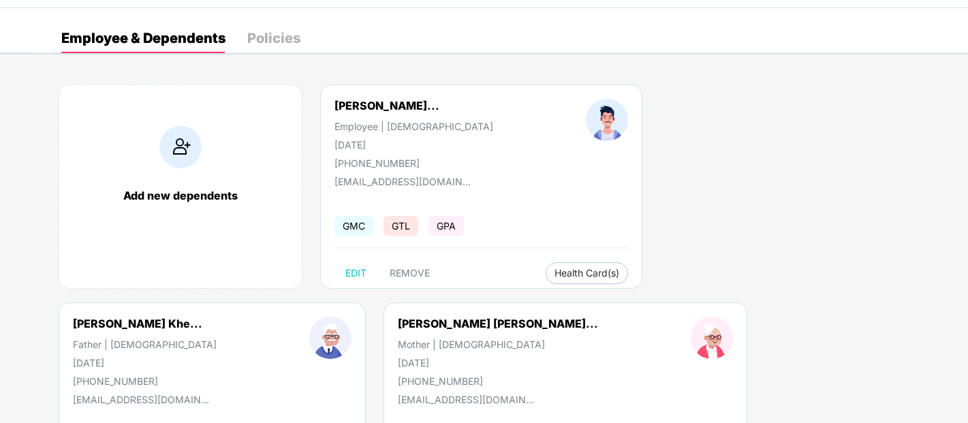
scroll to position [0, 0]
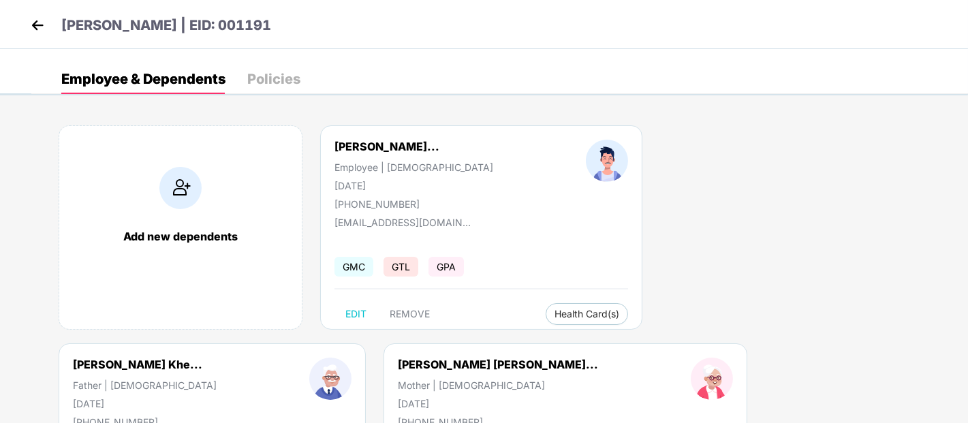
click at [42, 20] on img at bounding box center [37, 25] width 20 height 20
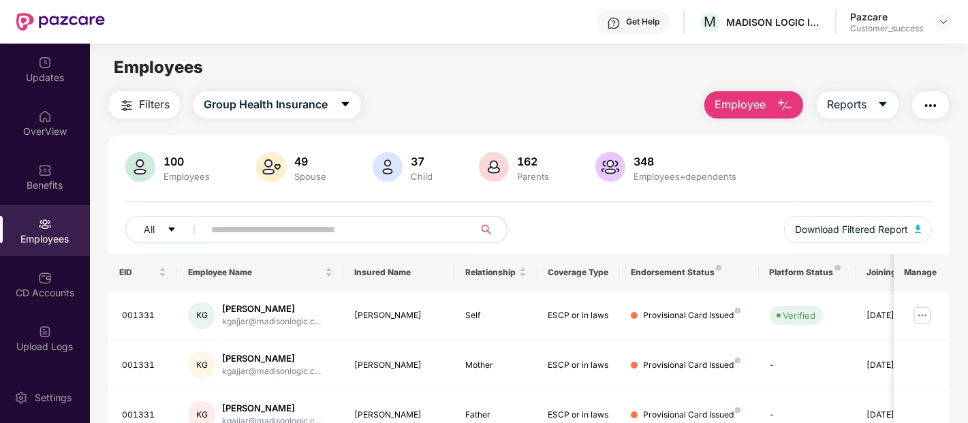
click at [334, 238] on input "text" at bounding box center [333, 229] width 245 height 20
paste input "******"
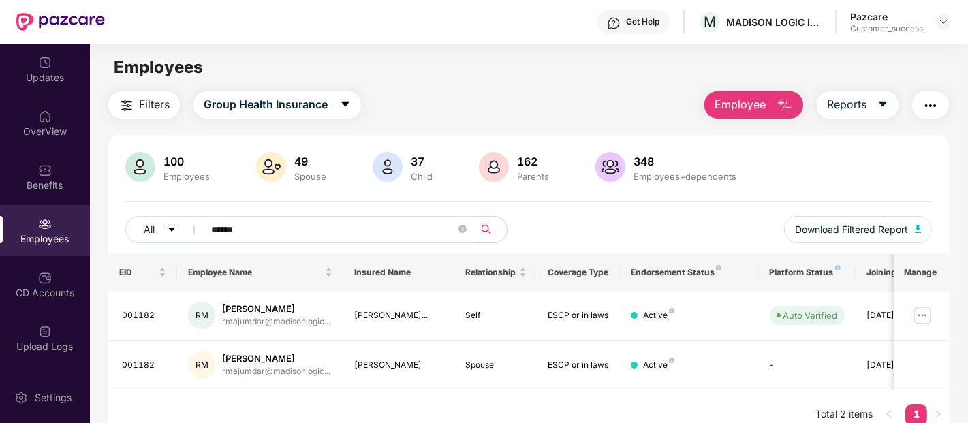
scroll to position [44, 0]
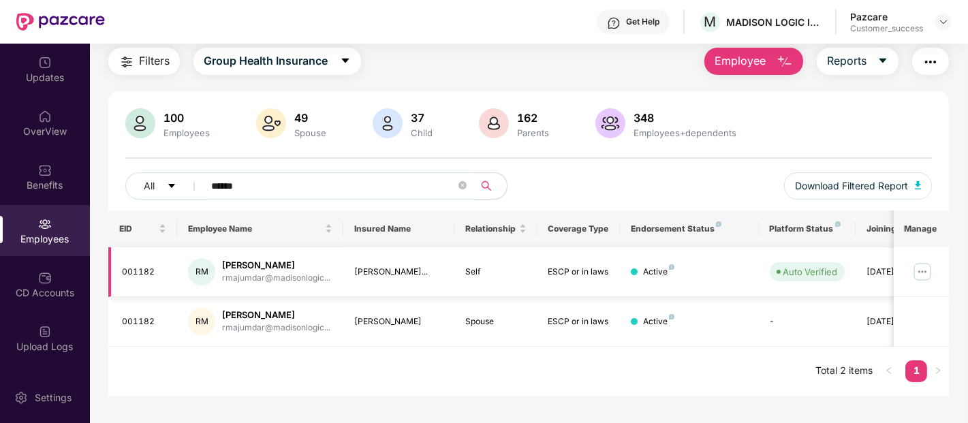
type input "******"
click at [917, 279] on img at bounding box center [922, 272] width 22 height 22
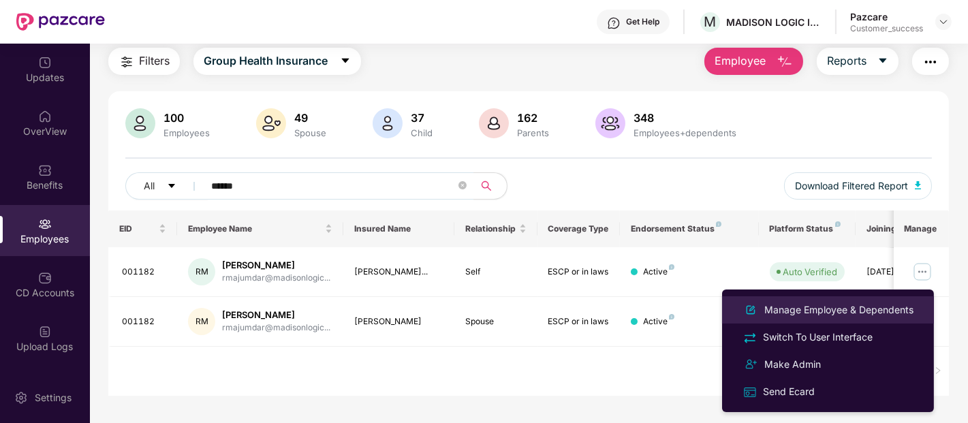
click at [808, 302] on div "Manage Employee & Dependents" at bounding box center [839, 309] width 155 height 15
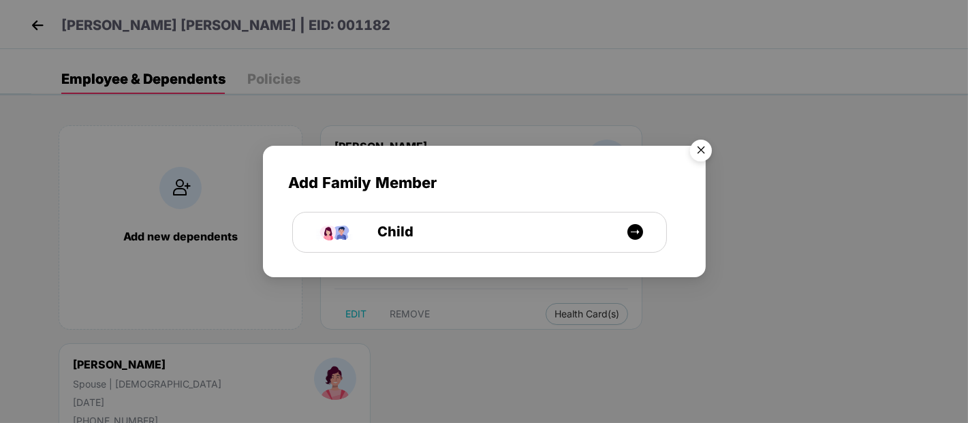
click at [705, 153] on img "Close" at bounding box center [701, 153] width 38 height 38
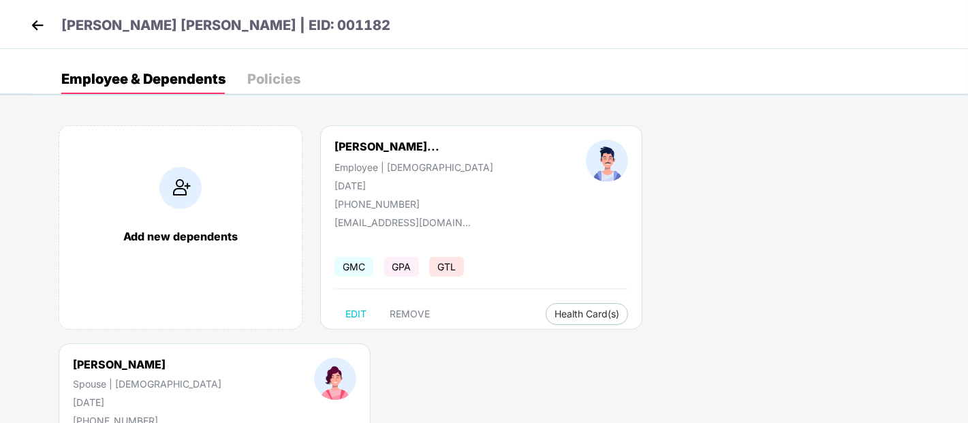
click at [36, 25] on img at bounding box center [37, 25] width 20 height 20
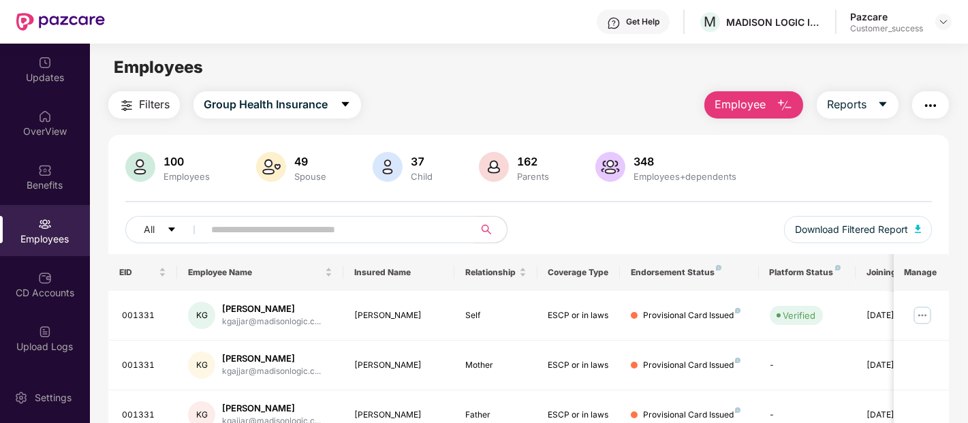
click at [372, 230] on input "text" at bounding box center [333, 229] width 245 height 20
paste input "******"
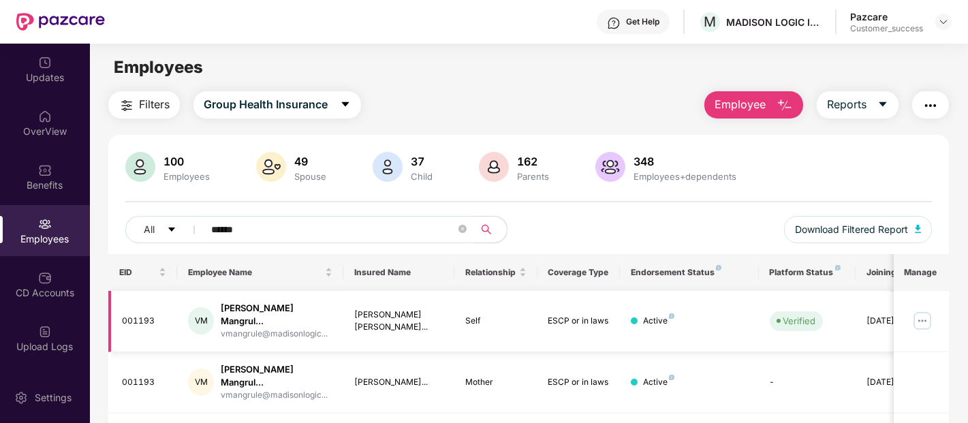
type input "******"
click at [931, 324] on img at bounding box center [922, 321] width 22 height 22
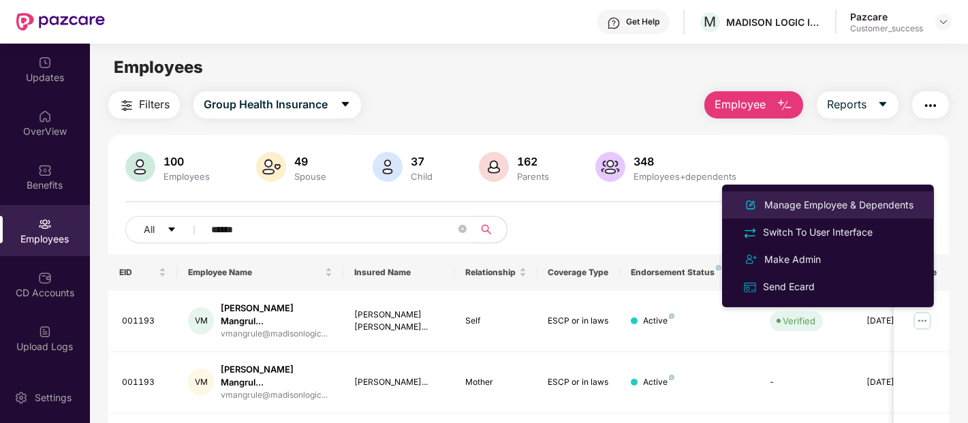
click at [847, 194] on li "Manage Employee & Dependents" at bounding box center [828, 204] width 212 height 27
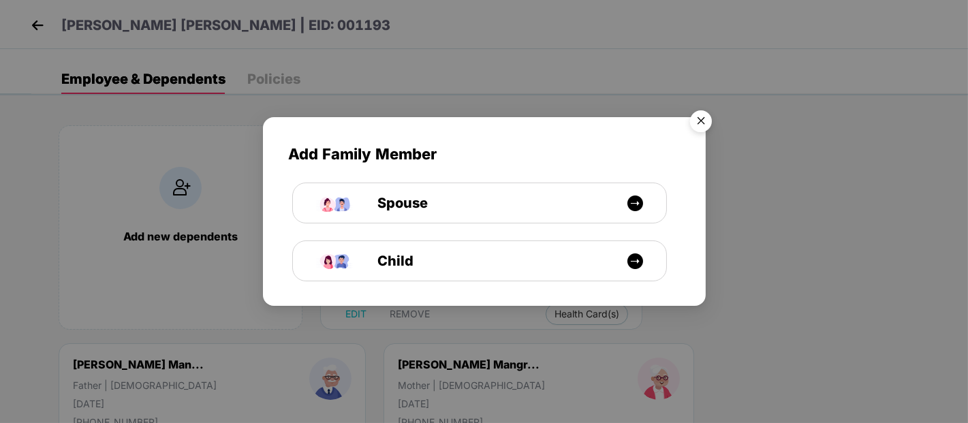
click at [698, 121] on img "Close" at bounding box center [701, 123] width 38 height 38
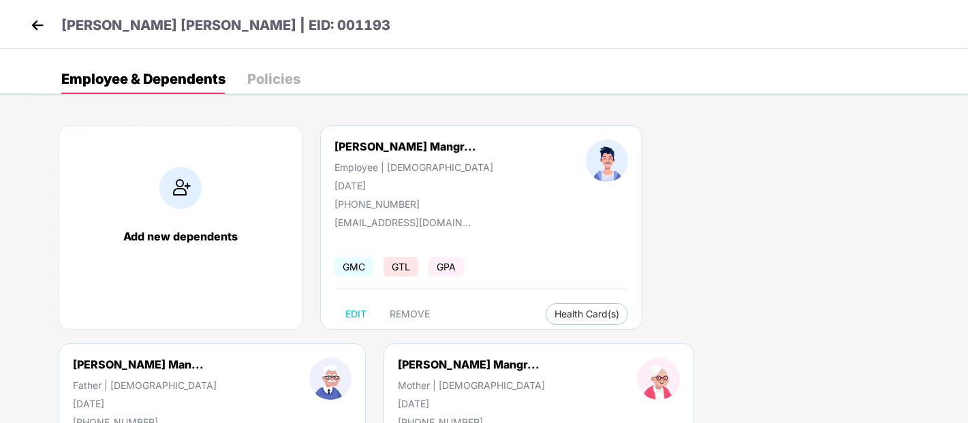
click at [37, 25] on img at bounding box center [37, 25] width 20 height 20
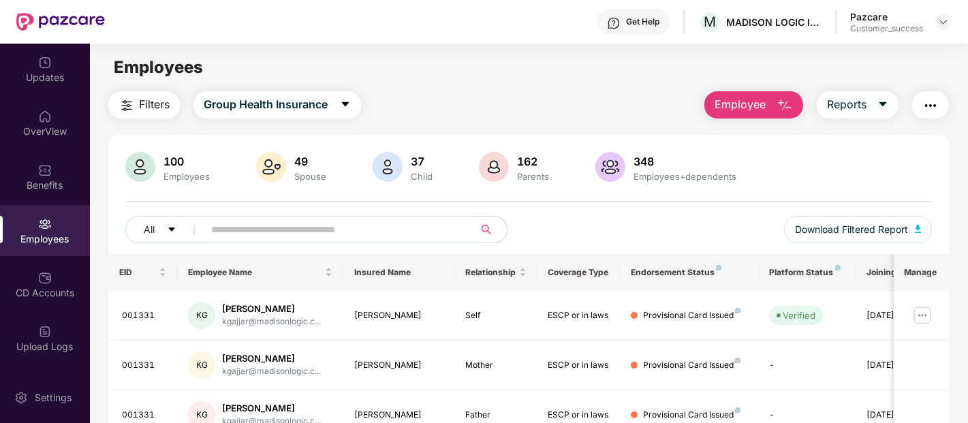
click at [277, 234] on input "text" at bounding box center [333, 229] width 245 height 20
paste input "******"
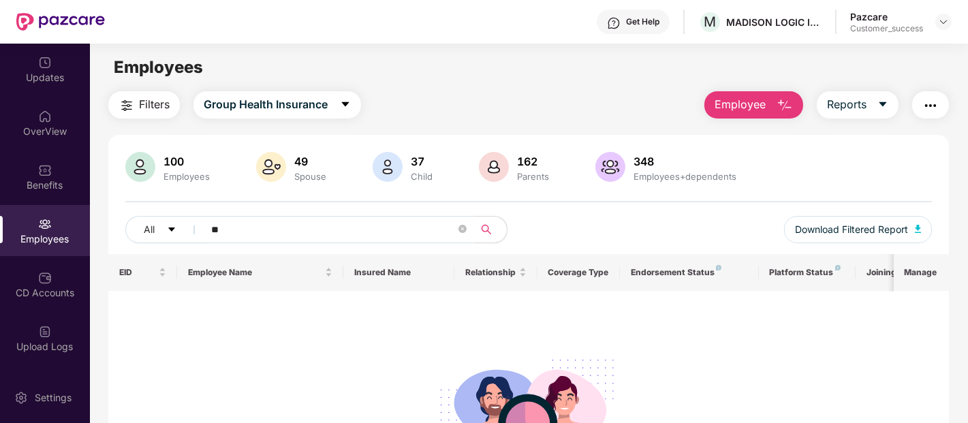
type input "*"
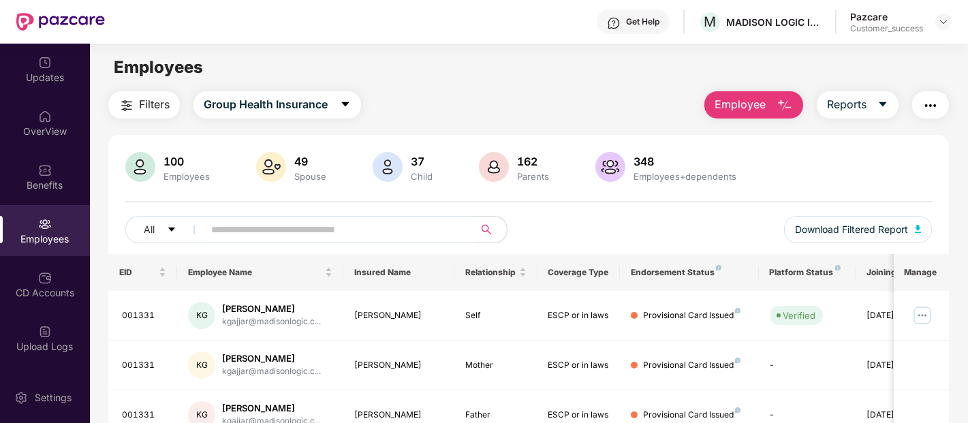
paste input "******"
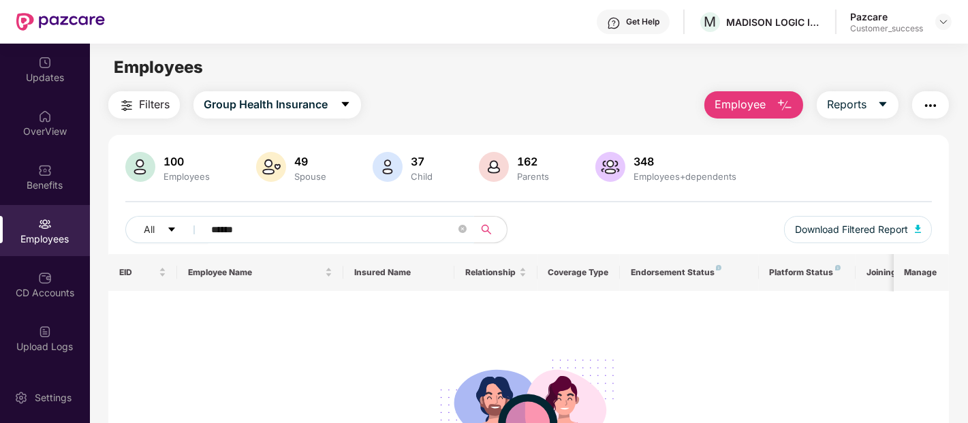
paste input "******"
paste input "text"
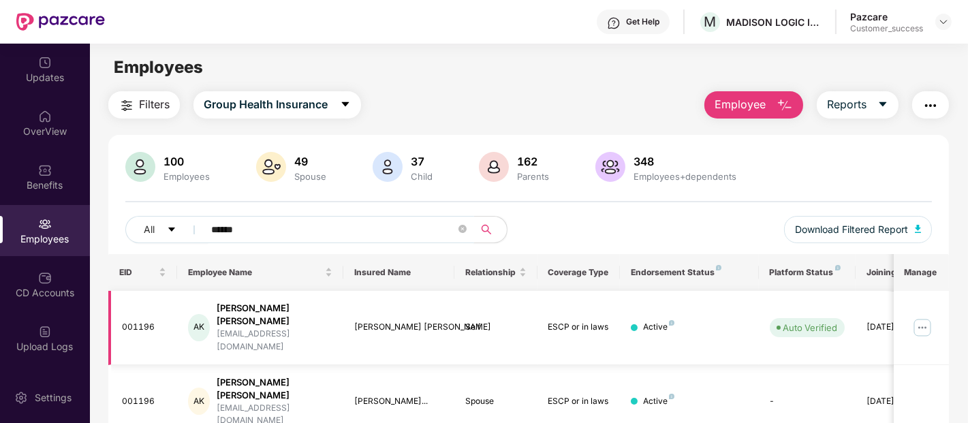
scroll to position [116, 0]
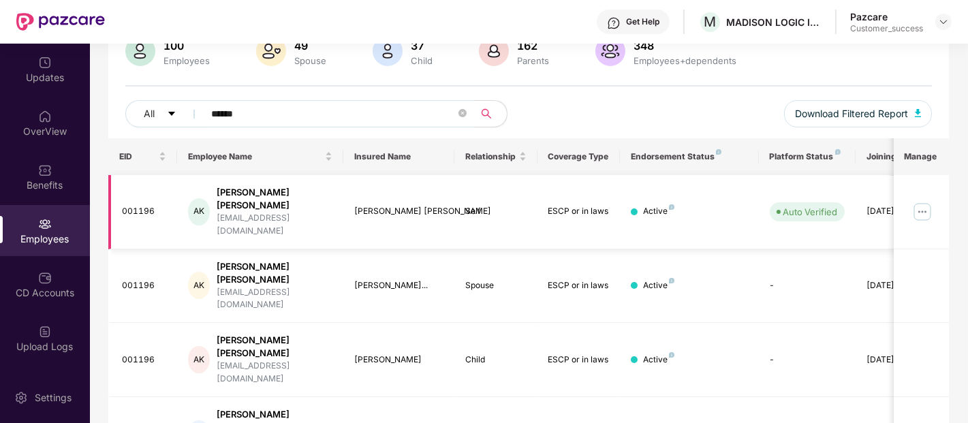
type input "******"
click at [914, 201] on img at bounding box center [922, 212] width 22 height 22
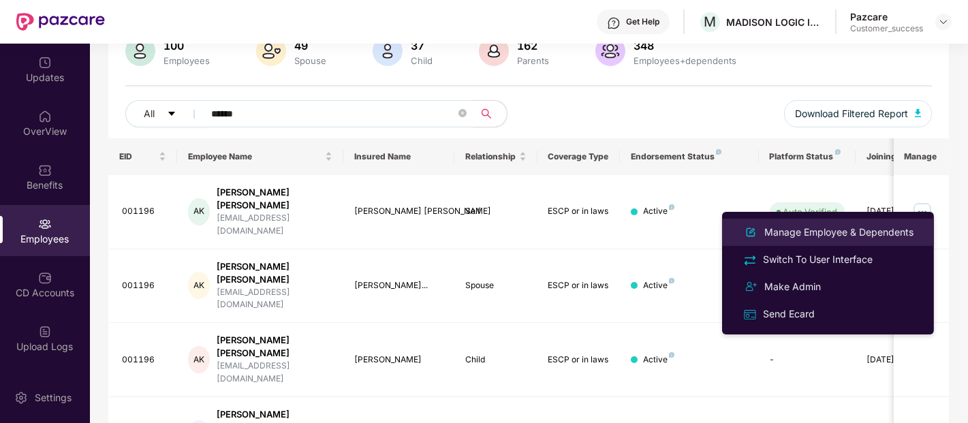
click at [800, 230] on div "Manage Employee & Dependents" at bounding box center [839, 232] width 155 height 15
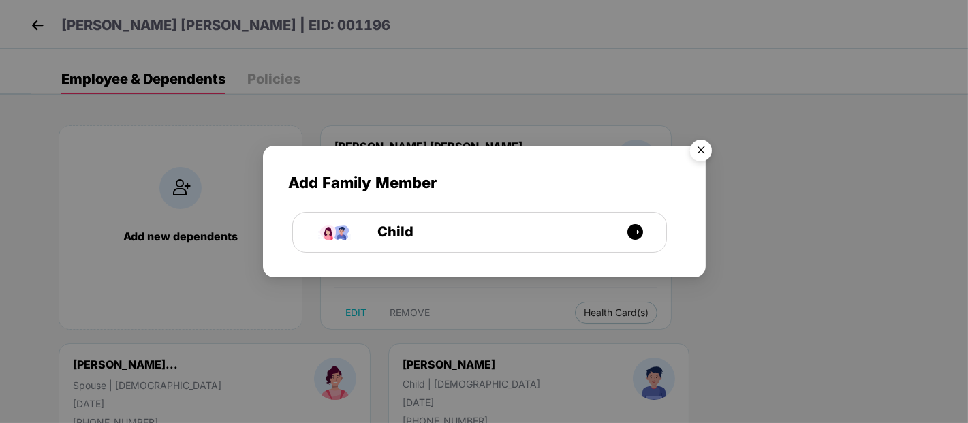
click at [703, 144] on img "Close" at bounding box center [701, 153] width 38 height 38
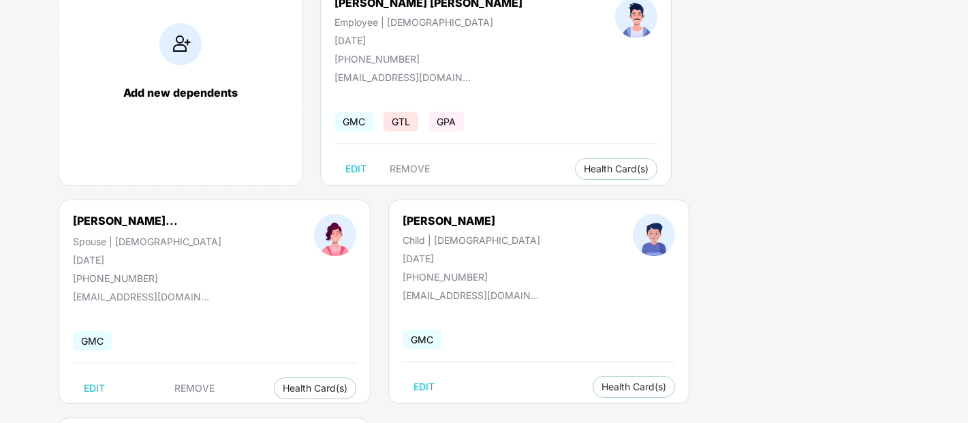
scroll to position [0, 0]
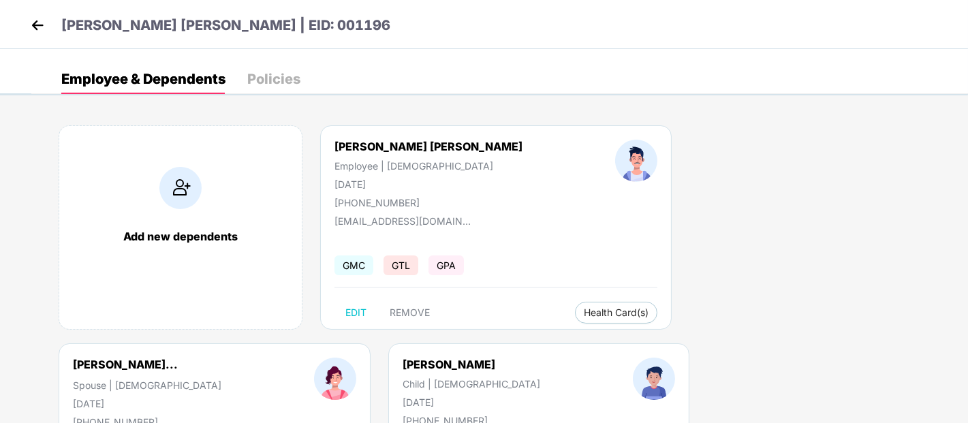
click at [40, 18] on img at bounding box center [37, 25] width 20 height 20
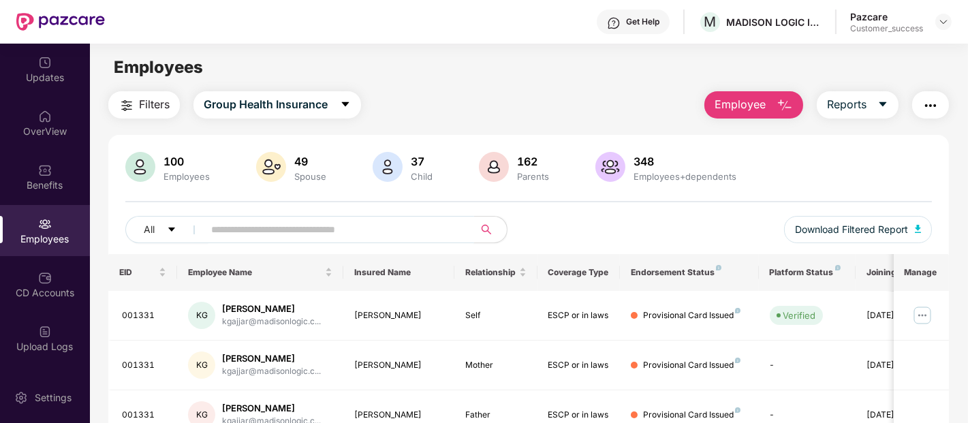
click at [362, 237] on input "text" at bounding box center [333, 229] width 245 height 20
paste input "******"
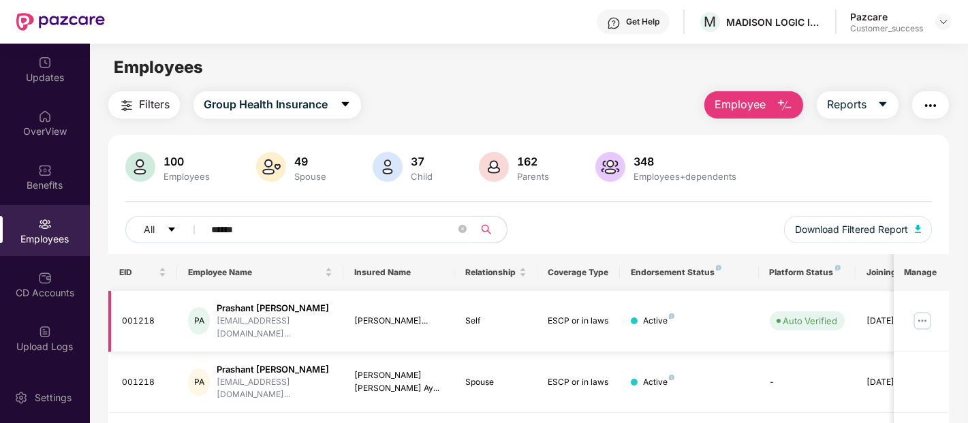
scroll to position [116, 0]
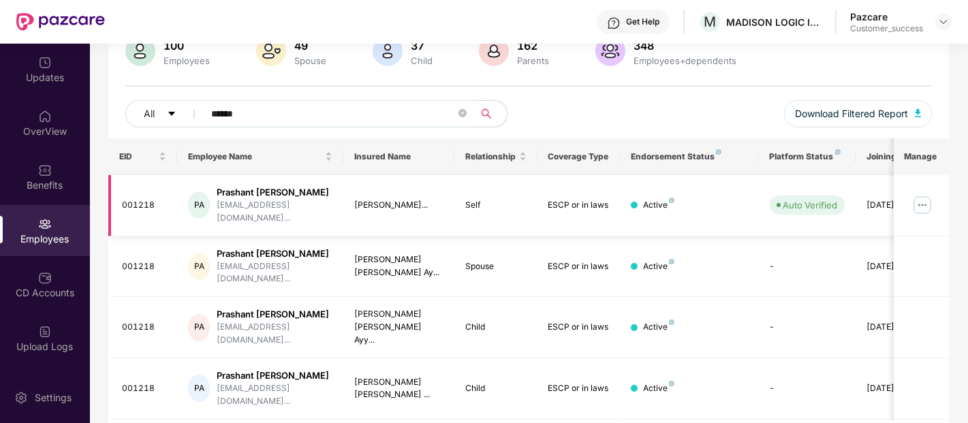
type input "******"
click at [921, 200] on img at bounding box center [922, 205] width 22 height 22
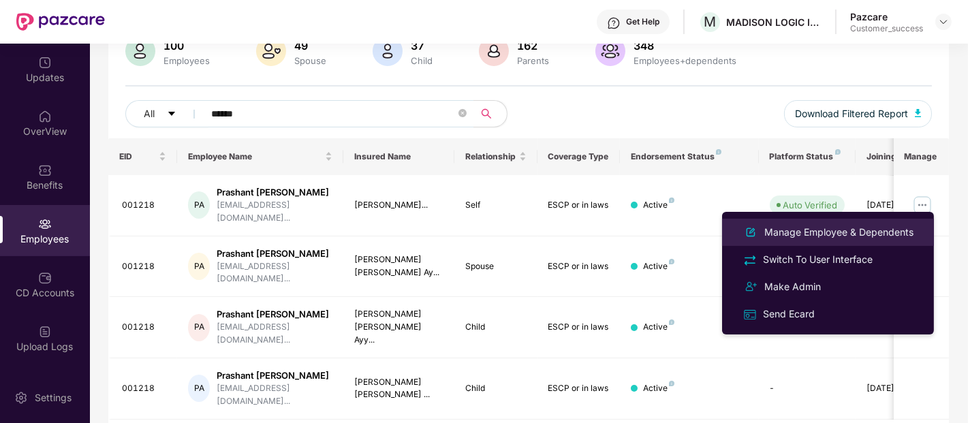
click at [838, 225] on div "Manage Employee & Dependents" at bounding box center [839, 232] width 155 height 15
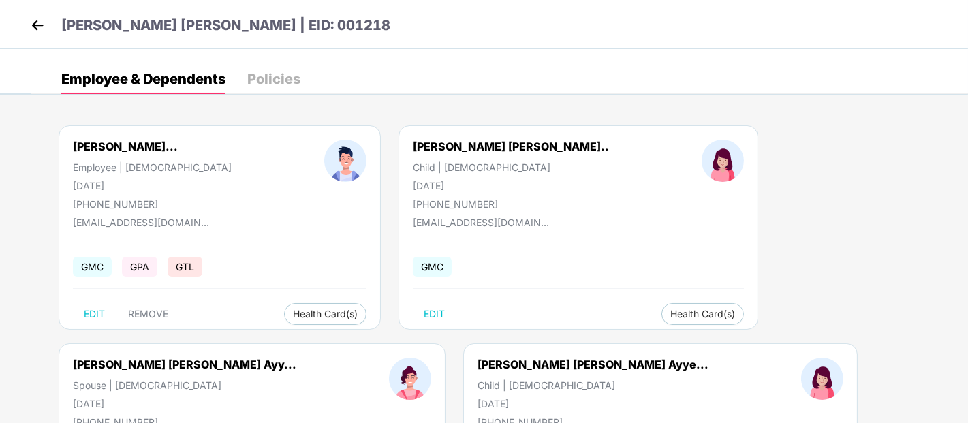
click at [36, 25] on img at bounding box center [37, 25] width 20 height 20
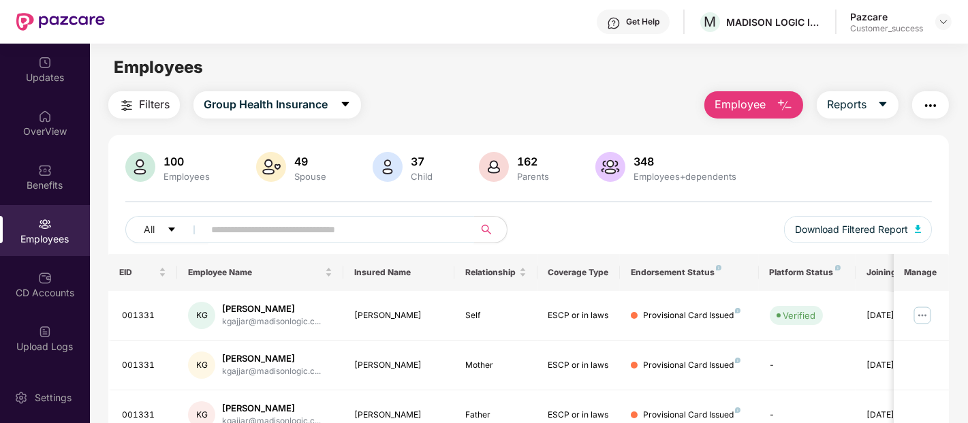
click at [243, 223] on input "text" at bounding box center [333, 229] width 245 height 20
paste input "******"
type input "******"
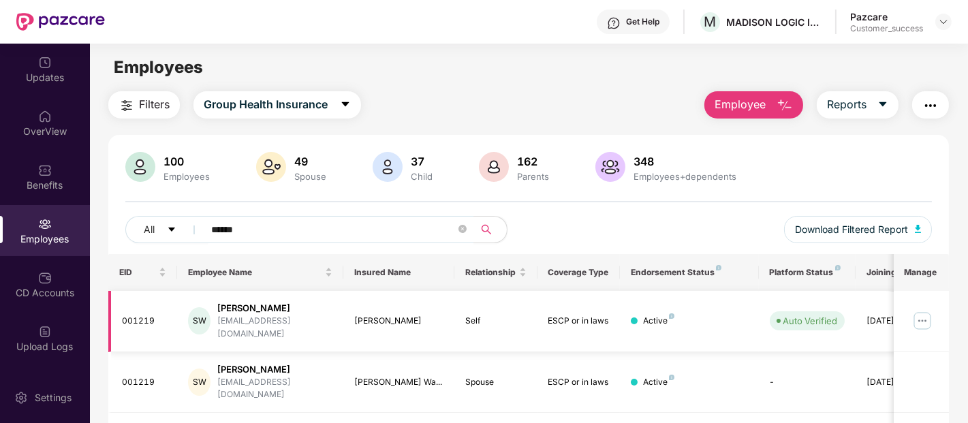
click at [914, 310] on img at bounding box center [922, 321] width 22 height 22
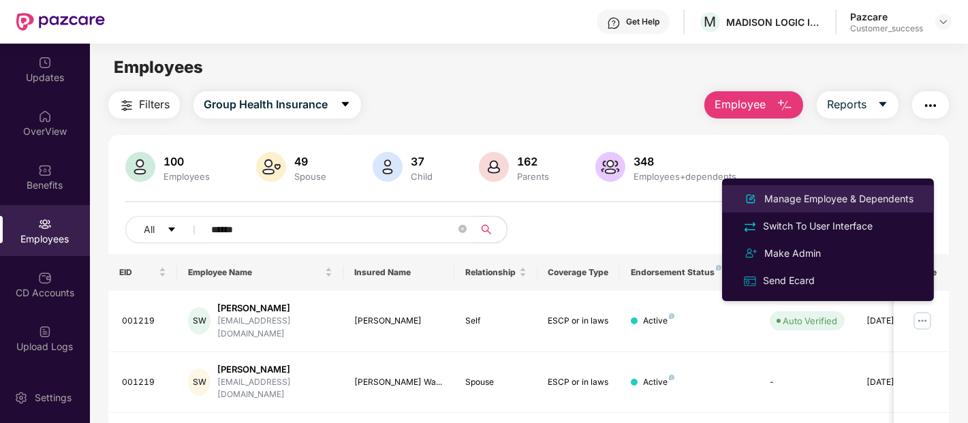
click at [847, 191] on div "Manage Employee & Dependents" at bounding box center [839, 198] width 155 height 15
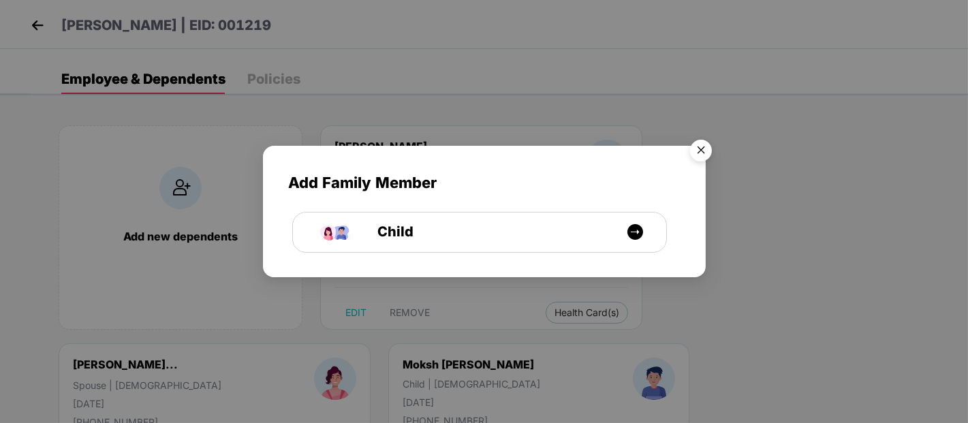
click at [695, 154] on img "Close" at bounding box center [701, 153] width 38 height 38
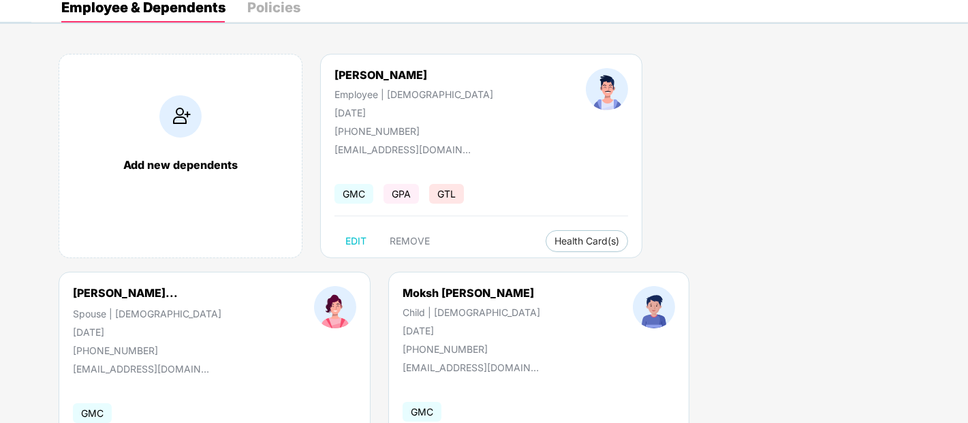
scroll to position [0, 0]
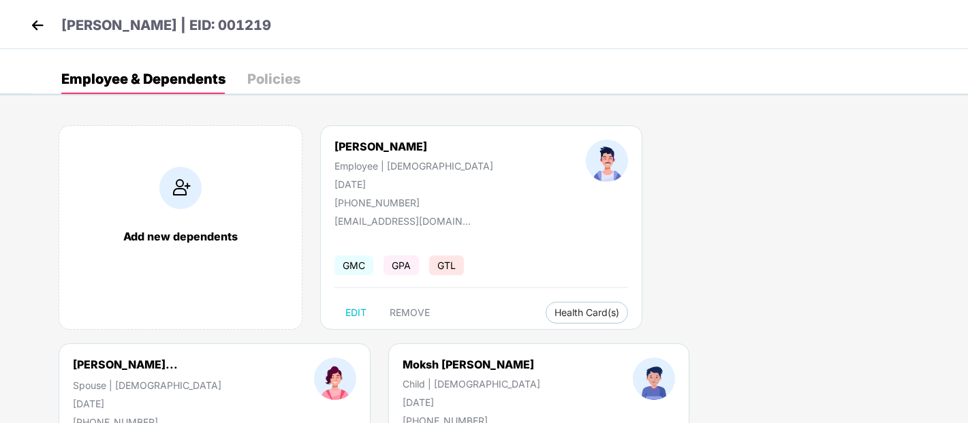
click at [43, 20] on img at bounding box center [37, 25] width 20 height 20
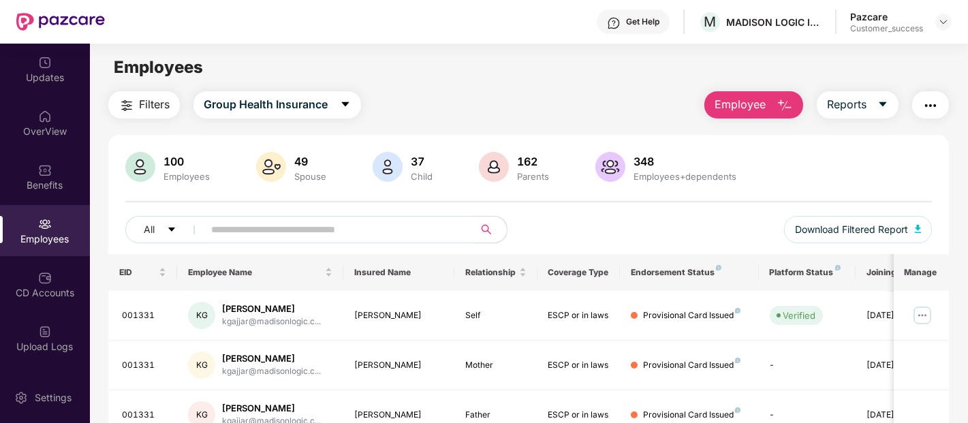
click at [324, 236] on input "text" at bounding box center [333, 229] width 245 height 20
paste input "******"
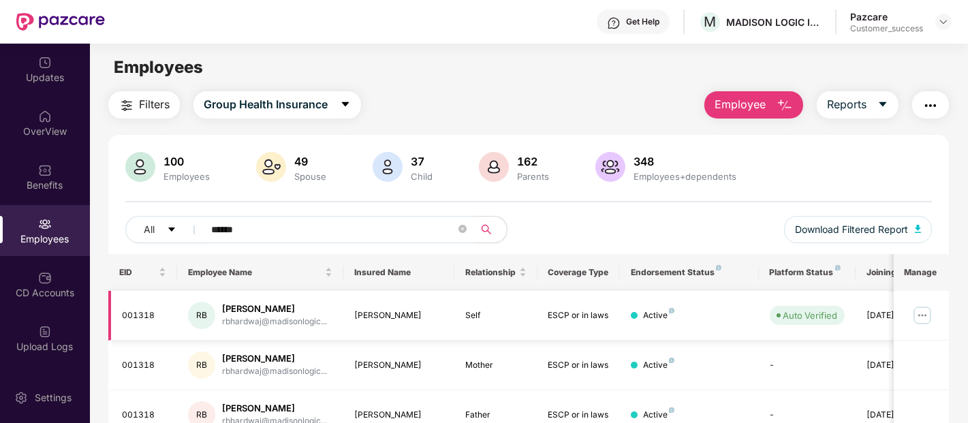
type input "******"
click at [924, 312] on img at bounding box center [922, 316] width 22 height 22
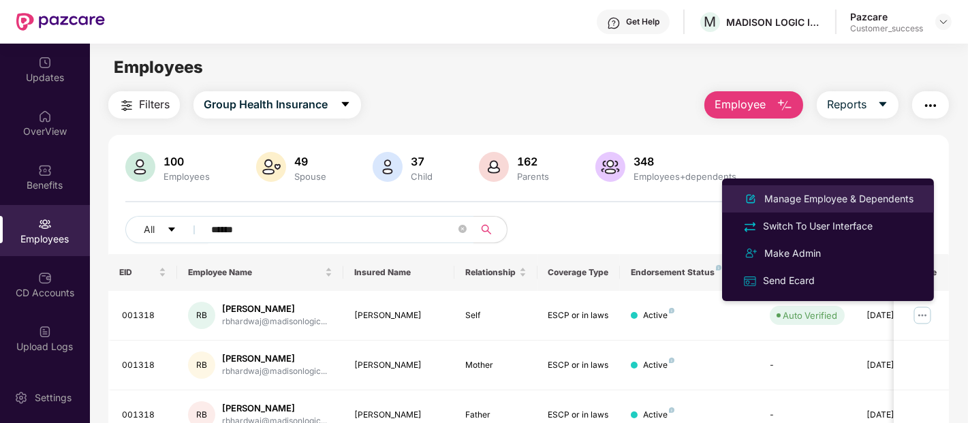
click at [808, 187] on li "Manage Employee & Dependents" at bounding box center [828, 198] width 212 height 27
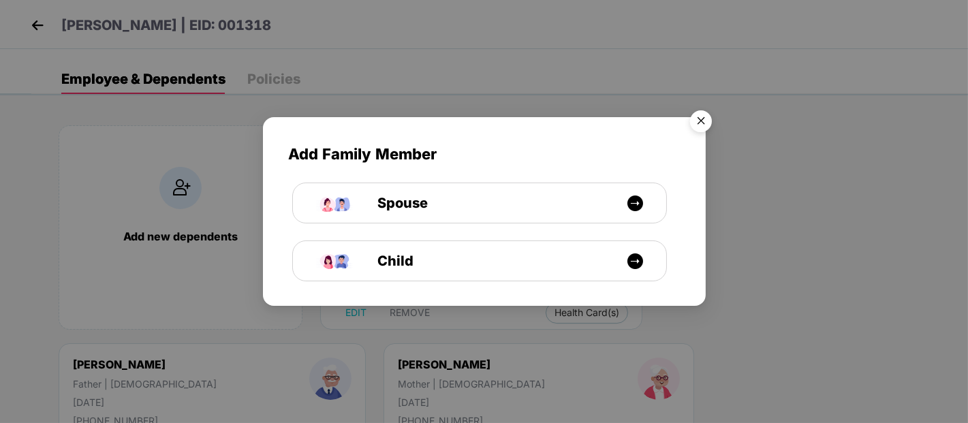
click at [696, 124] on img "Close" at bounding box center [701, 123] width 38 height 38
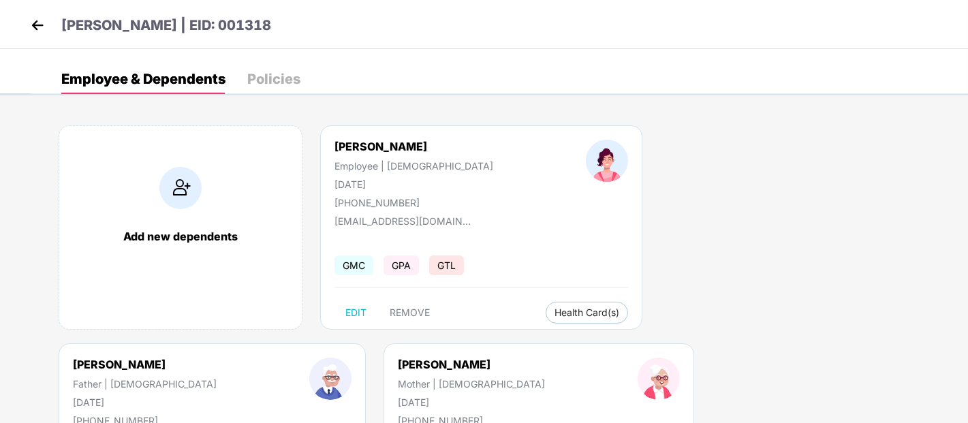
click at [40, 28] on img at bounding box center [37, 25] width 20 height 20
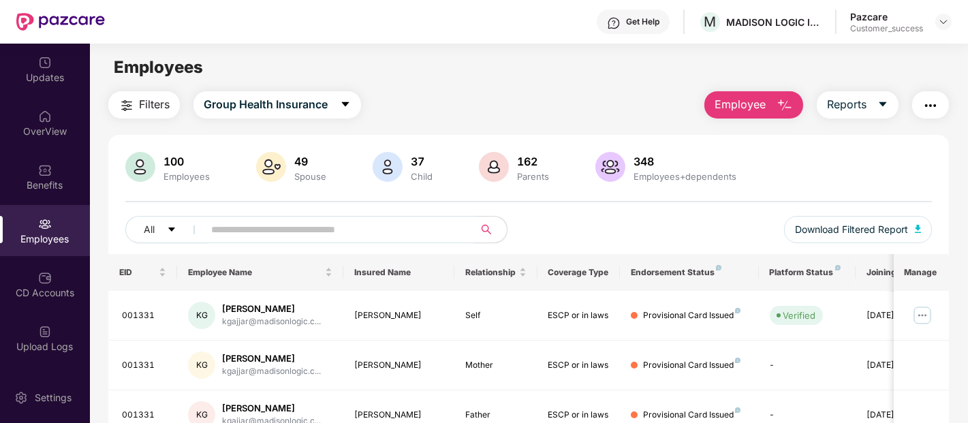
click at [332, 228] on input "text" at bounding box center [333, 229] width 245 height 20
paste input "******"
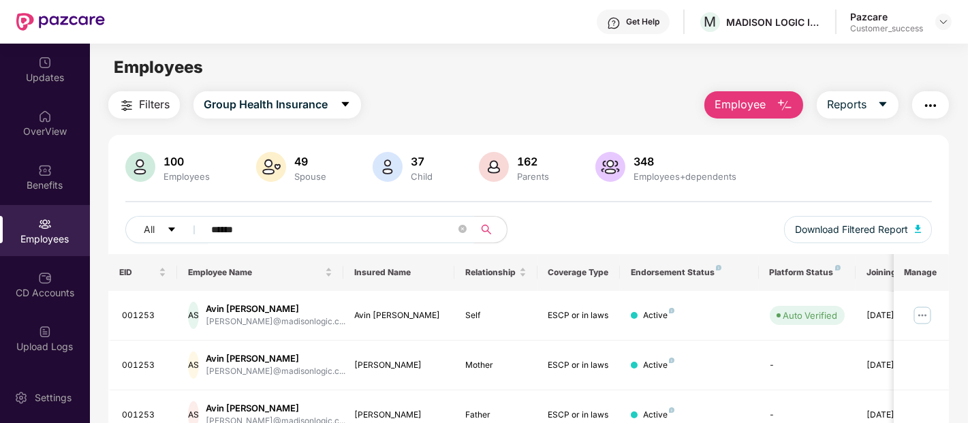
scroll to position [65, 0]
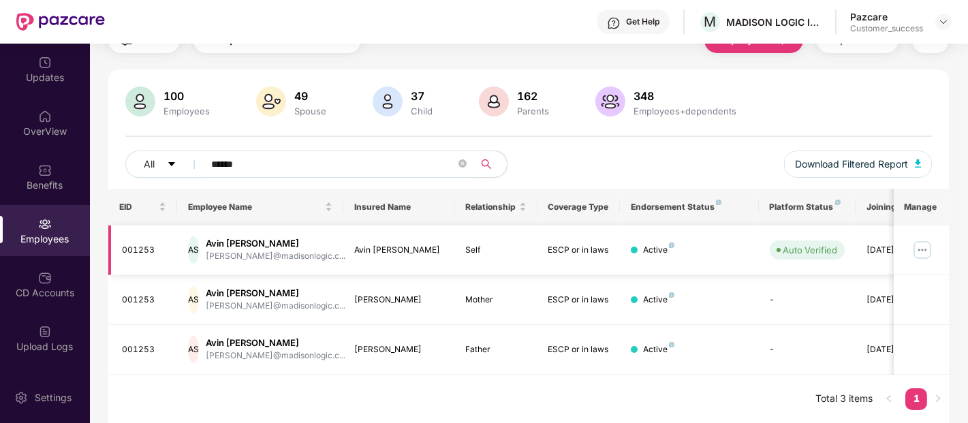
type input "******"
click at [924, 244] on img at bounding box center [922, 250] width 22 height 22
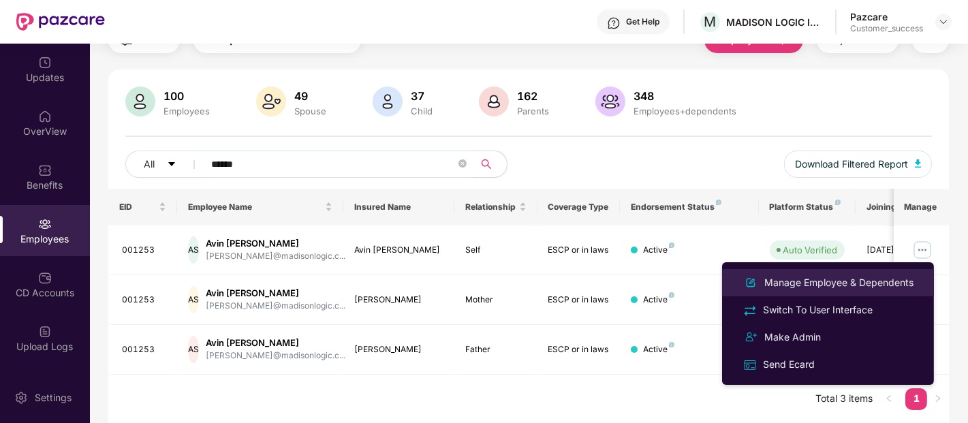
click at [812, 287] on div "Manage Employee & Dependents" at bounding box center [839, 282] width 155 height 15
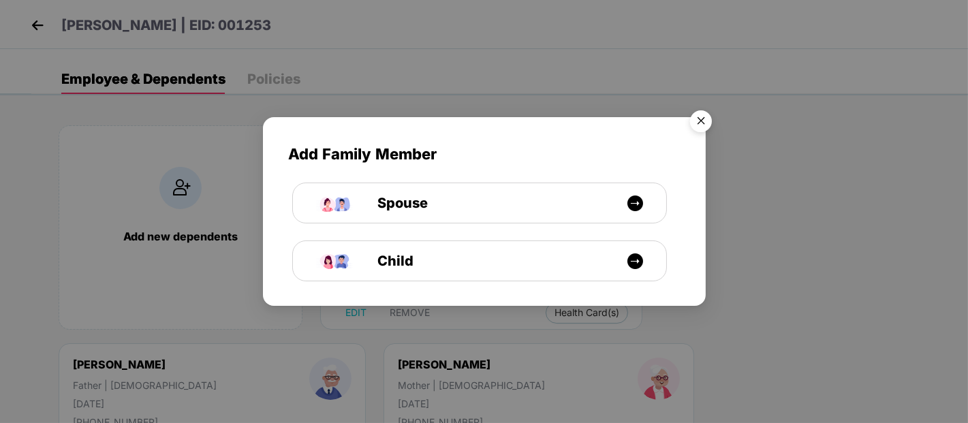
click at [709, 123] on img "Close" at bounding box center [701, 123] width 38 height 38
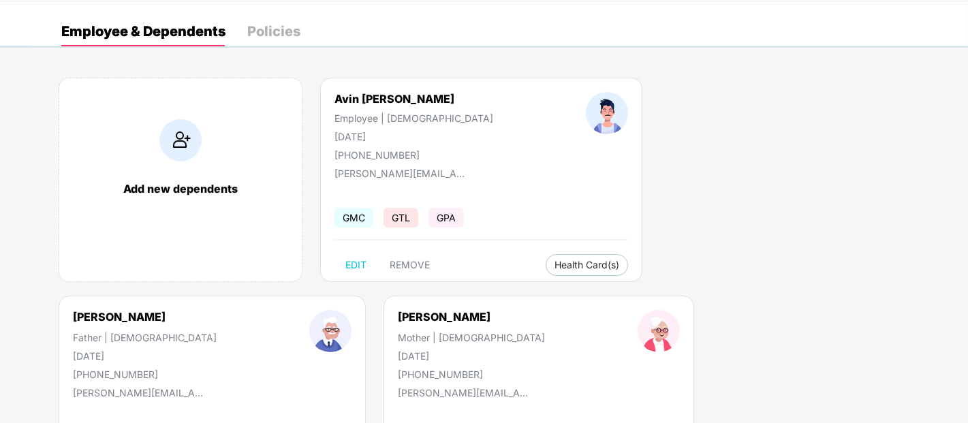
scroll to position [48, 0]
click at [931, 366] on div "Add new dependents Avin Ashok Shetty Employee | Male 12 Mar 1998 +917387990577 …" at bounding box center [499, 295] width 937 height 477
click at [0, 316] on body "Avin Ashok Shetty | EID: 001253 Employee & Dependents Policies Add new dependen…" at bounding box center [484, 163] width 968 height 423
click at [0, 283] on body "Avin Ashok Shetty | EID: 001253 Employee & Dependents Policies Add new dependen…" at bounding box center [484, 163] width 968 height 423
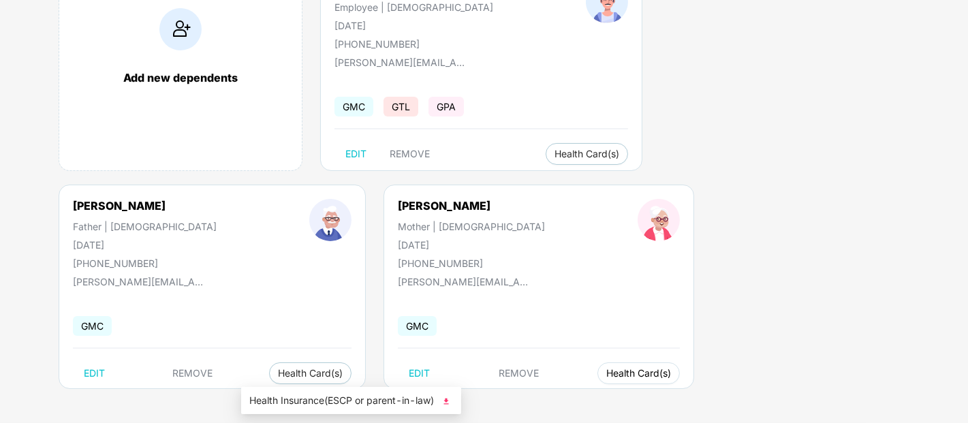
click at [606, 375] on span "Health Card(s)" at bounding box center [638, 373] width 65 height 7
click at [338, 403] on span "Health Insurance(ESCP or parent-in-law)" at bounding box center [351, 400] width 204 height 15
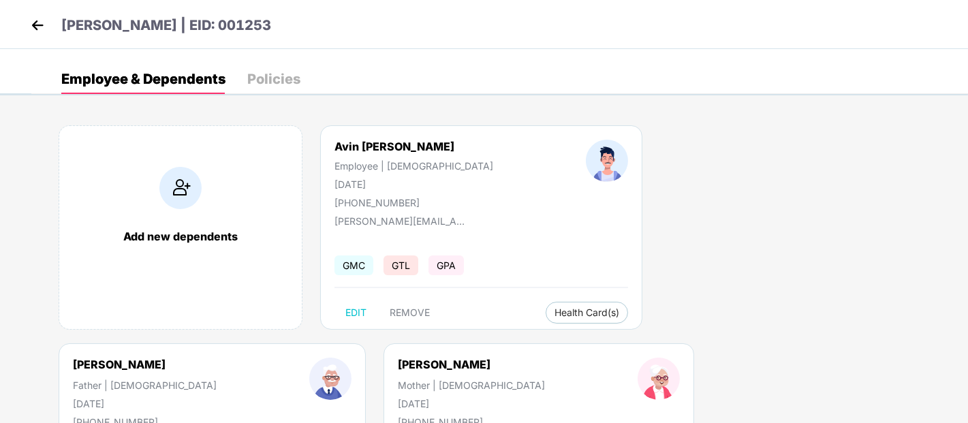
click at [37, 26] on img at bounding box center [37, 25] width 20 height 20
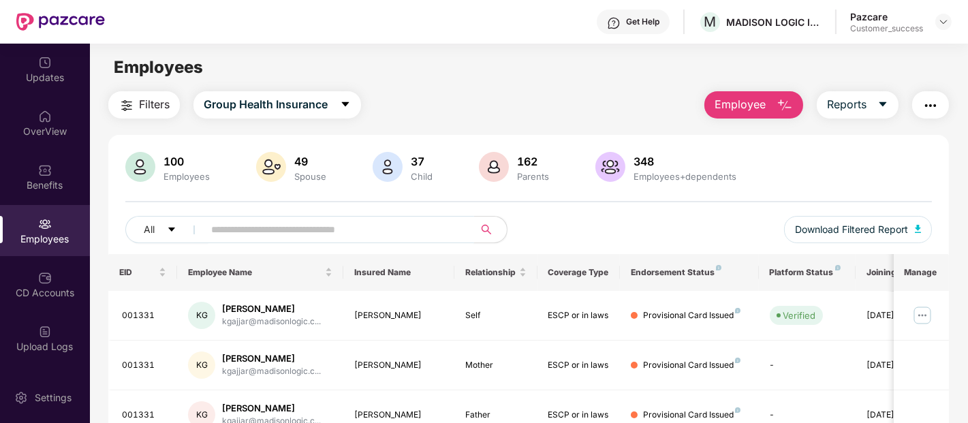
click at [287, 238] on input "text" at bounding box center [333, 229] width 245 height 20
paste input "******"
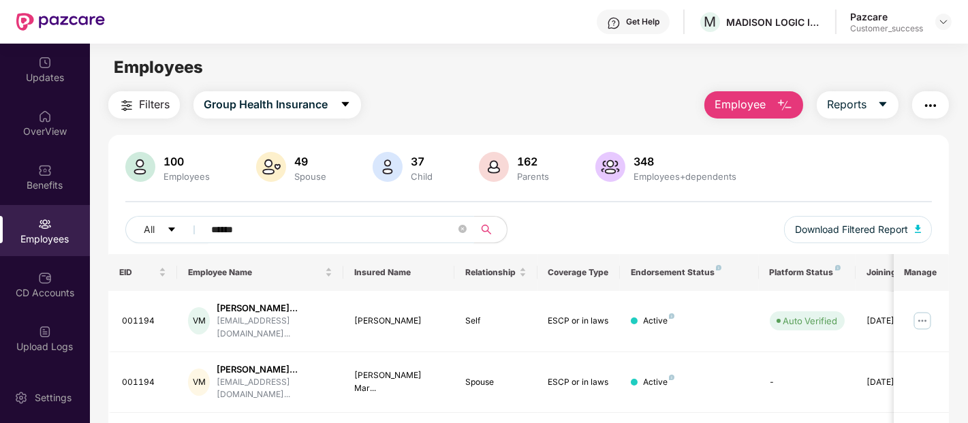
scroll to position [166, 0]
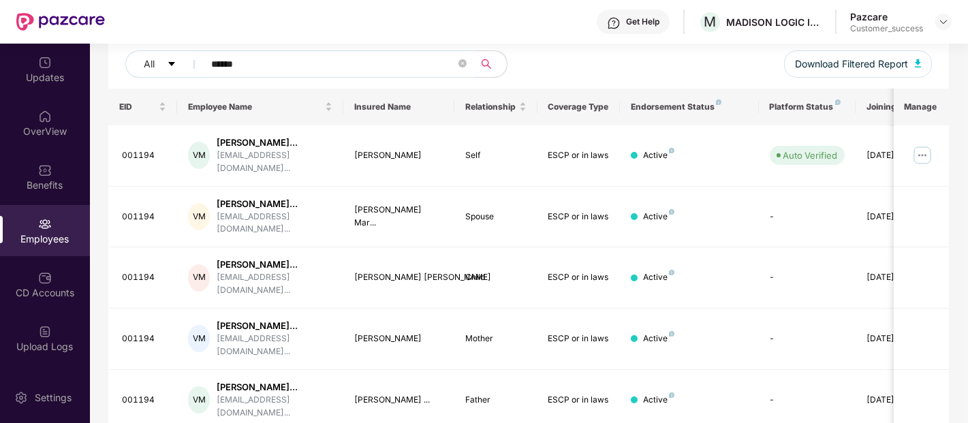
type input "******"
click at [916, 149] on img at bounding box center [922, 155] width 22 height 22
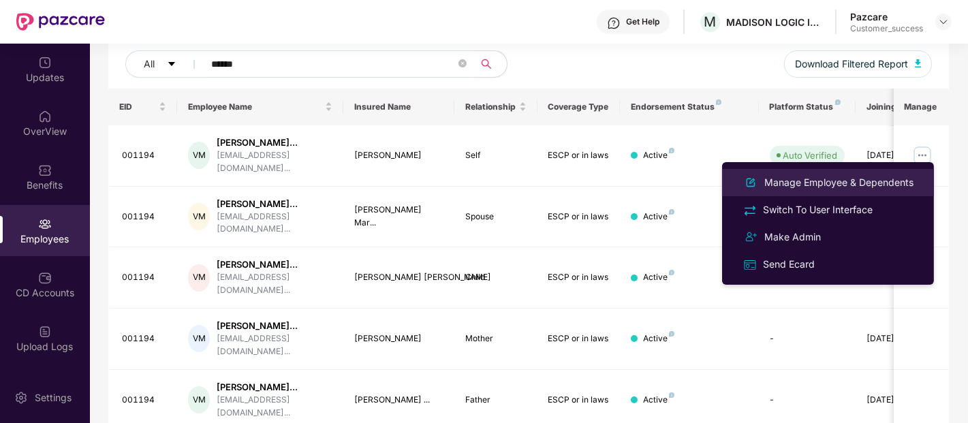
click at [860, 181] on div "Manage Employee & Dependents" at bounding box center [839, 182] width 155 height 15
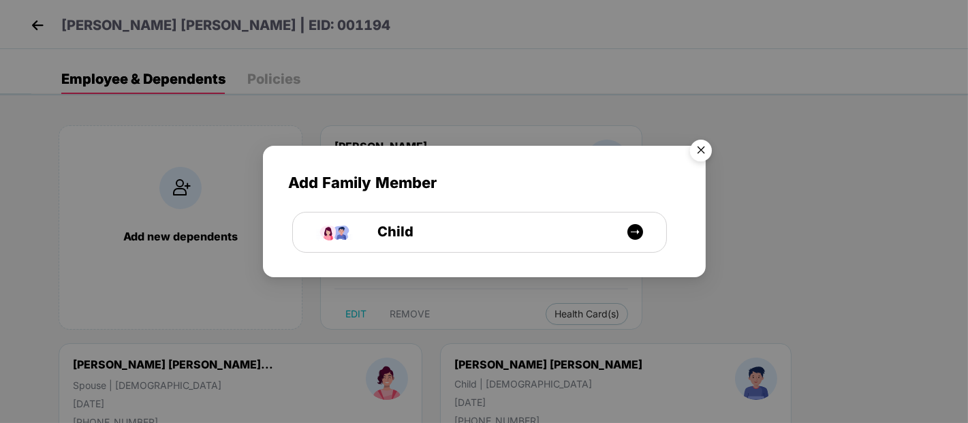
click at [703, 146] on img "Close" at bounding box center [701, 153] width 38 height 38
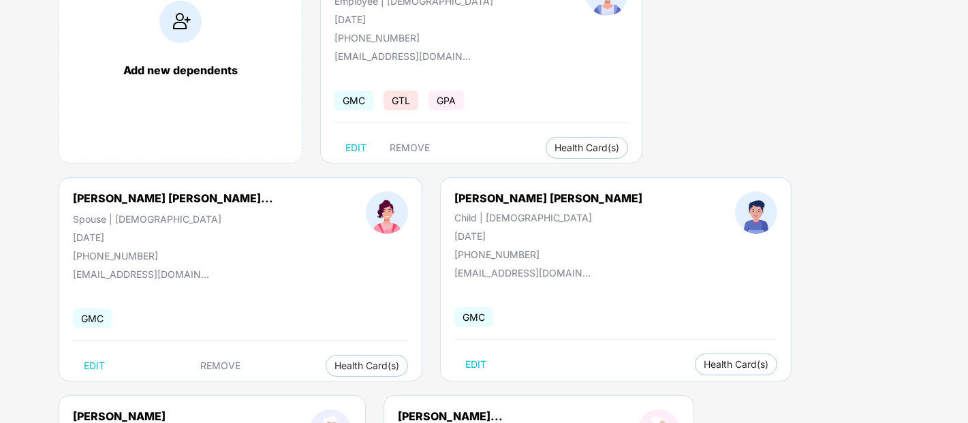
scroll to position [0, 0]
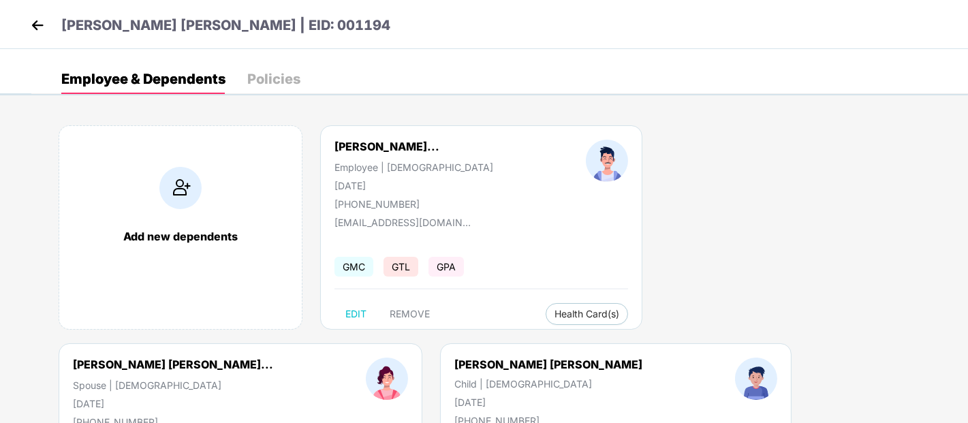
click at [40, 18] on img at bounding box center [37, 25] width 20 height 20
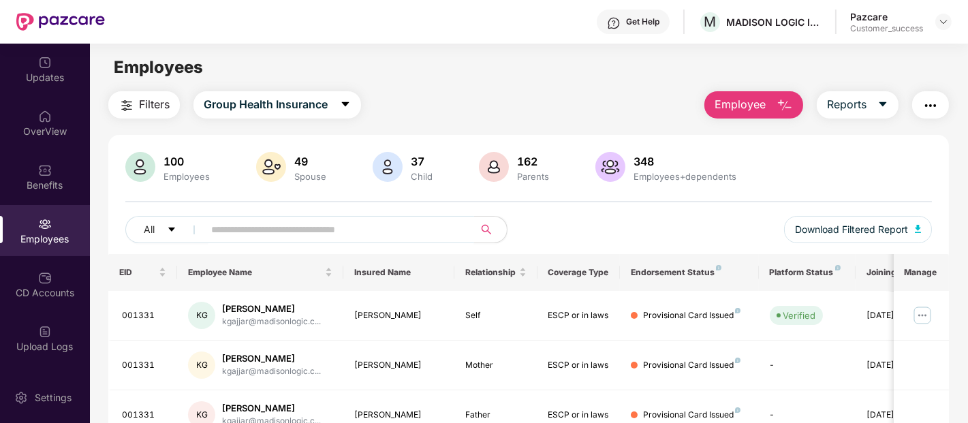
click at [276, 223] on input "text" at bounding box center [333, 229] width 245 height 20
type input "*****"
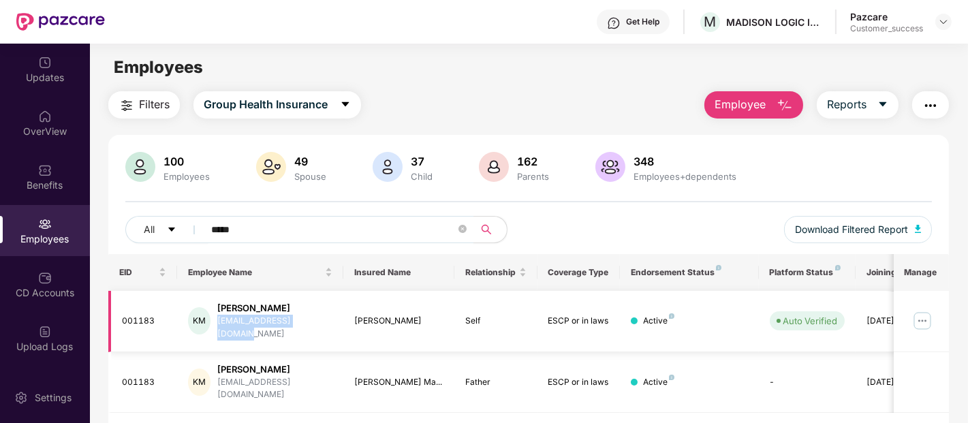
drag, startPoint x: 223, startPoint y: 321, endPoint x: 330, endPoint y: 327, distance: 107.8
click at [330, 327] on div "KM Kedar Nilkanth Mane kmane@madisonlogic.com" at bounding box center [260, 321] width 144 height 39
copy div "kmane@madisonlogic.com"
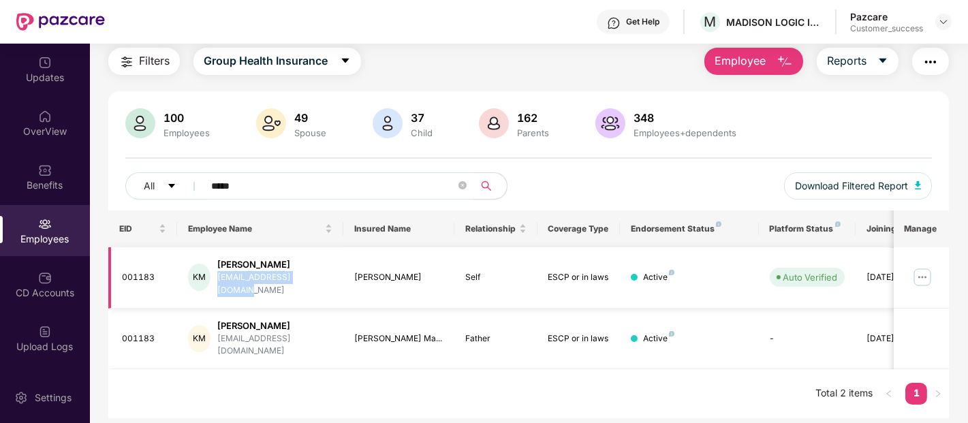
click at [922, 273] on img at bounding box center [922, 277] width 22 height 22
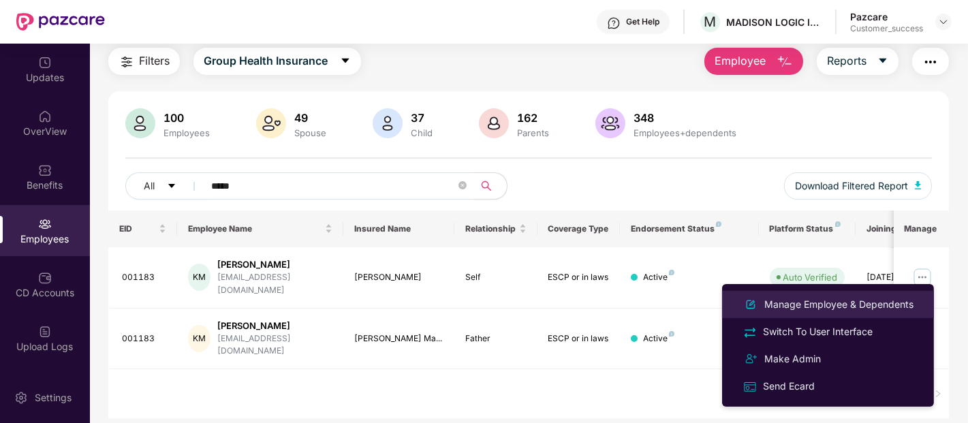
click at [843, 304] on div "Manage Employee & Dependents" at bounding box center [839, 304] width 155 height 15
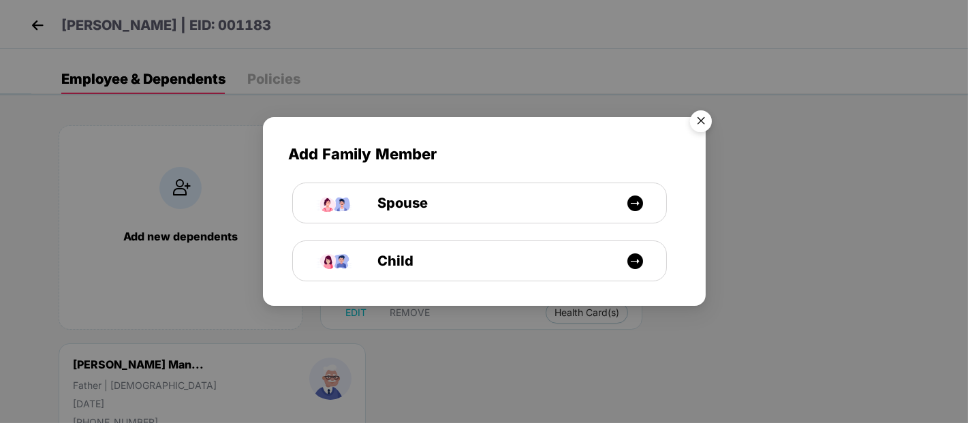
click at [690, 119] on img "Close" at bounding box center [701, 123] width 38 height 38
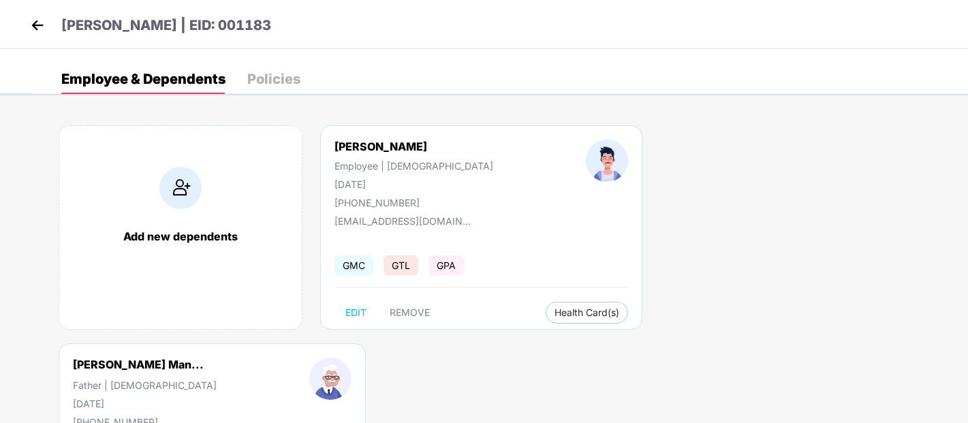
click at [43, 18] on img at bounding box center [37, 25] width 20 height 20
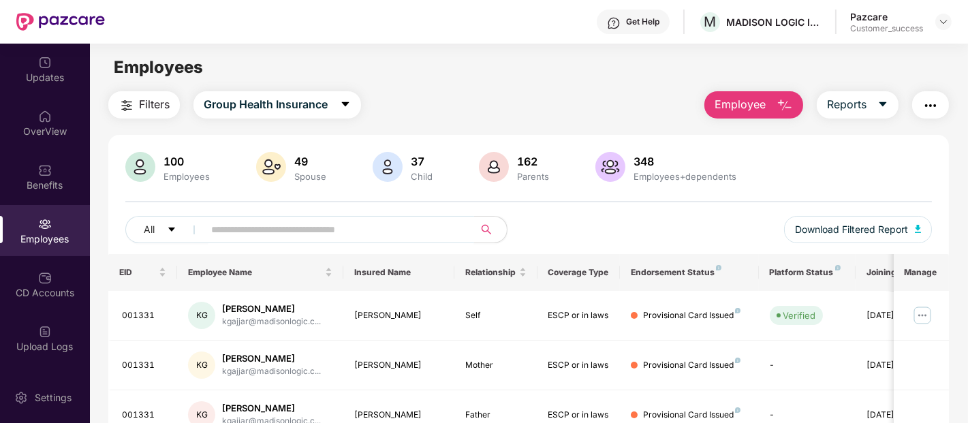
drag, startPoint x: 362, startPoint y: 245, endPoint x: 337, endPoint y: 229, distance: 29.5
click at [337, 229] on div "All Download Filtered Report" at bounding box center [528, 235] width 807 height 38
click at [337, 229] on input "text" at bounding box center [333, 229] width 245 height 20
type input "*****"
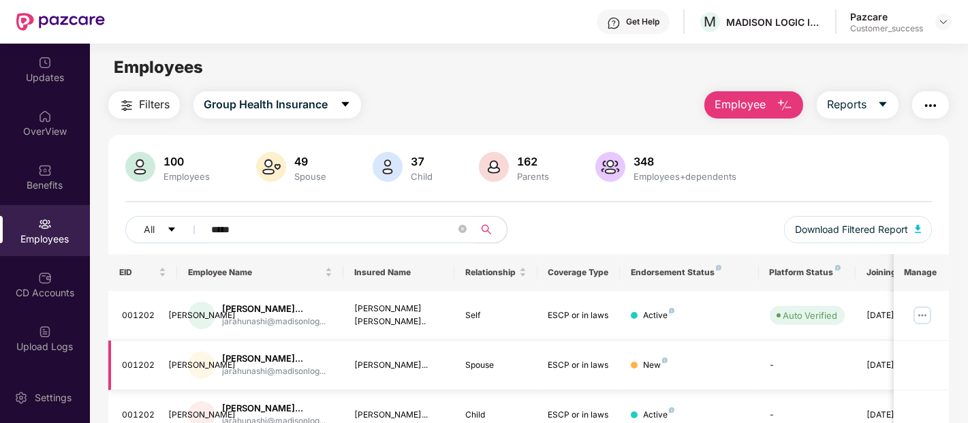
scroll to position [116, 0]
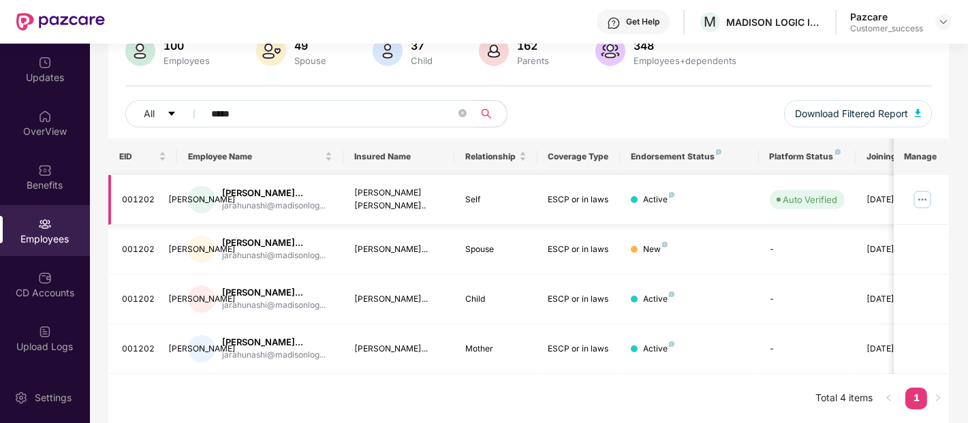
click at [916, 198] on img at bounding box center [922, 200] width 22 height 22
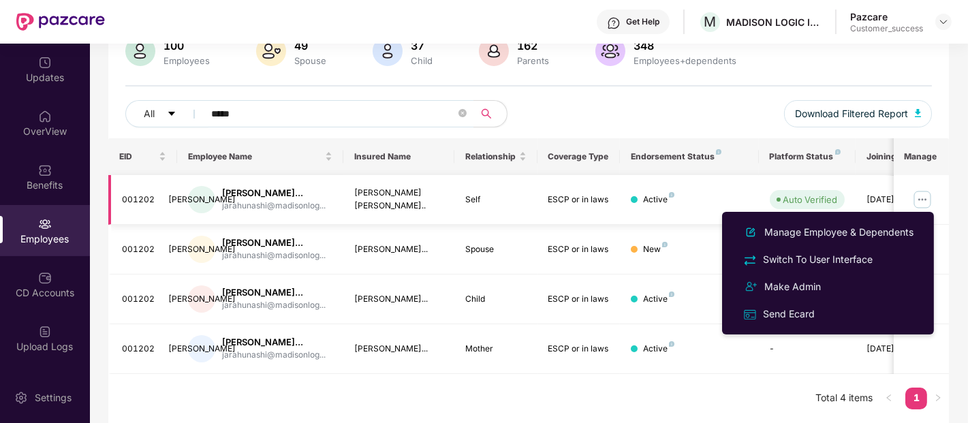
click at [134, 196] on div "001202" at bounding box center [144, 199] width 45 height 13
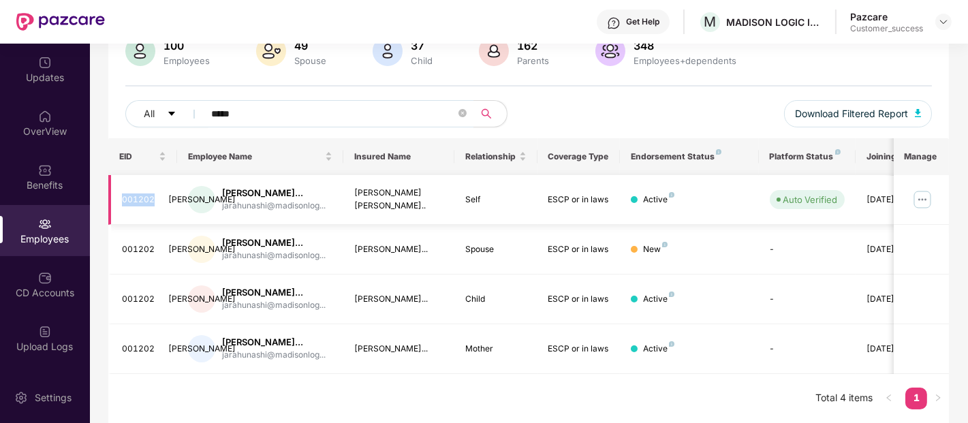
click at [134, 196] on div "001202" at bounding box center [144, 199] width 45 height 13
copy div "001202"
drag, startPoint x: 351, startPoint y: 246, endPoint x: 454, endPoint y: 255, distance: 103.3
click at [454, 255] on tr "001202 JA Jivan Jatashankar Arah... jarahunashi@madisonlog... Swati Jivan Arahu…" at bounding box center [551, 250] width 886 height 50
copy div "Swati Jivan Arahuna..."
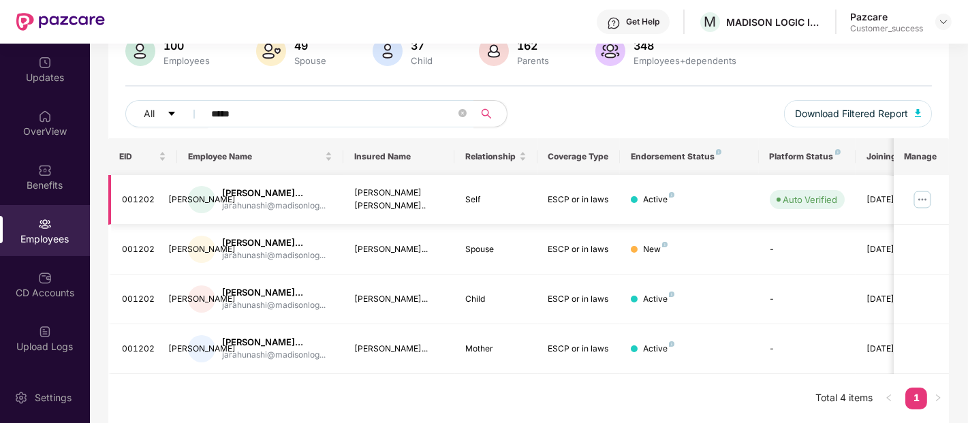
click at [918, 185] on td at bounding box center [921, 200] width 55 height 50
click at [921, 200] on img at bounding box center [922, 200] width 22 height 22
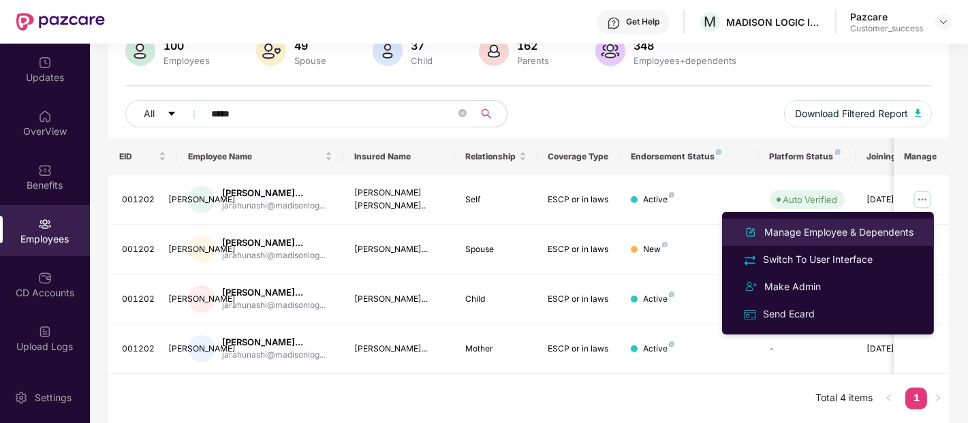
click at [846, 234] on div "Manage Employee & Dependents" at bounding box center [839, 232] width 155 height 15
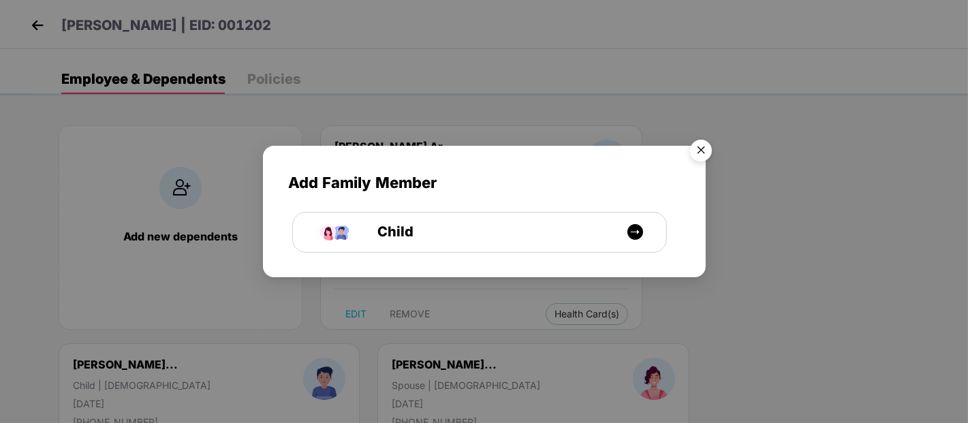
click at [698, 153] on img "Close" at bounding box center [701, 153] width 38 height 38
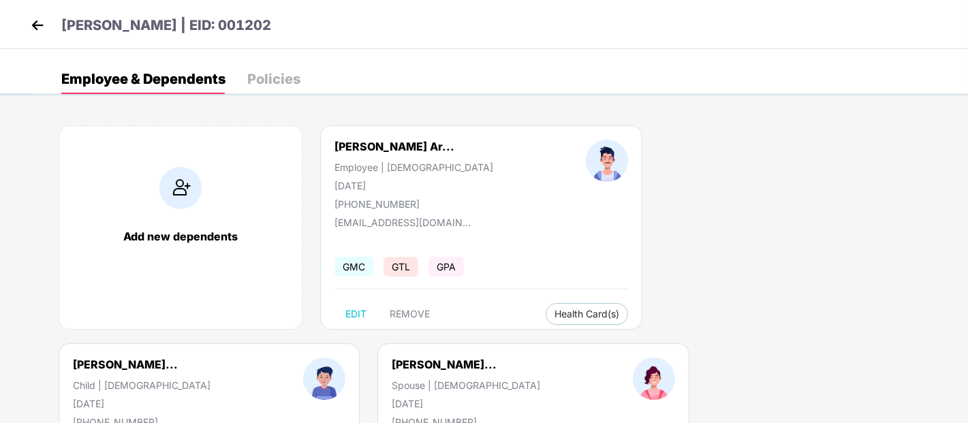
scroll to position [159, 0]
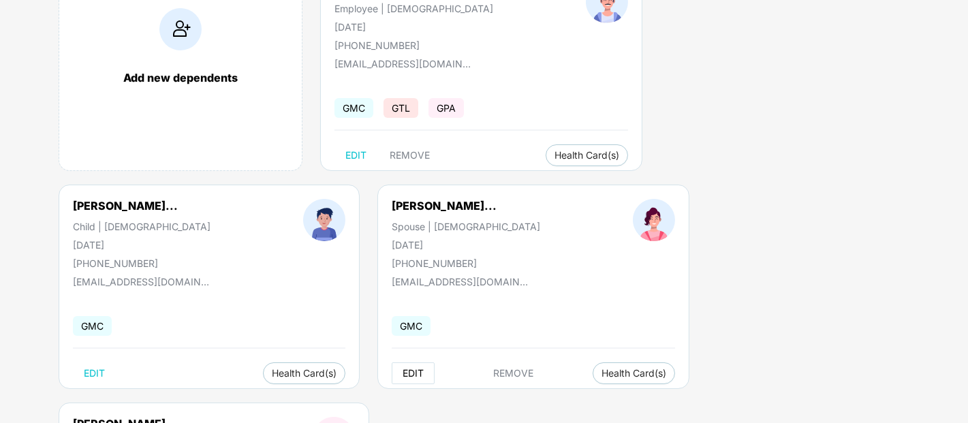
click at [392, 366] on button "EDIT" at bounding box center [413, 373] width 43 height 22
select select "******"
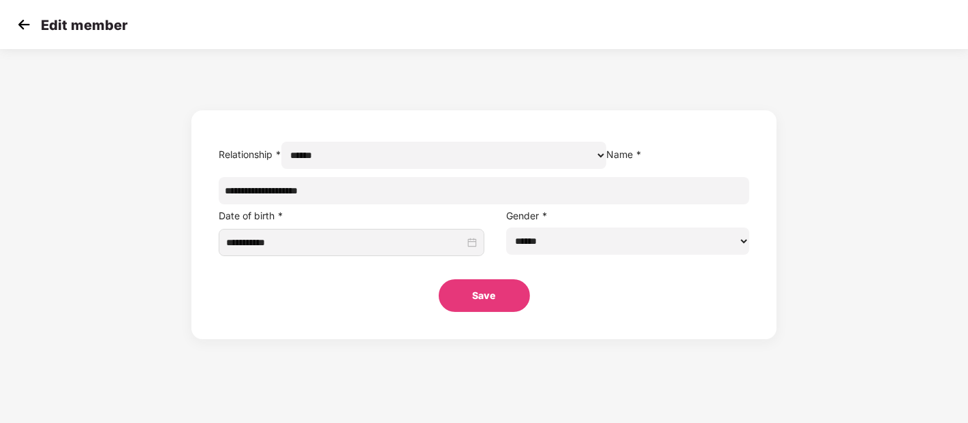
scroll to position [0, 0]
click at [389, 204] on input "**********" at bounding box center [484, 190] width 531 height 27
click at [35, 23] on div "Edit member" at bounding box center [71, 25] width 114 height 20
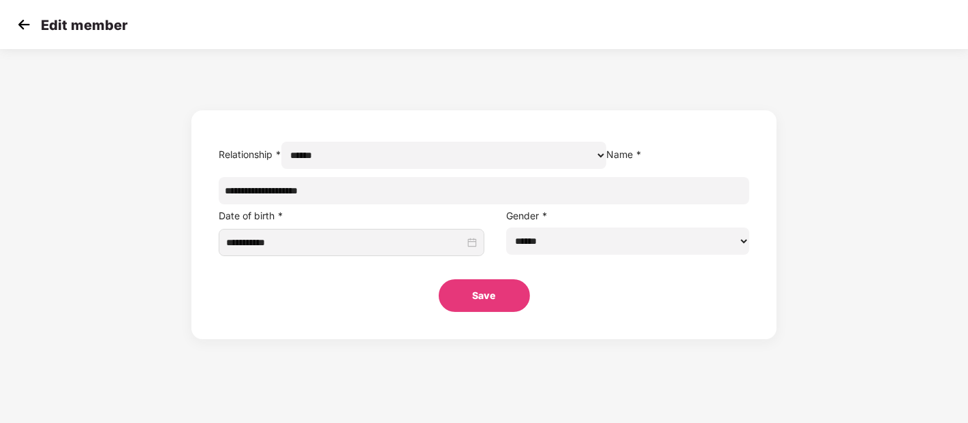
click at [20, 21] on img at bounding box center [24, 24] width 20 height 20
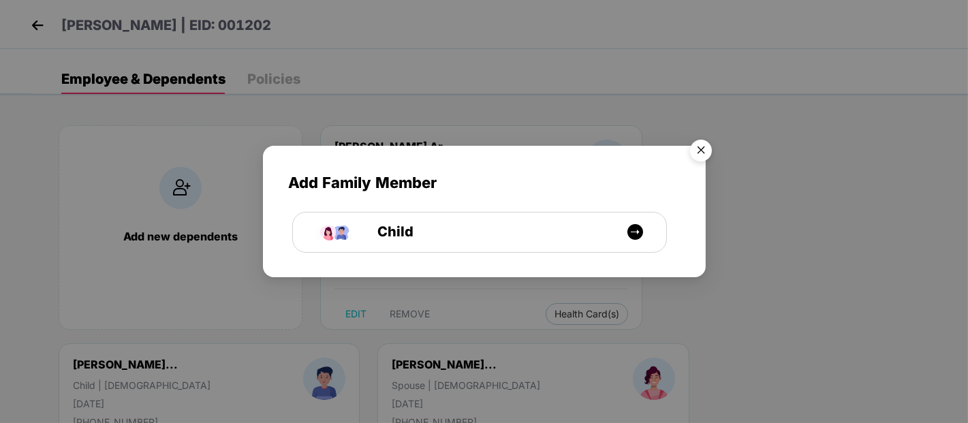
click at [699, 144] on img "Close" at bounding box center [701, 153] width 38 height 38
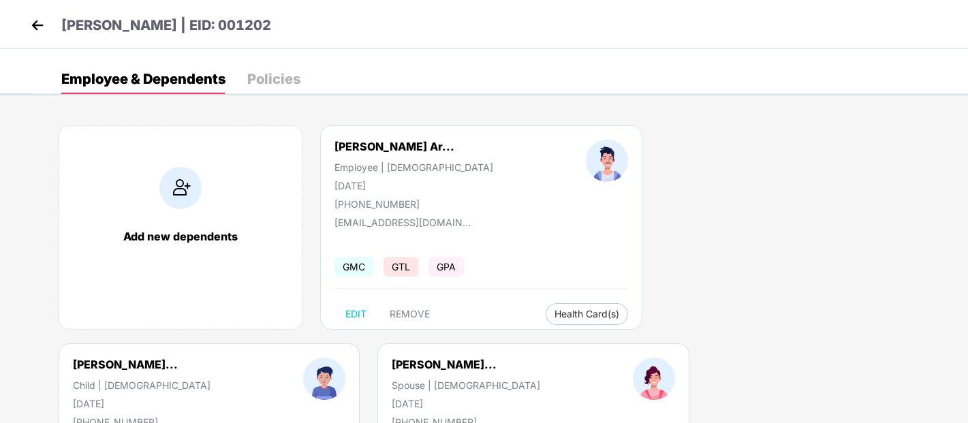
click at [36, 23] on img at bounding box center [37, 25] width 20 height 20
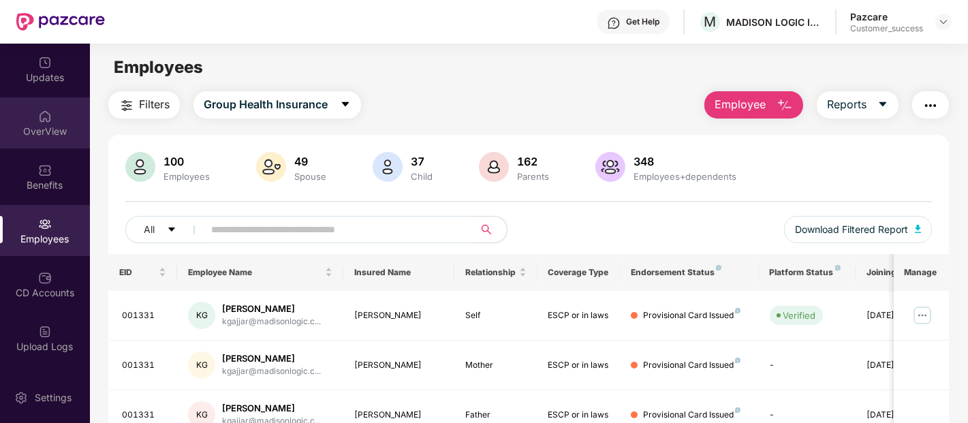
click at [40, 119] on img at bounding box center [45, 117] width 14 height 14
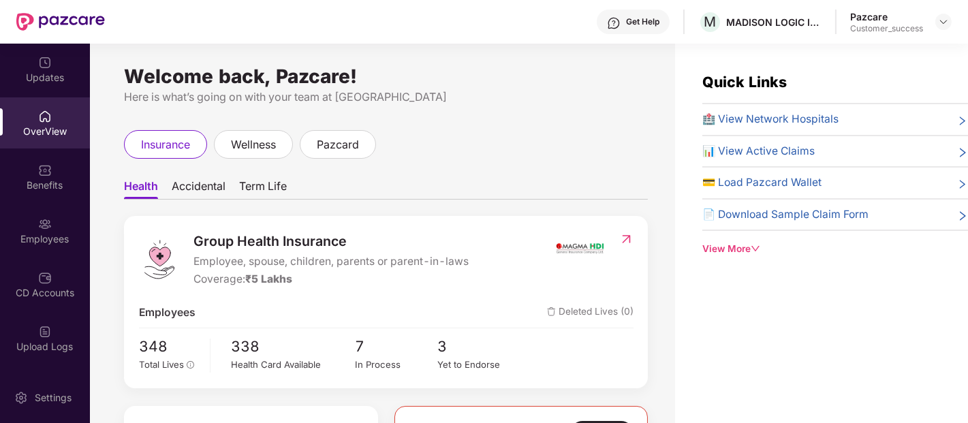
click at [203, 181] on span "Accidental" at bounding box center [199, 189] width 54 height 20
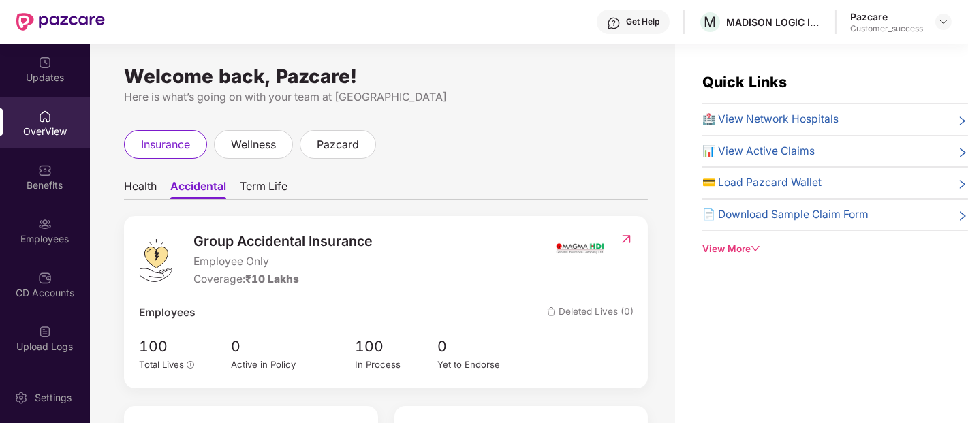
click at [277, 188] on span "Term Life" at bounding box center [264, 189] width 48 height 20
click at [153, 186] on span "Health" at bounding box center [140, 189] width 33 height 20
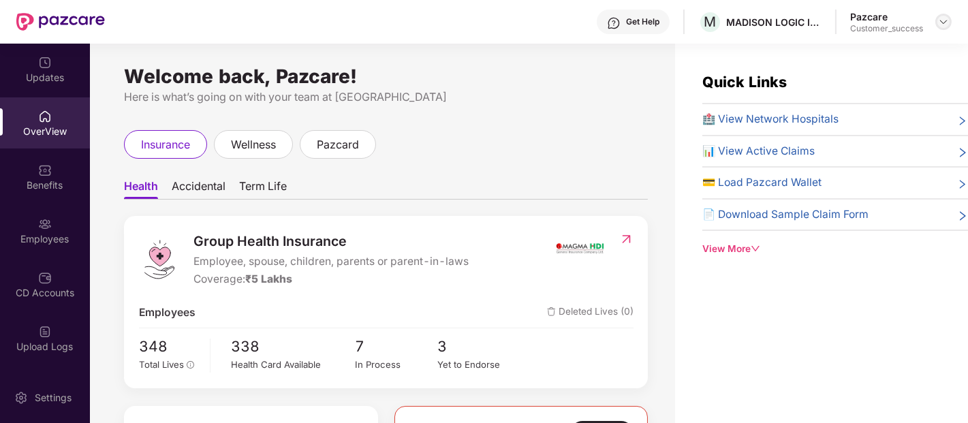
click at [939, 26] on img at bounding box center [943, 21] width 11 height 11
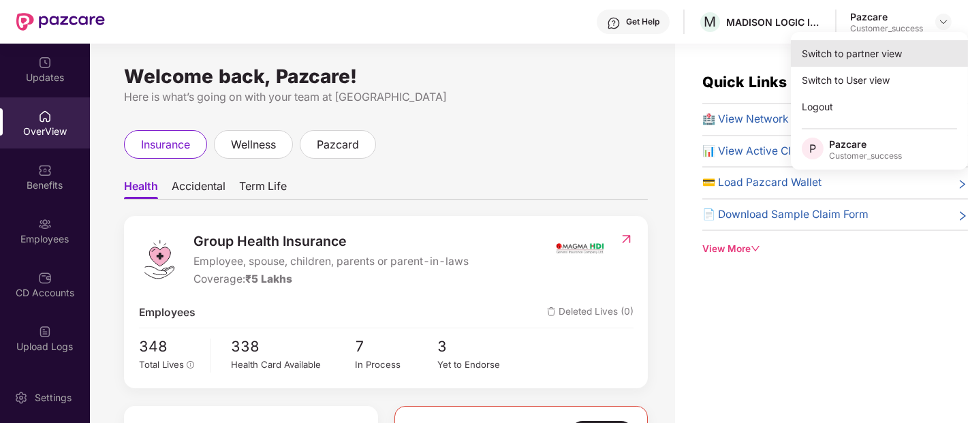
click at [868, 46] on div "Switch to partner view" at bounding box center [879, 53] width 177 height 27
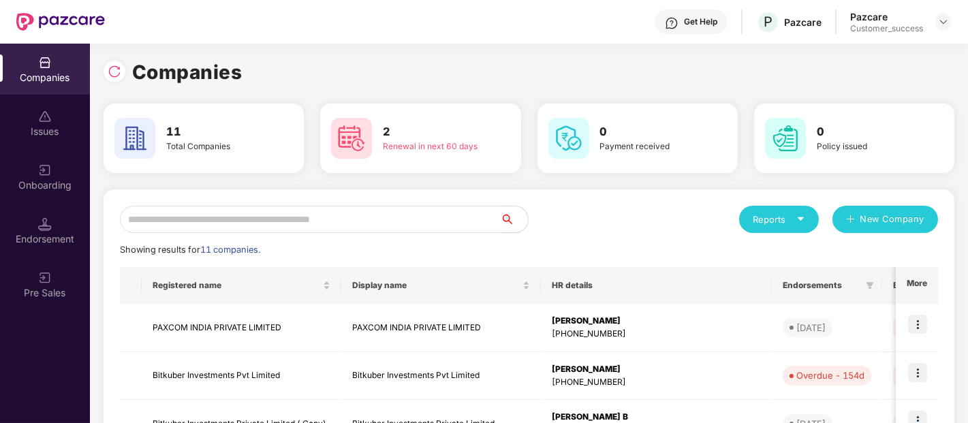
click at [308, 207] on input "text" at bounding box center [310, 219] width 381 height 27
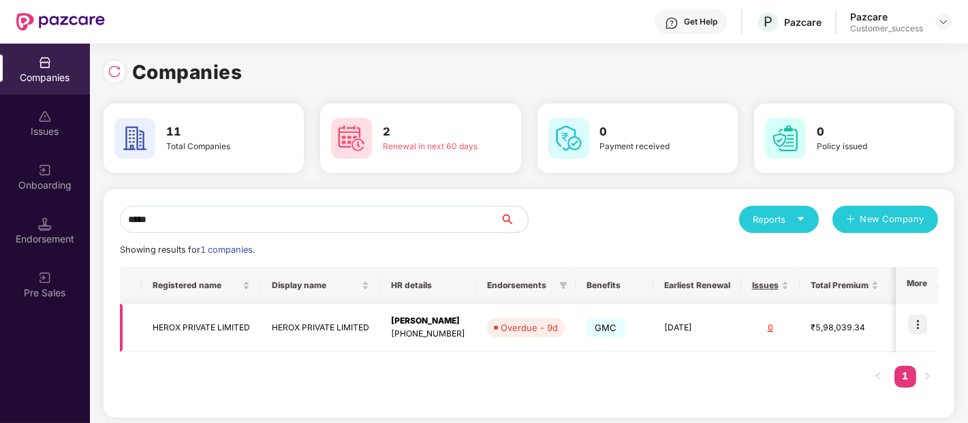
type input "*****"
click at [918, 327] on img at bounding box center [917, 324] width 19 height 19
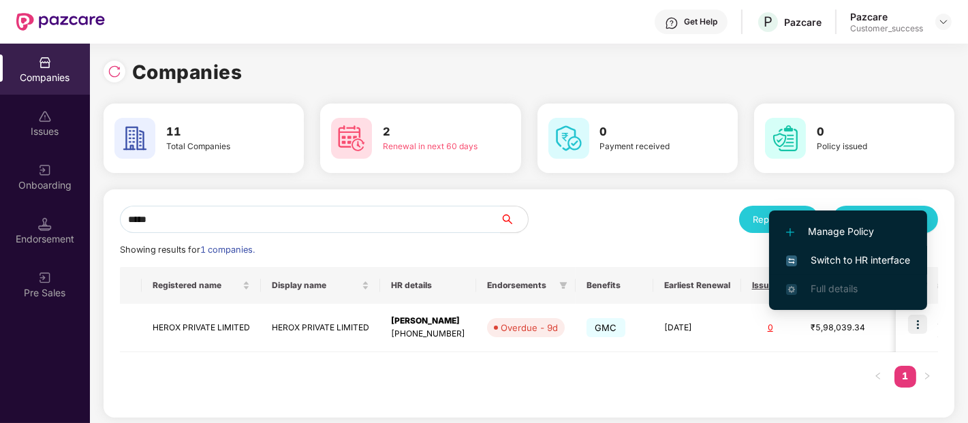
click at [855, 262] on span "Switch to HR interface" at bounding box center [848, 260] width 124 height 15
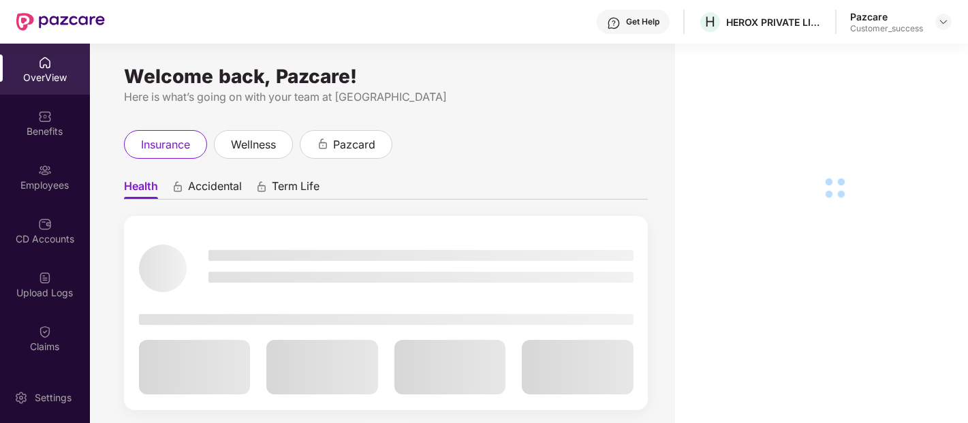
click at [32, 178] on div "Employees" at bounding box center [45, 185] width 90 height 14
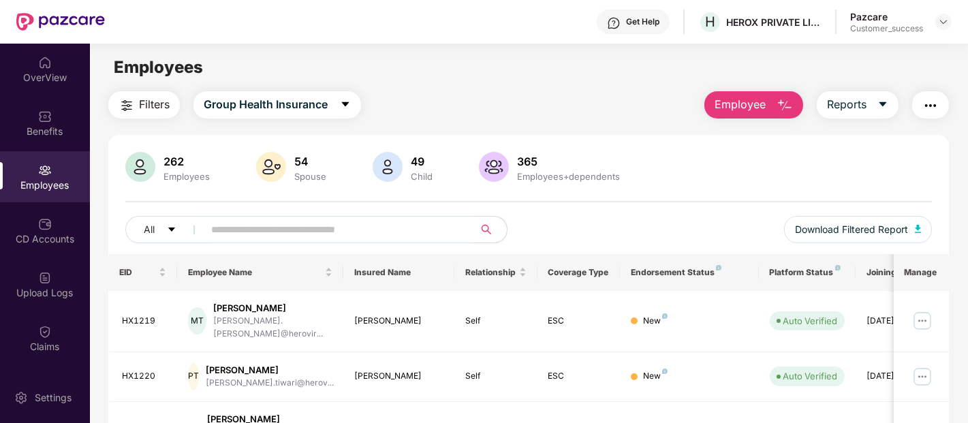
click at [305, 230] on input "text" at bounding box center [333, 229] width 245 height 20
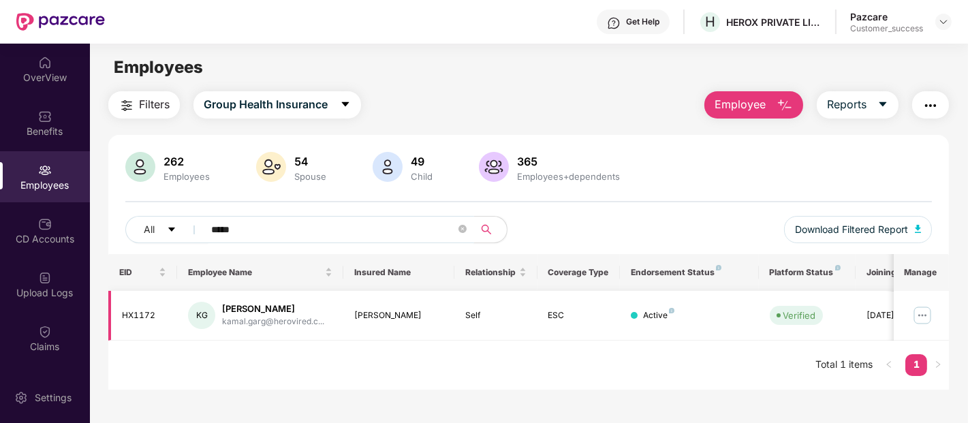
type input "*****"
click at [928, 321] on img at bounding box center [922, 316] width 22 height 22
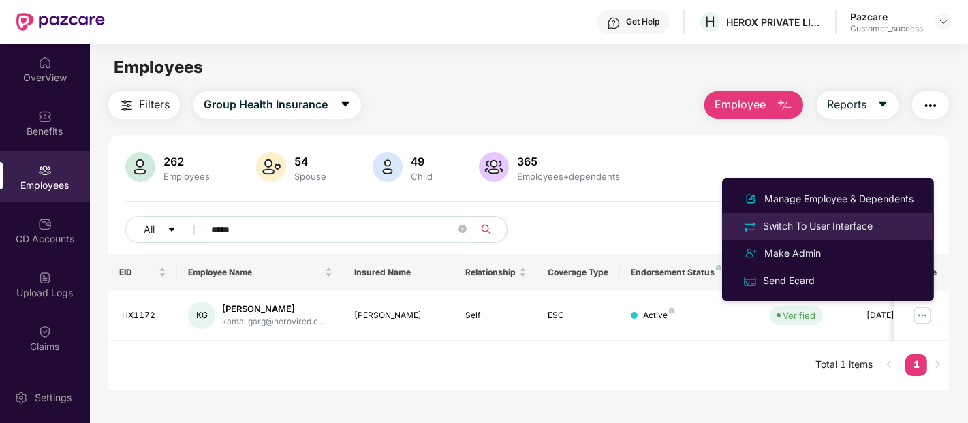
click at [821, 230] on div "Switch To User Interface" at bounding box center [817, 226] width 115 height 15
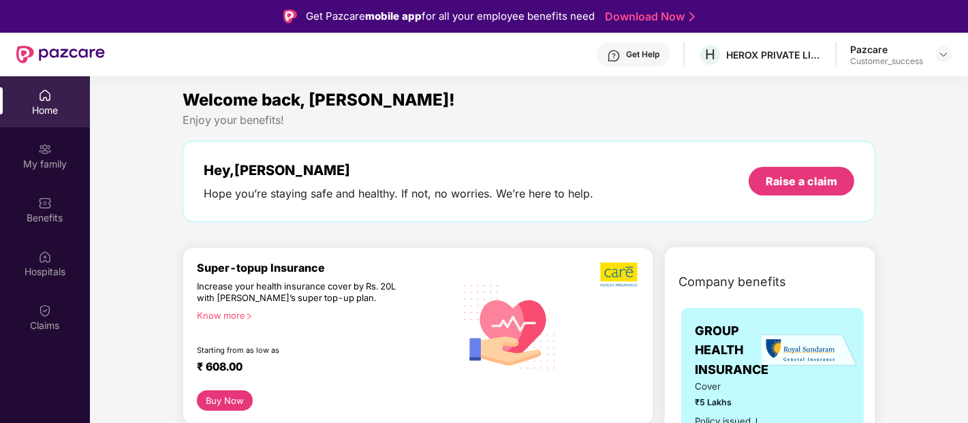
click at [37, 319] on div "Claims" at bounding box center [45, 326] width 90 height 14
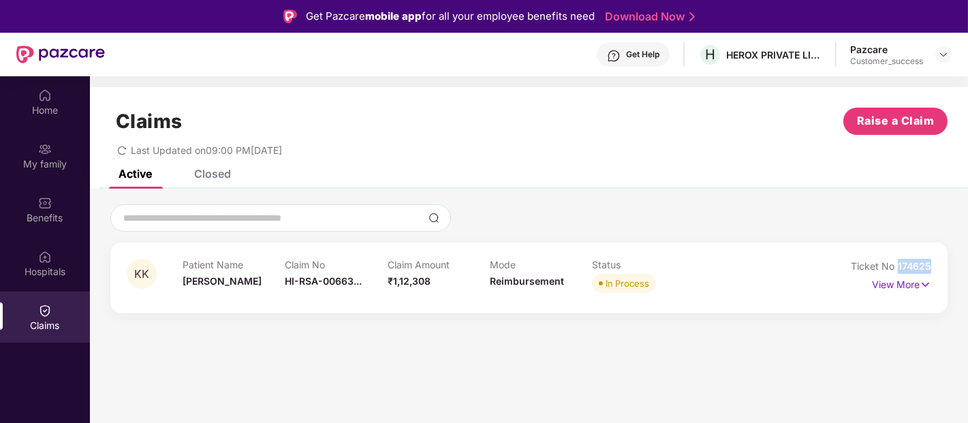
drag, startPoint x: 932, startPoint y: 264, endPoint x: 897, endPoint y: 262, distance: 34.8
click at [897, 262] on div "KK Patient Name [PERSON_NAME] Claim No HI-RSA-00663... Claim Amount ₹1,12,308 M…" at bounding box center [528, 278] width 837 height 71
copy span "174625"
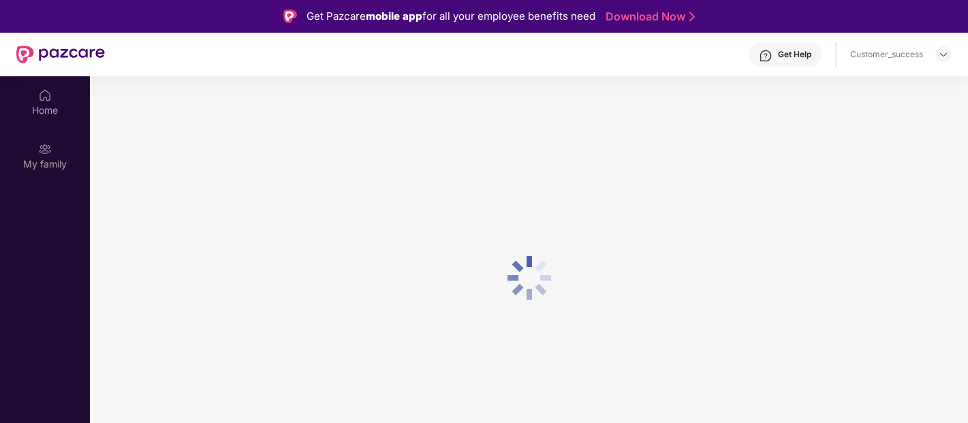
scroll to position [76, 0]
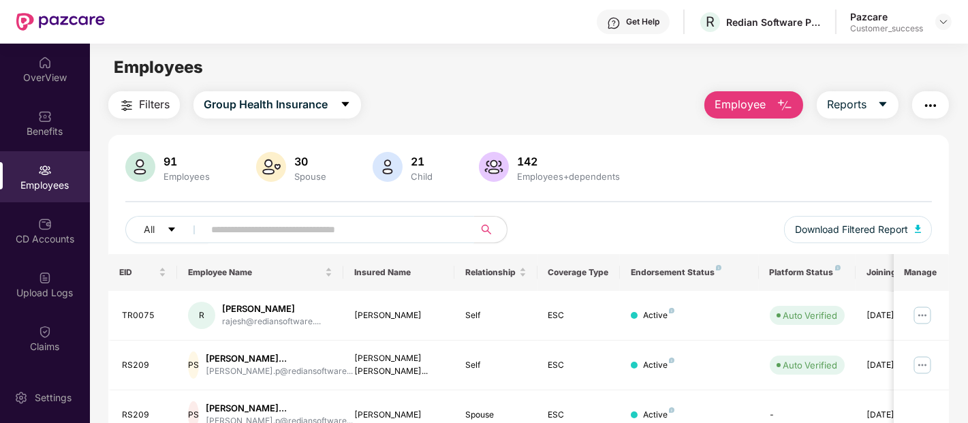
click at [332, 225] on input "text" at bounding box center [333, 229] width 245 height 20
click at [39, 136] on div "Benefits" at bounding box center [45, 132] width 90 height 14
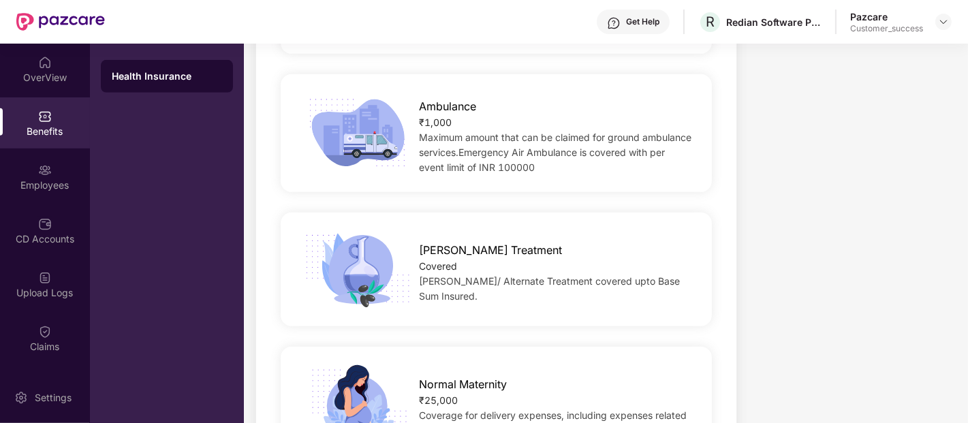
scroll to position [1670, 0]
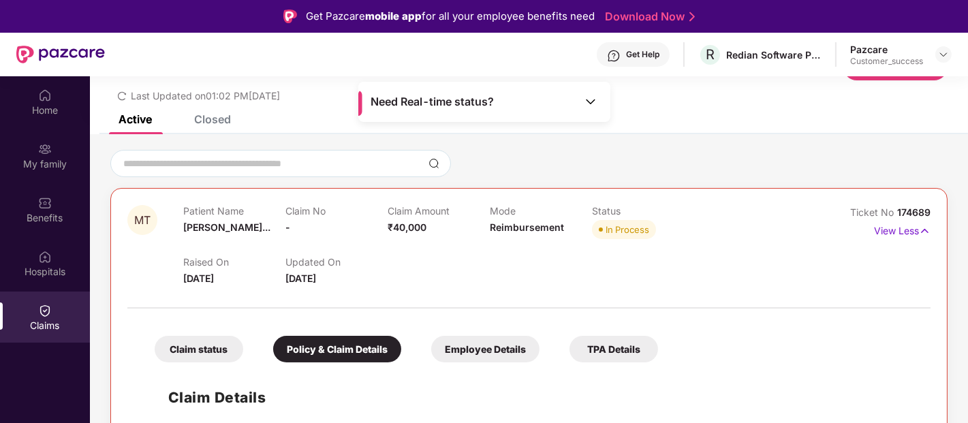
click at [210, 119] on div "Closed" at bounding box center [212, 119] width 37 height 14
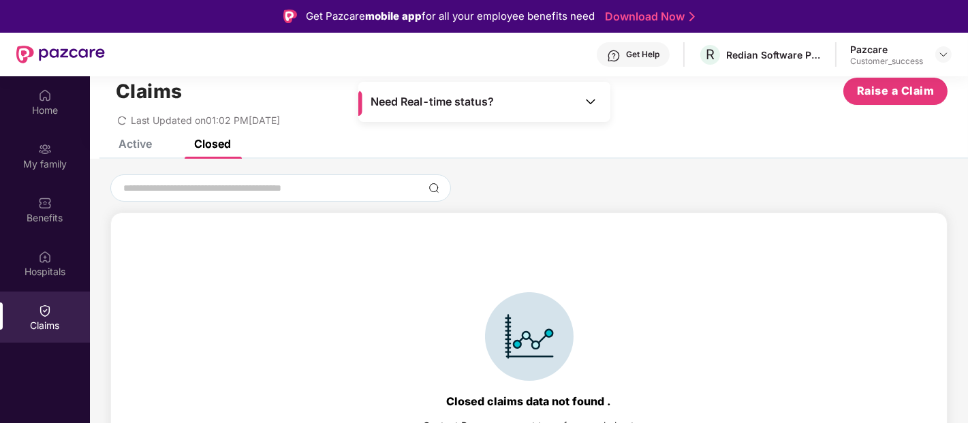
scroll to position [30, 0]
click at [126, 144] on div "Active" at bounding box center [135, 144] width 33 height 14
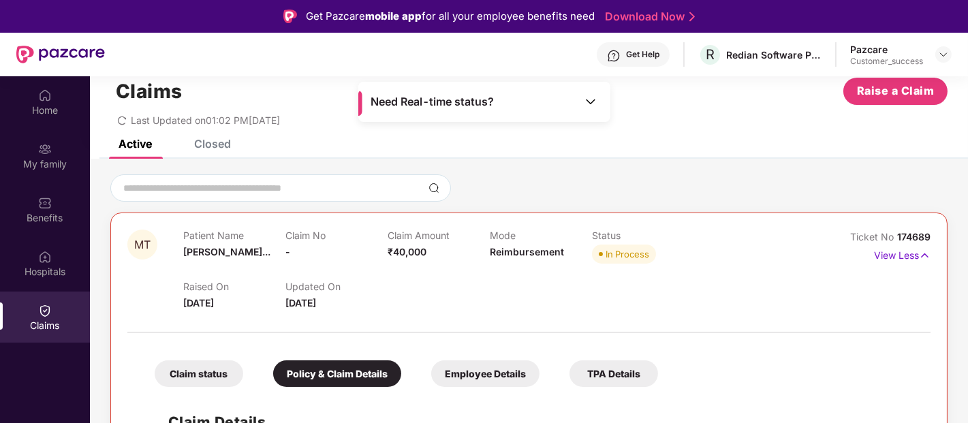
click at [214, 145] on div "Closed" at bounding box center [212, 144] width 37 height 14
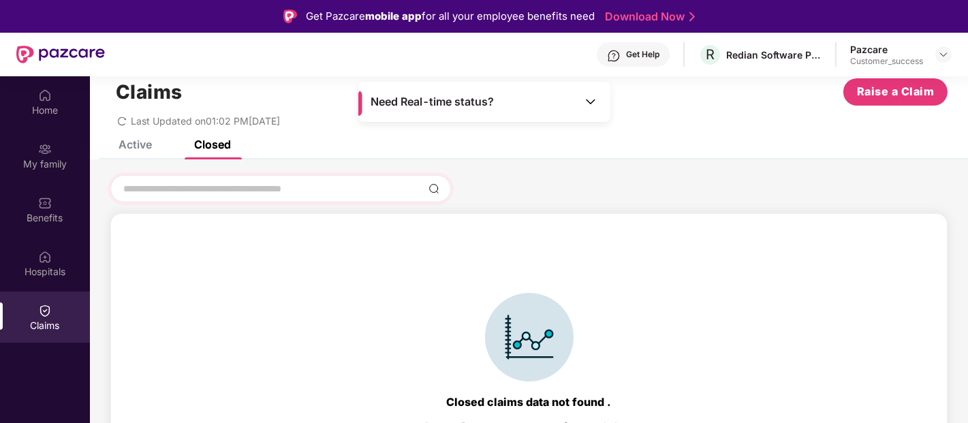
scroll to position [0, 0]
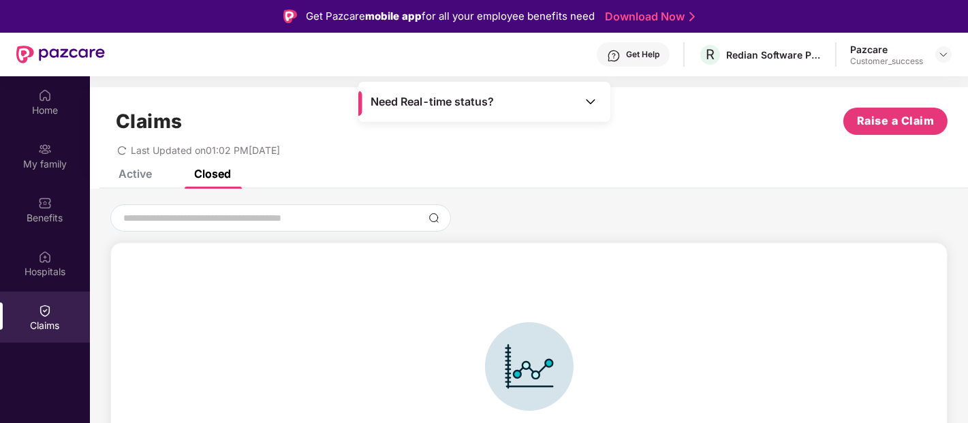
click at [140, 167] on div "Claims Raise a Claim Last Updated on 01:02 PM[DATE]" at bounding box center [529, 128] width 878 height 82
click at [131, 175] on div "Active" at bounding box center [135, 174] width 33 height 14
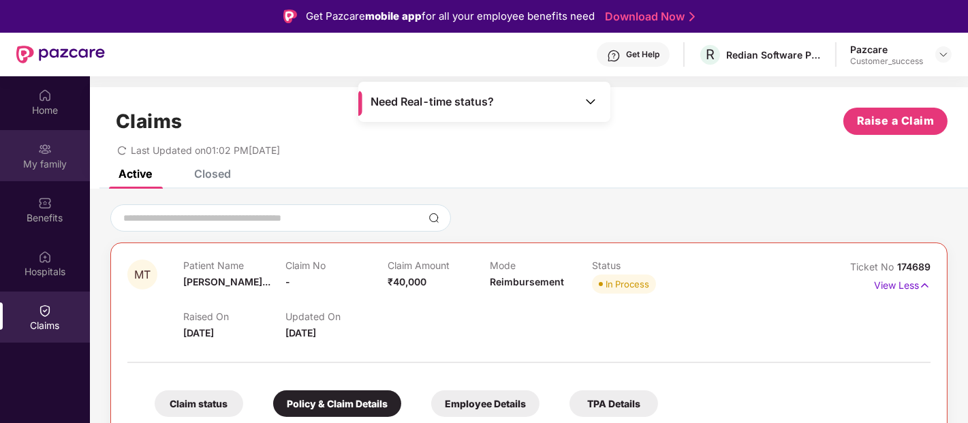
click at [10, 159] on div "My family" at bounding box center [45, 164] width 90 height 14
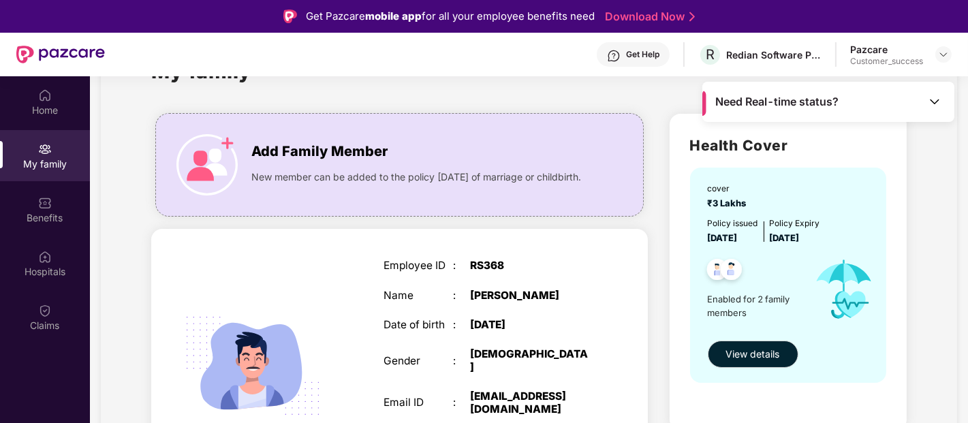
scroll to position [56, 0]
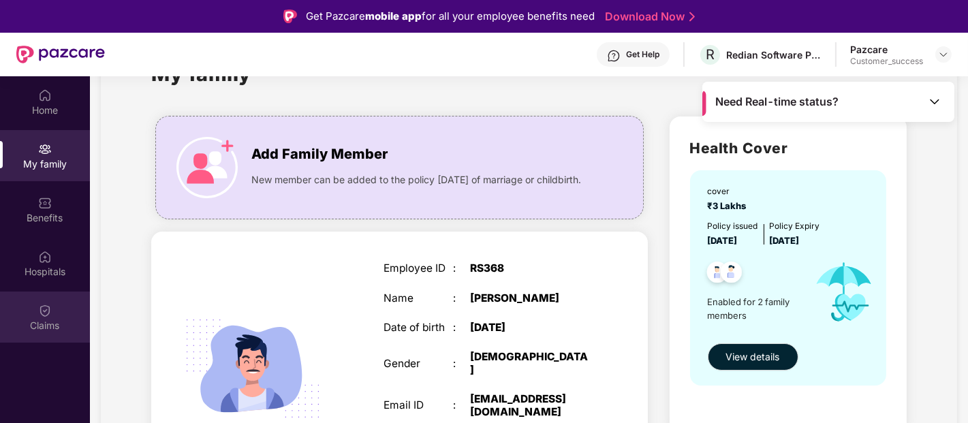
click at [59, 314] on div "Claims" at bounding box center [45, 317] width 90 height 51
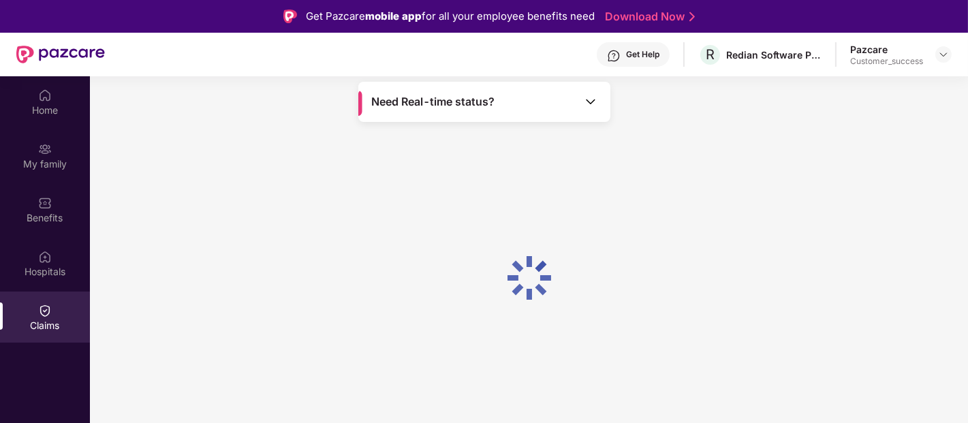
scroll to position [0, 0]
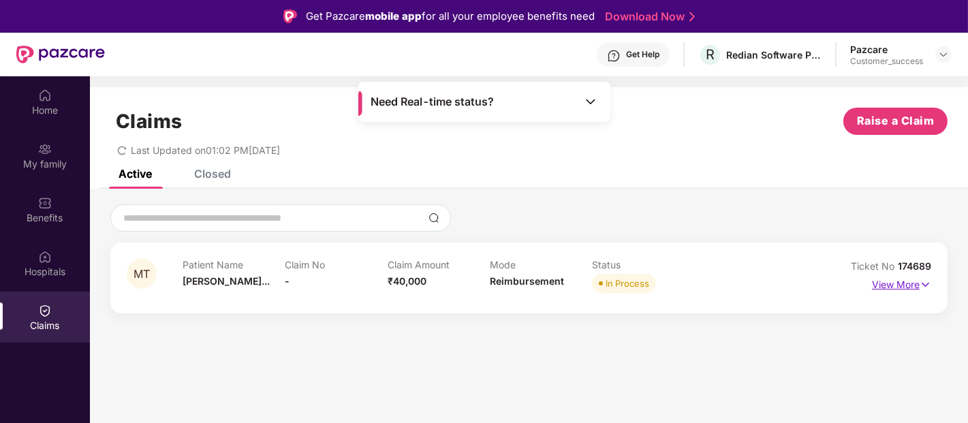
click at [908, 285] on p "View More" at bounding box center [901, 283] width 59 height 18
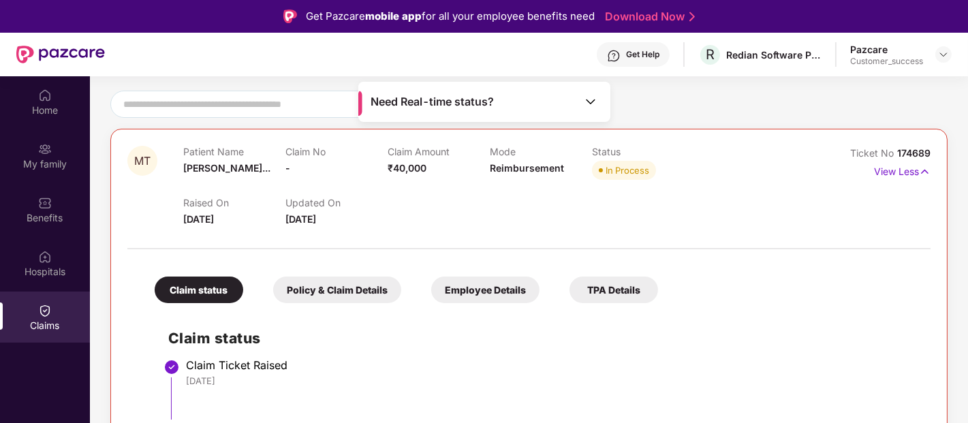
scroll to position [113, 0]
click at [850, 153] on span "Ticket No" at bounding box center [873, 154] width 47 height 12
copy div "Ticket No 174689"
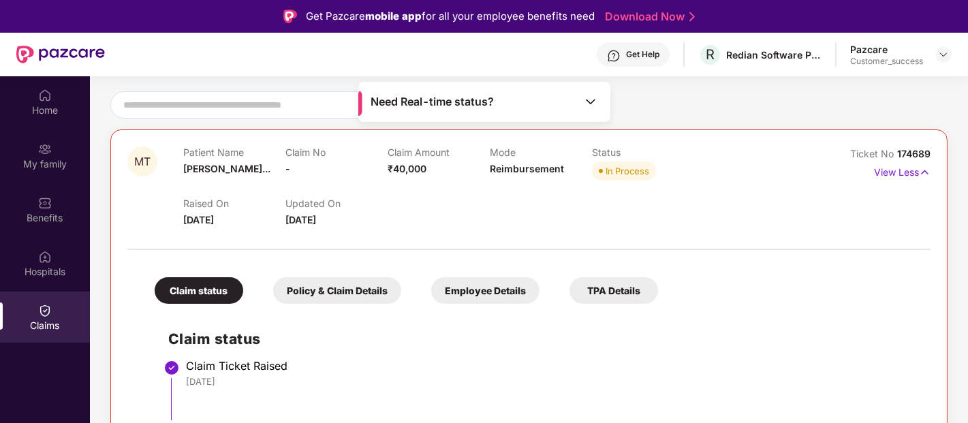
click at [370, 289] on div "Policy & Claim Details" at bounding box center [337, 290] width 128 height 27
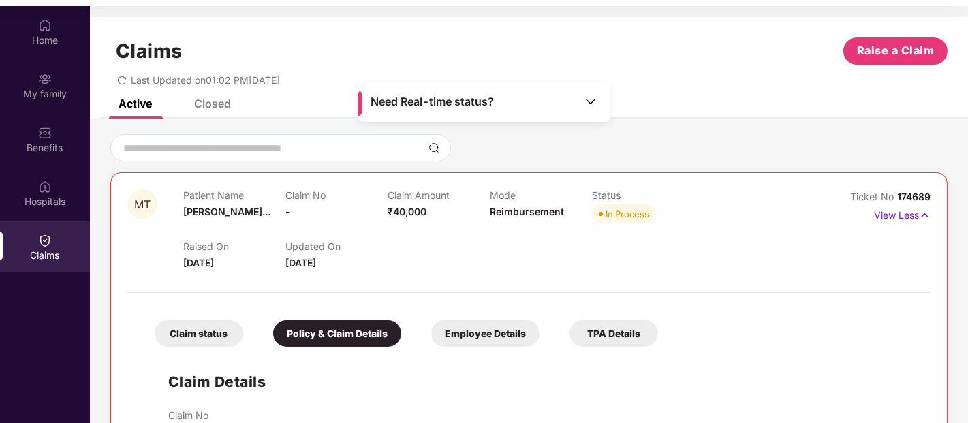
scroll to position [0, 0]
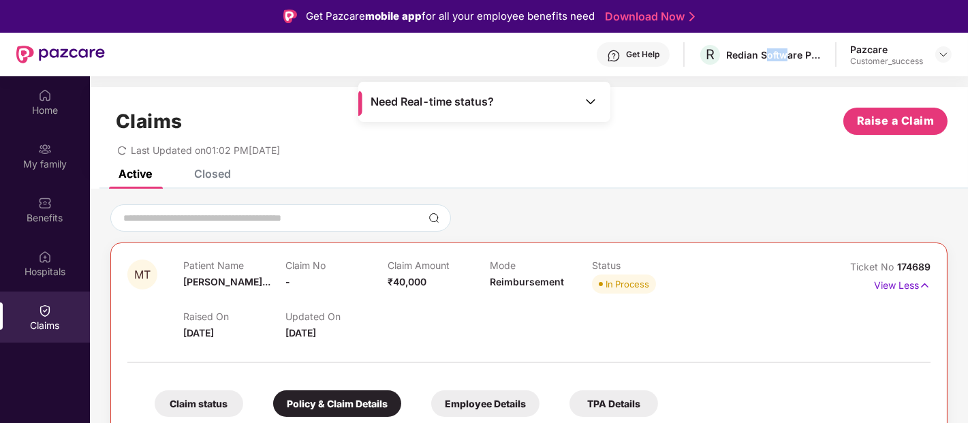
drag, startPoint x: 785, startPoint y: 45, endPoint x: 764, endPoint y: 63, distance: 28.0
click at [764, 63] on div "R Redian Software Private Limited" at bounding box center [759, 55] width 123 height 24
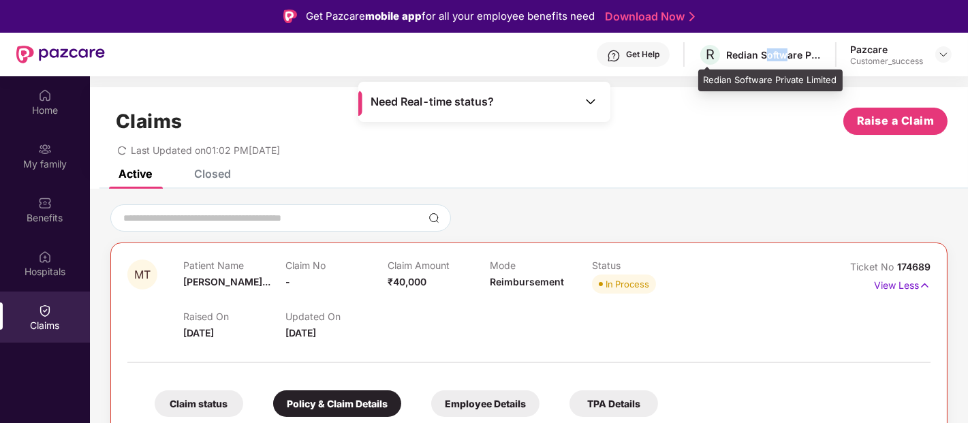
click at [764, 63] on div "R Redian Software Private Limited" at bounding box center [759, 55] width 123 height 24
click at [711, 61] on span "R" at bounding box center [710, 54] width 9 height 16
click at [771, 60] on div "Redian Software Private Limited" at bounding box center [773, 54] width 95 height 13
click at [732, 54] on div "Redian Software Private Limited" at bounding box center [773, 54] width 95 height 13
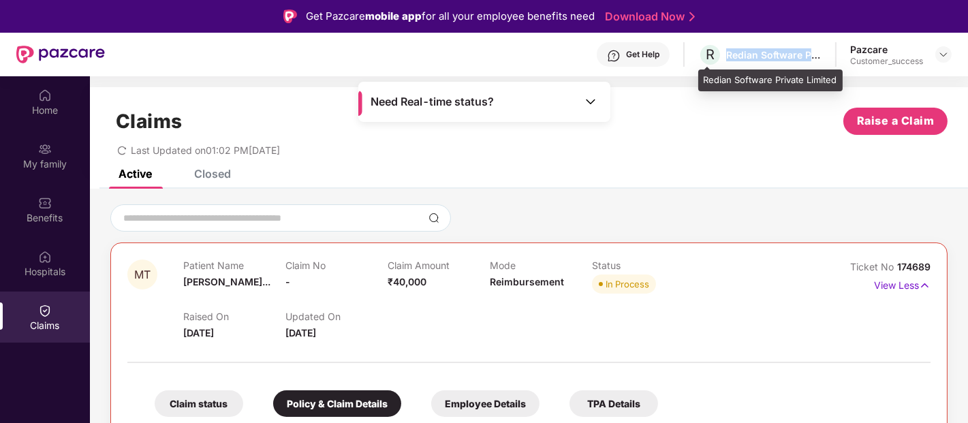
click at [732, 54] on div "Redian Software Private Limited" at bounding box center [773, 54] width 95 height 13
copy div "Redian Software Private Limited"
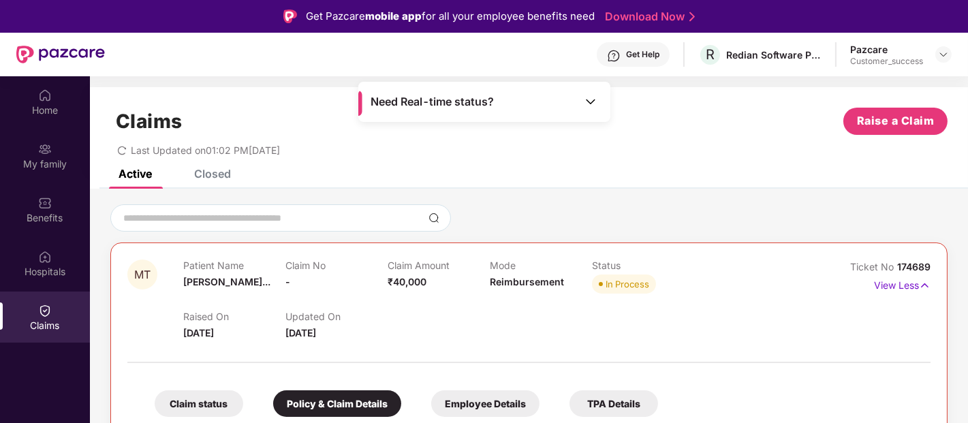
click at [0, 378] on div "Home My family Benefits Hospitals Claims" at bounding box center [45, 287] width 90 height 423
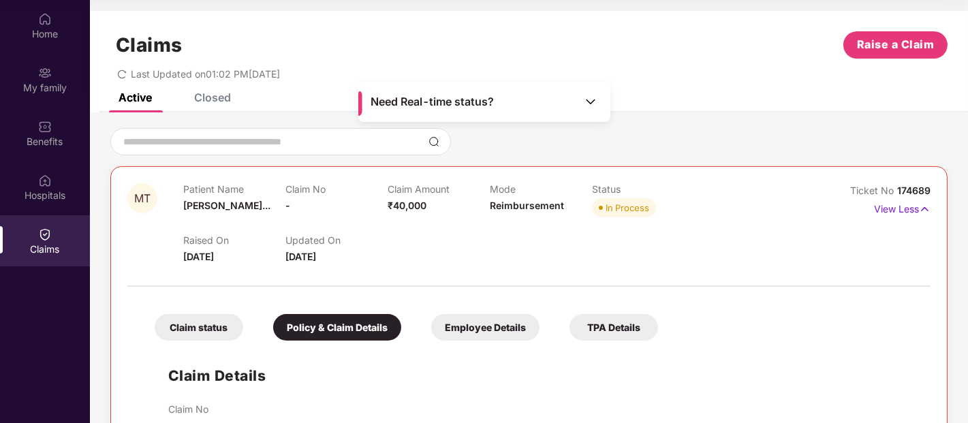
click at [488, 315] on div "Employee Details" at bounding box center [485, 327] width 108 height 27
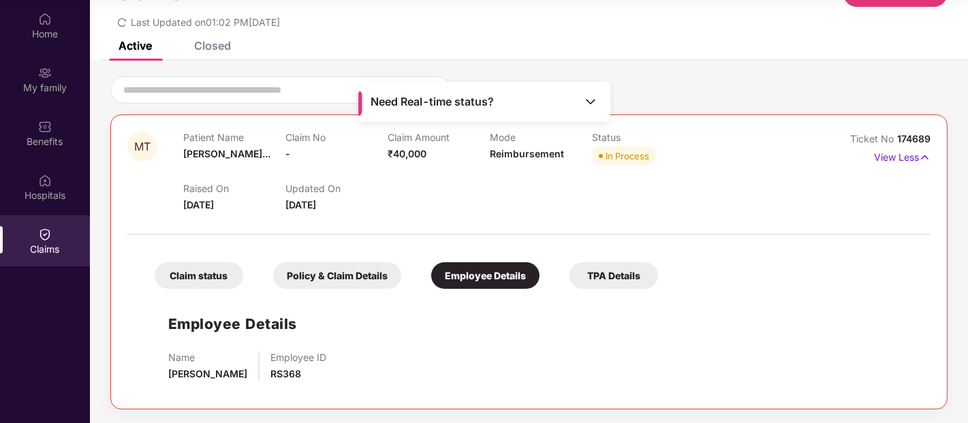
scroll to position [0, 0]
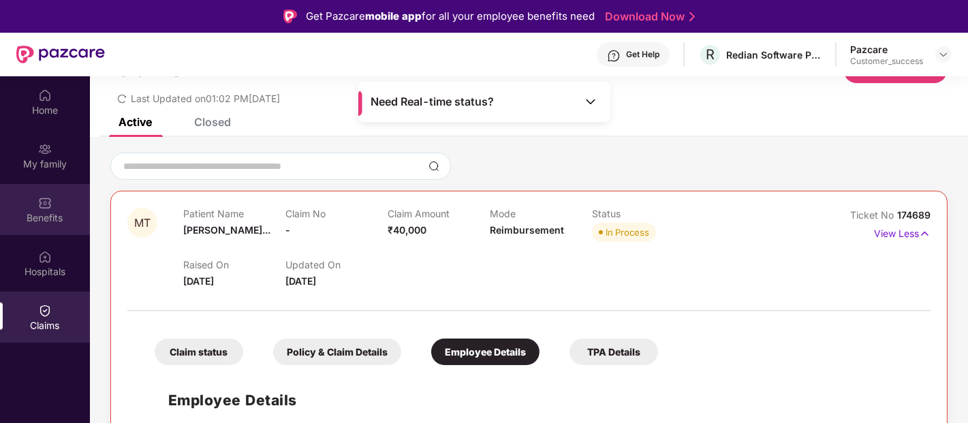
click at [34, 205] on div "Benefits" at bounding box center [45, 209] width 90 height 51
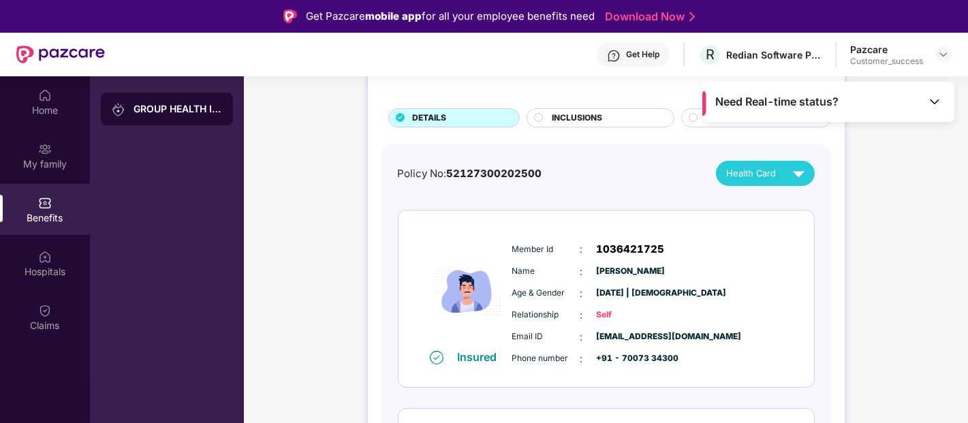
scroll to position [68, 0]
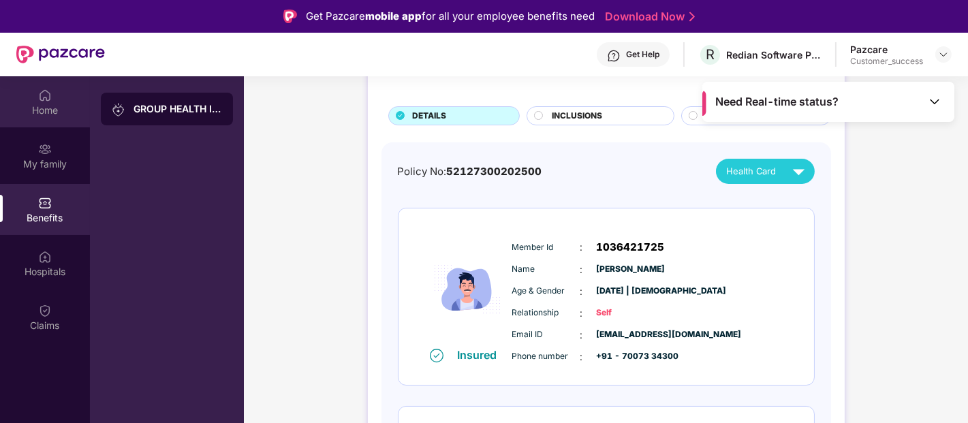
click at [42, 99] on img at bounding box center [45, 96] width 14 height 14
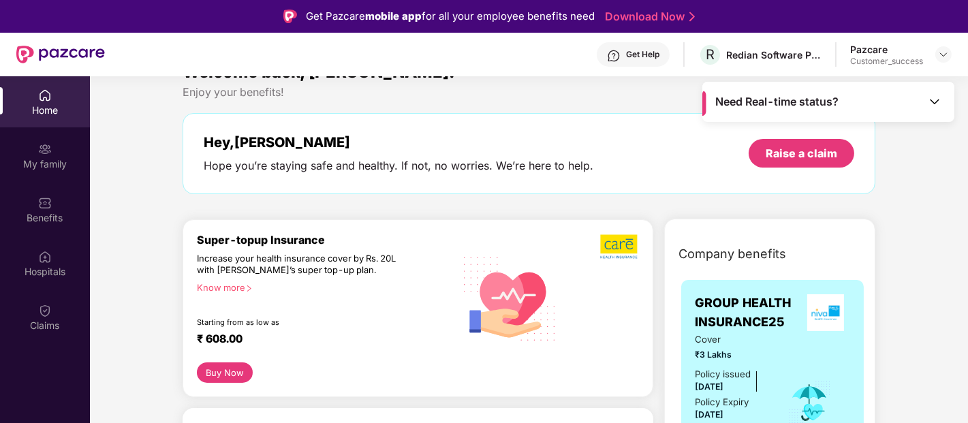
scroll to position [31, 0]
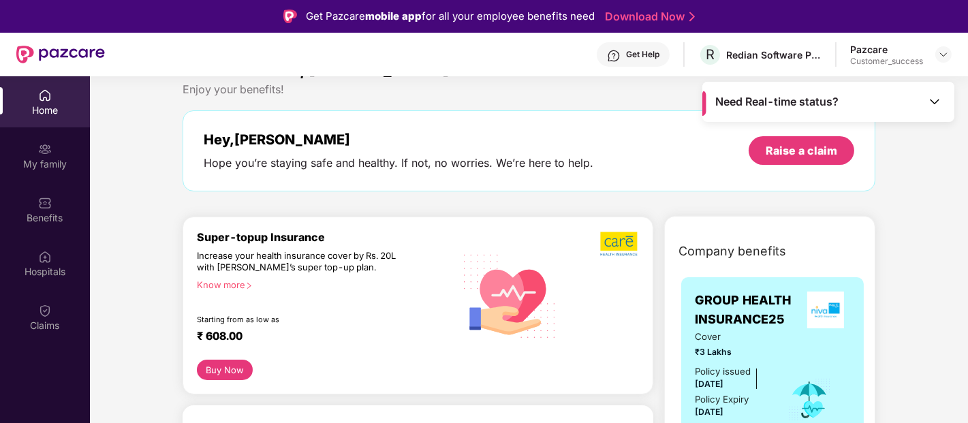
click at [3, 384] on div "Home My family Benefits Hospitals Claims" at bounding box center [45, 287] width 90 height 423
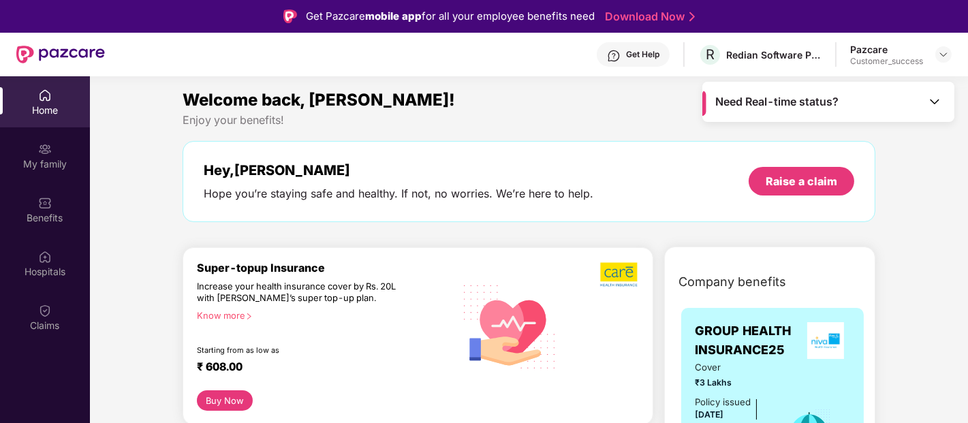
click at [37, 186] on div "Benefits" at bounding box center [45, 209] width 90 height 51
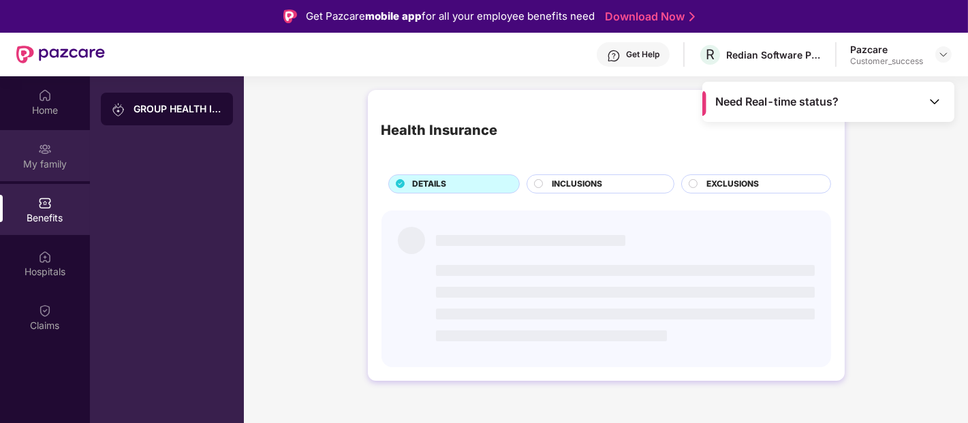
click at [45, 160] on div "My family" at bounding box center [45, 164] width 90 height 14
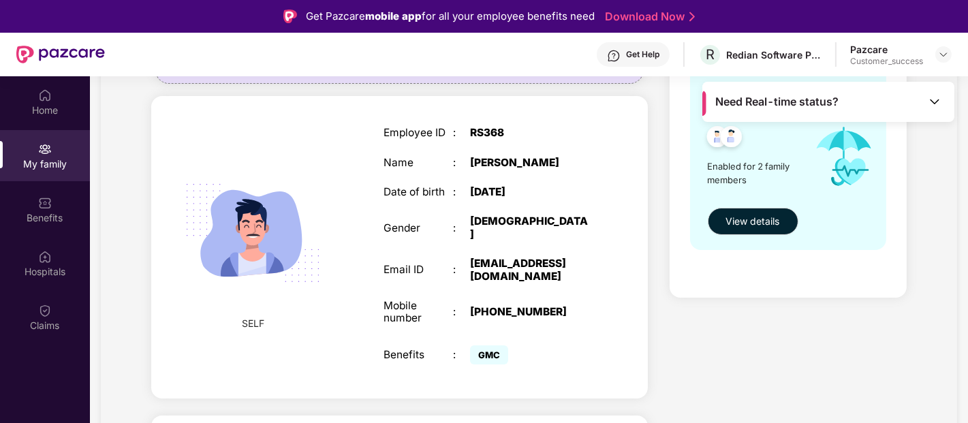
scroll to position [193, 0]
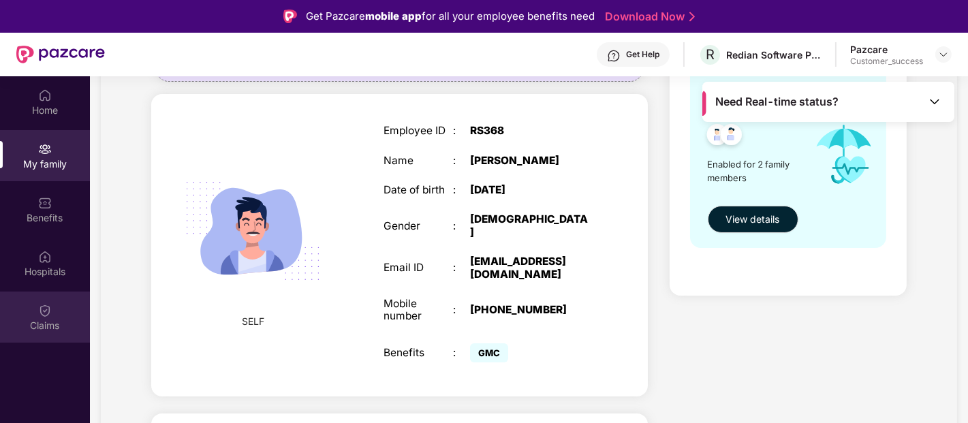
click at [32, 305] on div "Claims" at bounding box center [45, 317] width 90 height 51
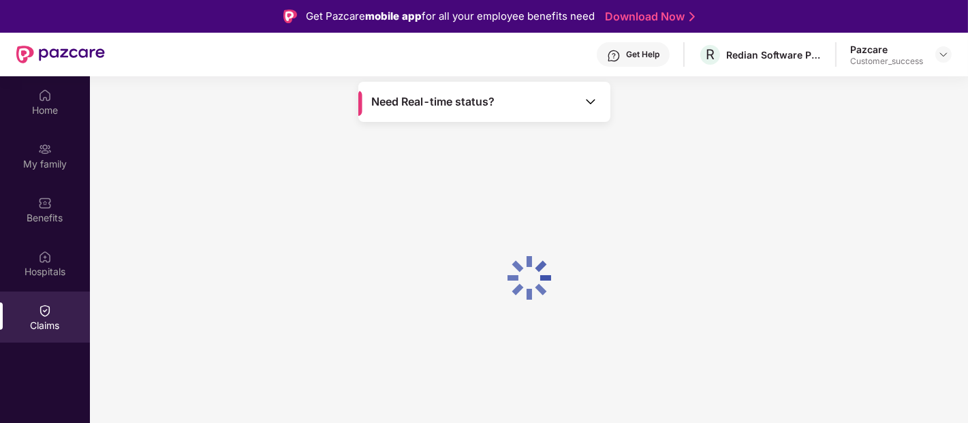
scroll to position [0, 0]
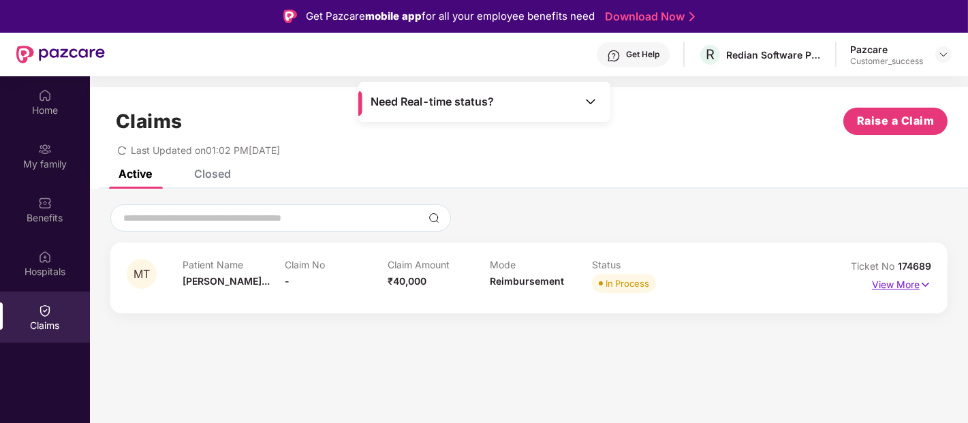
click at [879, 283] on p "View More" at bounding box center [901, 283] width 59 height 18
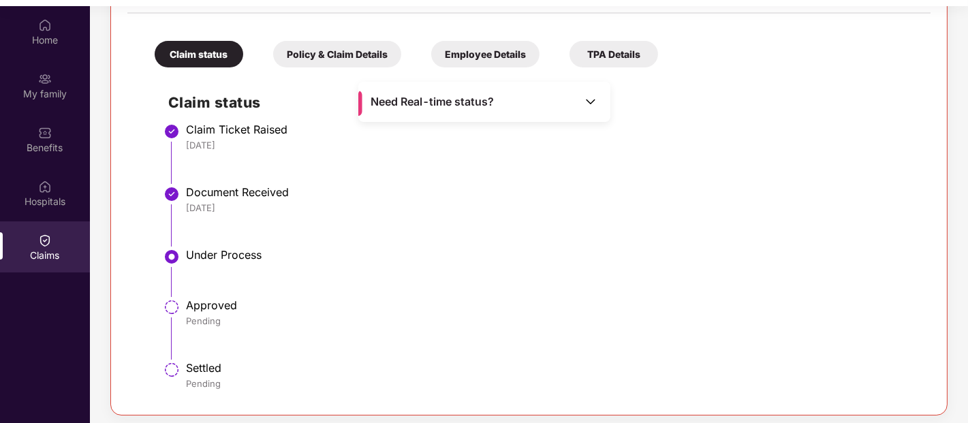
scroll to position [75, 0]
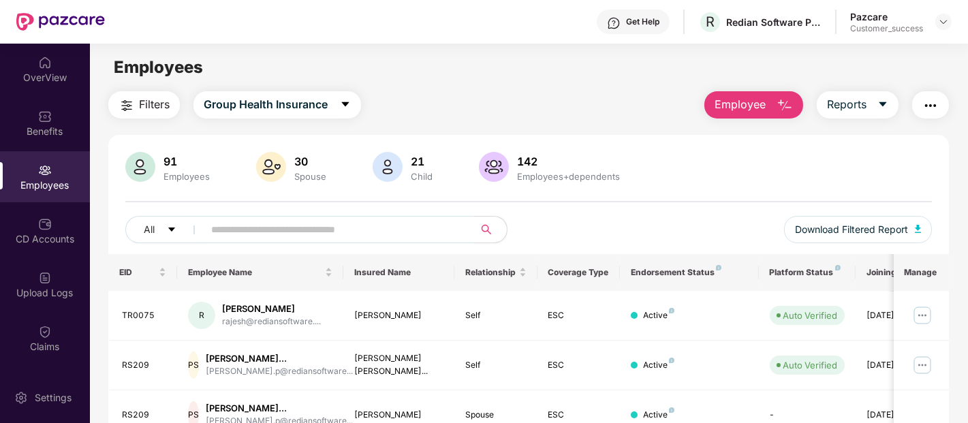
click at [260, 233] on input "text" at bounding box center [333, 229] width 245 height 20
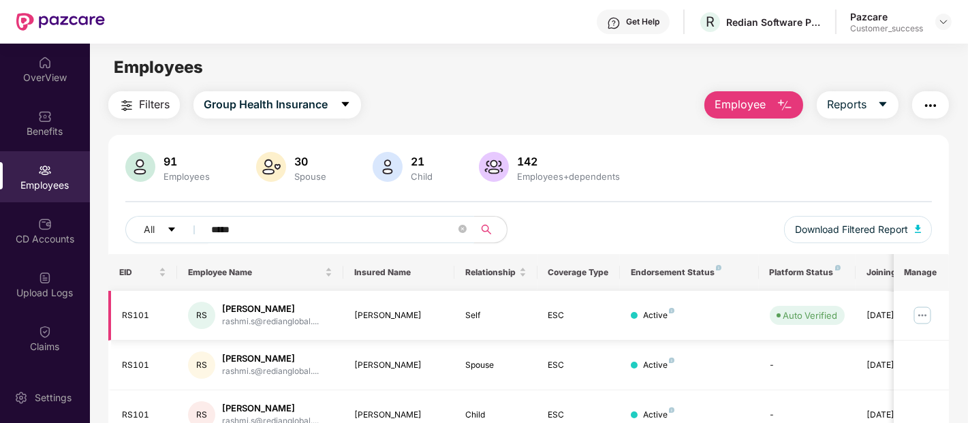
scroll to position [65, 0]
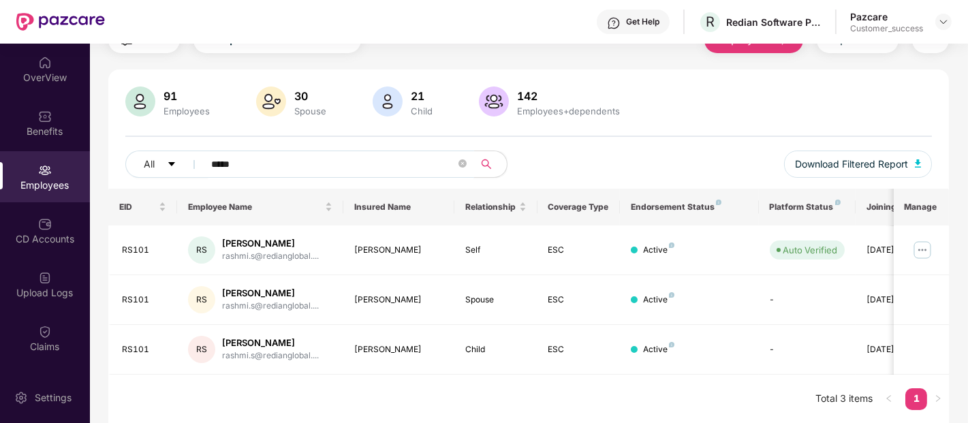
type input "*****"
click at [768, 87] on div "91 Employees 30 Spouse 21 Child [DEMOGRAPHIC_DATA] Employees+dependents" at bounding box center [528, 103] width 807 height 33
click at [925, 249] on img at bounding box center [922, 250] width 22 height 22
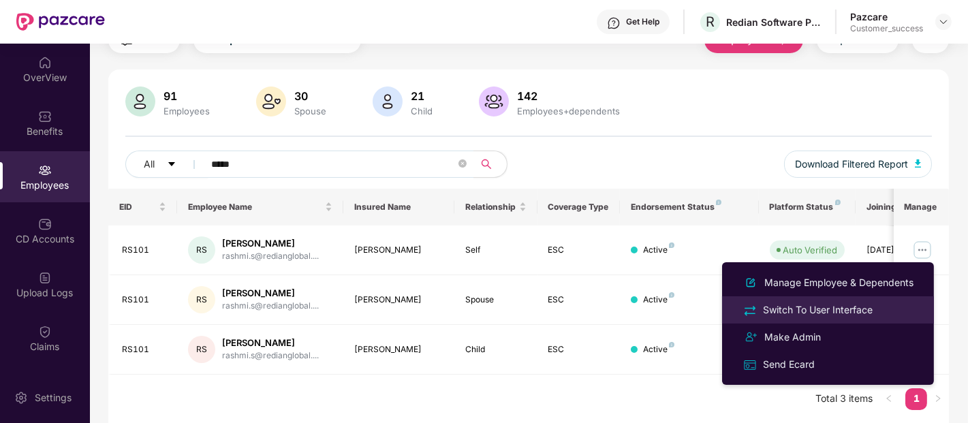
click at [819, 302] on div "Switch To User Interface" at bounding box center [817, 309] width 115 height 15
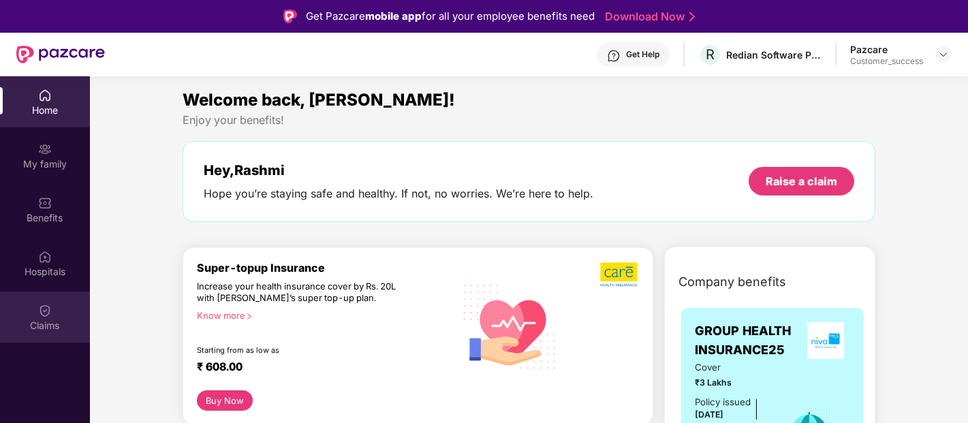
click at [50, 313] on img at bounding box center [45, 311] width 14 height 14
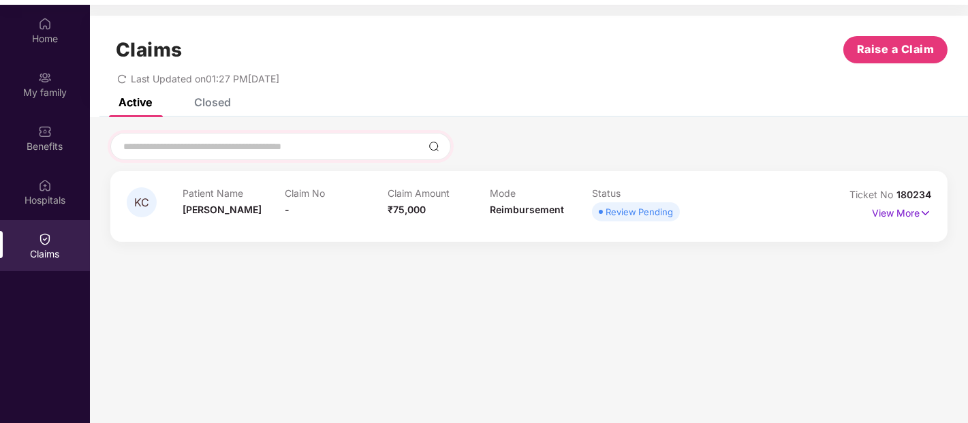
scroll to position [76, 0]
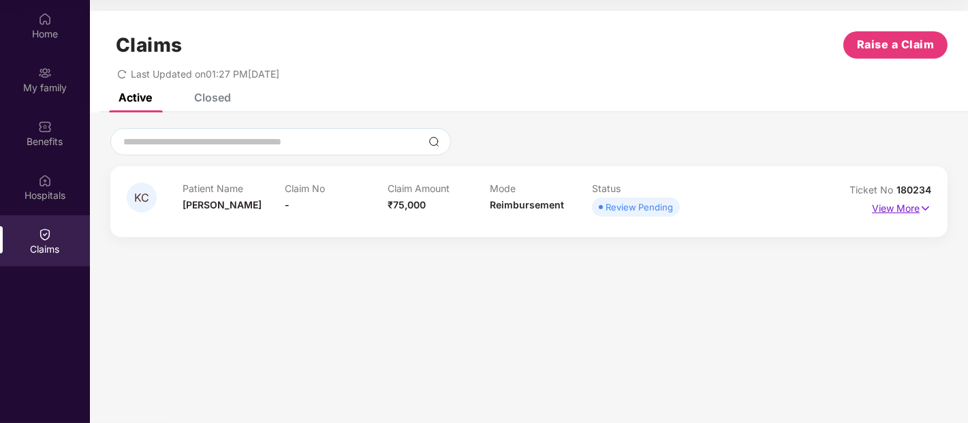
click at [911, 206] on p "View More" at bounding box center [901, 207] width 59 height 18
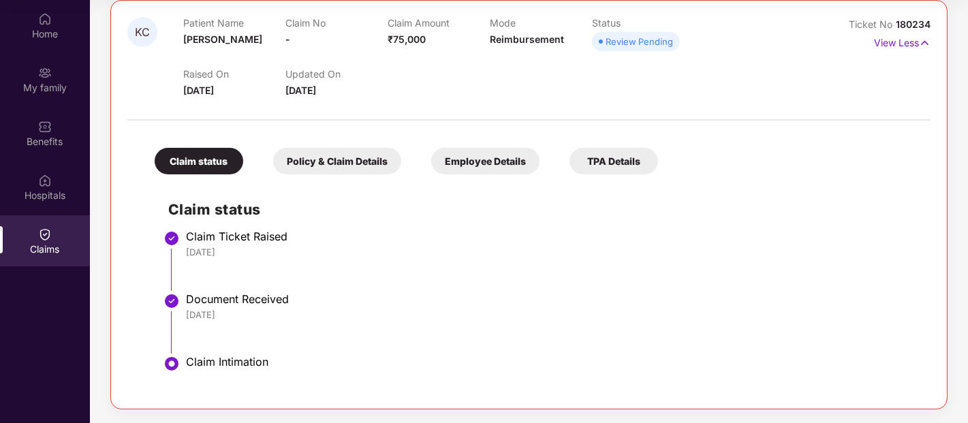
scroll to position [0, 0]
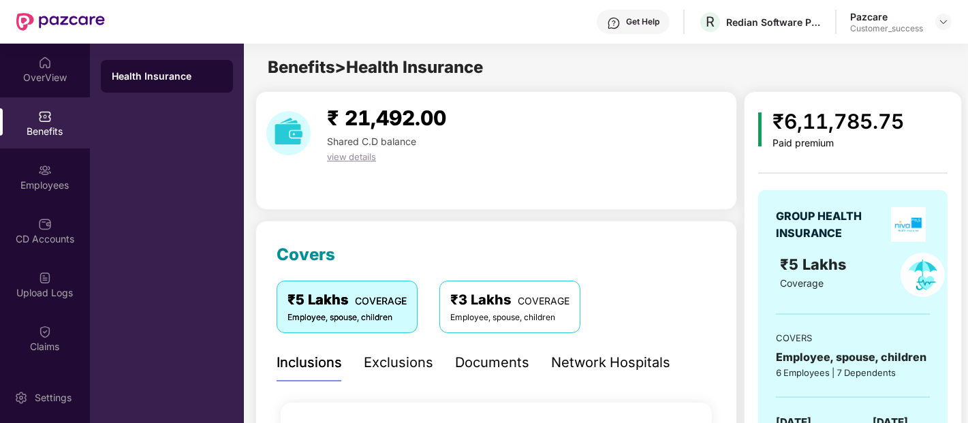
scroll to position [1670, 0]
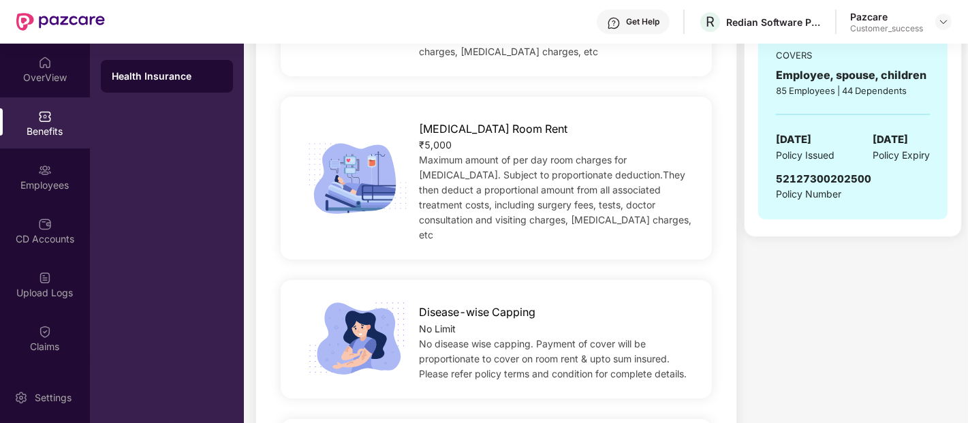
scroll to position [0, 0]
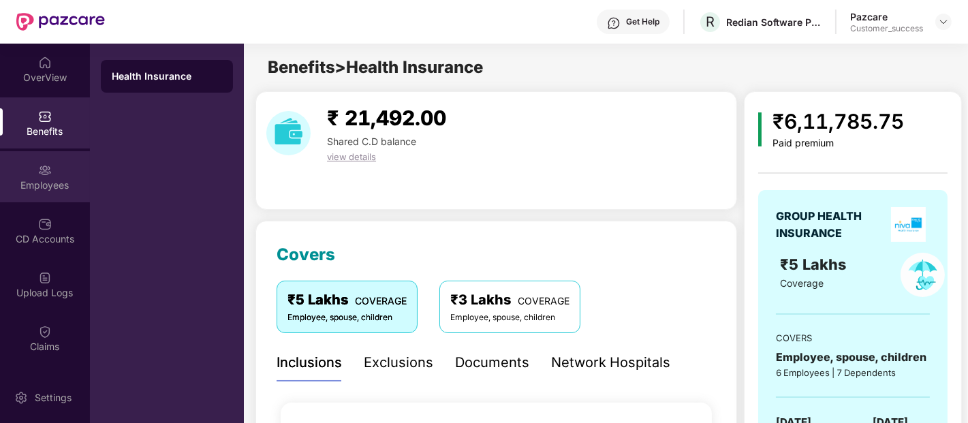
click at [12, 167] on div "Employees" at bounding box center [45, 176] width 90 height 51
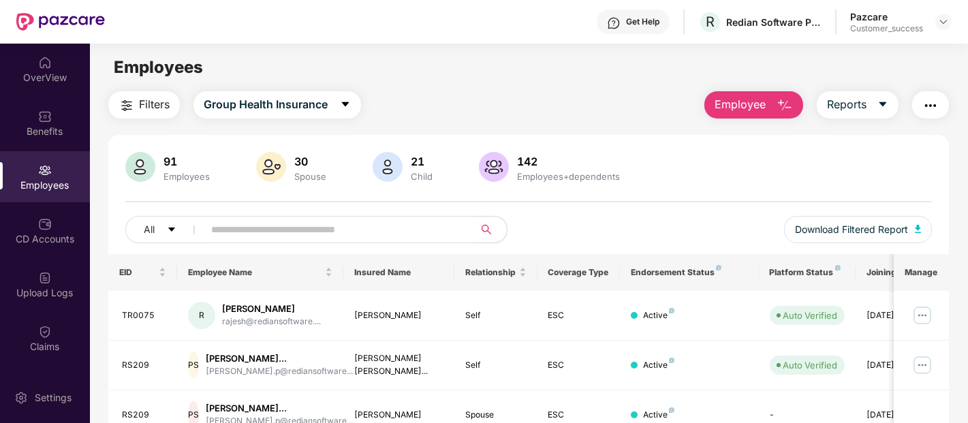
click at [359, 238] on input "text" at bounding box center [333, 229] width 245 height 20
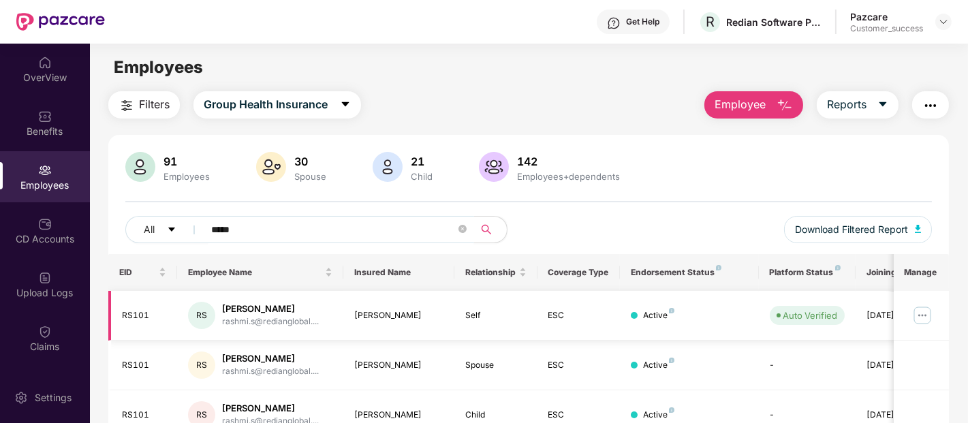
type input "*****"
click at [920, 315] on img at bounding box center [922, 316] width 22 height 22
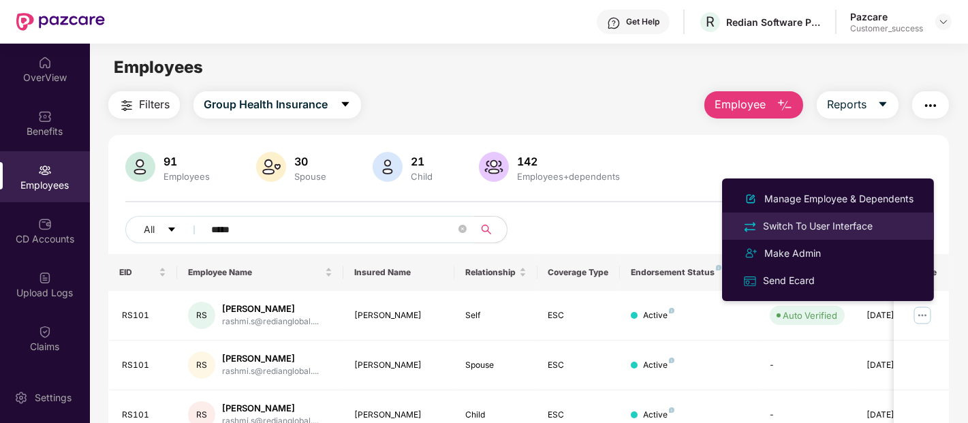
click at [783, 219] on div "Switch To User Interface" at bounding box center [817, 226] width 115 height 15
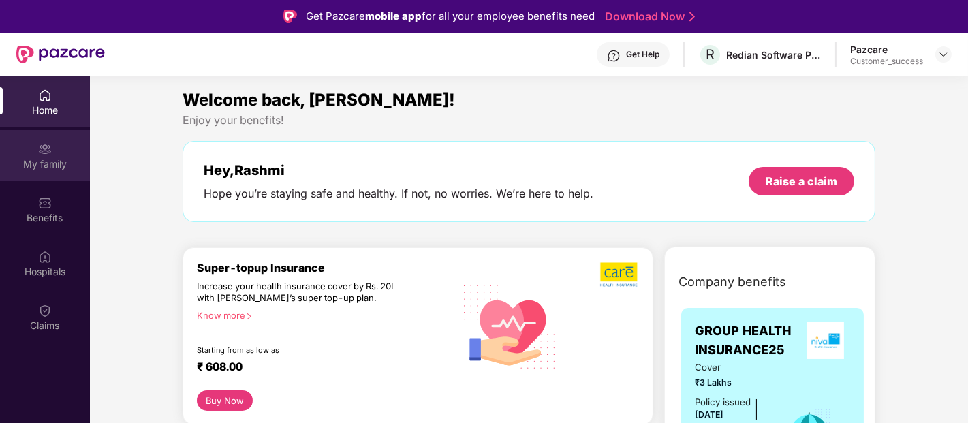
click at [41, 167] on div "My family" at bounding box center [45, 164] width 90 height 14
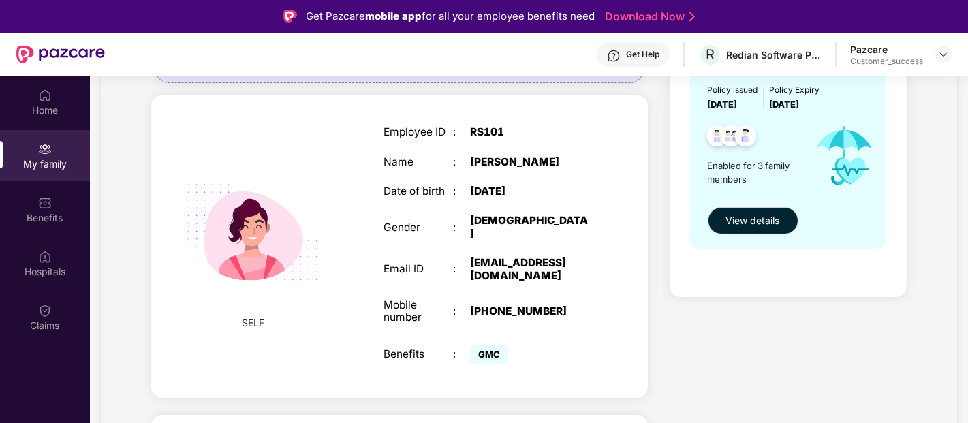
scroll to position [193, 0]
click at [384, 262] on div "Email ID" at bounding box center [418, 268] width 69 height 12
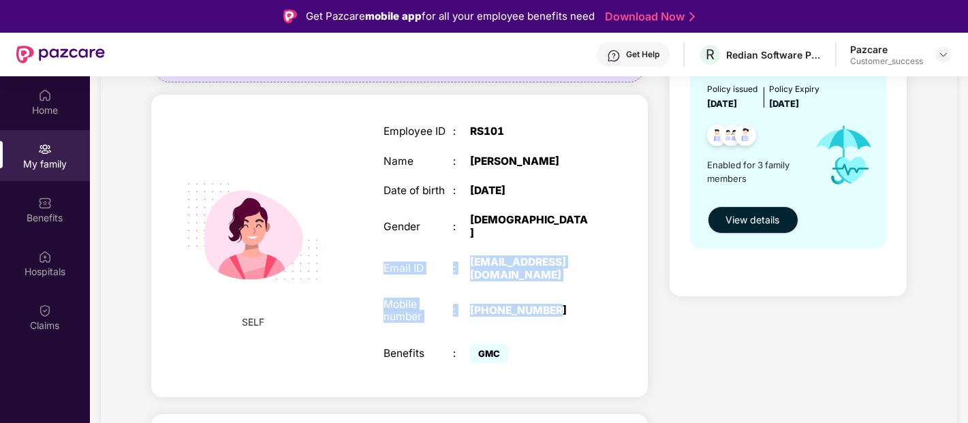
drag, startPoint x: 384, startPoint y: 260, endPoint x: 570, endPoint y: 287, distance: 188.0
click at [570, 287] on div "Employee ID : RS101 Name : [PERSON_NAME] Date of birth : [DEMOGRAPHIC_DATA] Gen…" at bounding box center [487, 245] width 234 height 275
copy div "Email ID : [EMAIL_ADDRESS][DOMAIN_NAME] Mobile number : [PHONE_NUMBER]"
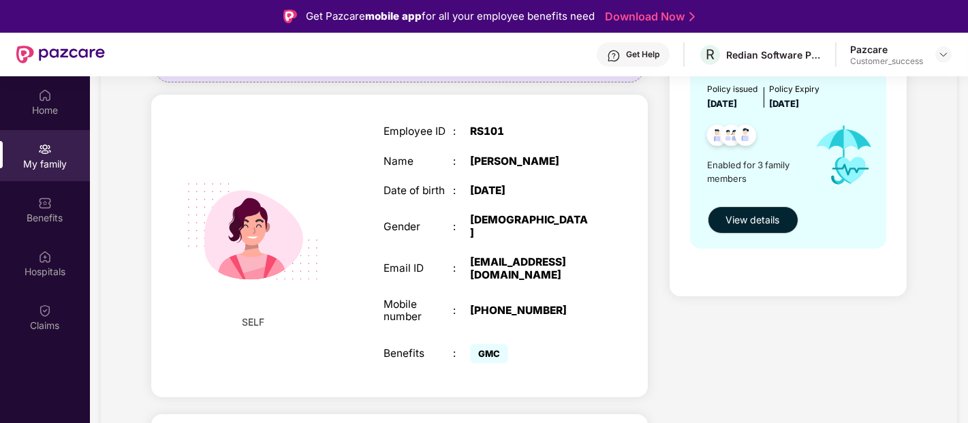
click at [5, 368] on div "Home My family Benefits Hospitals Claims" at bounding box center [45, 287] width 90 height 423
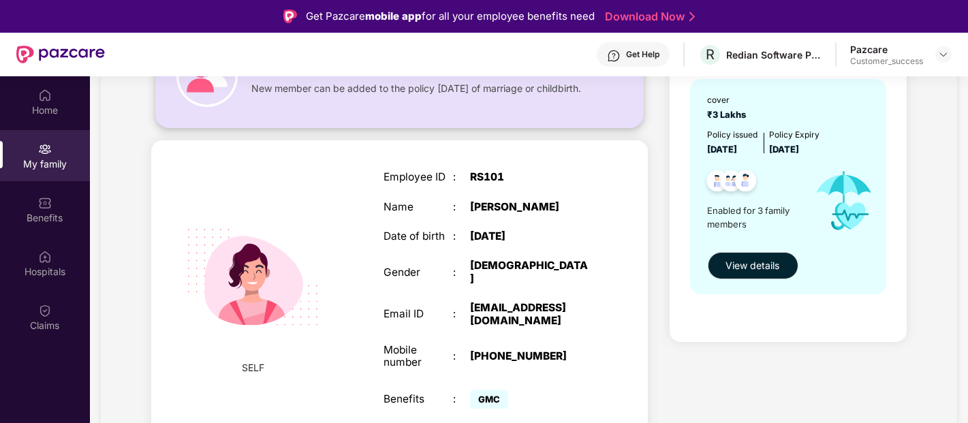
scroll to position [0, 0]
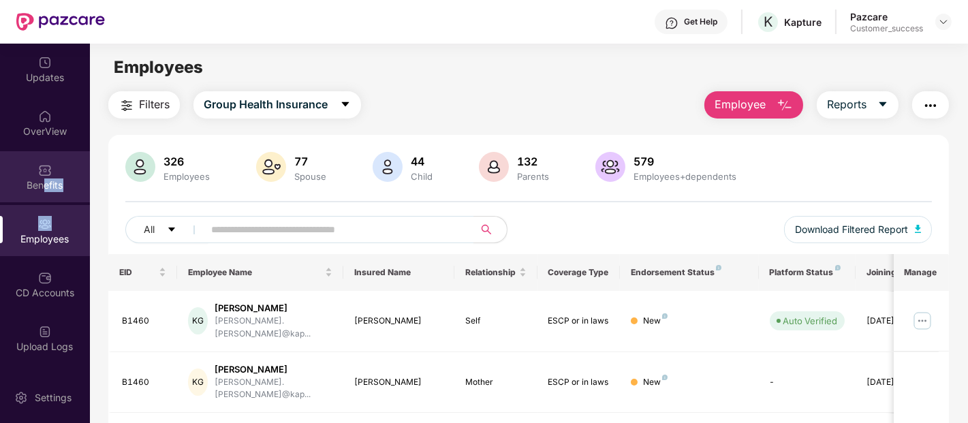
drag, startPoint x: 46, startPoint y: 208, endPoint x: 42, endPoint y: 191, distance: 17.4
click at [42, 192] on div "Updates OverView Benefits Employees CD Accounts Upload Logs Claims Endorsements…" at bounding box center [45, 208] width 90 height 328
click at [42, 189] on div "Benefits" at bounding box center [45, 185] width 90 height 14
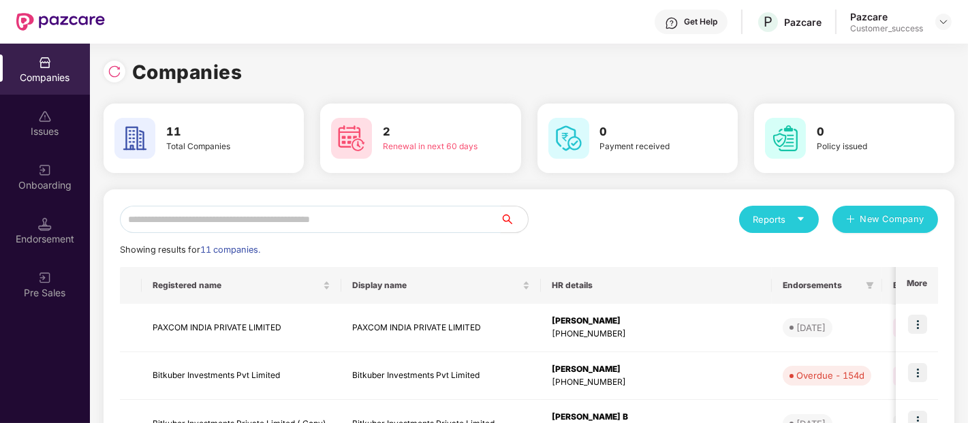
click at [227, 212] on input "text" at bounding box center [310, 219] width 381 height 27
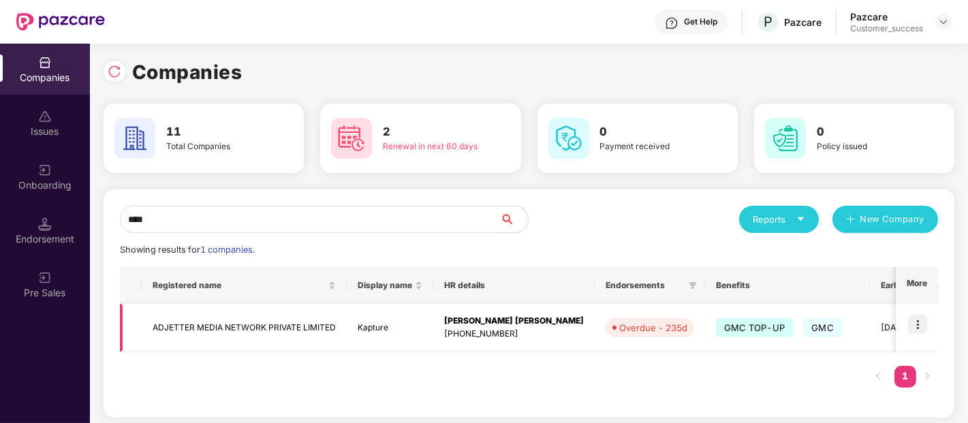
type input "****"
click at [911, 326] on img at bounding box center [917, 324] width 19 height 19
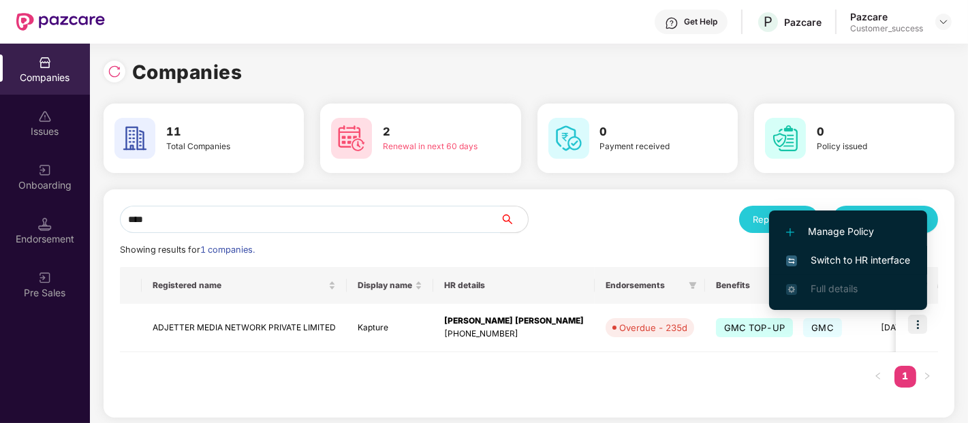
click at [860, 250] on li "Switch to HR interface" at bounding box center [848, 260] width 158 height 29
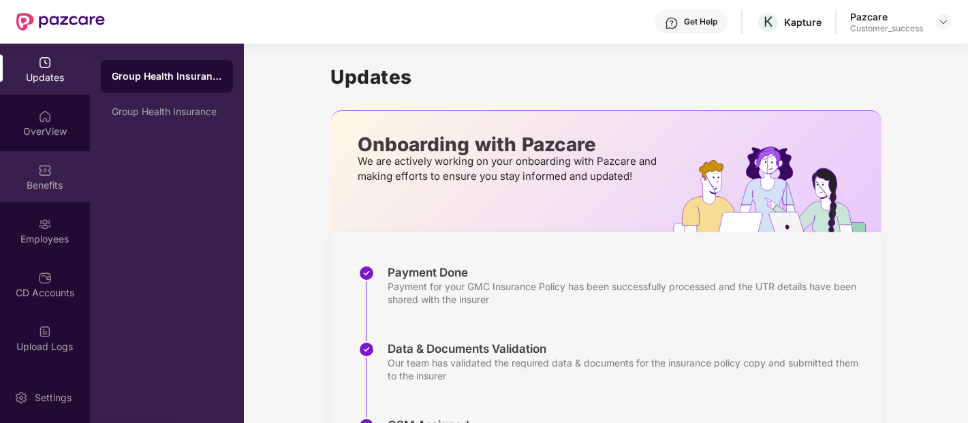
click at [38, 166] on img at bounding box center [45, 170] width 14 height 14
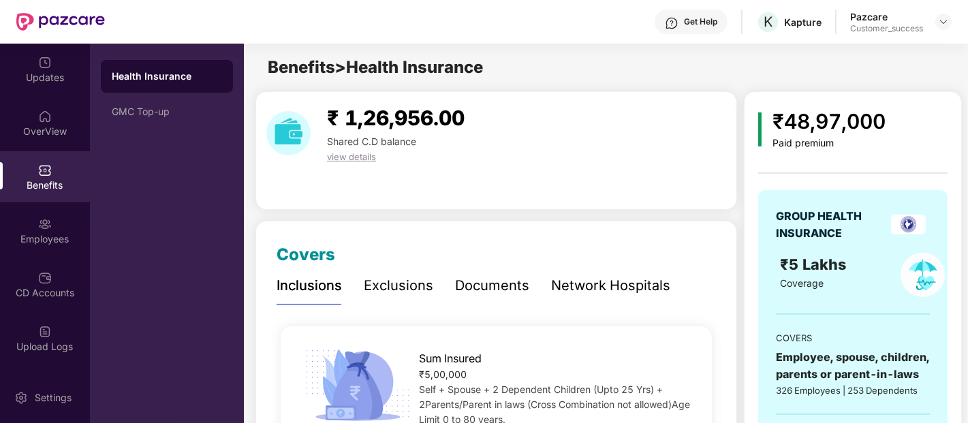
click at [907, 233] on img at bounding box center [908, 225] width 35 height 20
click at [920, 275] on img at bounding box center [923, 275] width 44 height 44
click at [134, 100] on div "GMC Top-up" at bounding box center [167, 111] width 132 height 33
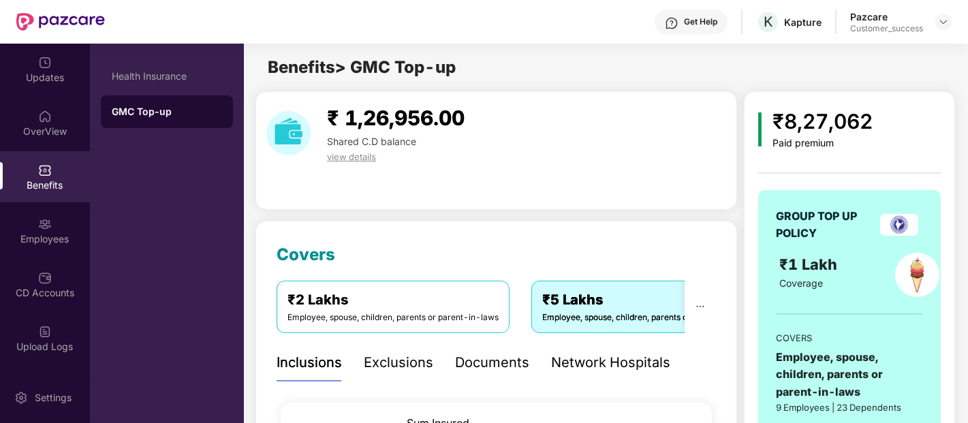
click at [375, 321] on div "Employee, spouse, children, parents or parent-in-laws" at bounding box center [392, 317] width 211 height 13
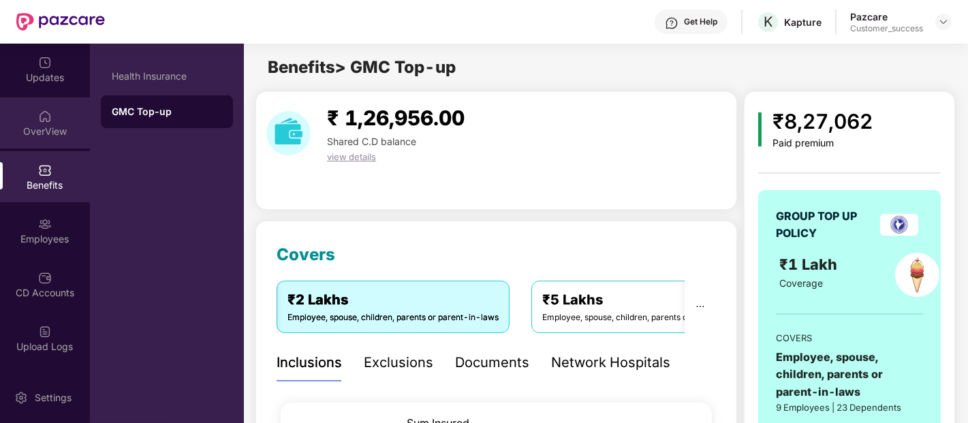
click at [38, 120] on img at bounding box center [45, 117] width 14 height 14
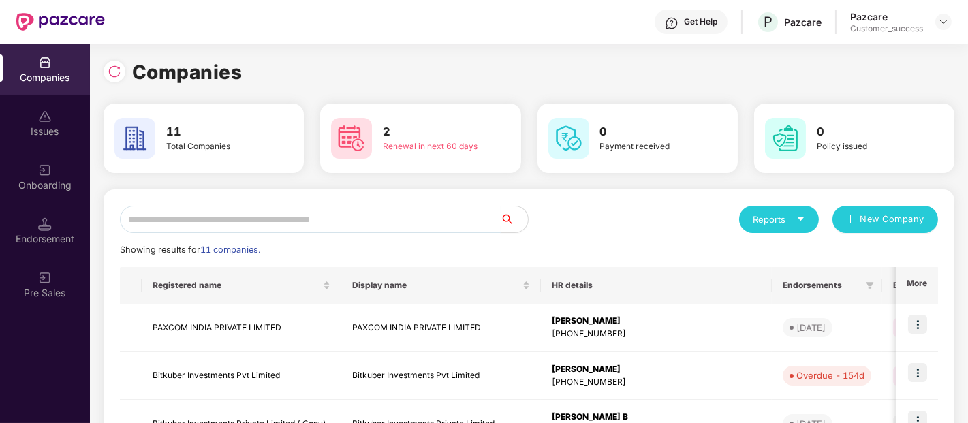
click at [489, 221] on input "text" at bounding box center [310, 219] width 381 height 27
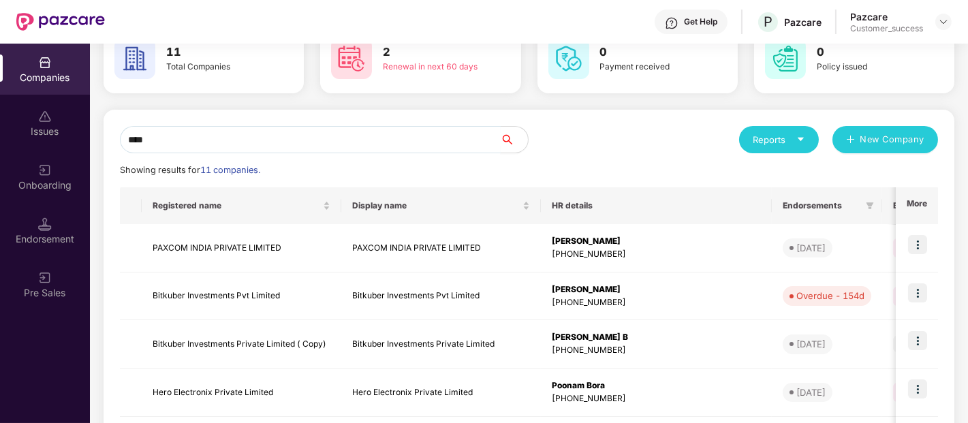
scroll to position [5, 0]
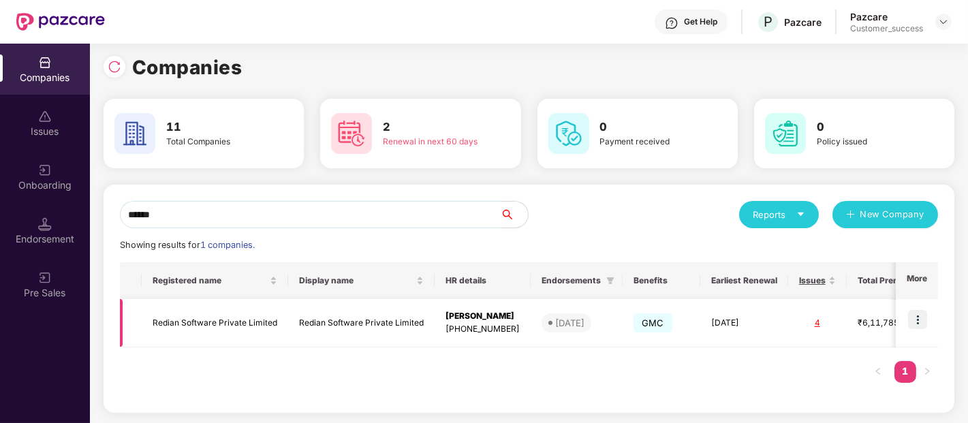
type input "******"
click at [916, 325] on img at bounding box center [917, 319] width 19 height 19
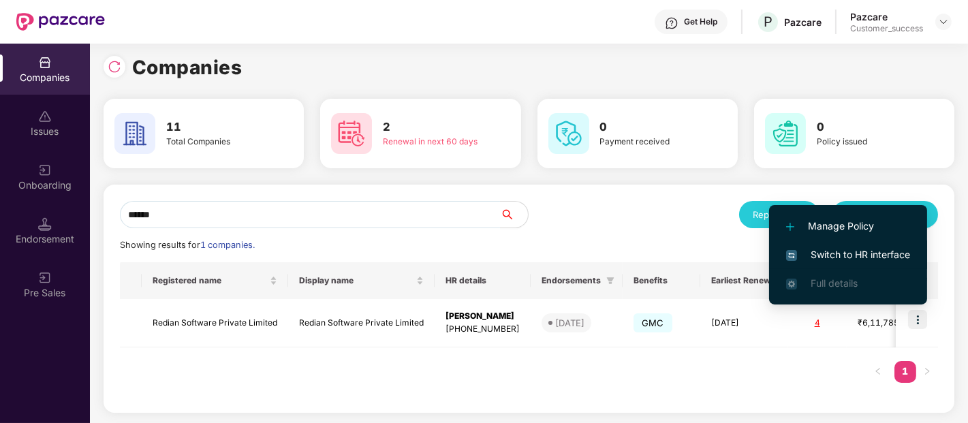
click at [852, 251] on span "Switch to HR interface" at bounding box center [848, 254] width 124 height 15
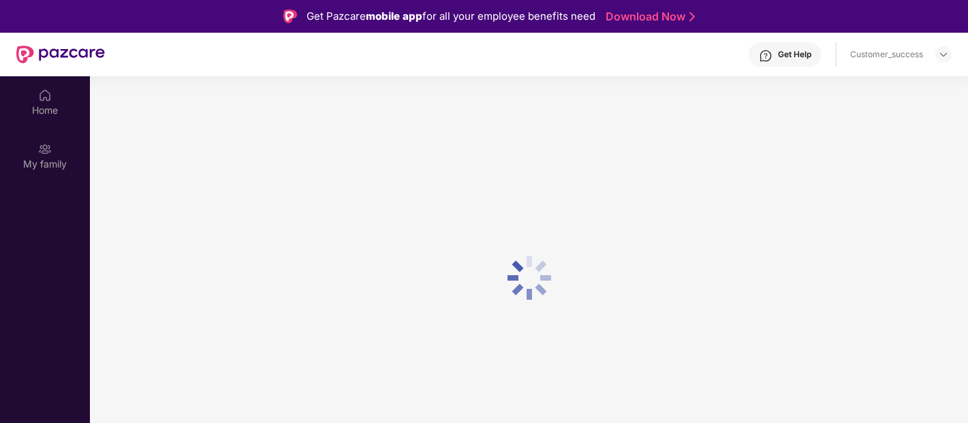
scroll to position [75, 0]
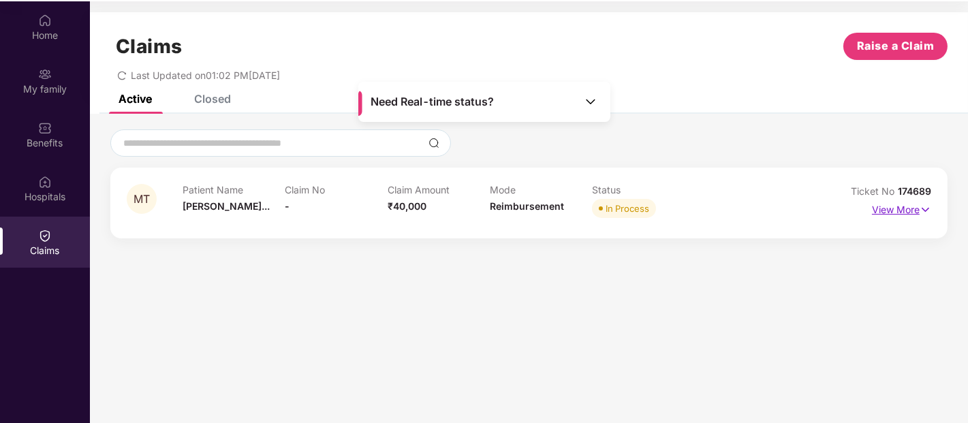
click at [910, 215] on p "View More" at bounding box center [901, 208] width 59 height 18
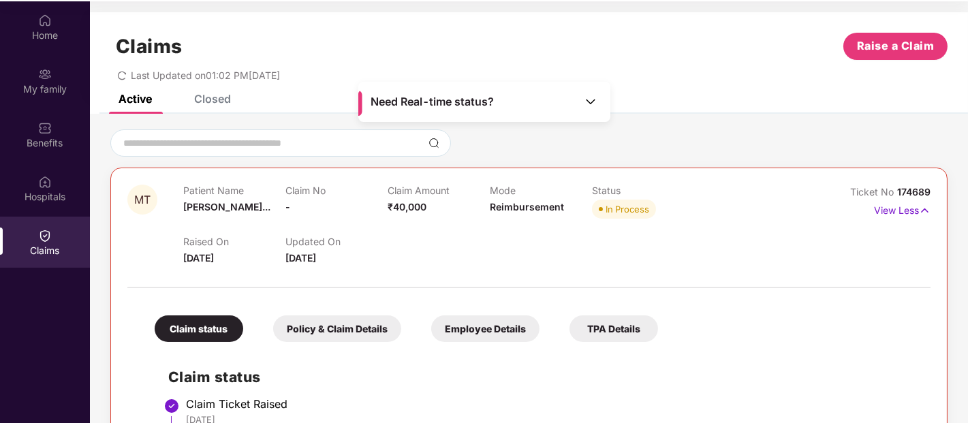
scroll to position [279, 0]
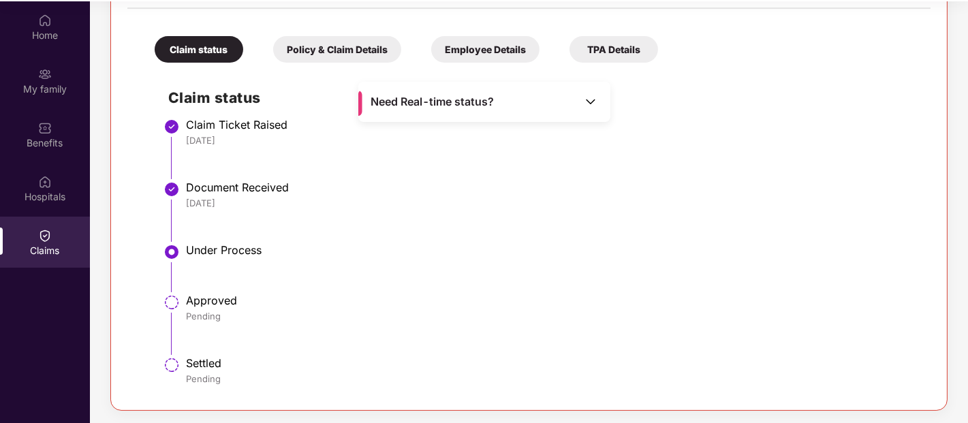
click at [595, 213] on li "Document Received [DATE]" at bounding box center [542, 216] width 749 height 63
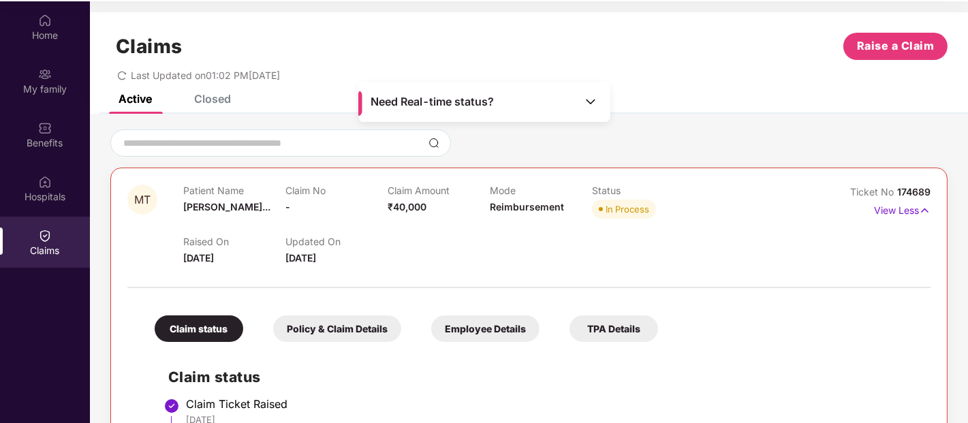
scroll to position [76, 0]
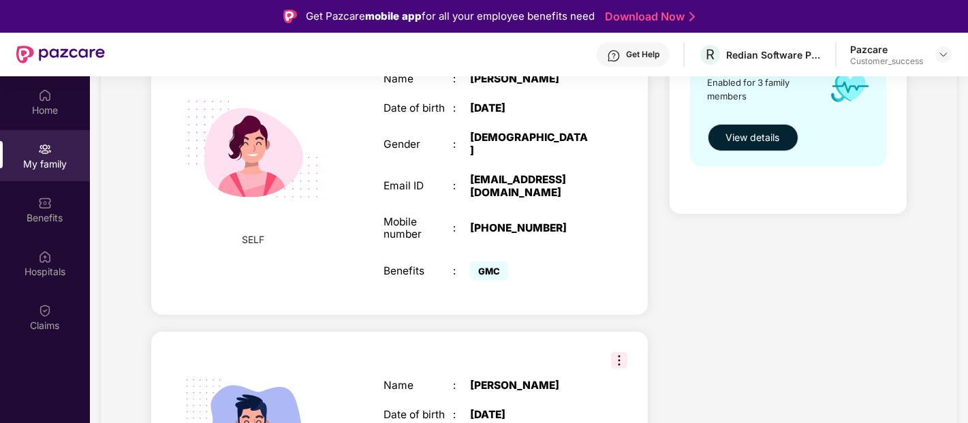
scroll to position [280, 0]
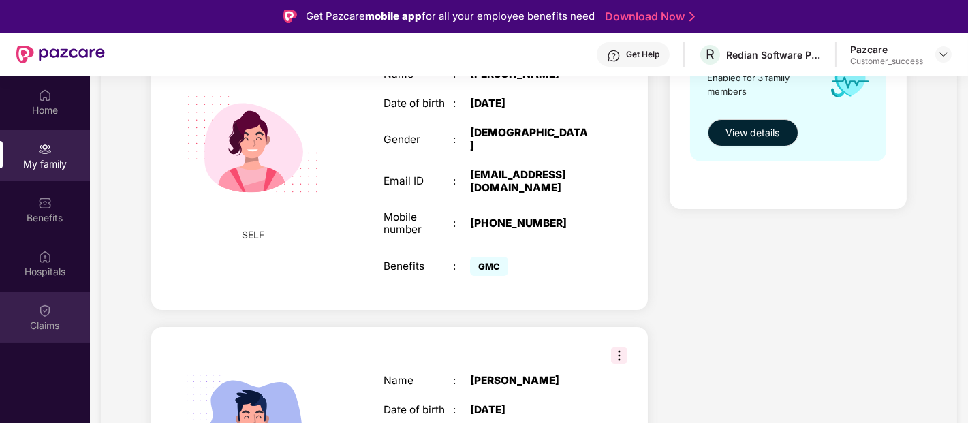
click at [44, 324] on div "Claims" at bounding box center [45, 326] width 90 height 14
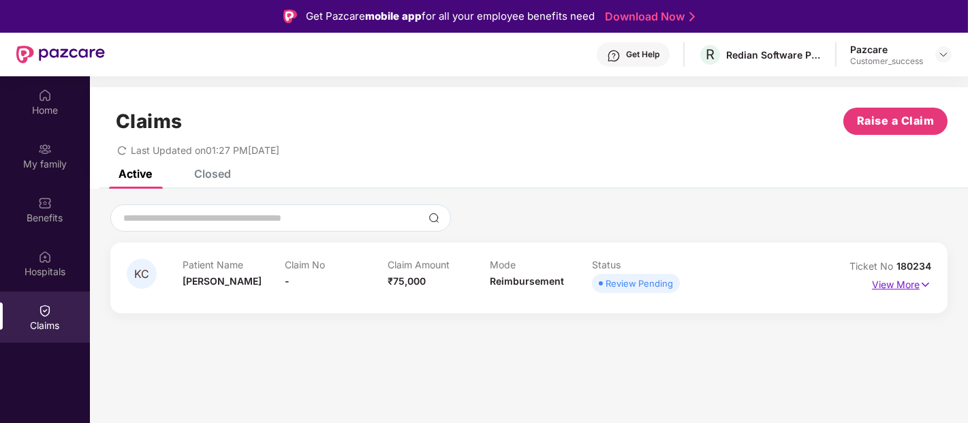
click at [881, 280] on p "View More" at bounding box center [901, 283] width 59 height 18
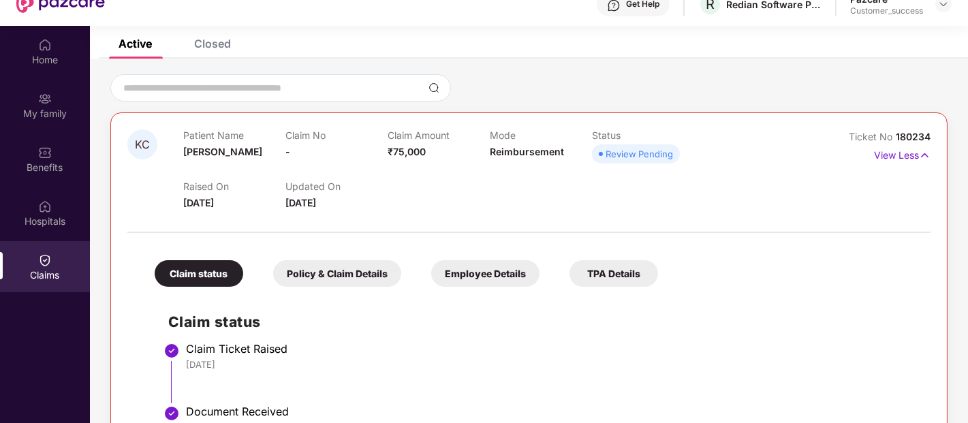
scroll to position [79, 0]
click at [903, 138] on span "180234" at bounding box center [913, 137] width 35 height 12
click at [924, 138] on span "180234" at bounding box center [913, 137] width 35 height 12
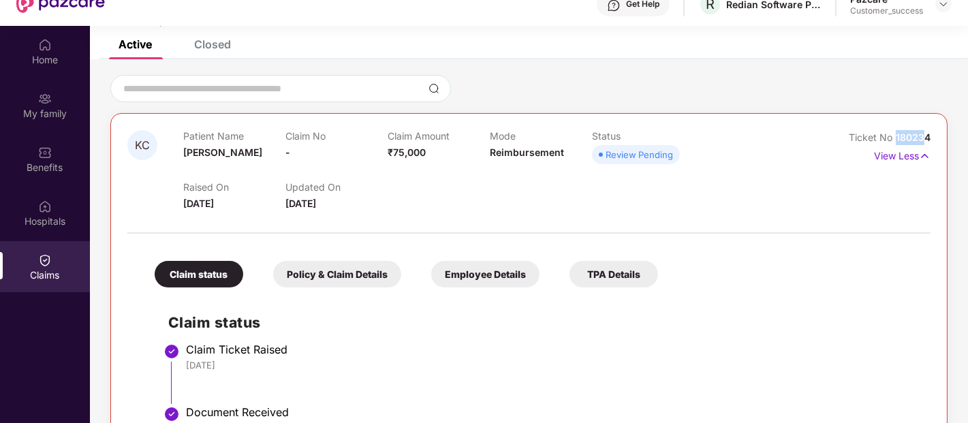
drag, startPoint x: 925, startPoint y: 138, endPoint x: 891, endPoint y: 138, distance: 34.1
click at [891, 138] on div "Ticket No 180234" at bounding box center [890, 137] width 82 height 15
click at [891, 138] on span "Ticket No" at bounding box center [872, 137] width 47 height 12
drag, startPoint x: 931, startPoint y: 138, endPoint x: 894, endPoint y: 134, distance: 36.4
click at [894, 134] on div "KC Patient Name [PERSON_NAME] Claim No - Claim Amount ₹75,000 Mode Reimbursemen…" at bounding box center [528, 317] width 837 height 409
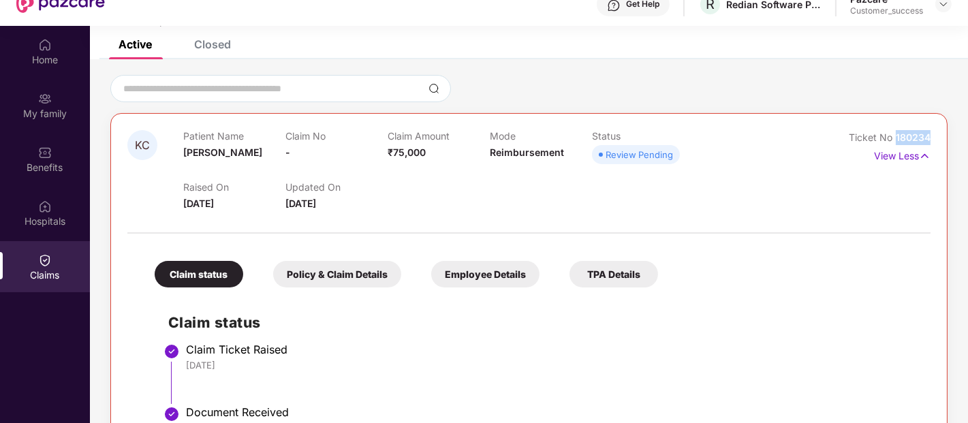
copy span "180234"
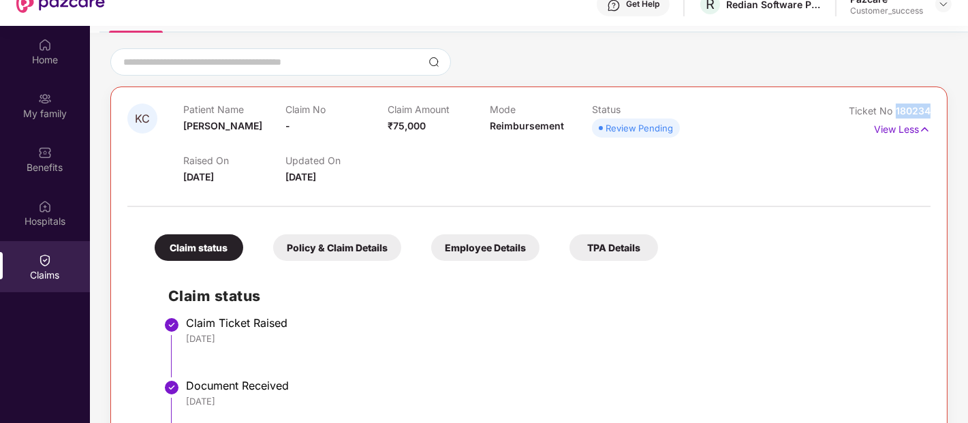
scroll to position [106, 0]
click at [767, 281] on div "Claim status Claim Ticket Raised [DATE] Document Received [DATE] Claim Intimati…" at bounding box center [529, 372] width 776 height 211
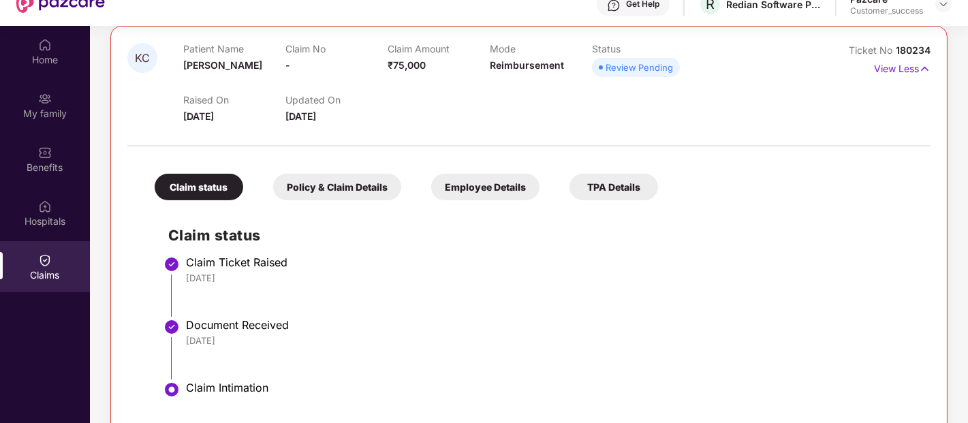
scroll to position [0, 0]
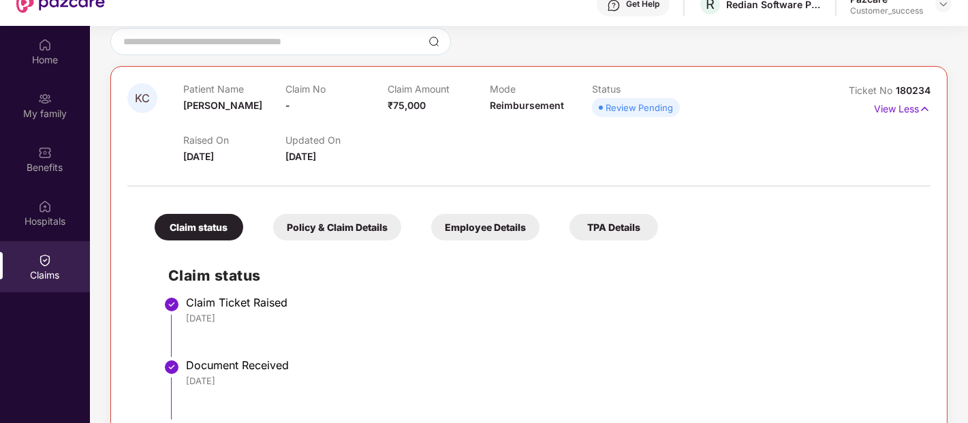
click at [464, 233] on div "Employee Details" at bounding box center [485, 227] width 108 height 27
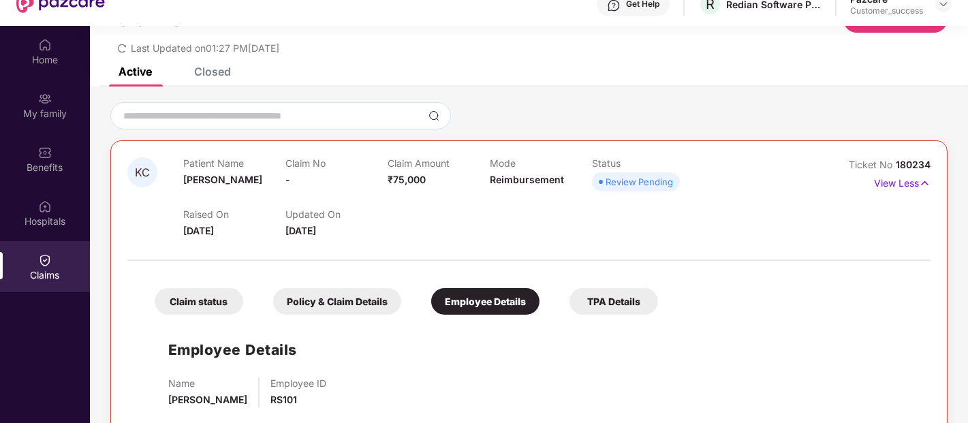
scroll to position [52, 0]
click at [46, 110] on div "My family" at bounding box center [45, 114] width 90 height 14
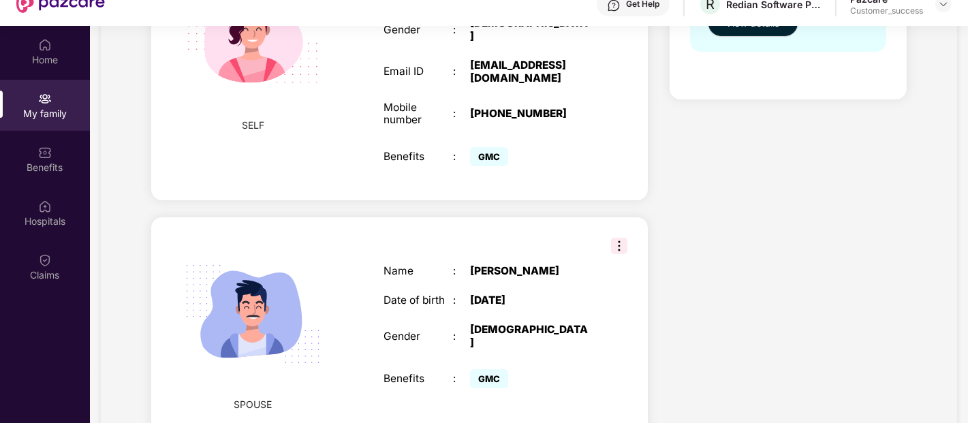
scroll to position [392, 0]
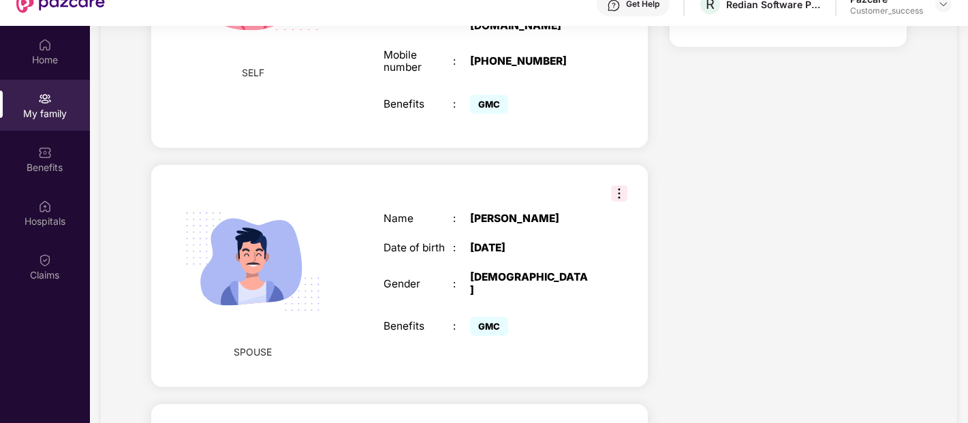
click at [745, 373] on div "Health Cover cover ₹3 Lakhs Policy issued [DATE] Policy Expiry [DATE] Enabled f…" at bounding box center [788, 181] width 259 height 924
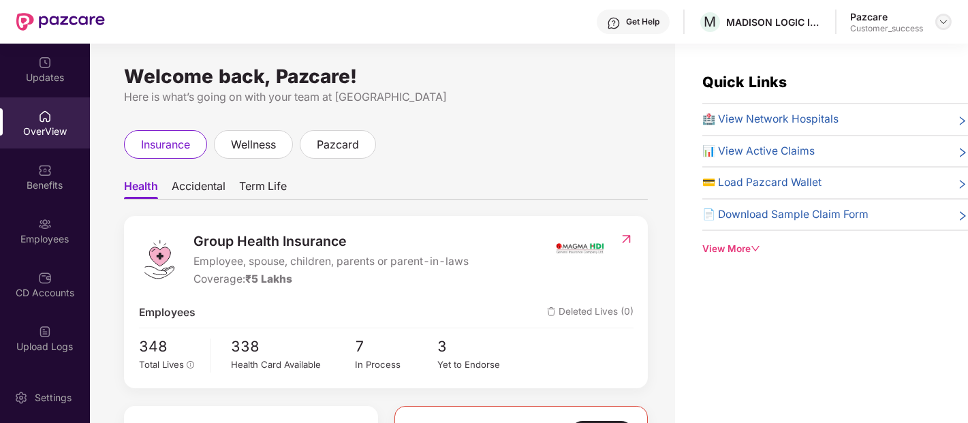
click at [943, 18] on img at bounding box center [943, 21] width 11 height 11
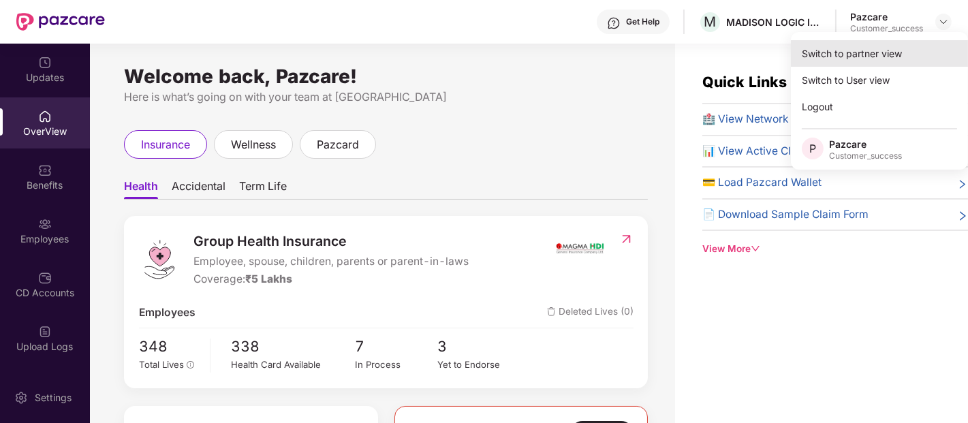
click at [866, 58] on div "Switch to partner view" at bounding box center [879, 53] width 177 height 27
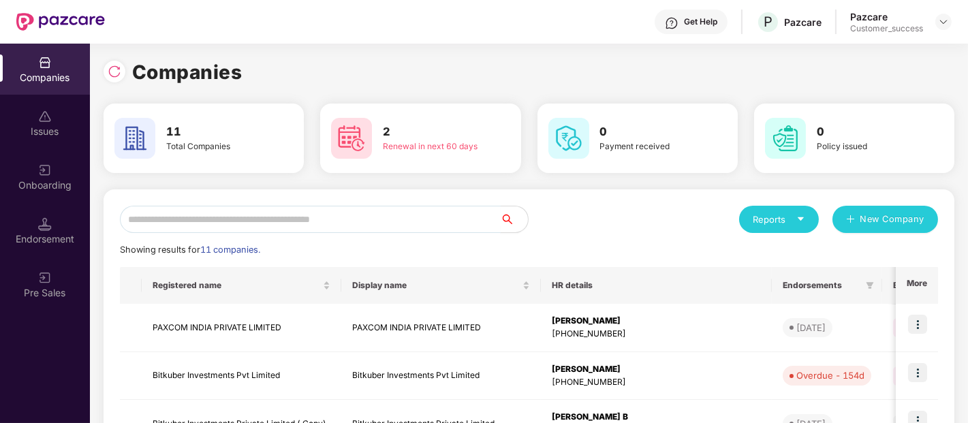
click at [317, 215] on input "text" at bounding box center [310, 219] width 381 height 27
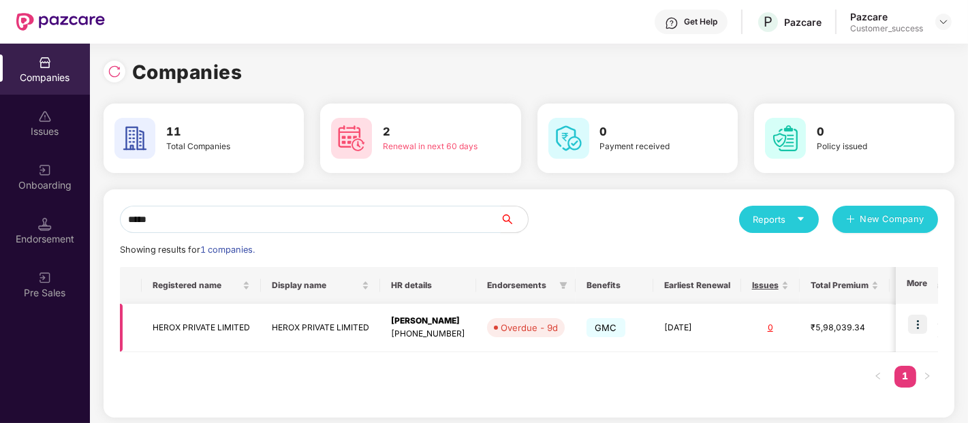
type input "*****"
click at [924, 321] on img at bounding box center [917, 324] width 19 height 19
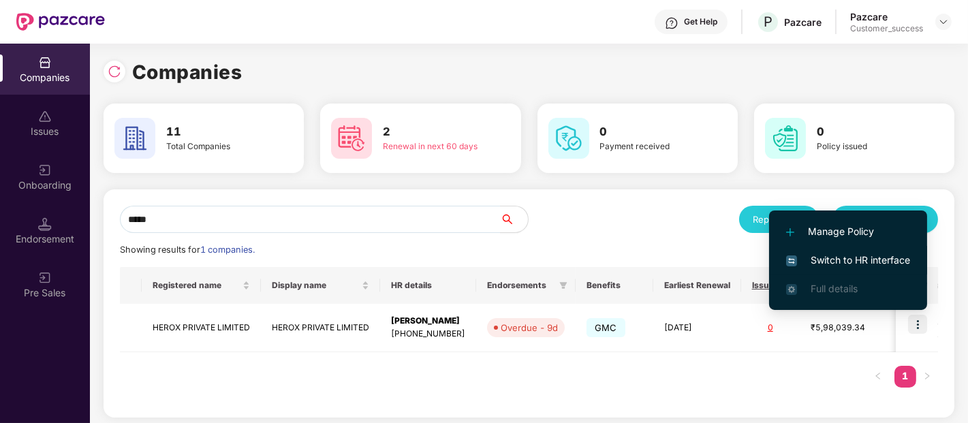
click at [867, 264] on span "Switch to HR interface" at bounding box center [848, 260] width 124 height 15
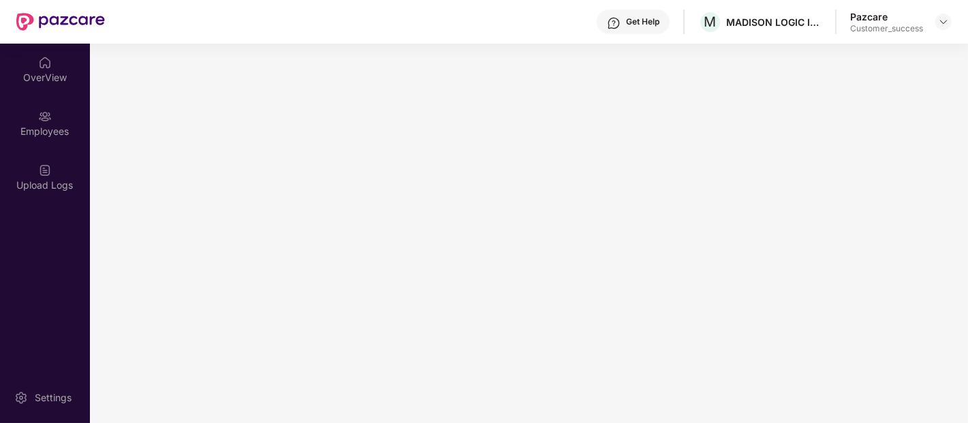
click at [53, 127] on div "Employees" at bounding box center [45, 132] width 90 height 14
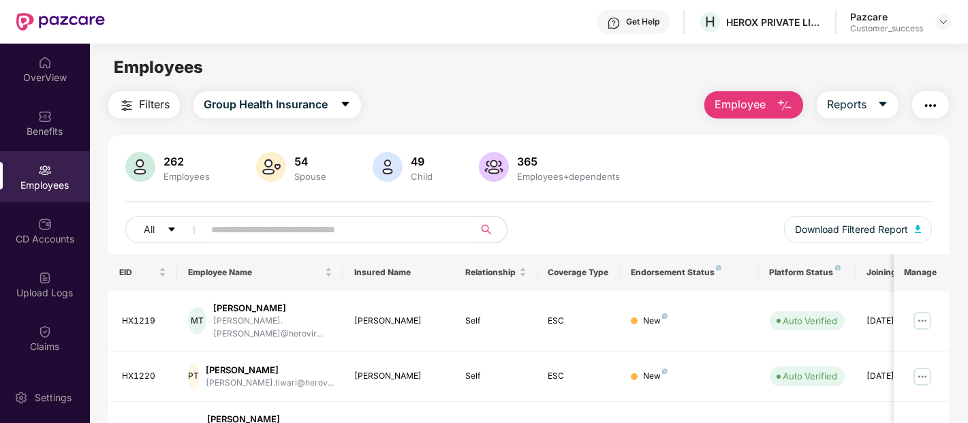
click at [227, 247] on div "All Download Filtered Report" at bounding box center [528, 235] width 807 height 38
click at [215, 230] on input "text" at bounding box center [333, 229] width 245 height 20
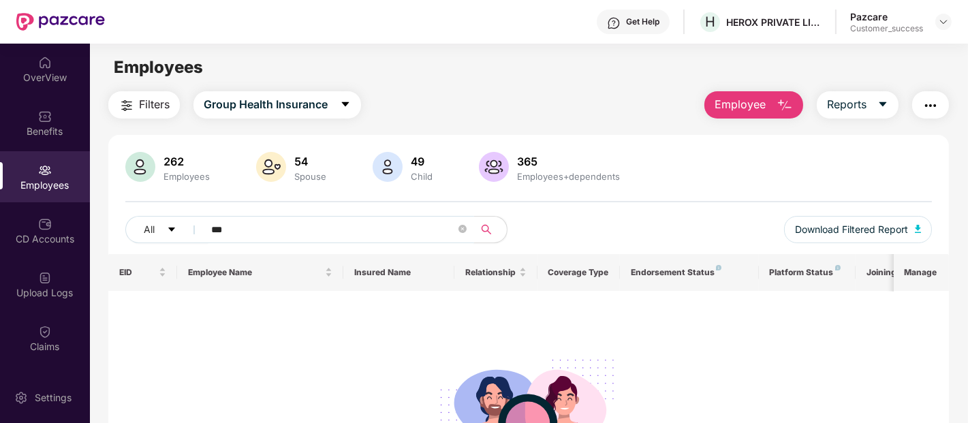
type input "***"
click at [208, 229] on span "***" at bounding box center [334, 229] width 279 height 27
click at [225, 232] on input "***" at bounding box center [333, 229] width 245 height 20
type input "*"
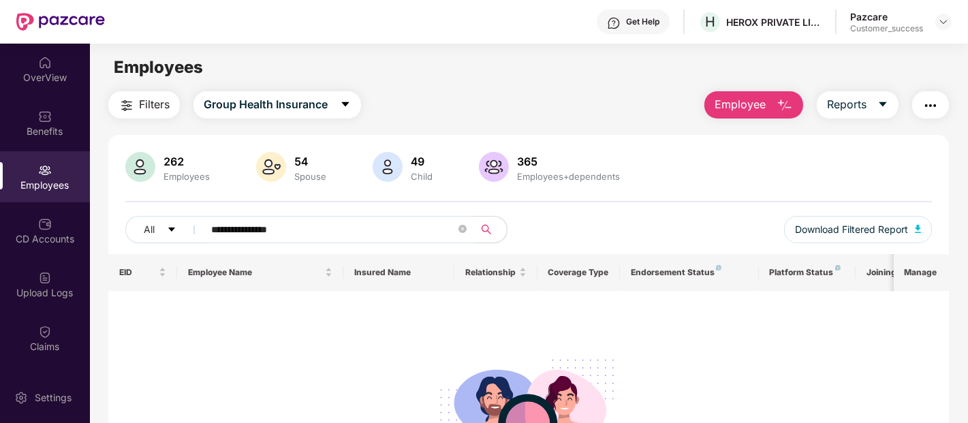
type input "**********"
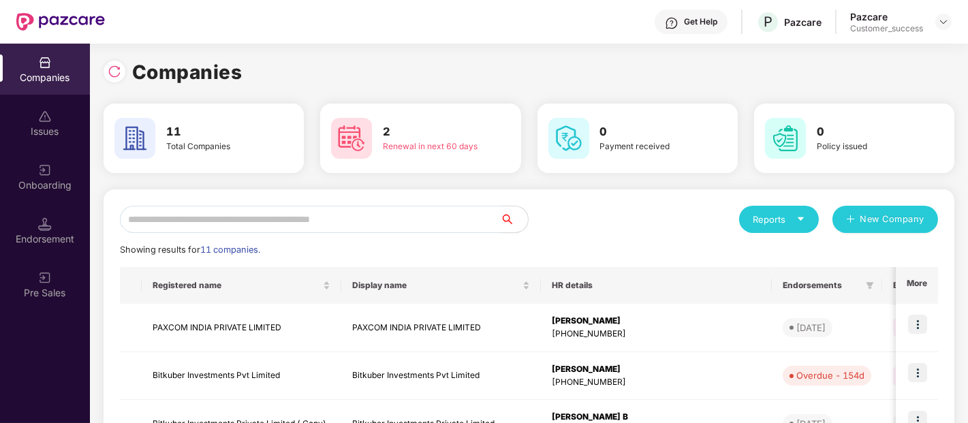
click at [267, 219] on input "text" at bounding box center [310, 219] width 381 height 27
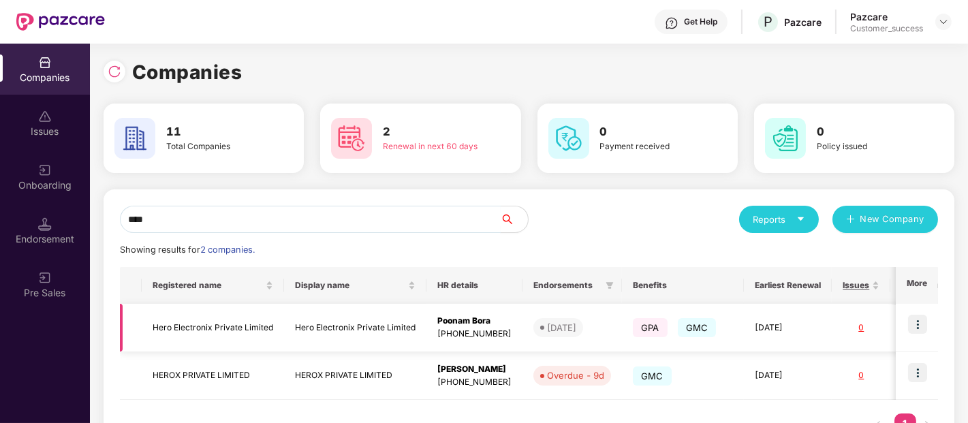
type input "****"
click at [914, 315] on img at bounding box center [917, 324] width 19 height 19
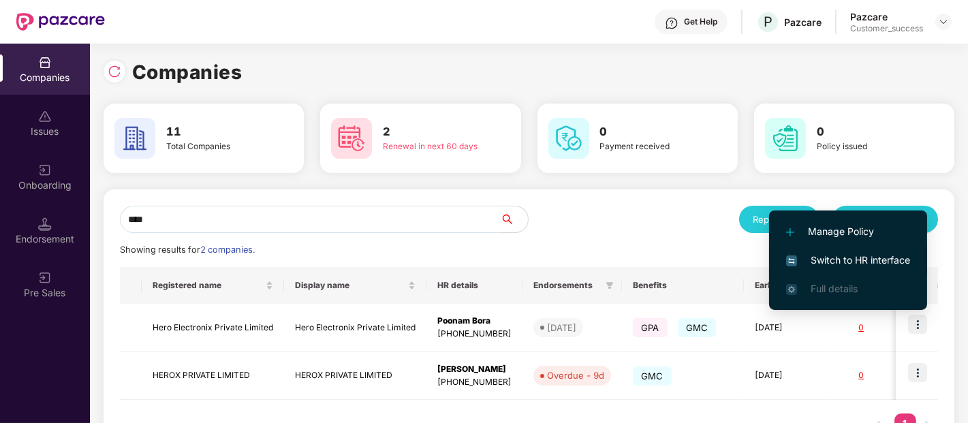
click at [833, 251] on li "Switch to HR interface" at bounding box center [848, 260] width 158 height 29
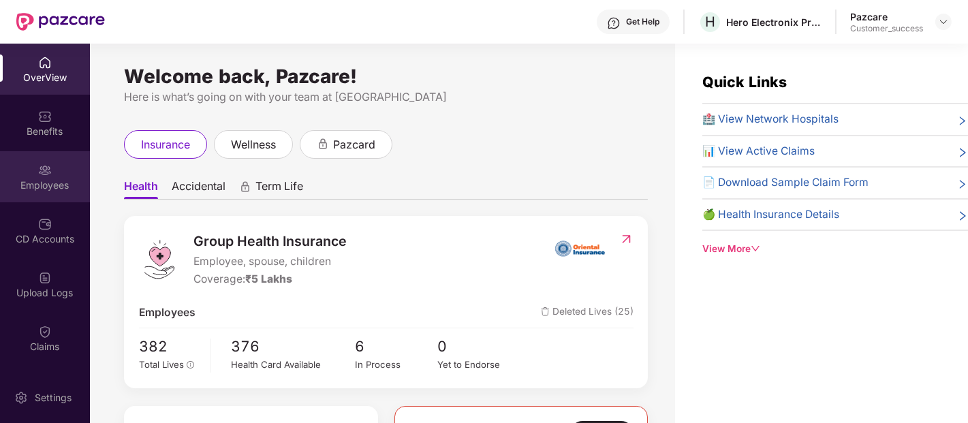
click at [46, 182] on div "Employees" at bounding box center [45, 185] width 90 height 14
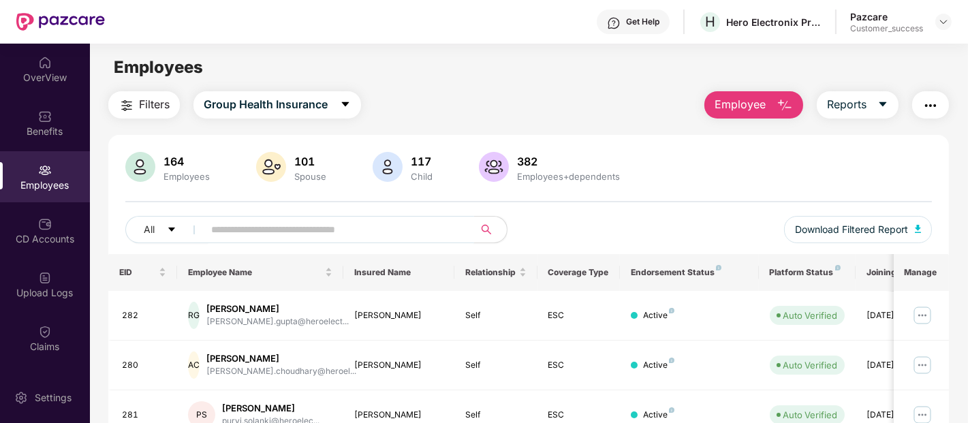
click at [236, 228] on input "text" at bounding box center [333, 229] width 245 height 20
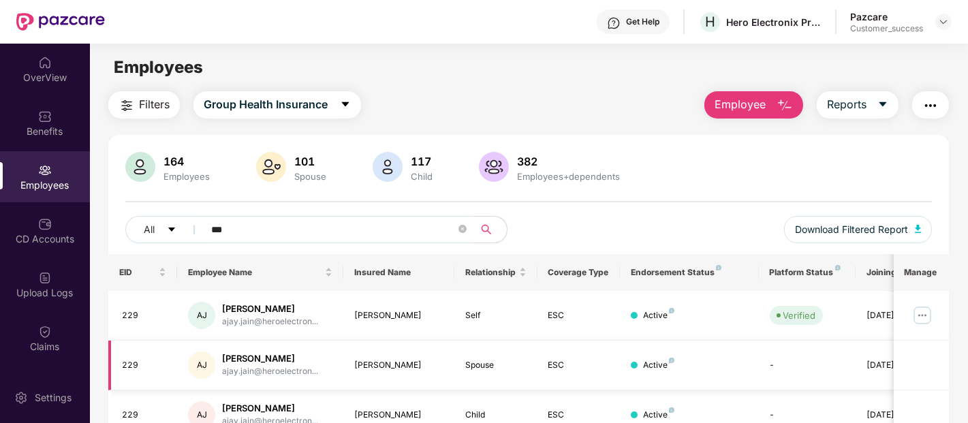
scroll to position [166, 0]
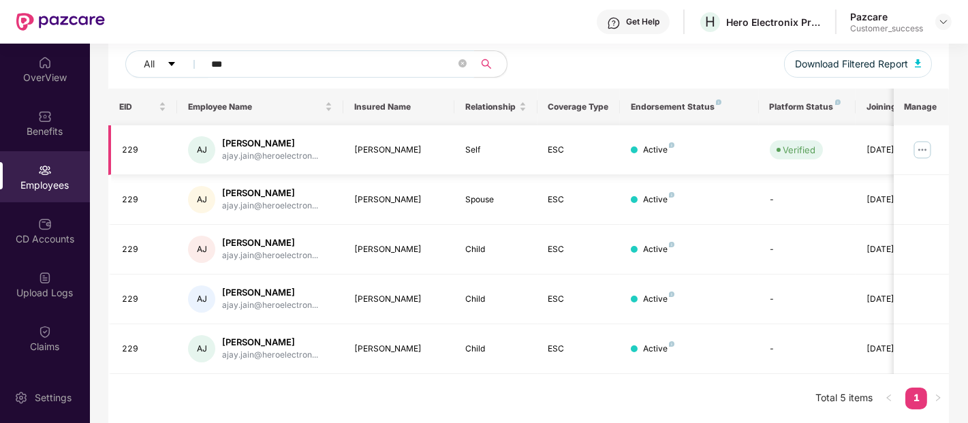
type input "***"
click at [924, 152] on img at bounding box center [922, 150] width 22 height 22
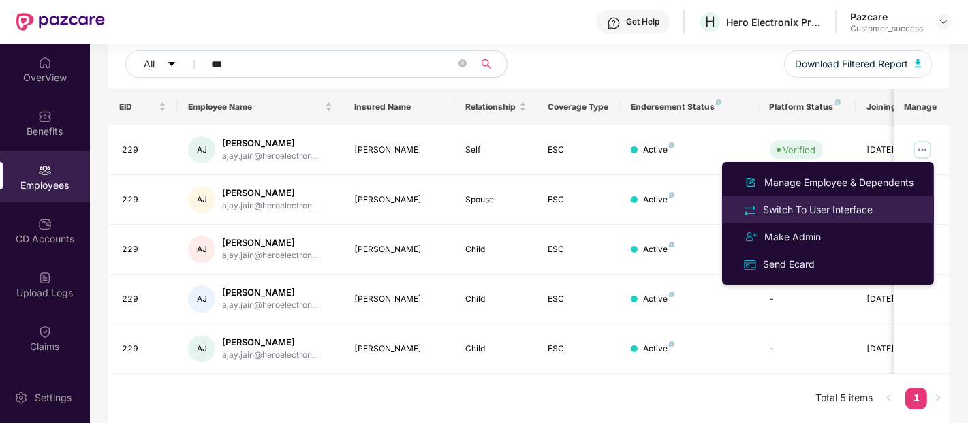
click at [826, 202] on div "Switch To User Interface" at bounding box center [817, 209] width 115 height 15
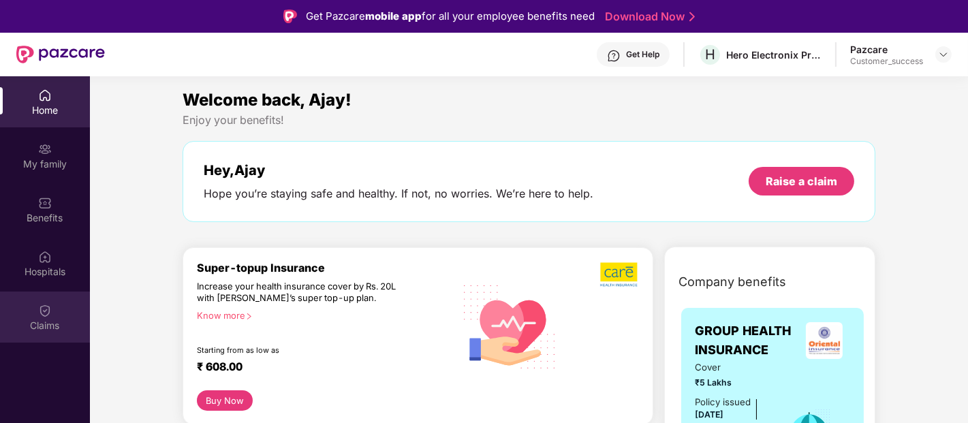
click at [31, 315] on div "Claims" at bounding box center [45, 317] width 90 height 51
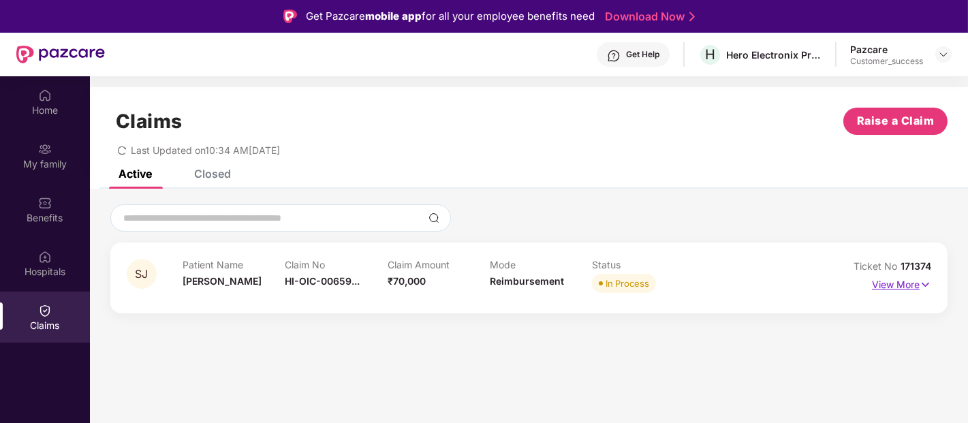
click at [888, 280] on p "View More" at bounding box center [901, 283] width 59 height 18
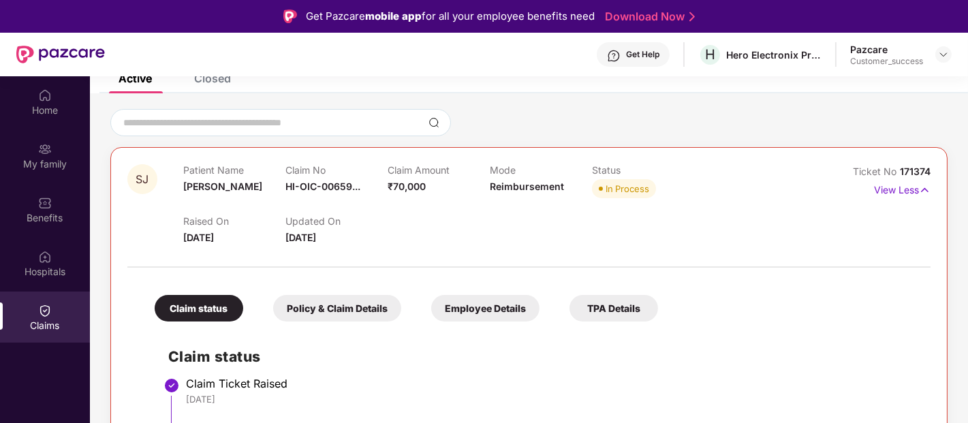
scroll to position [93, 0]
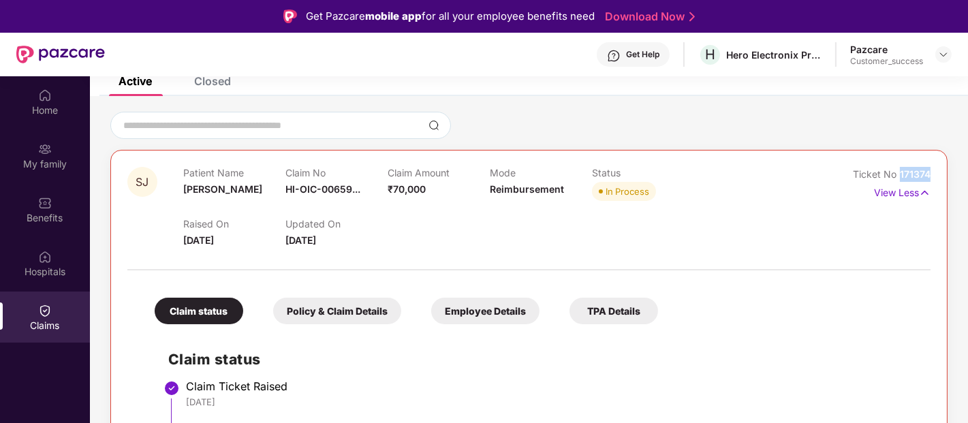
drag, startPoint x: 937, startPoint y: 169, endPoint x: 898, endPoint y: 170, distance: 38.9
copy span "171374"
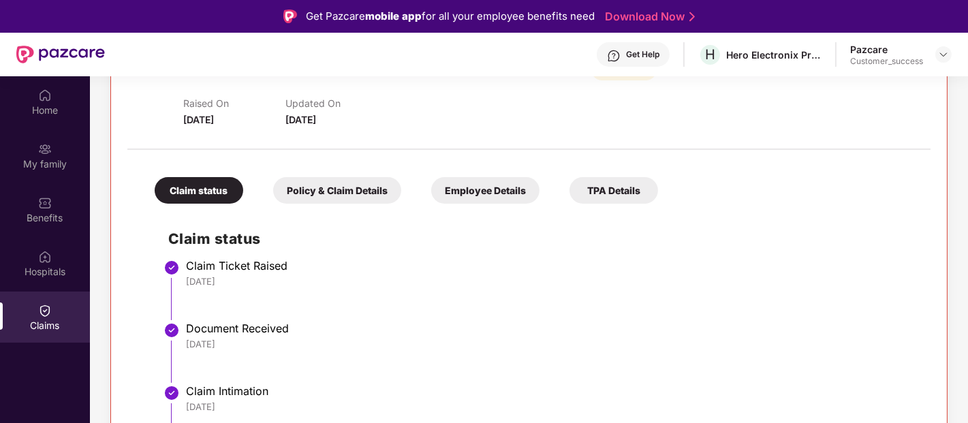
scroll to position [0, 0]
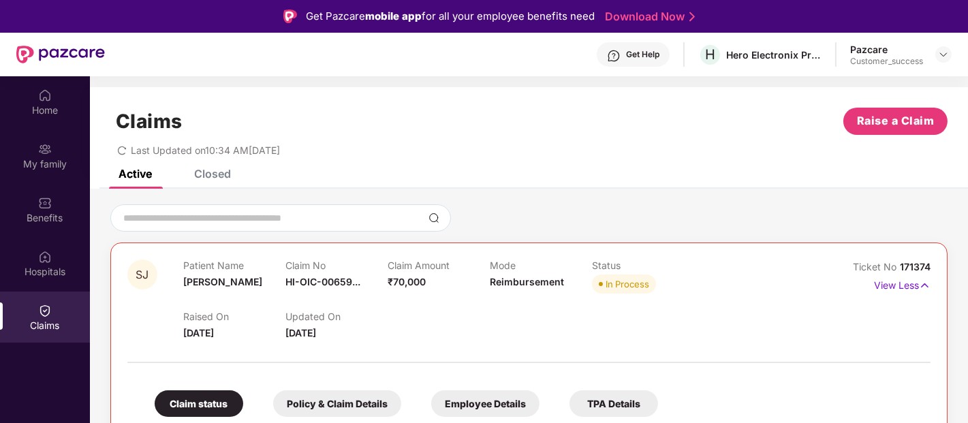
click at [819, 264] on div "SJ Patient Name [PERSON_NAME][DEMOGRAPHIC_DATA] Claim No HI-OIC-00659... Claim …" at bounding box center [528, 300] width 803 height 81
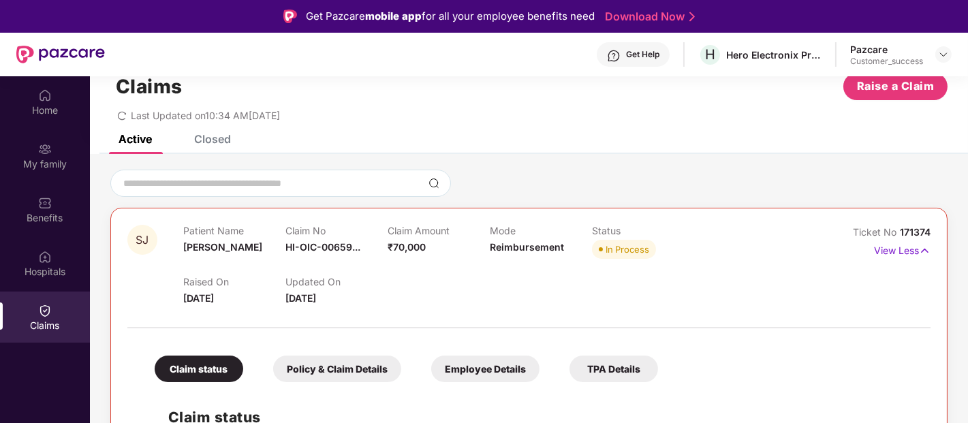
click at [202, 135] on div "Closed" at bounding box center [212, 139] width 37 height 14
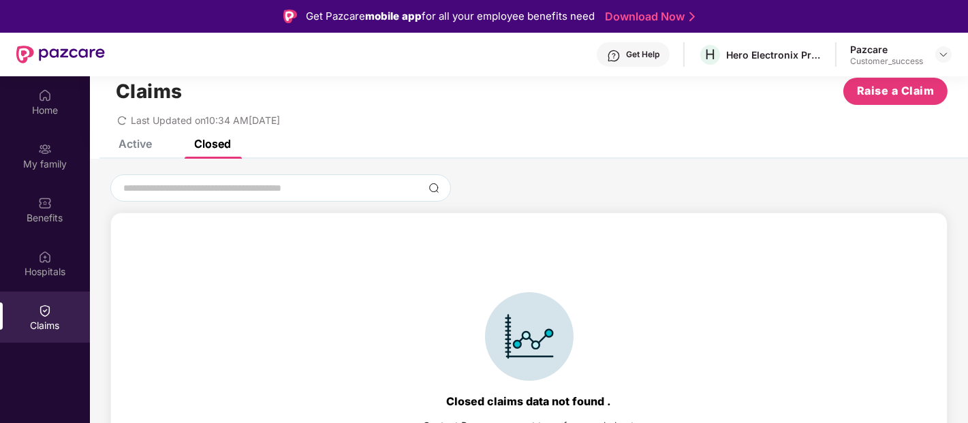
scroll to position [30, 0]
click at [139, 151] on div "Active" at bounding box center [125, 144] width 54 height 30
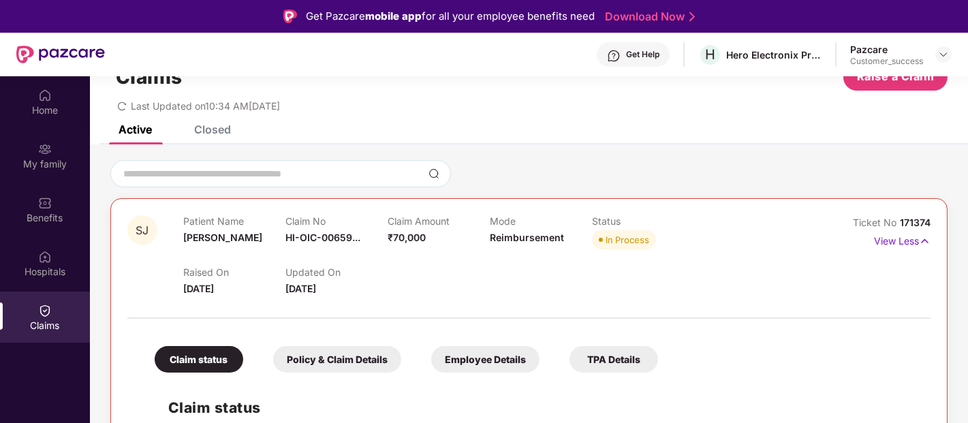
scroll to position [38, 0]
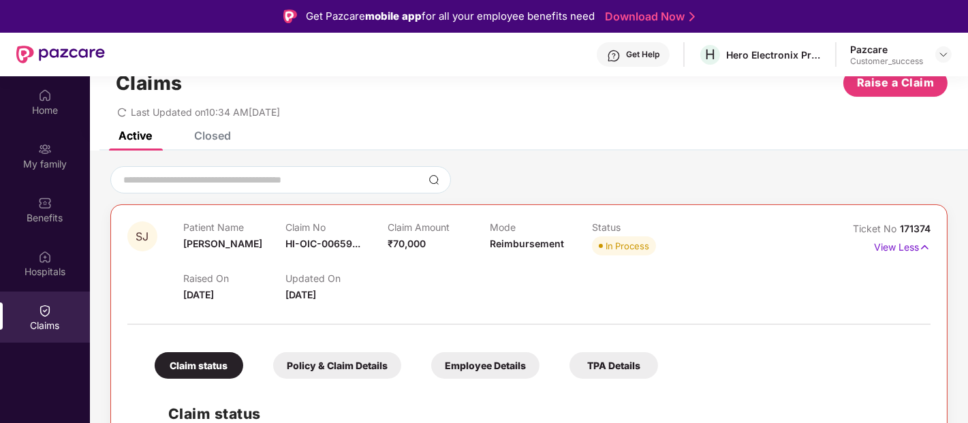
click at [208, 147] on div "Closed" at bounding box center [202, 136] width 57 height 30
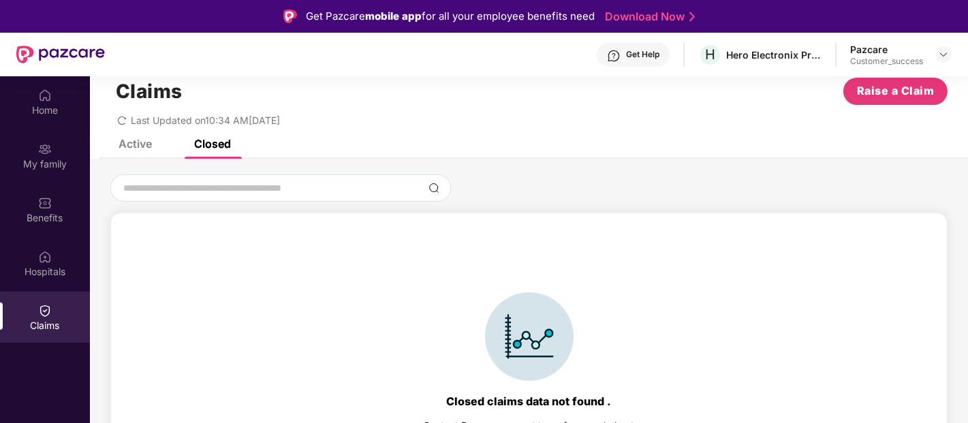
scroll to position [30, 0]
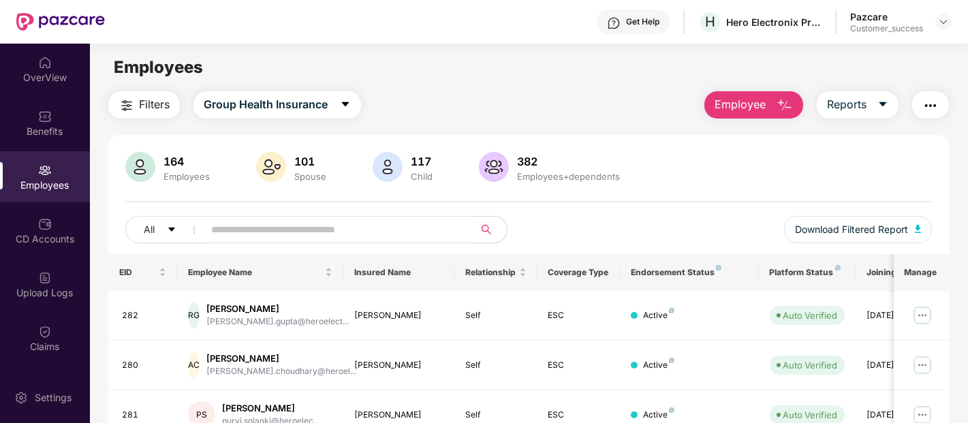
click at [287, 223] on input "text" at bounding box center [333, 229] width 245 height 20
type input "*****"
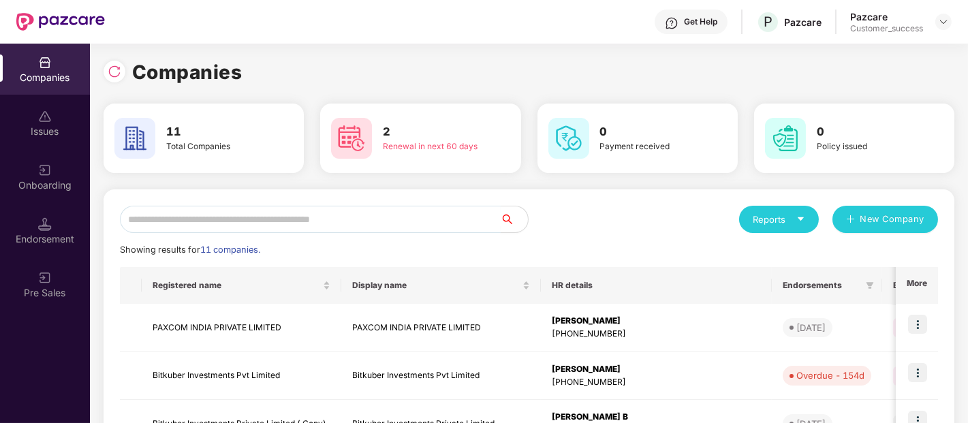
click at [450, 221] on input "text" at bounding box center [310, 219] width 381 height 27
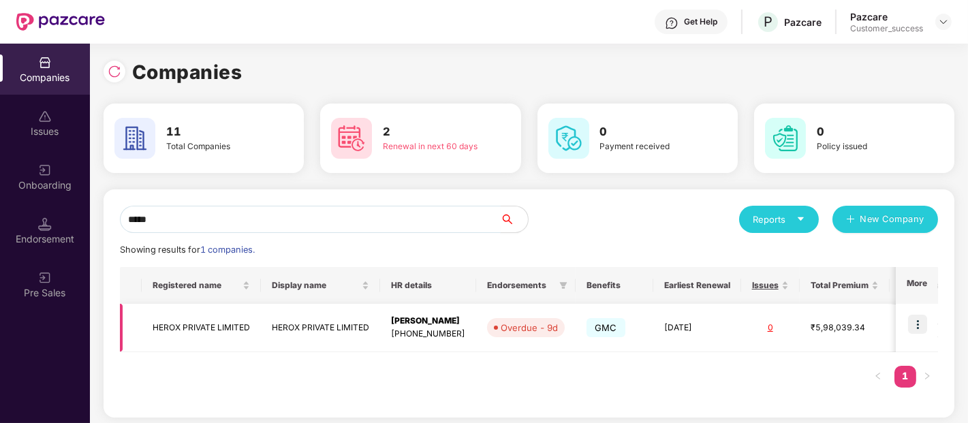
type input "*****"
click at [917, 326] on img at bounding box center [917, 324] width 19 height 19
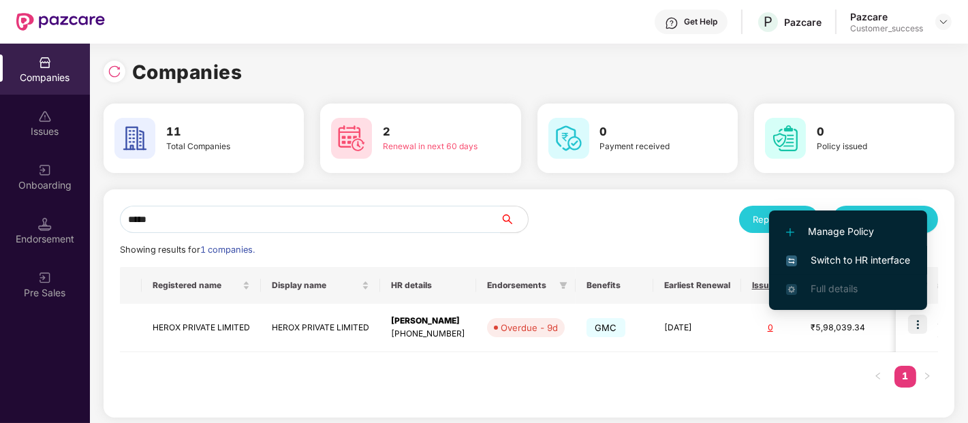
click at [855, 260] on span "Switch to HR interface" at bounding box center [848, 260] width 124 height 15
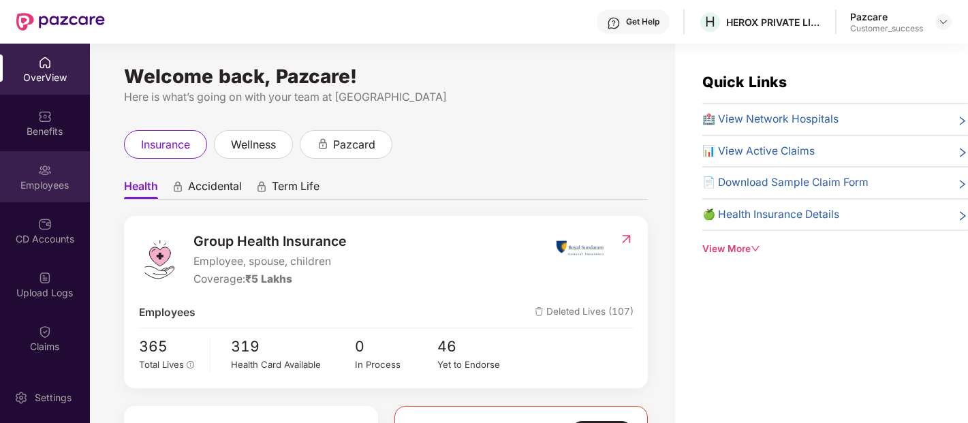
click at [51, 161] on div "Employees" at bounding box center [45, 176] width 90 height 51
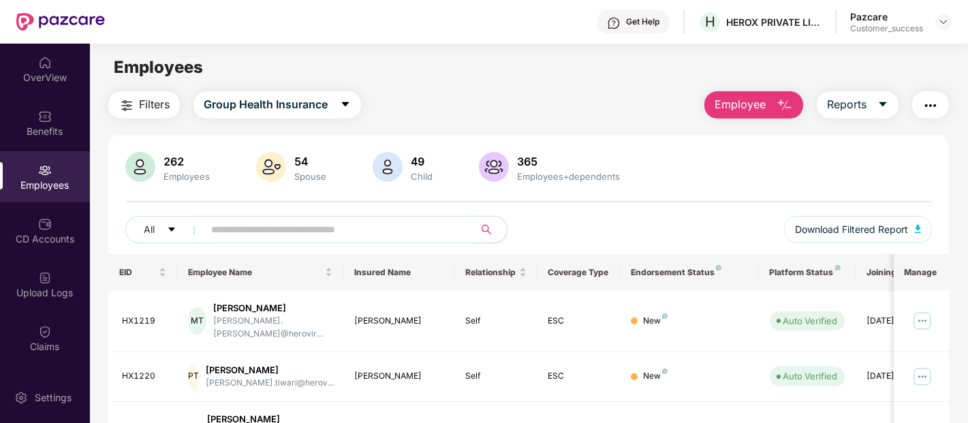
click at [275, 232] on input "text" at bounding box center [333, 229] width 245 height 20
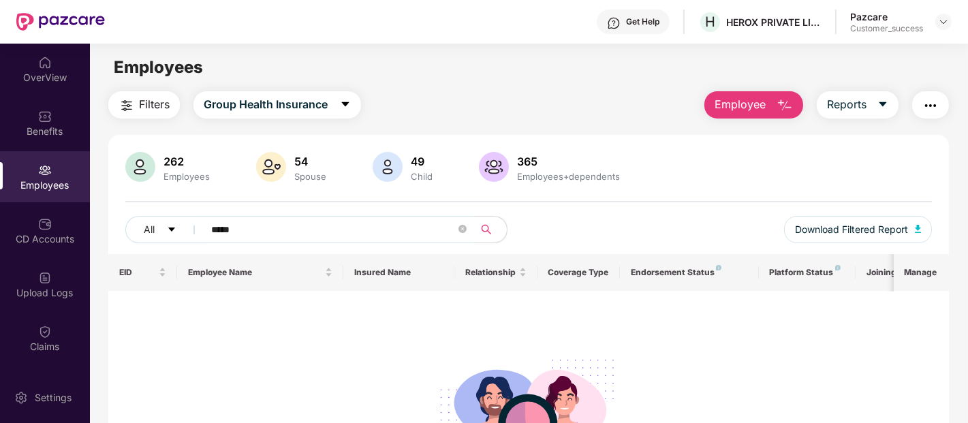
click at [413, 221] on input "*****" at bounding box center [333, 229] width 245 height 20
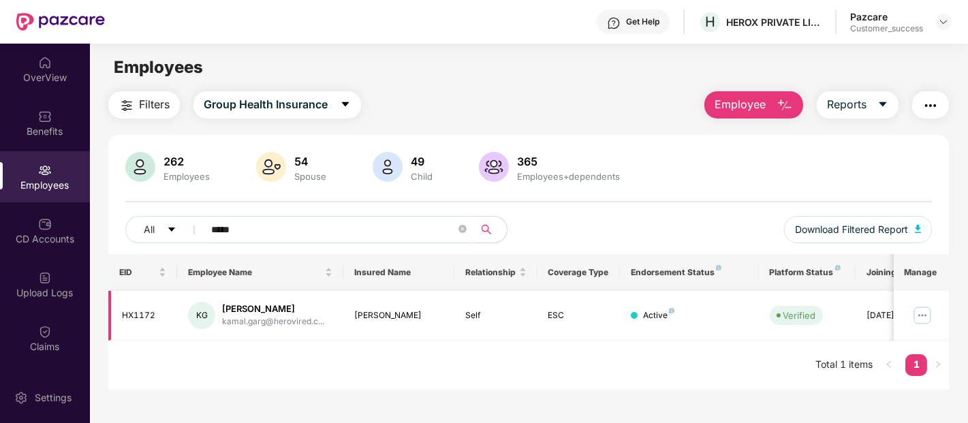
type input "*****"
click at [917, 309] on img at bounding box center [922, 316] width 22 height 22
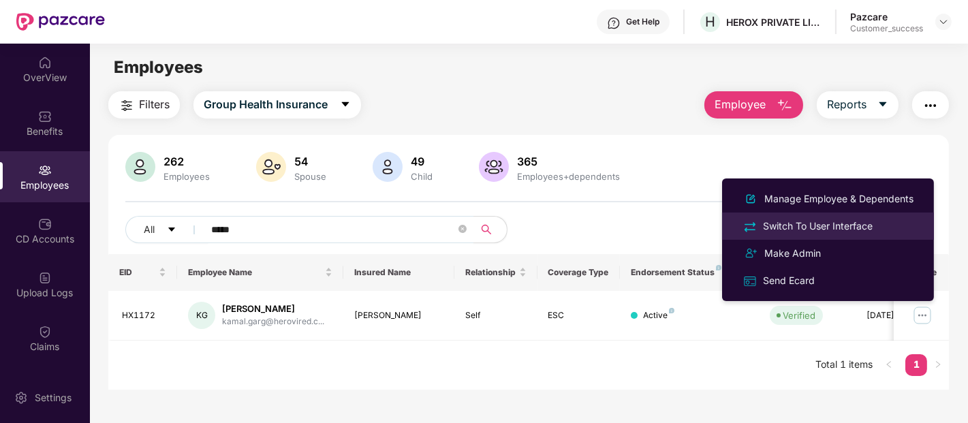
click at [802, 232] on div "Switch To User Interface" at bounding box center [817, 226] width 115 height 15
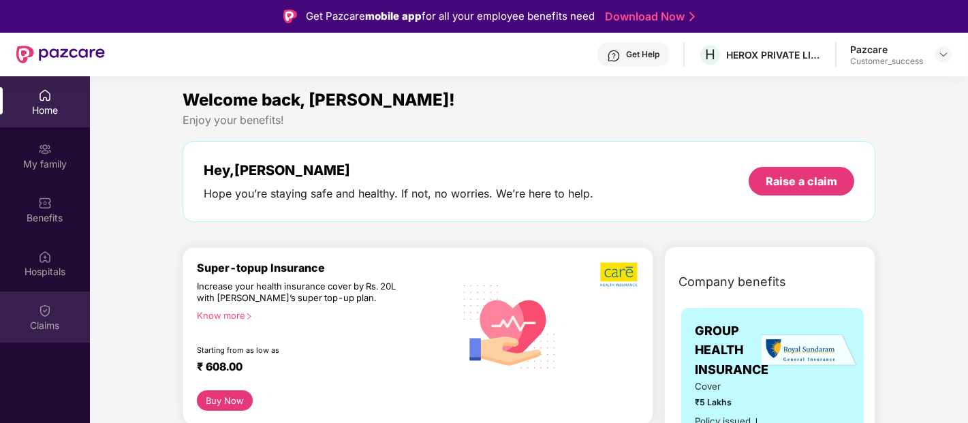
click at [49, 317] on div "Claims" at bounding box center [45, 317] width 90 height 51
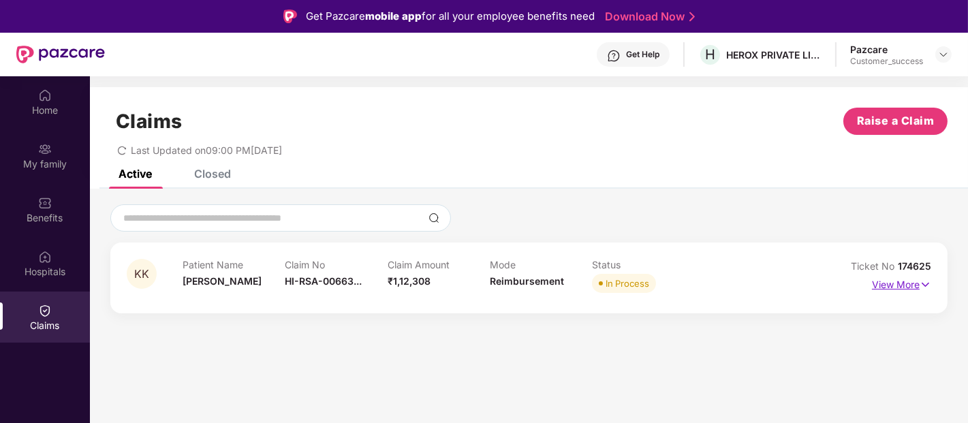
click at [915, 283] on p "View More" at bounding box center [901, 283] width 59 height 18
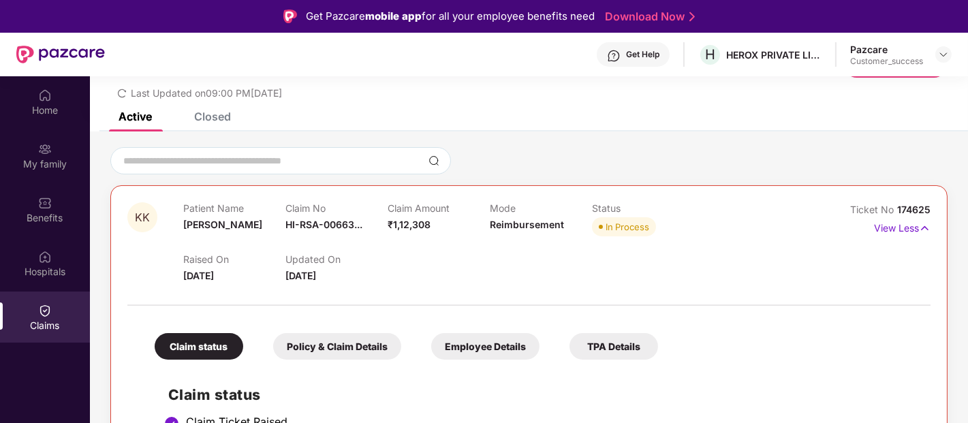
scroll to position [56, 0]
click at [215, 113] on div "Closed" at bounding box center [212, 118] width 37 height 14
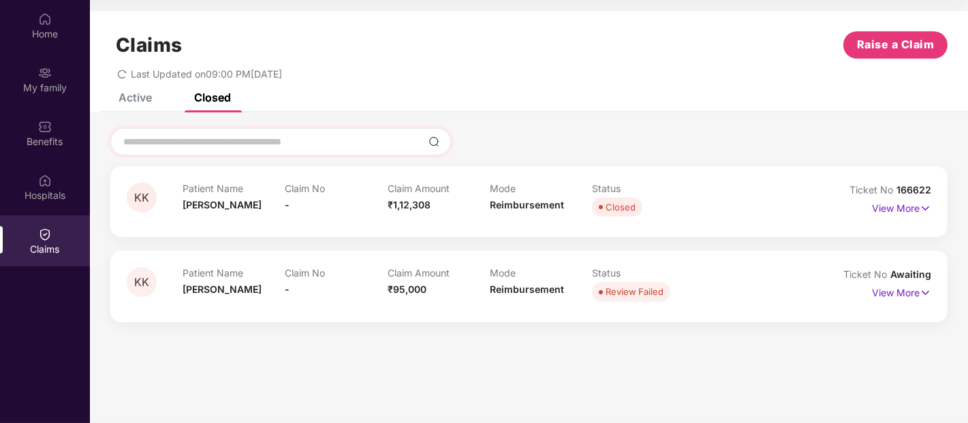
scroll to position [0, 0]
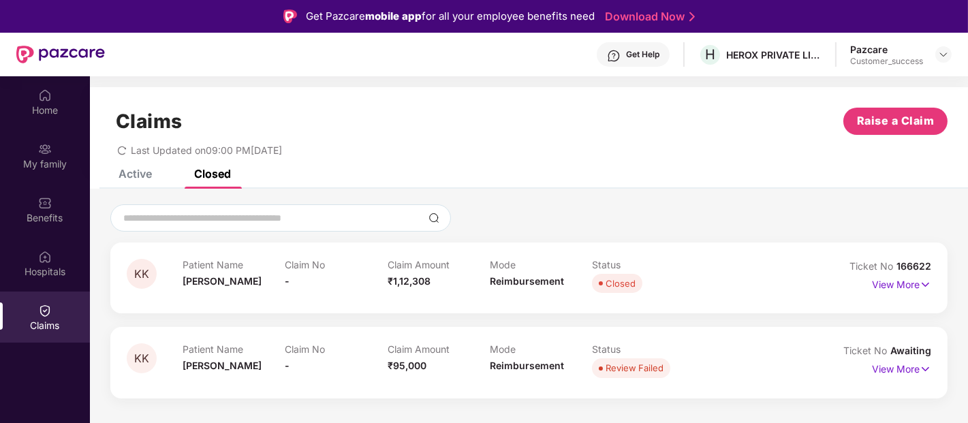
click at [134, 166] on div "Claims Raise a Claim Last Updated on 09:00 PM[DATE]" at bounding box center [529, 128] width 878 height 82
click at [133, 174] on div "Active" at bounding box center [135, 174] width 33 height 14
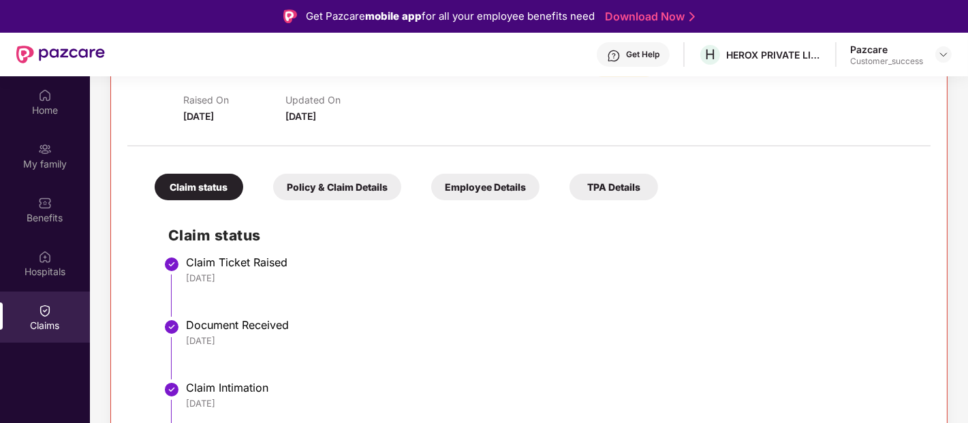
scroll to position [218, 0]
click at [355, 177] on div "Policy & Claim Details" at bounding box center [337, 185] width 128 height 27
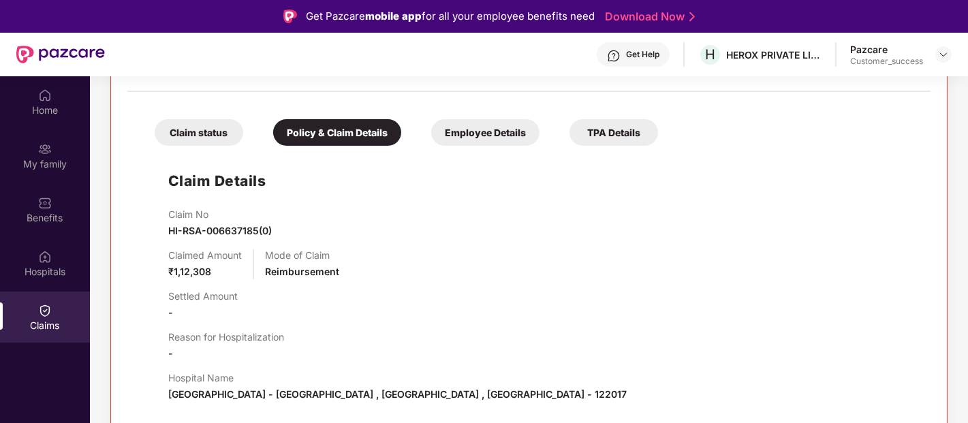
scroll to position [269, 0]
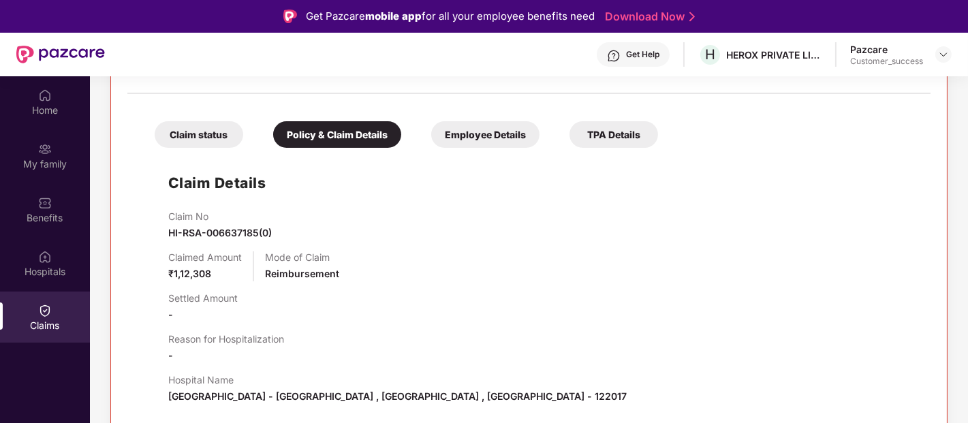
click at [200, 135] on div "Claim status" at bounding box center [199, 134] width 89 height 27
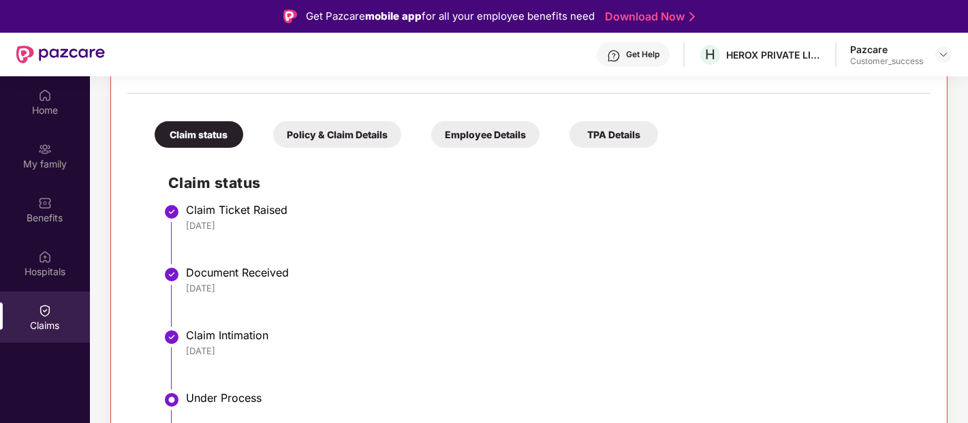
scroll to position [0, 0]
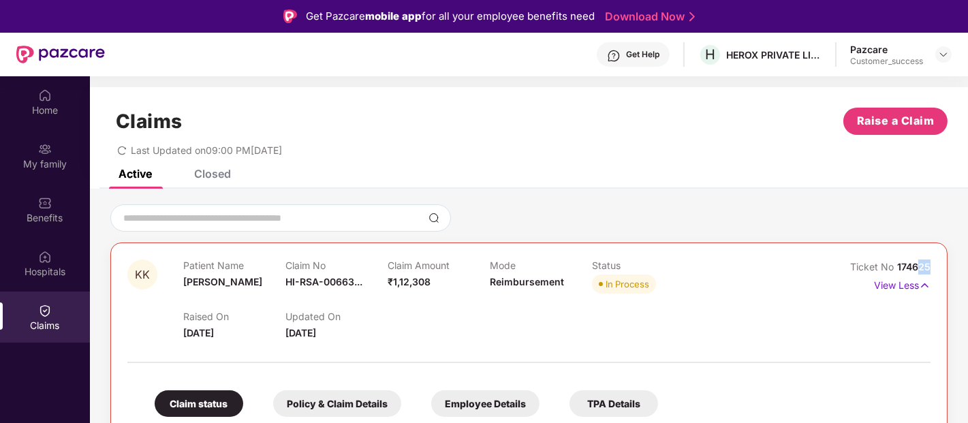
drag, startPoint x: 928, startPoint y: 264, endPoint x: 916, endPoint y: 264, distance: 12.3
click at [916, 264] on span "174625" at bounding box center [913, 267] width 33 height 12
click at [5, 358] on div "Home My family Benefits Hospitals Claims" at bounding box center [45, 287] width 90 height 423
drag, startPoint x: 931, startPoint y: 264, endPoint x: 894, endPoint y: 266, distance: 36.2
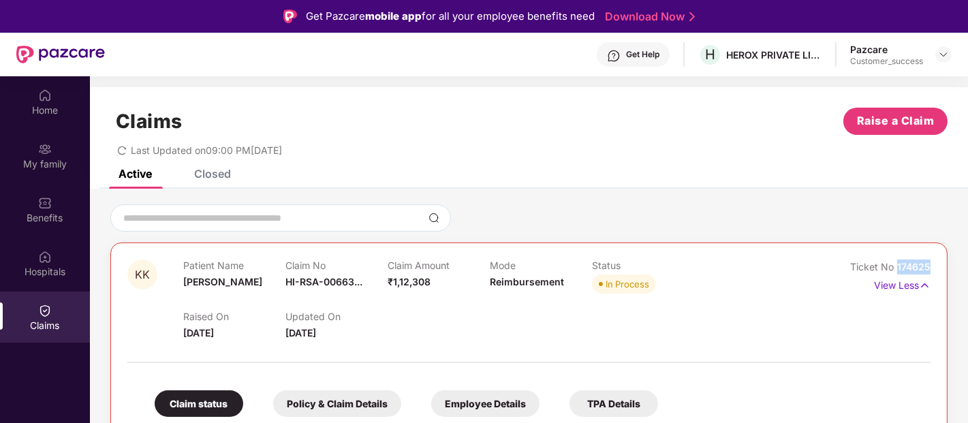
copy span "174625"
click at [943, 49] on img at bounding box center [943, 54] width 11 height 11
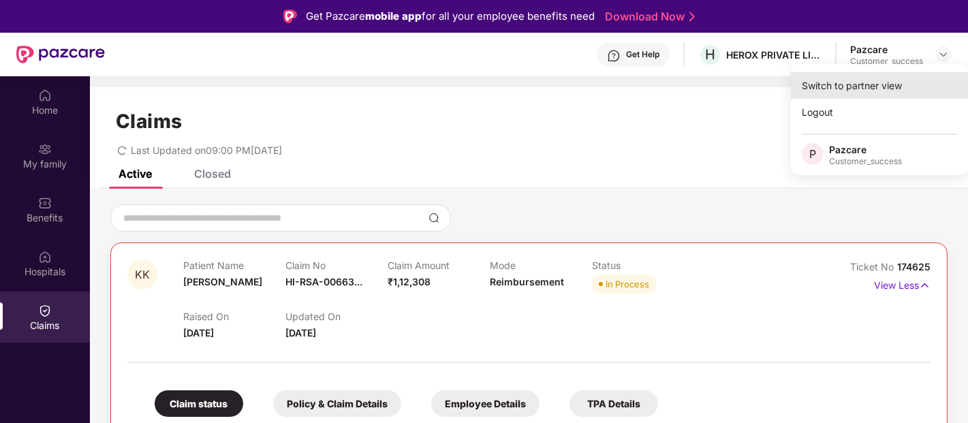
click at [877, 80] on div "Switch to partner view" at bounding box center [879, 85] width 177 height 27
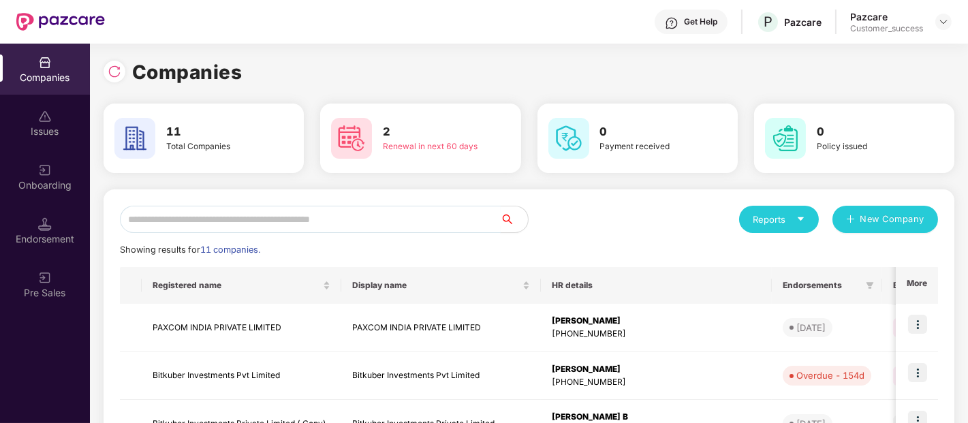
click at [307, 216] on input "text" at bounding box center [310, 219] width 381 height 27
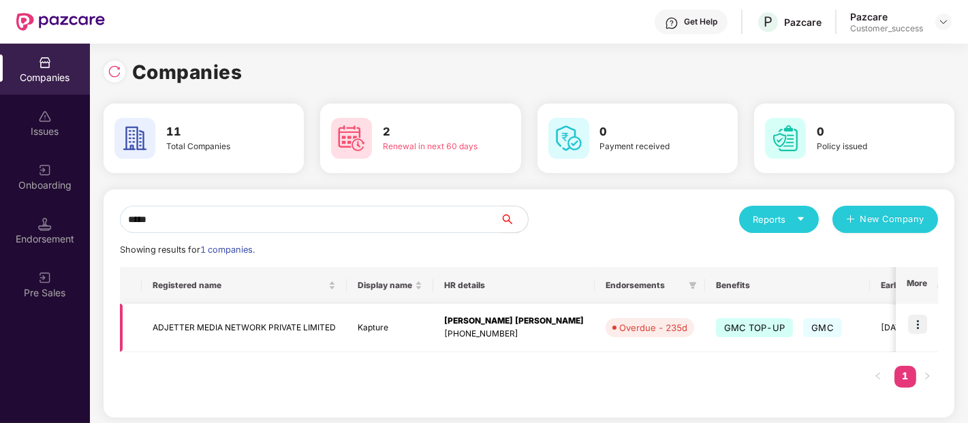
type input "*****"
click at [911, 322] on img at bounding box center [917, 324] width 19 height 19
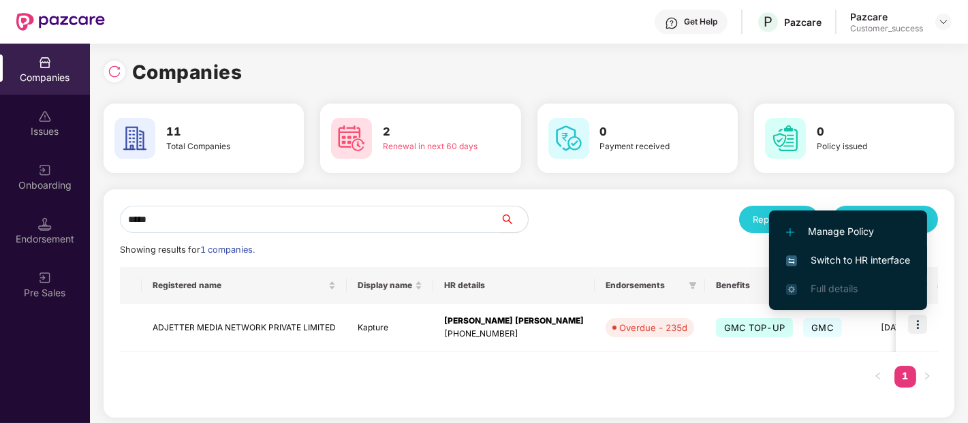
click at [858, 253] on span "Switch to HR interface" at bounding box center [848, 260] width 124 height 15
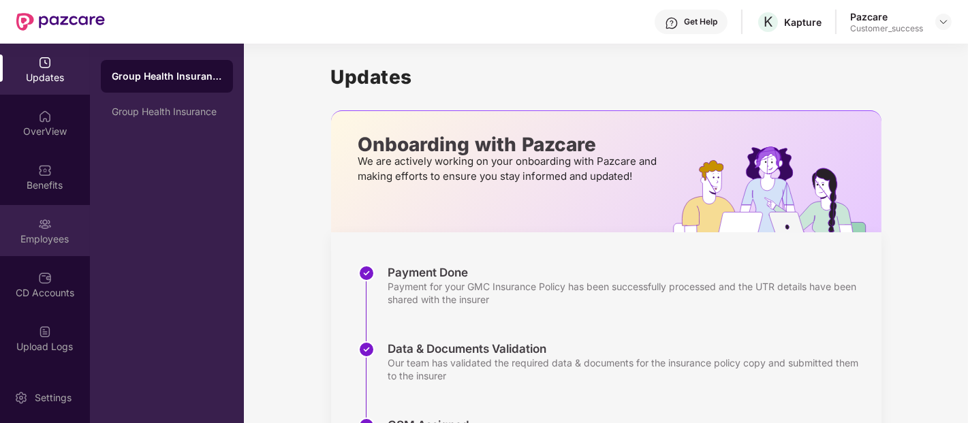
click at [41, 241] on div "Employees" at bounding box center [45, 239] width 90 height 14
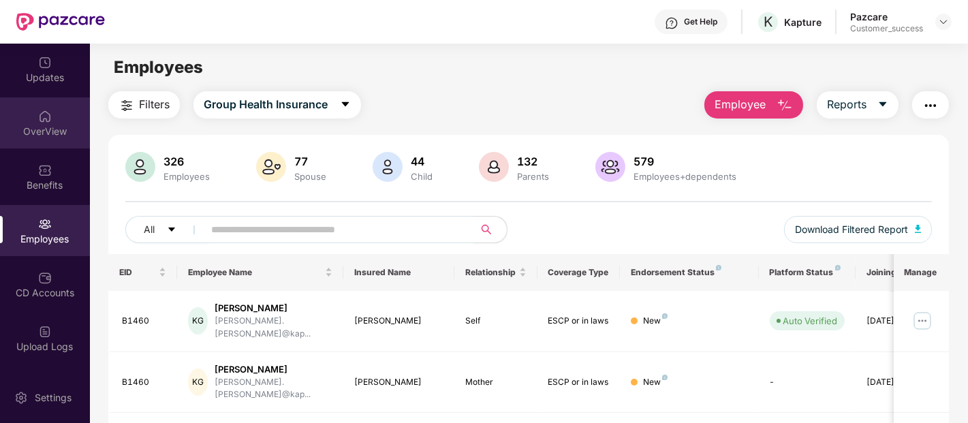
click at [44, 128] on div "OverView" at bounding box center [45, 132] width 90 height 14
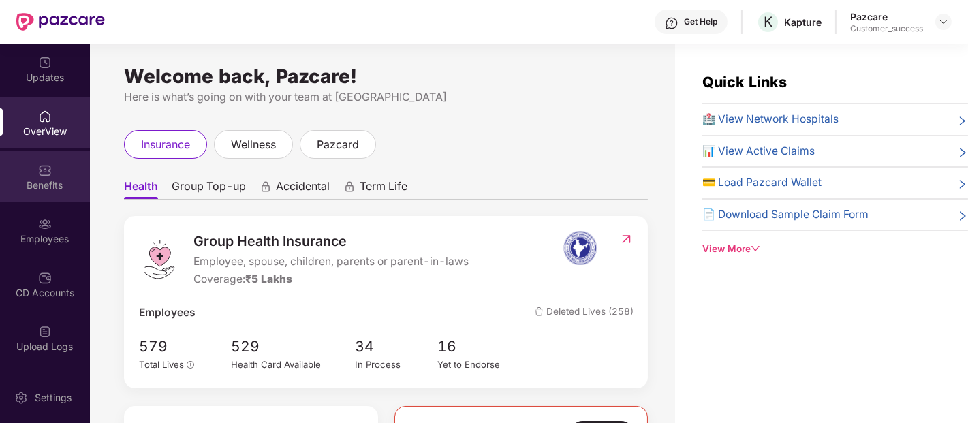
click at [31, 155] on div "Benefits" at bounding box center [45, 176] width 90 height 51
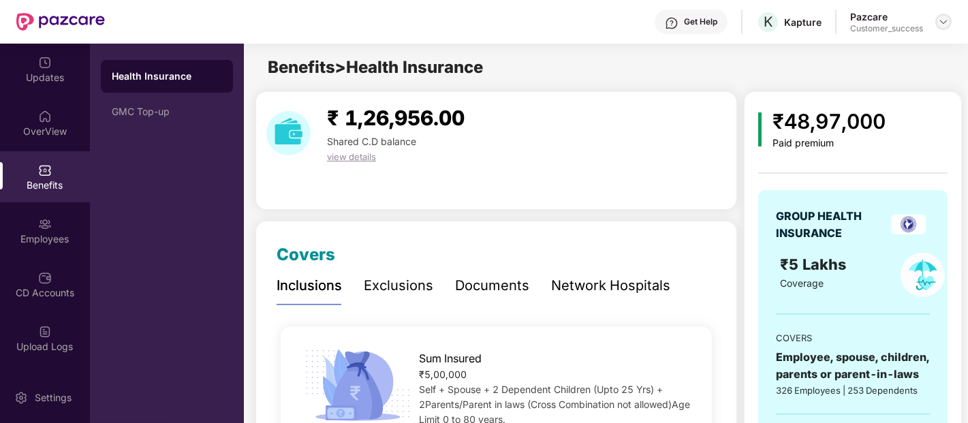
click at [947, 17] on img at bounding box center [943, 21] width 11 height 11
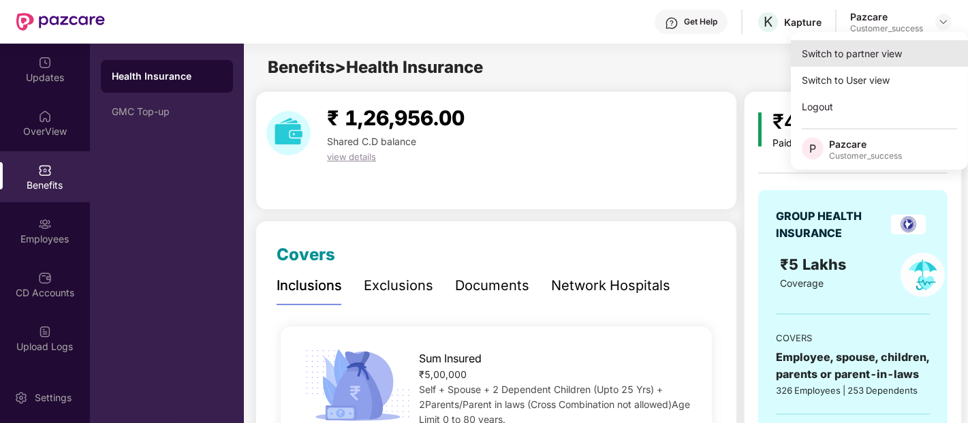
click at [883, 54] on div "Switch to partner view" at bounding box center [879, 53] width 177 height 27
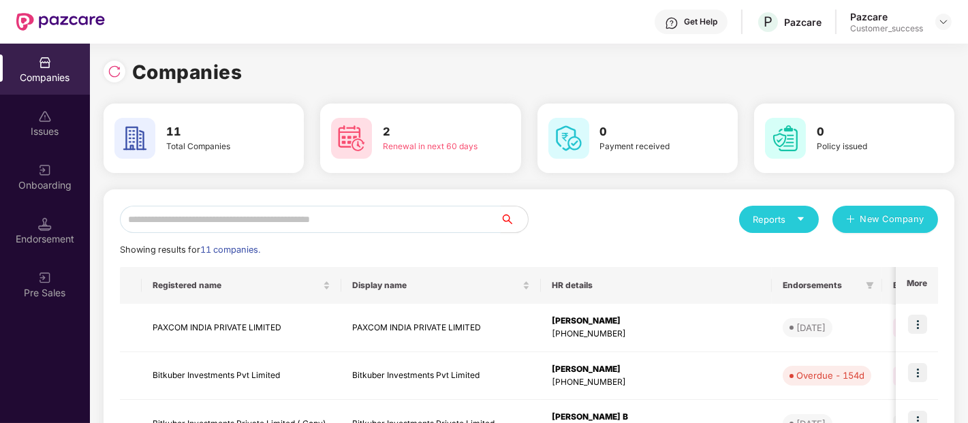
click at [236, 225] on input "text" at bounding box center [310, 219] width 381 height 27
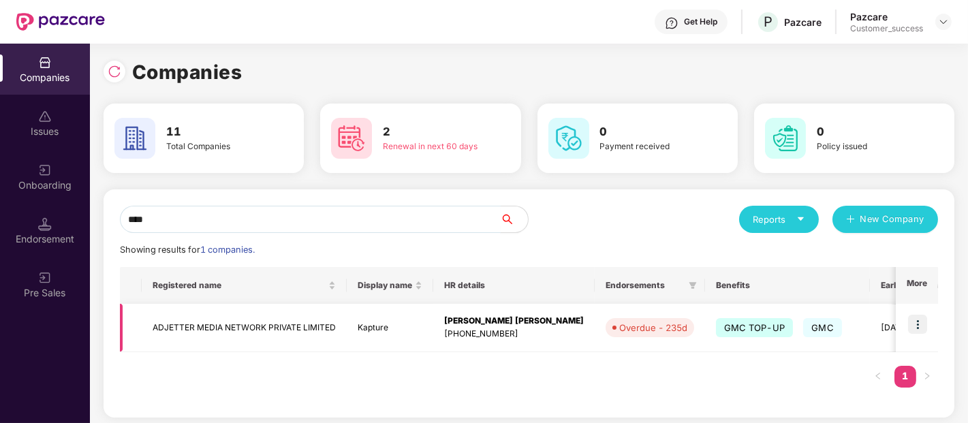
type input "****"
click at [193, 339] on td "ADJETTER MEDIA NETWORK PRIVATE LIMITED" at bounding box center [244, 328] width 205 height 48
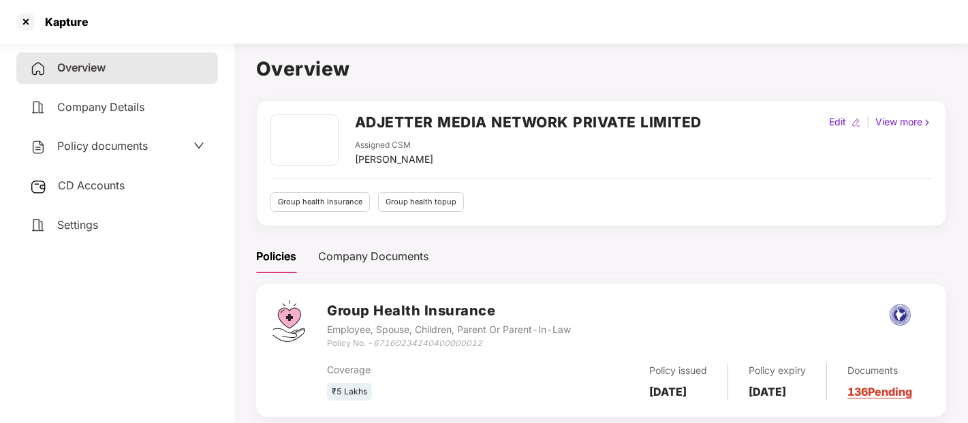
click at [191, 140] on div "Policy documents" at bounding box center [117, 147] width 174 height 18
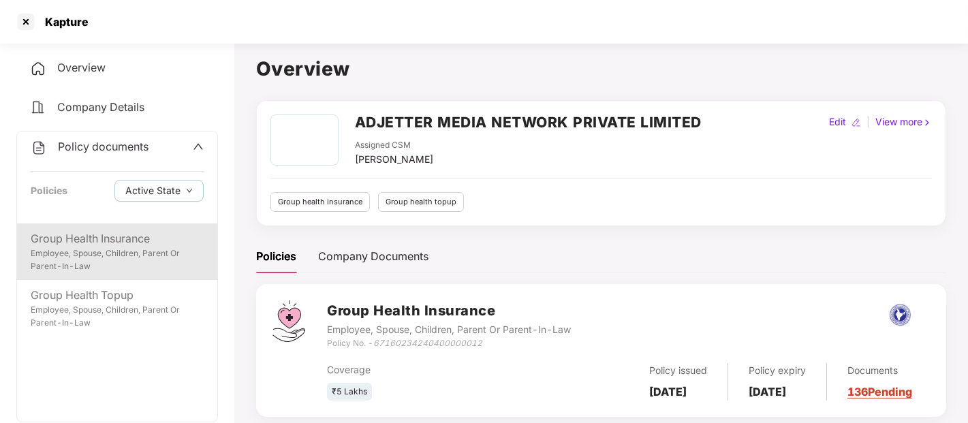
click at [146, 268] on div "Employee, Spouse, Children, Parent Or Parent-In-Law" at bounding box center [117, 260] width 173 height 26
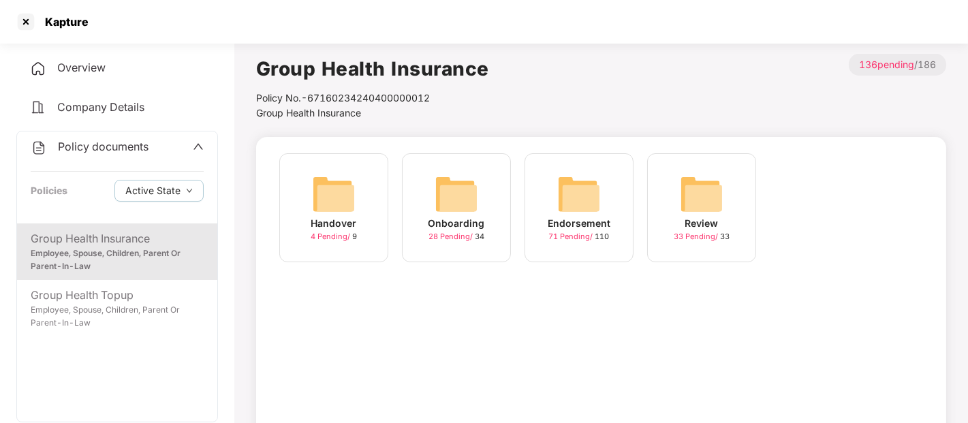
click at [452, 228] on div "Onboarding" at bounding box center [456, 223] width 57 height 15
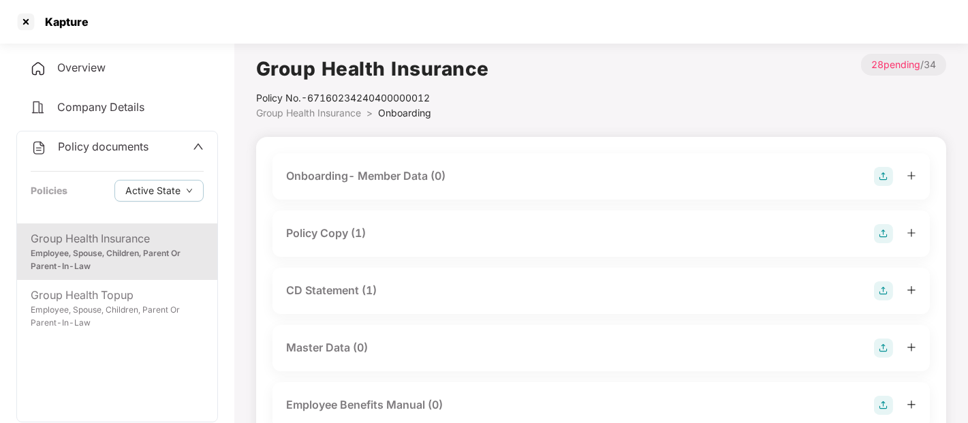
click at [121, 255] on div "Employee, Spouse, Children, Parent Or Parent-In-Law" at bounding box center [117, 260] width 173 height 26
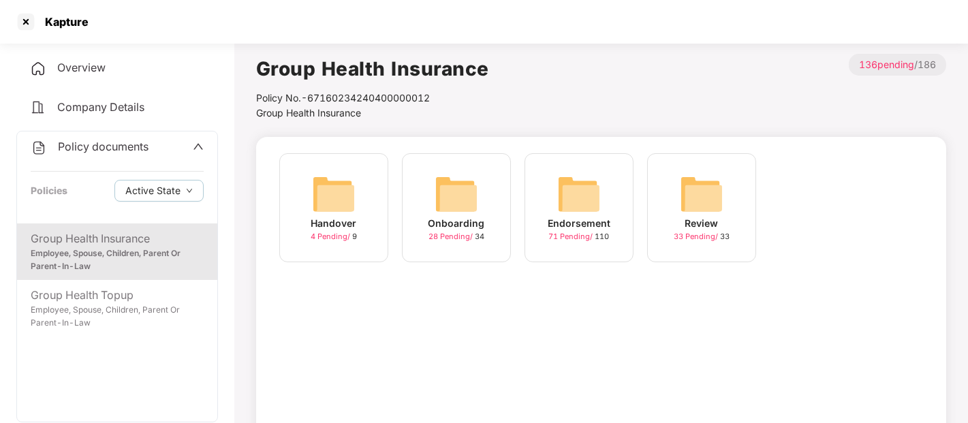
click at [621, 242] on div "Endorsement 71 Pending / 110" at bounding box center [579, 207] width 109 height 109
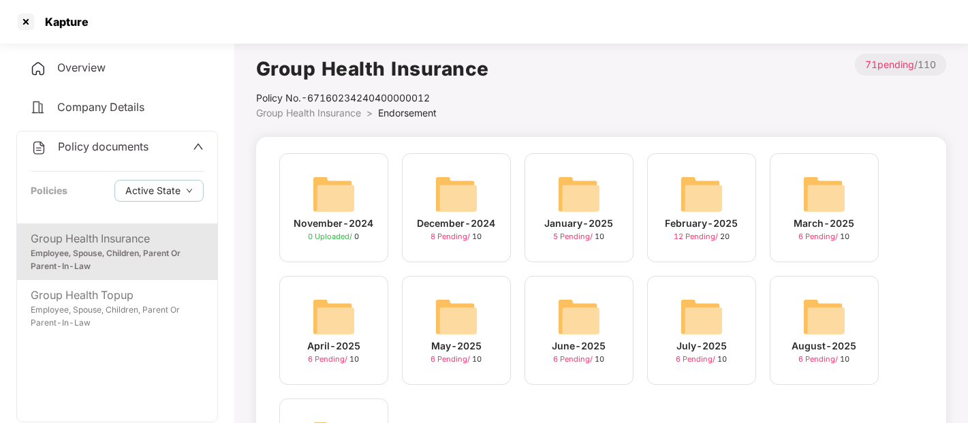
scroll to position [131, 0]
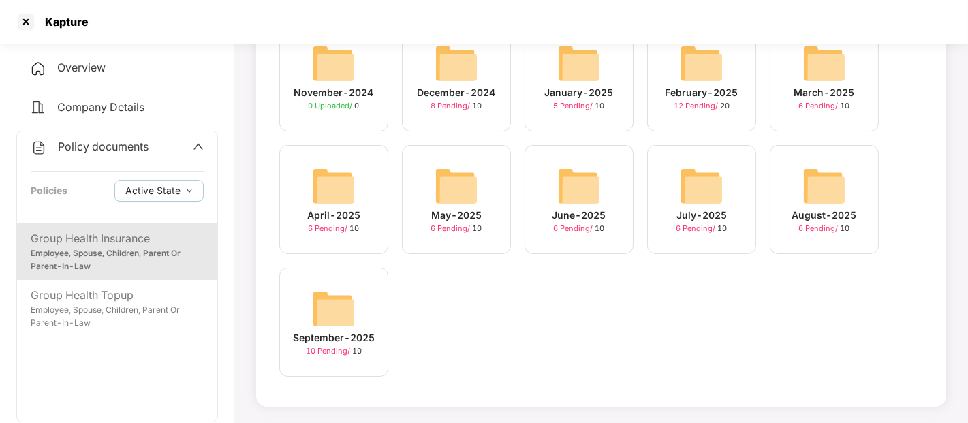
click at [365, 341] on div "September-2025" at bounding box center [334, 337] width 82 height 15
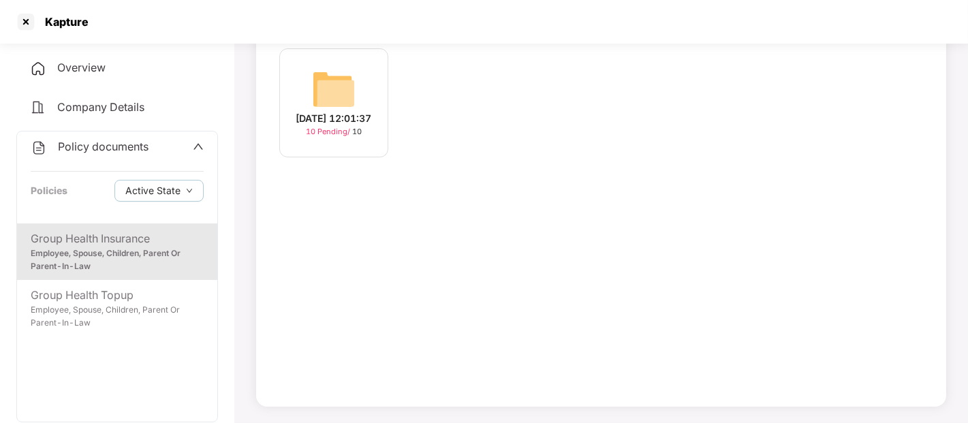
scroll to position [104, 0]
click at [338, 44] on div "[DATE] 12:01:37 10 Pending / 10" at bounding box center [601, 220] width 690 height 375
click at [48, 251] on div "Employee, Spouse, Children, Parent Or Parent-In-Law" at bounding box center [117, 260] width 173 height 26
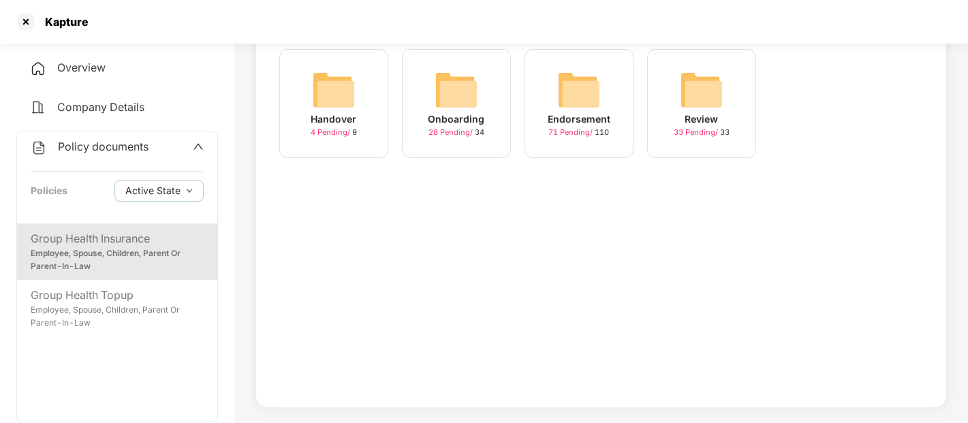
click at [604, 91] on div "Endorsement 71 Pending / 110" at bounding box center [579, 103] width 109 height 109
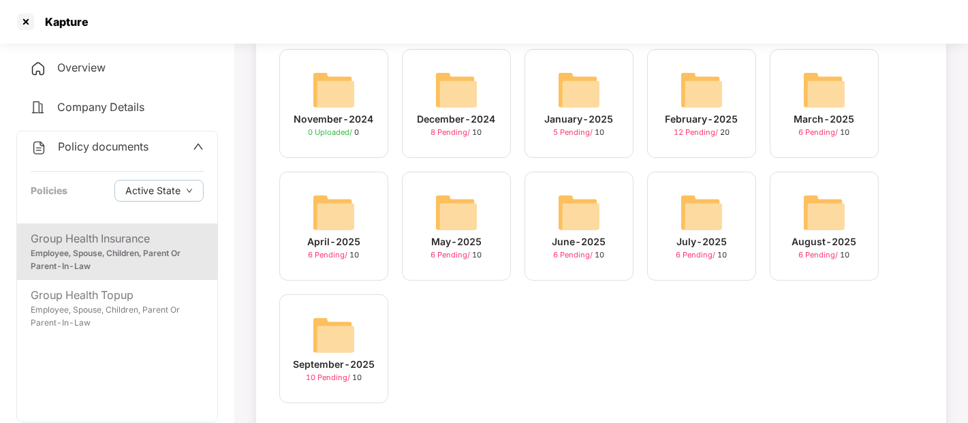
scroll to position [131, 0]
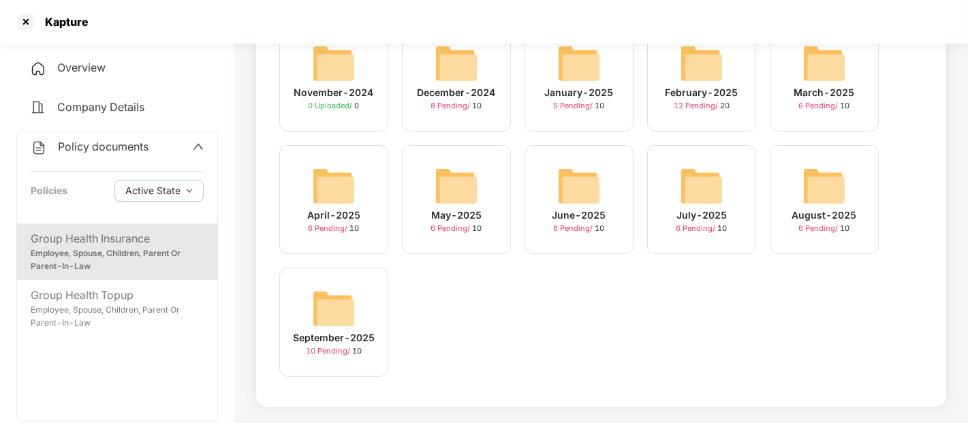
click at [826, 198] on img at bounding box center [824, 186] width 44 height 44
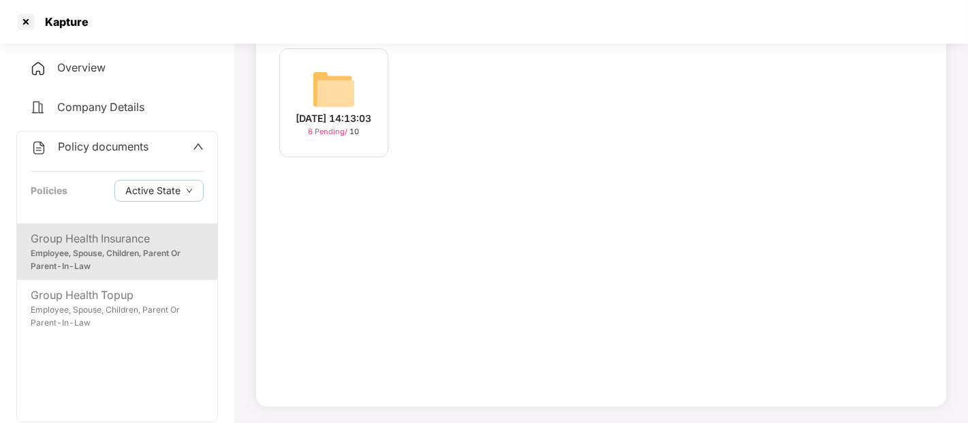
scroll to position [104, 0]
click at [350, 127] on div "[DATE] 14:13:03" at bounding box center [334, 119] width 76 height 15
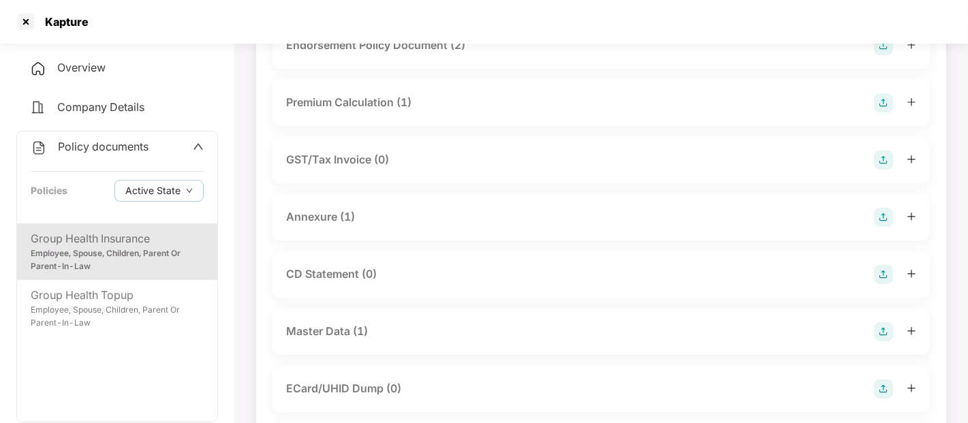
click at [337, 322] on div "Master Data (1)" at bounding box center [601, 331] width 630 height 19
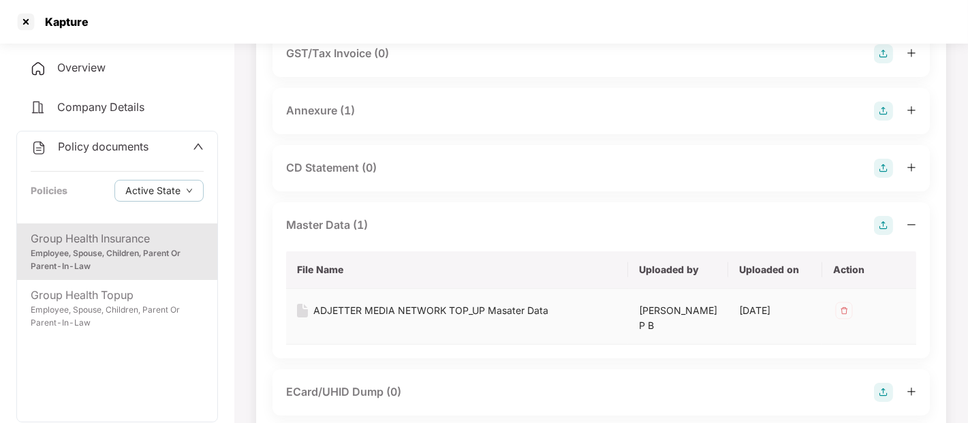
scroll to position [238, 0]
click at [298, 309] on img at bounding box center [302, 309] width 11 height 14
click at [315, 309] on div "ADJETTER MEDIA NETWORK TOP_UP Masater Data" at bounding box center [430, 309] width 235 height 15
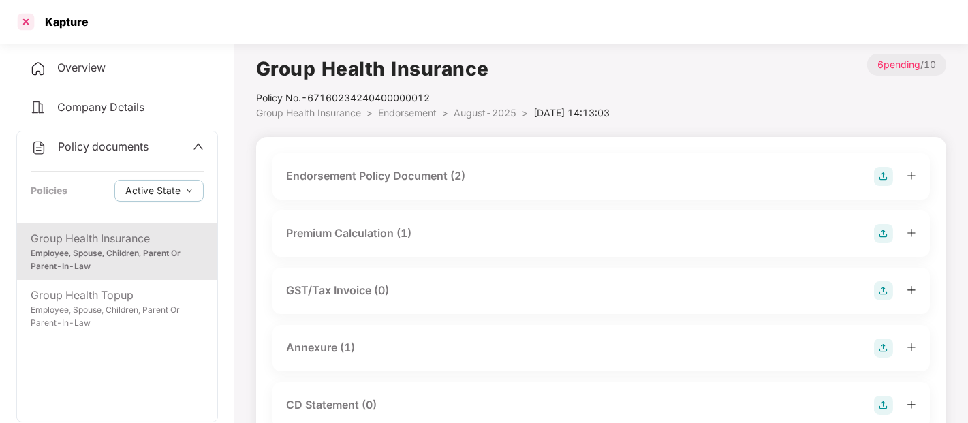
click at [22, 24] on div at bounding box center [26, 22] width 22 height 22
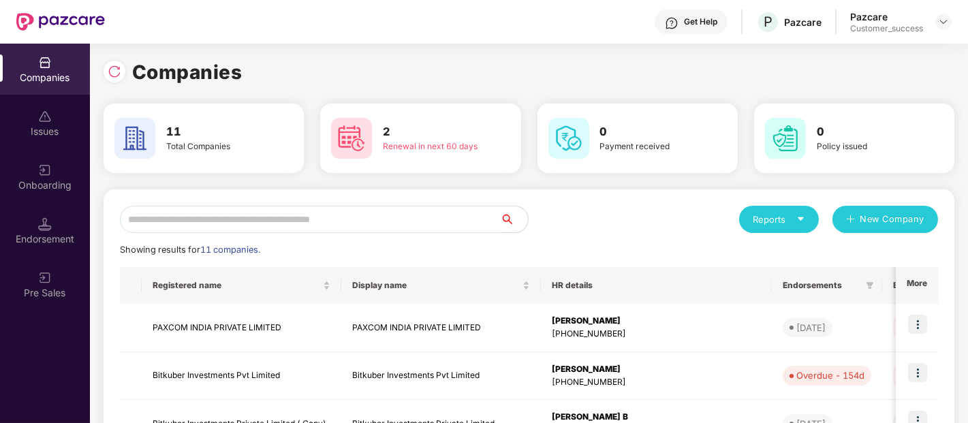
click at [245, 221] on input "text" at bounding box center [310, 219] width 381 height 27
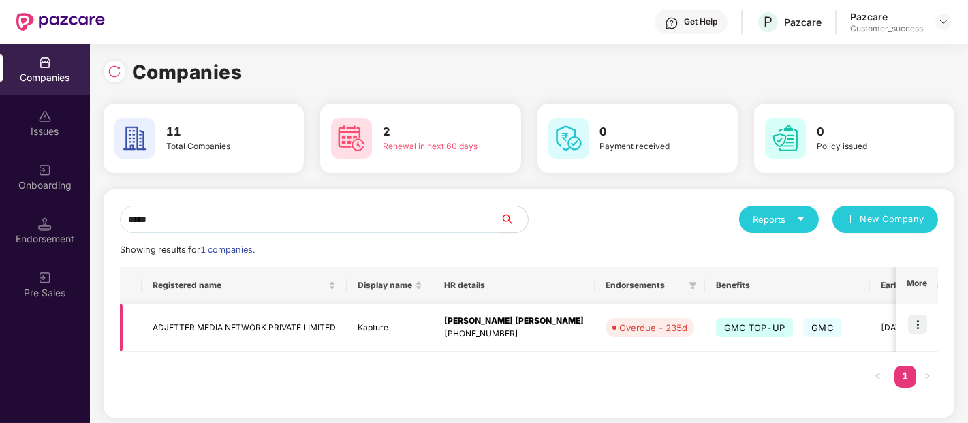
type input "*****"
click at [918, 324] on img at bounding box center [917, 324] width 19 height 19
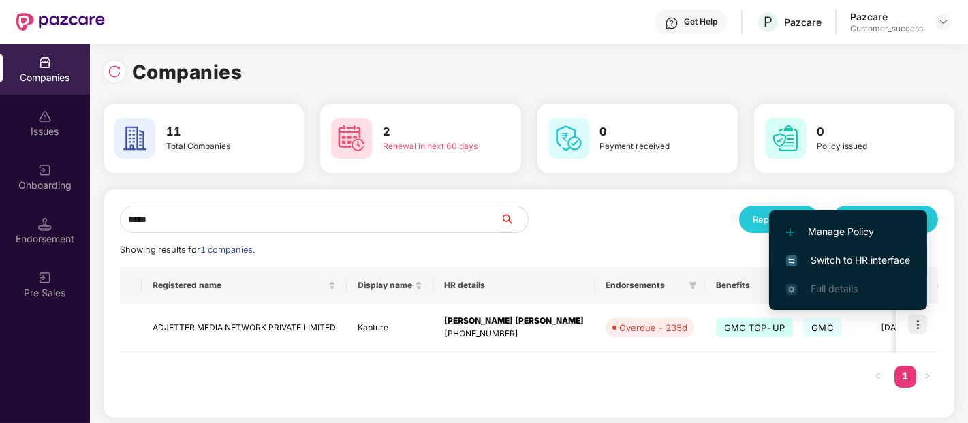
click at [853, 253] on span "Switch to HR interface" at bounding box center [848, 260] width 124 height 15
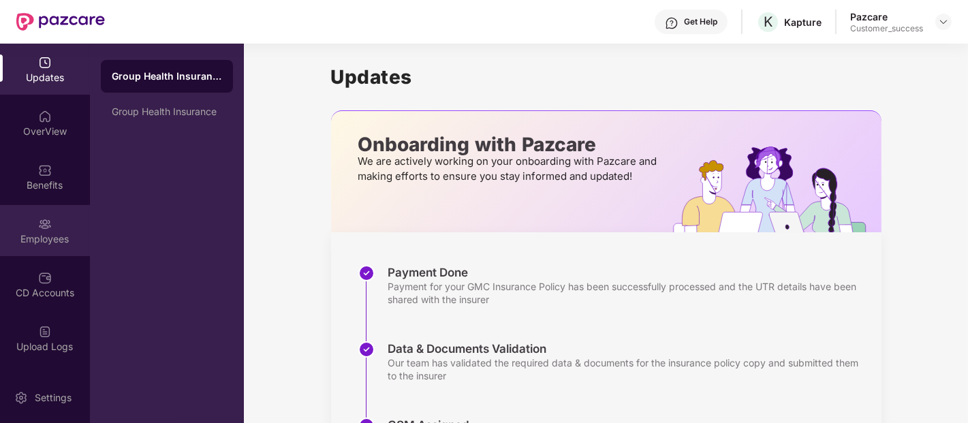
click at [59, 236] on div "Employees" at bounding box center [45, 239] width 90 height 14
